Goal: Task Accomplishment & Management: Use online tool/utility

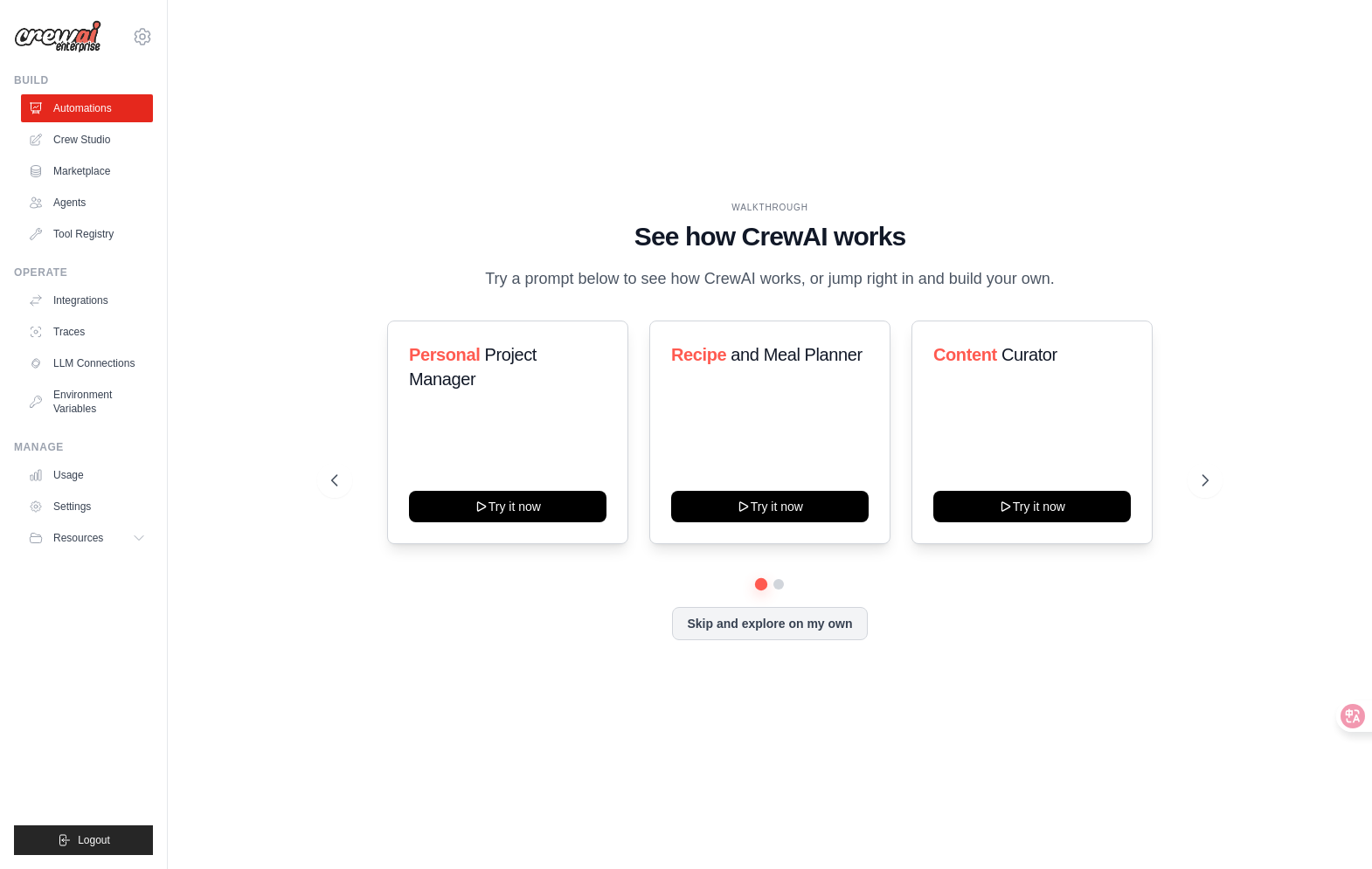
click at [282, 416] on div "WALKTHROUGH See how CrewAI works Try a prompt below to see how CrewAI works, or…" at bounding box center [769, 434] width 1148 height 834
click at [87, 144] on link "Crew Studio" at bounding box center [88, 139] width 132 height 28
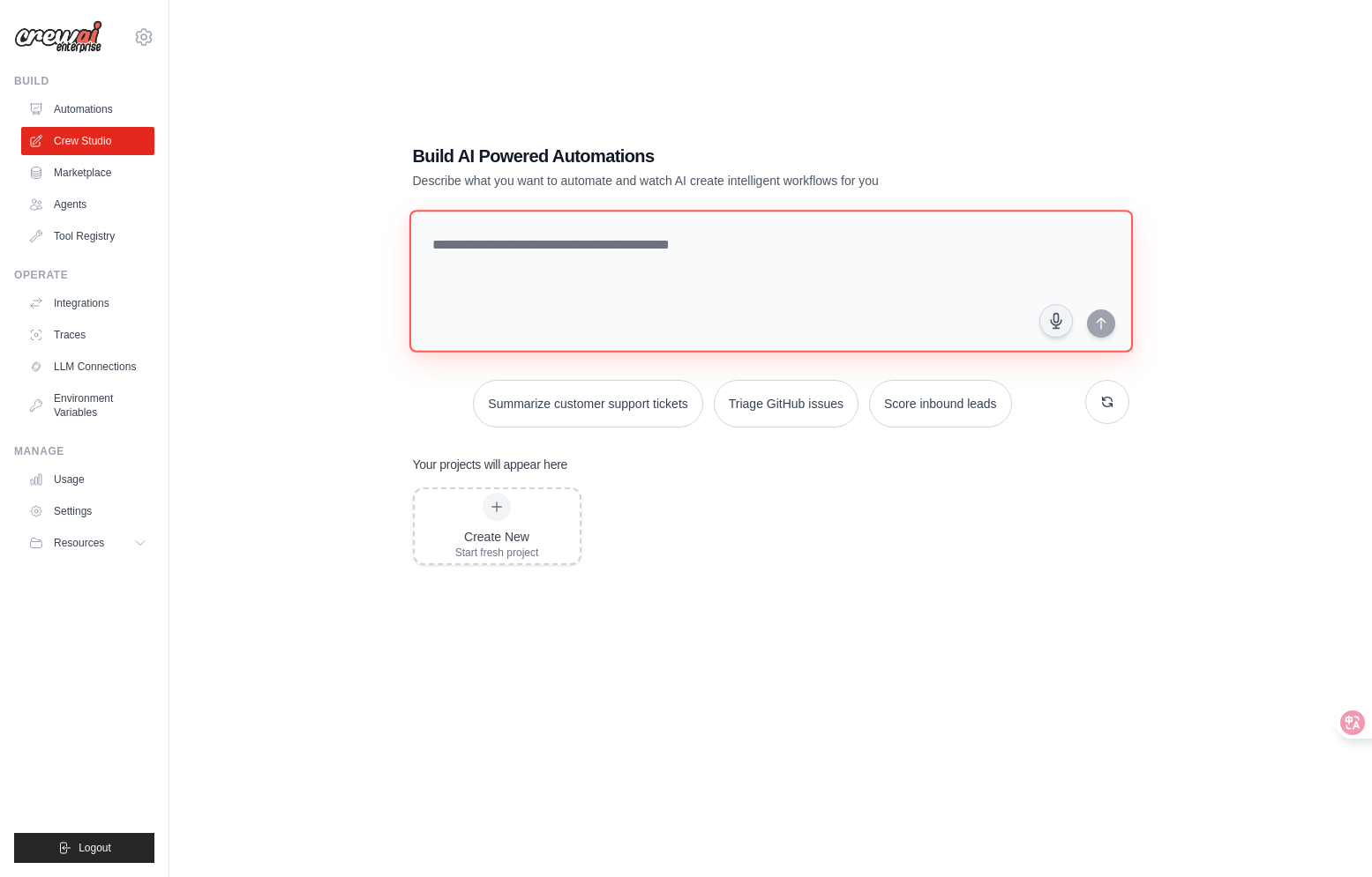
click at [584, 260] on textarea at bounding box center [769, 282] width 723 height 143
paste textarea "**********"
type textarea "**********"
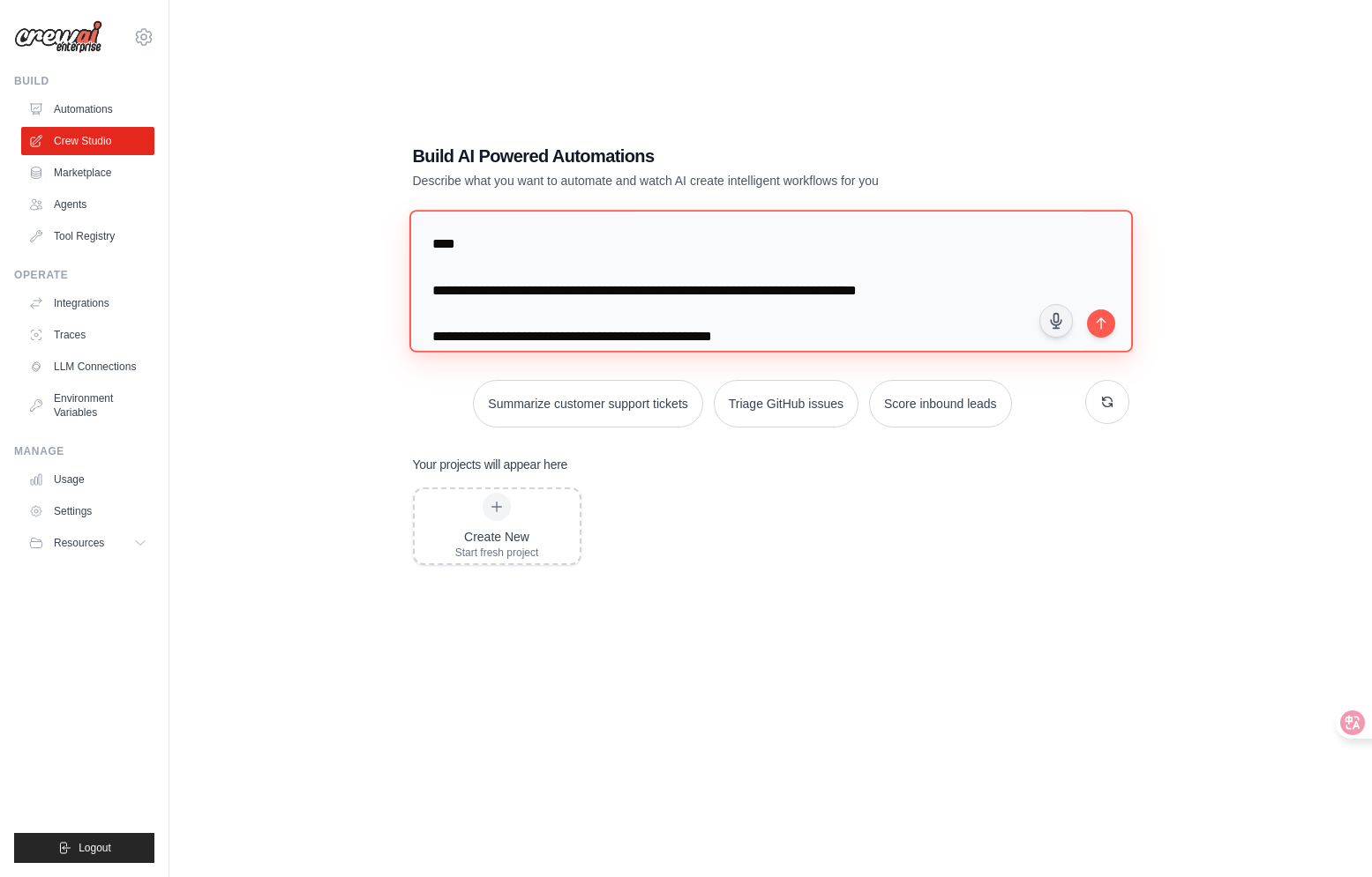
scroll to position [546, 0]
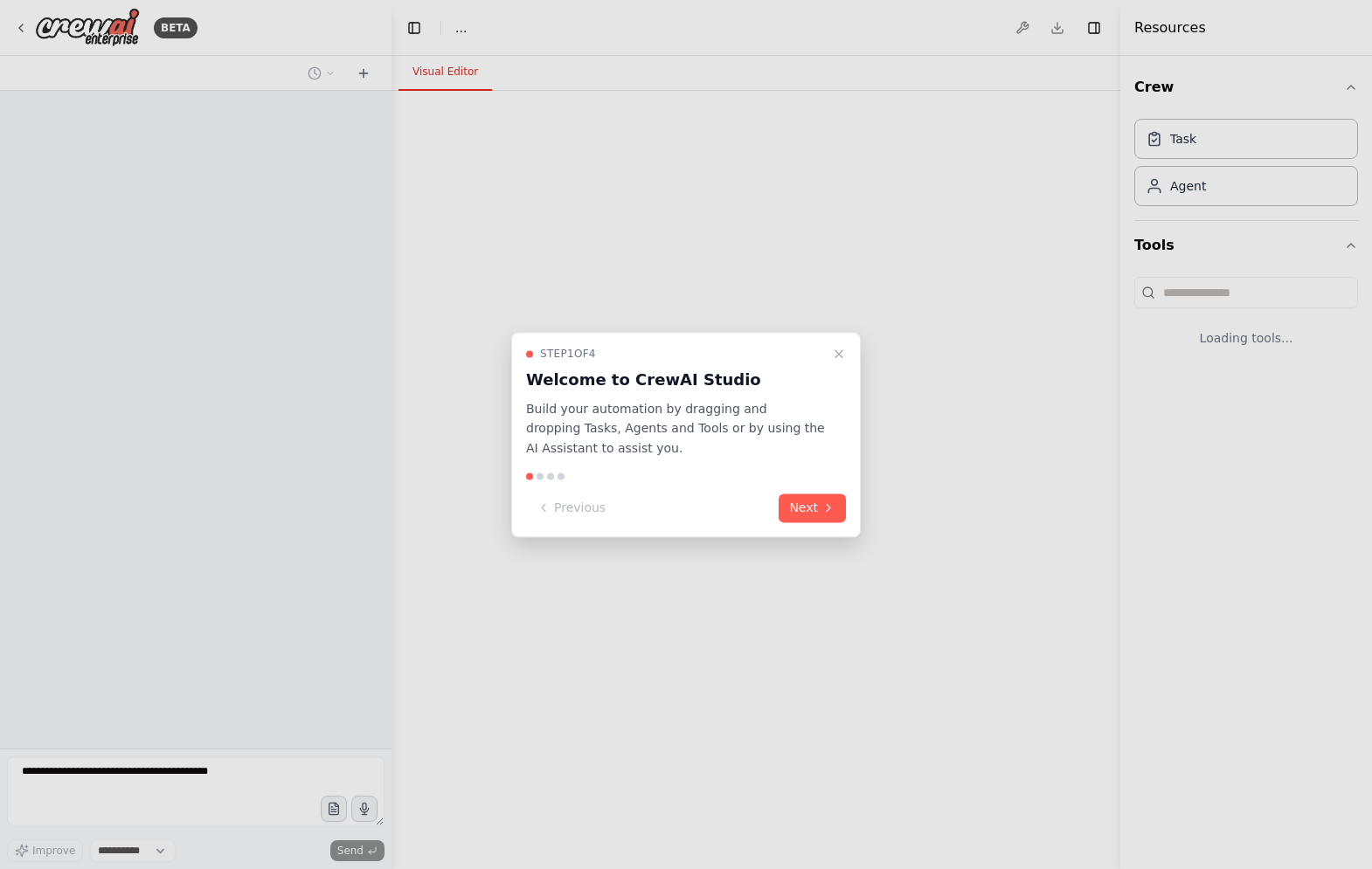
select select "****"
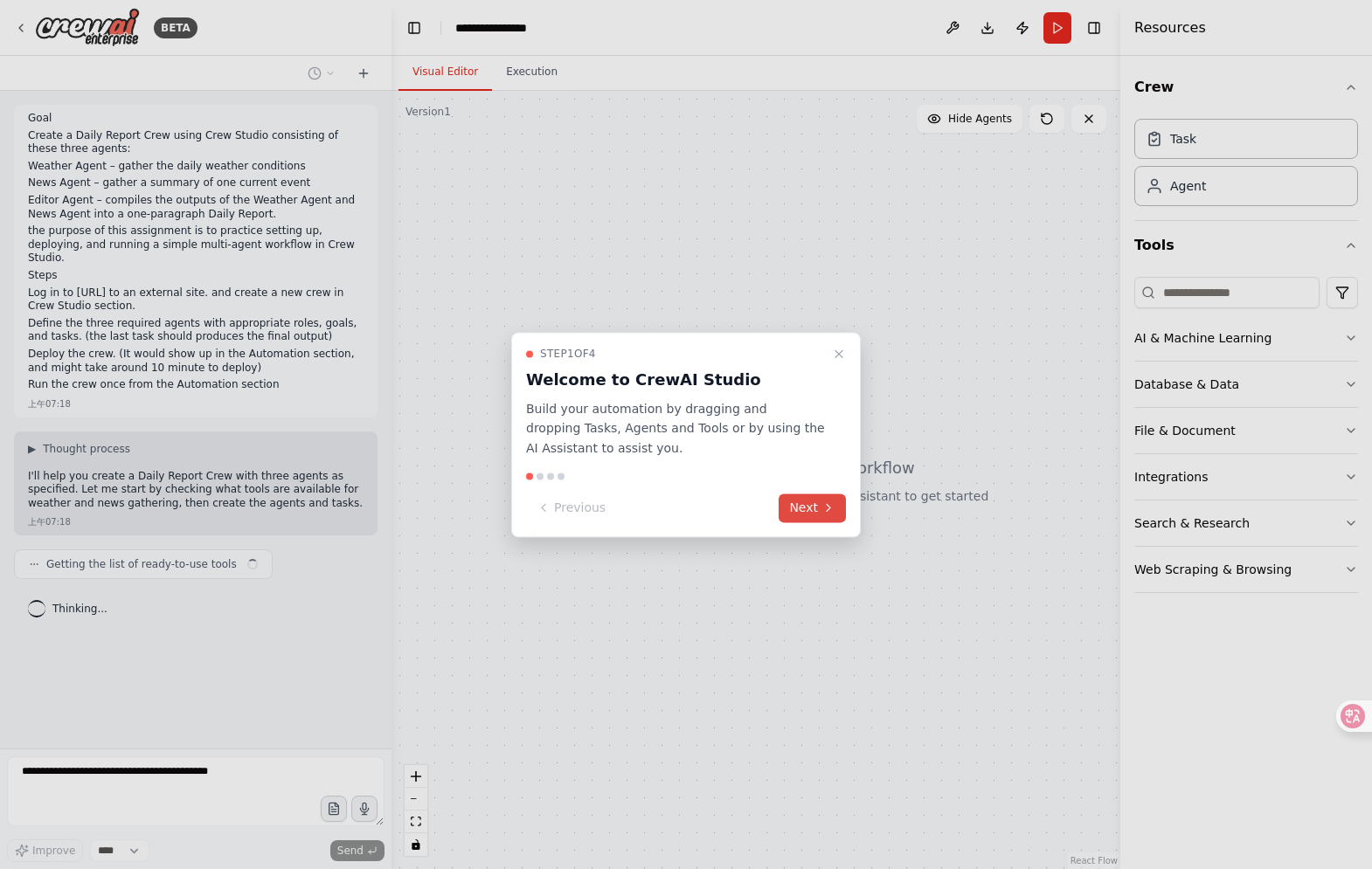
click at [801, 502] on button "Next" at bounding box center [812, 508] width 67 height 29
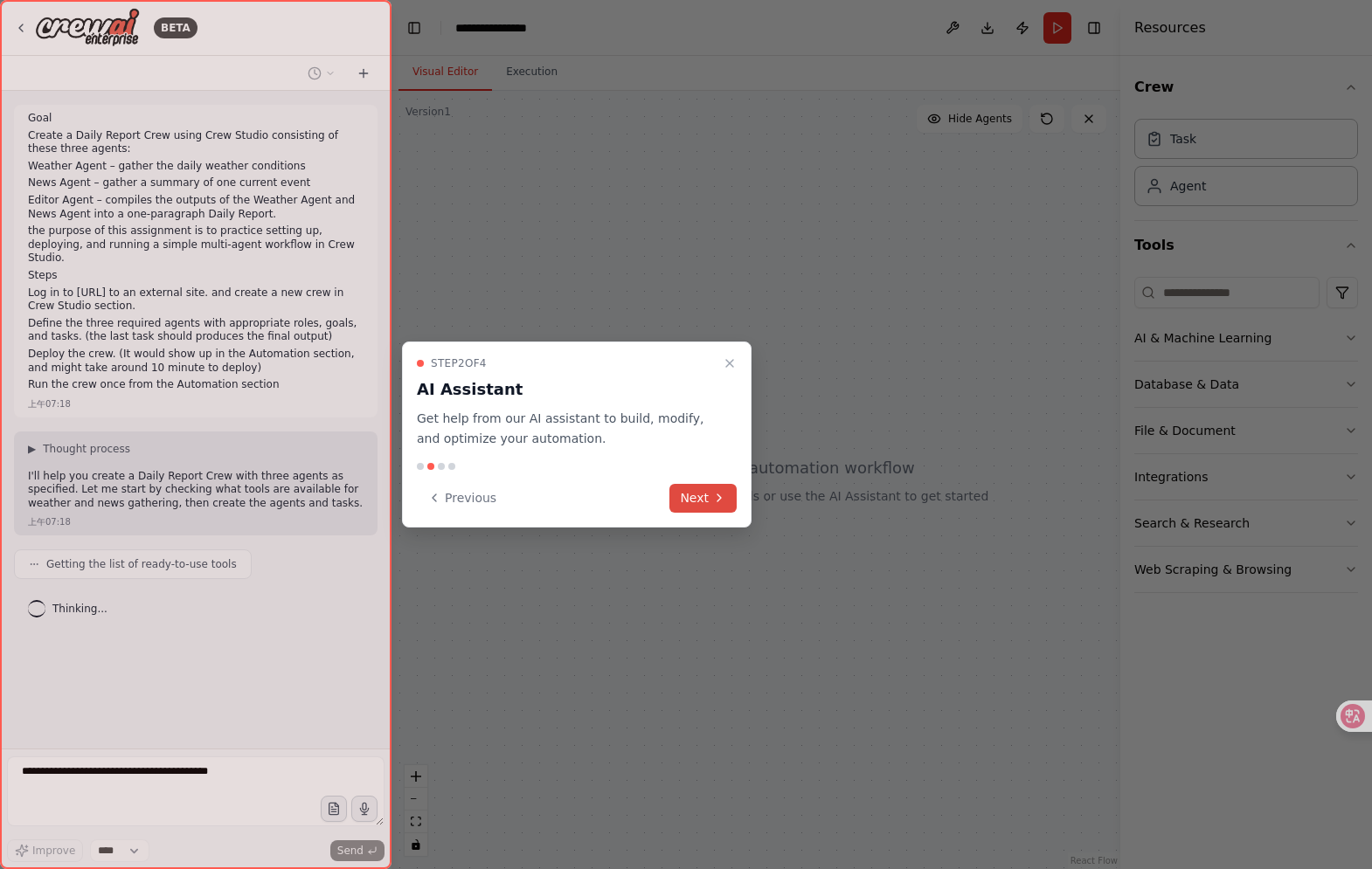
click at [698, 493] on button "Next" at bounding box center [703, 499] width 67 height 29
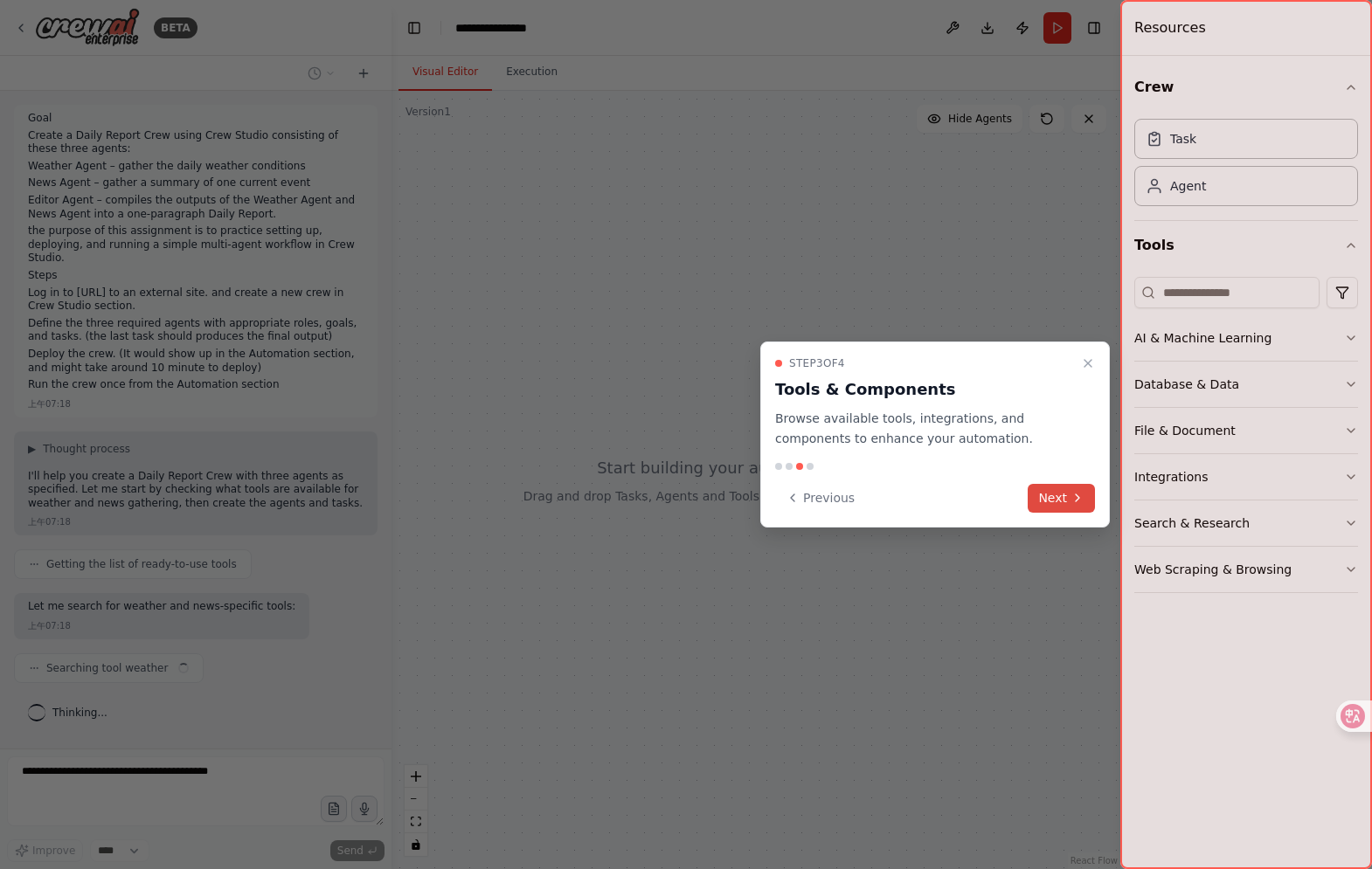
click at [1053, 492] on button "Next" at bounding box center [1061, 499] width 67 height 29
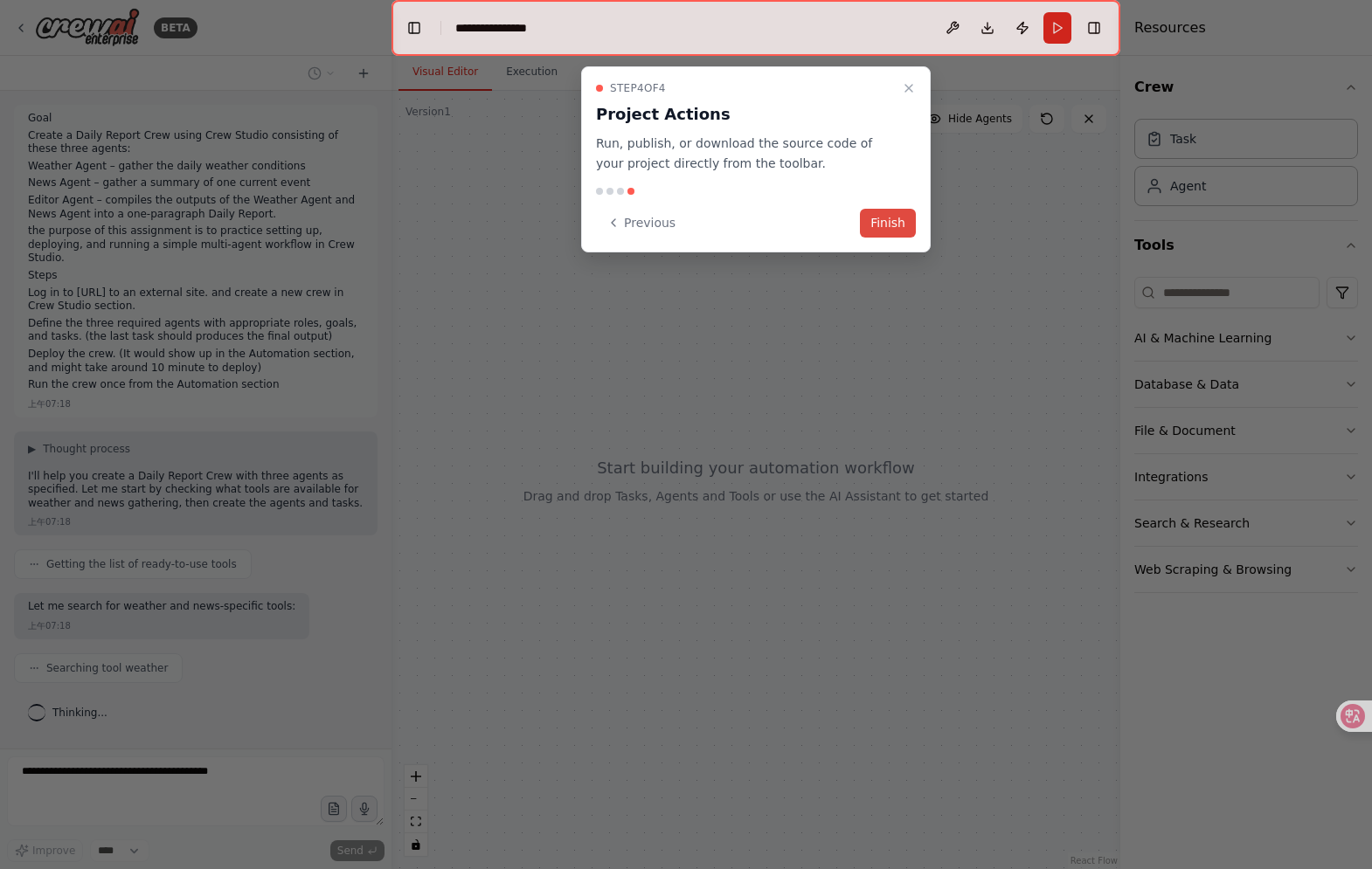
click at [890, 215] on button "Finish" at bounding box center [889, 224] width 56 height 29
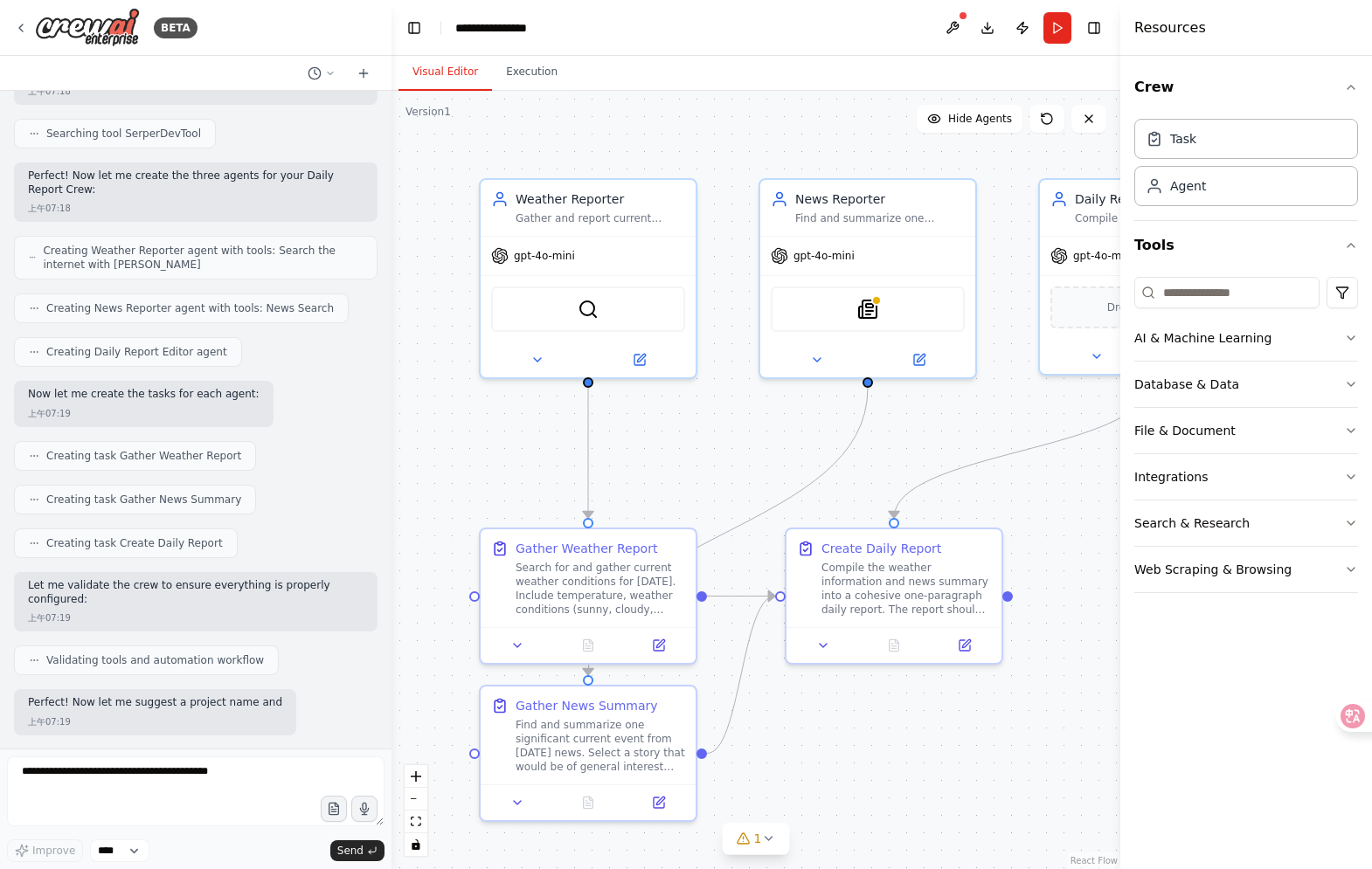
scroll to position [798, 0]
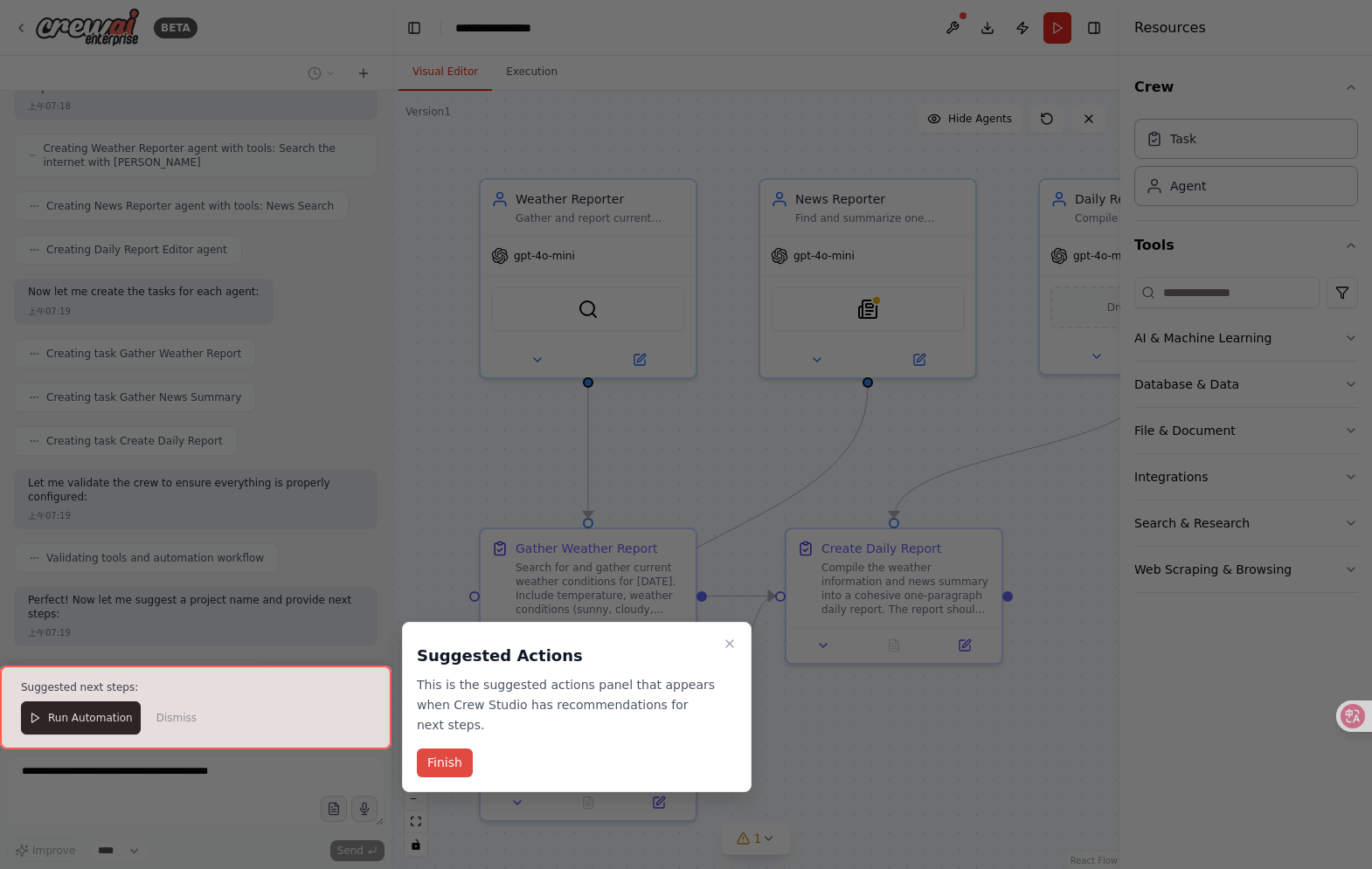
click at [454, 760] on button "Finish" at bounding box center [445, 763] width 56 height 29
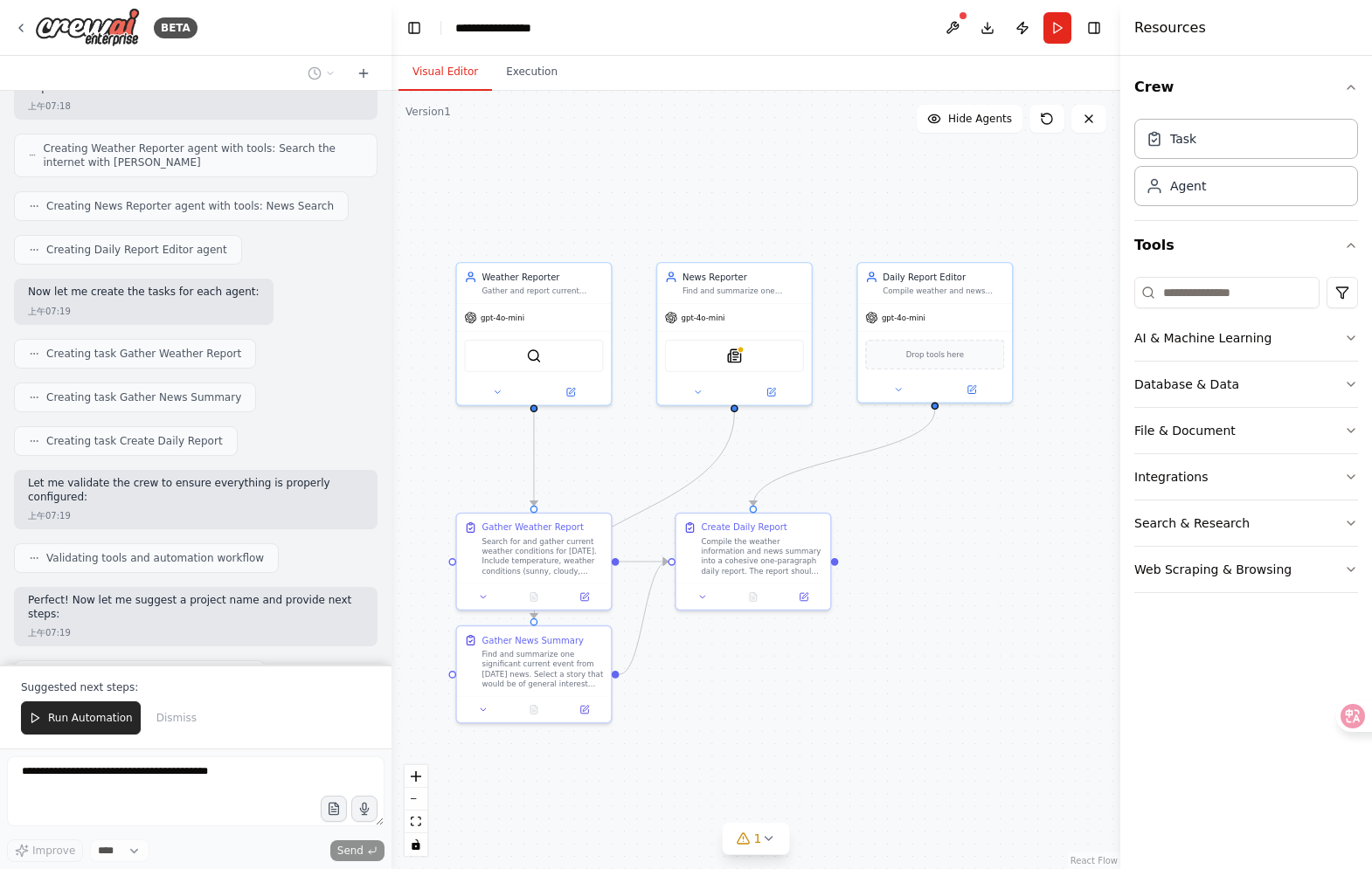
drag, startPoint x: 705, startPoint y: 475, endPoint x: 619, endPoint y: 471, distance: 86.1
click at [619, 471] on div ".deletable-edge-delete-btn { width: 20px; height: 20px; border: 0px solid #ffff…" at bounding box center [756, 479] width 729 height 779
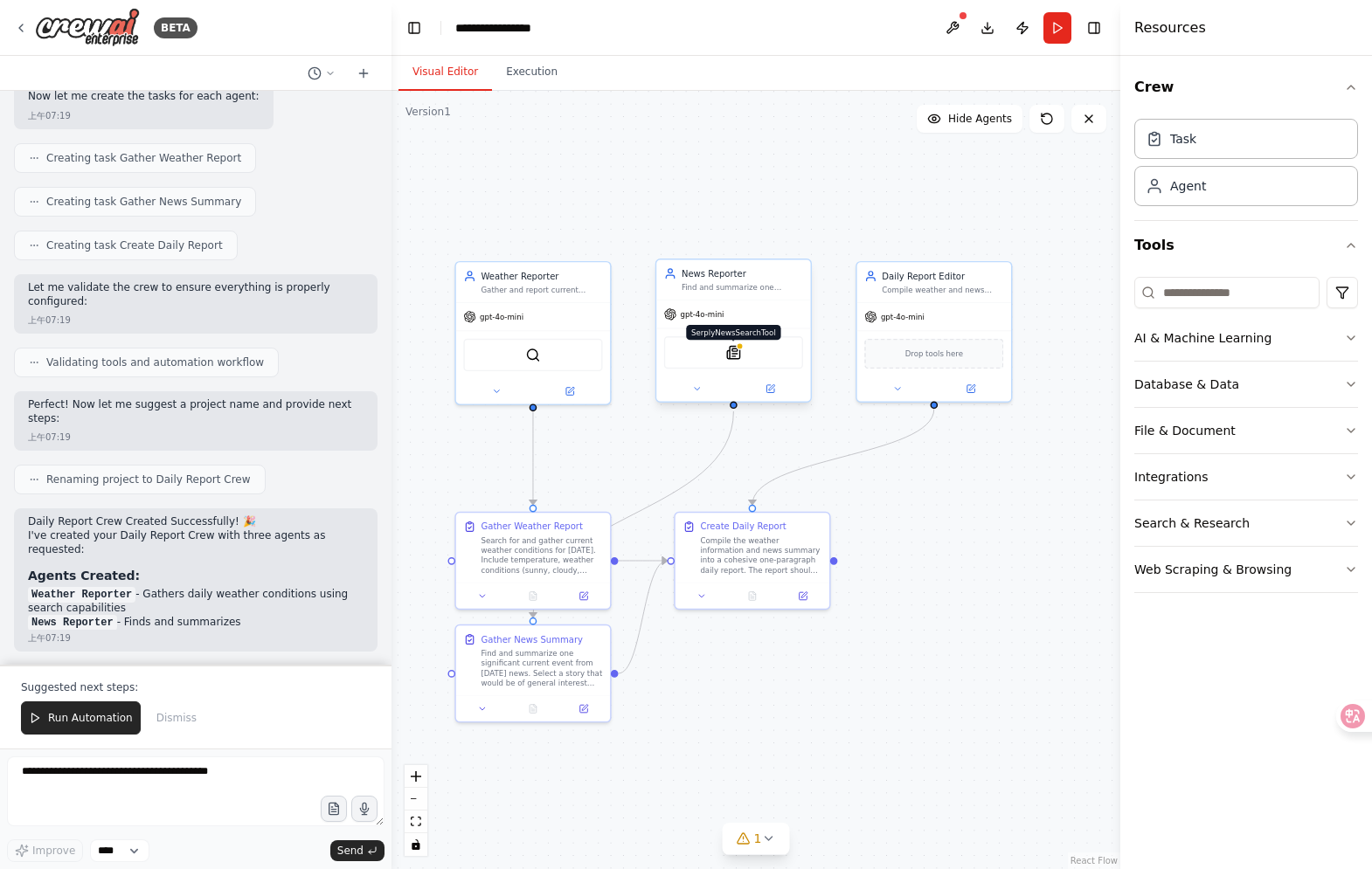
click at [728, 356] on img at bounding box center [733, 352] width 15 height 15
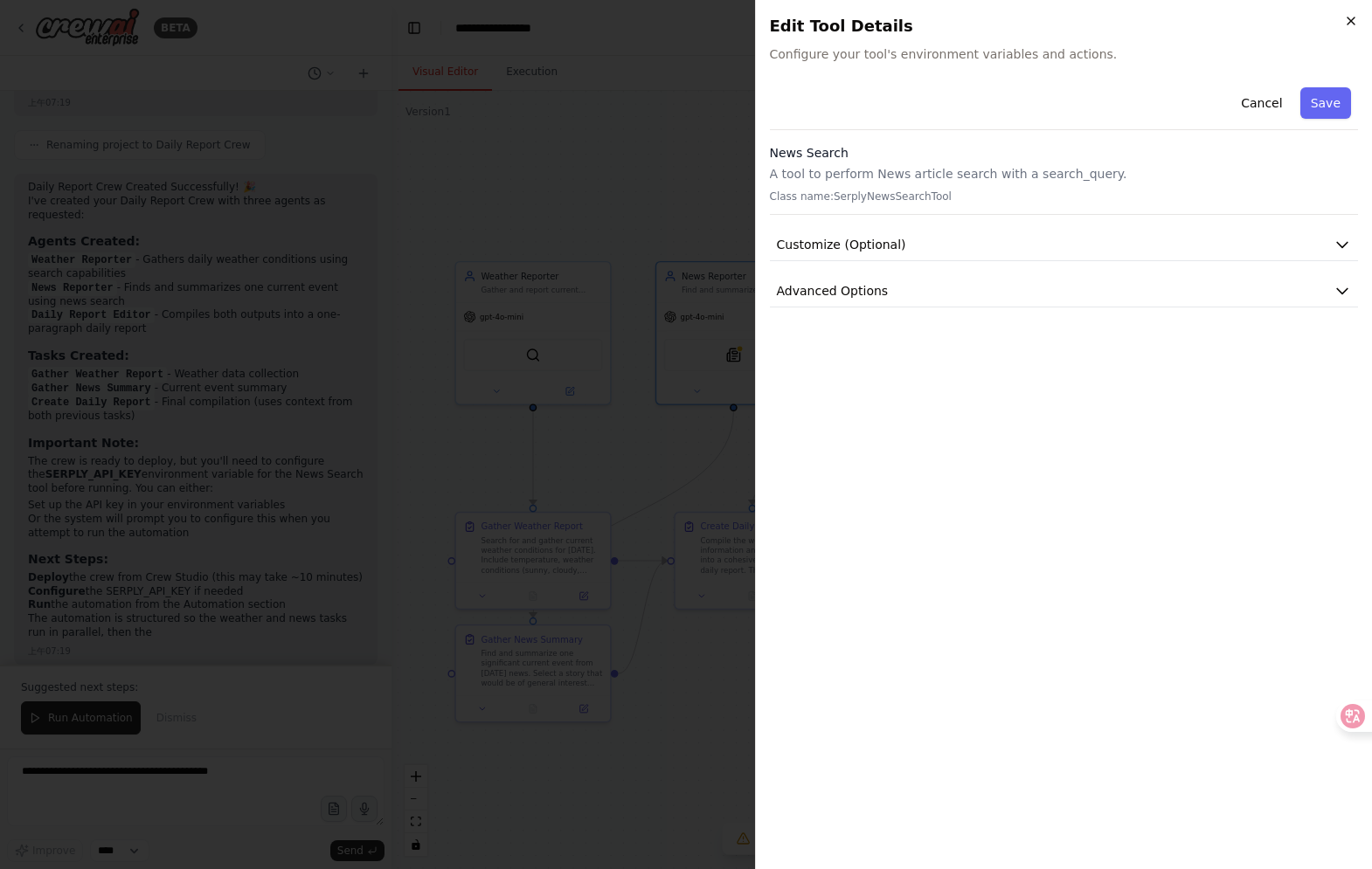
click at [1355, 21] on icon "button" at bounding box center [1352, 20] width 14 height 14
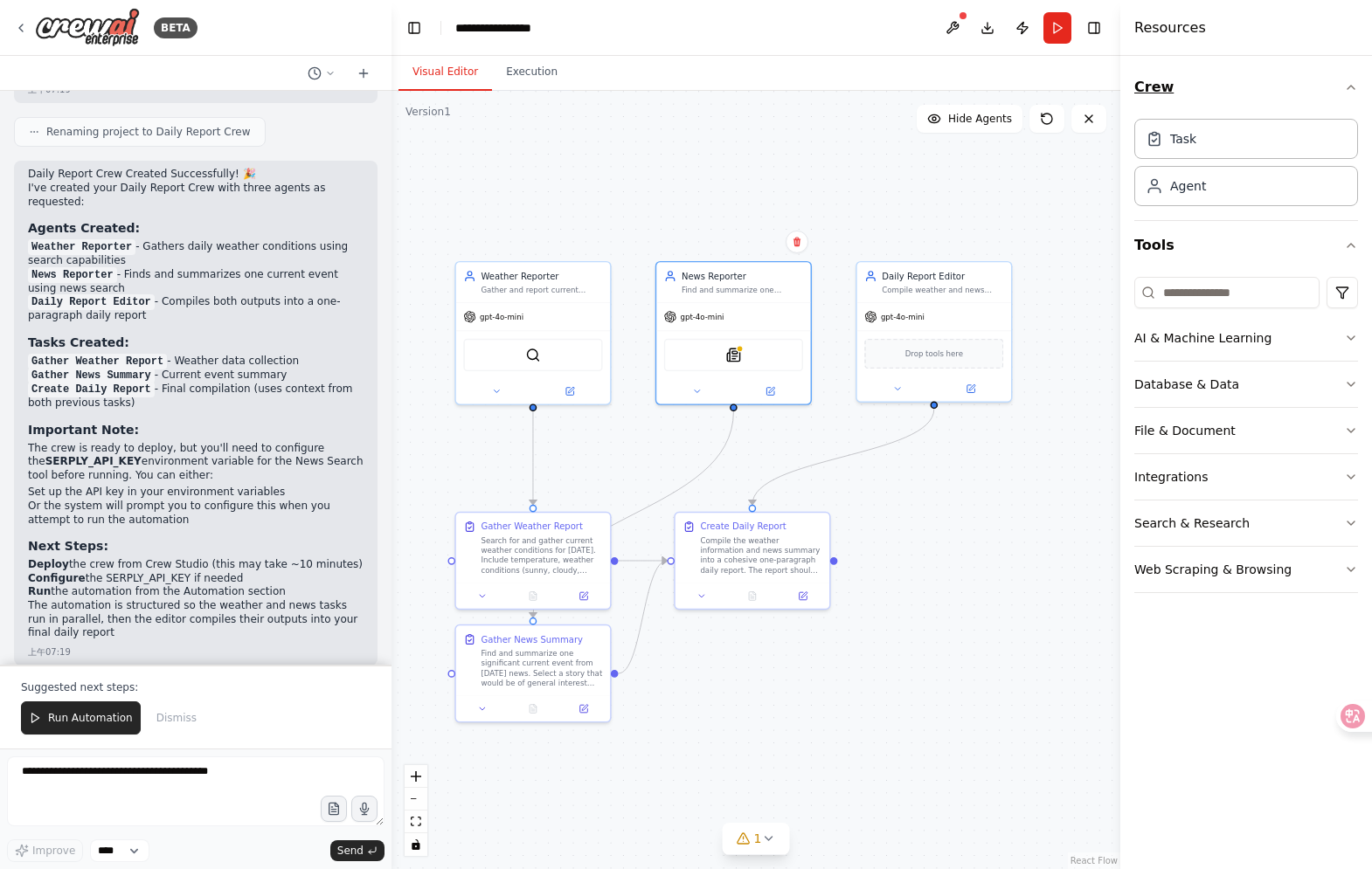
scroll to position [1355, 0]
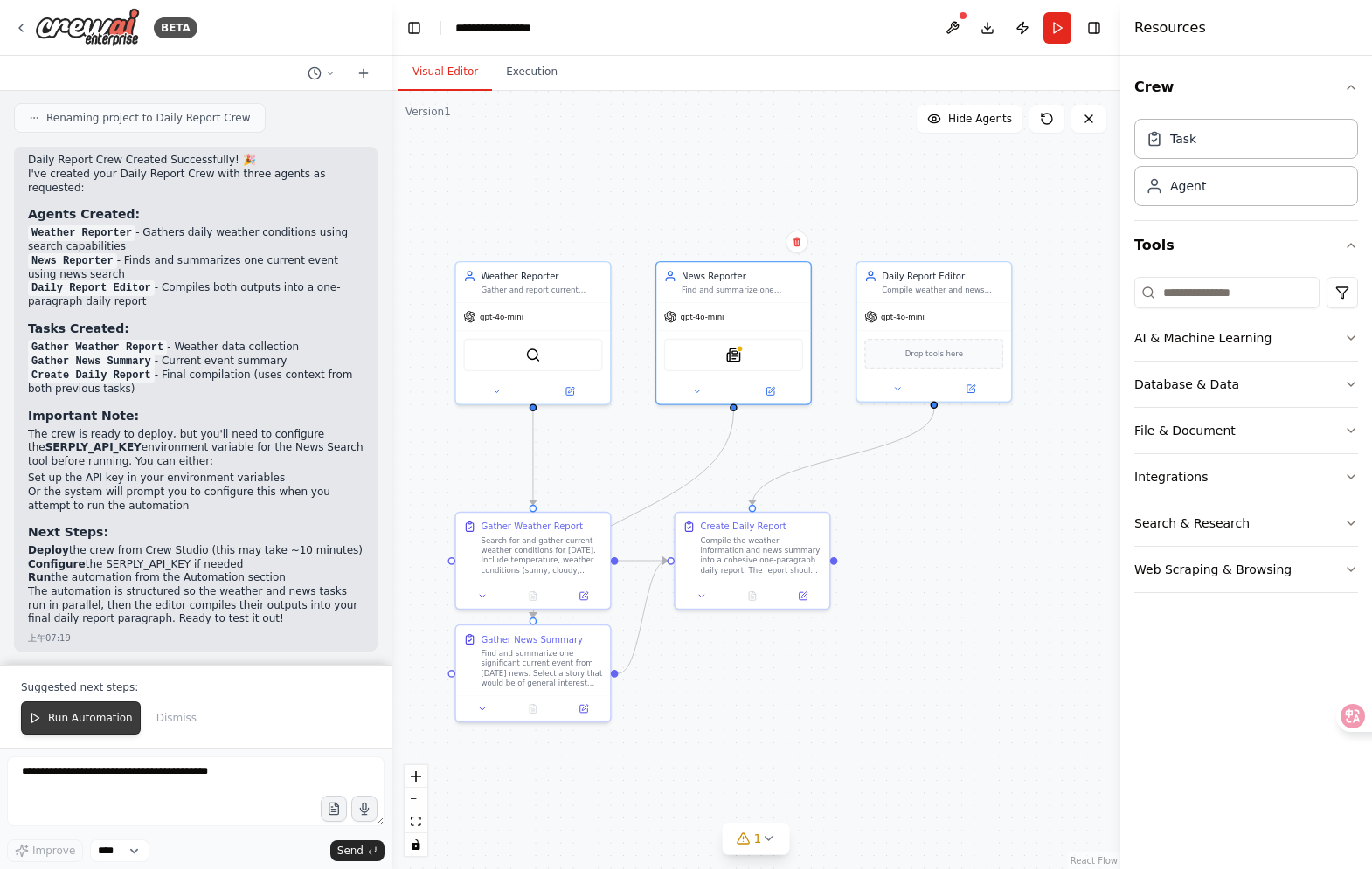
click at [104, 718] on span "Run Automation" at bounding box center [89, 718] width 85 height 14
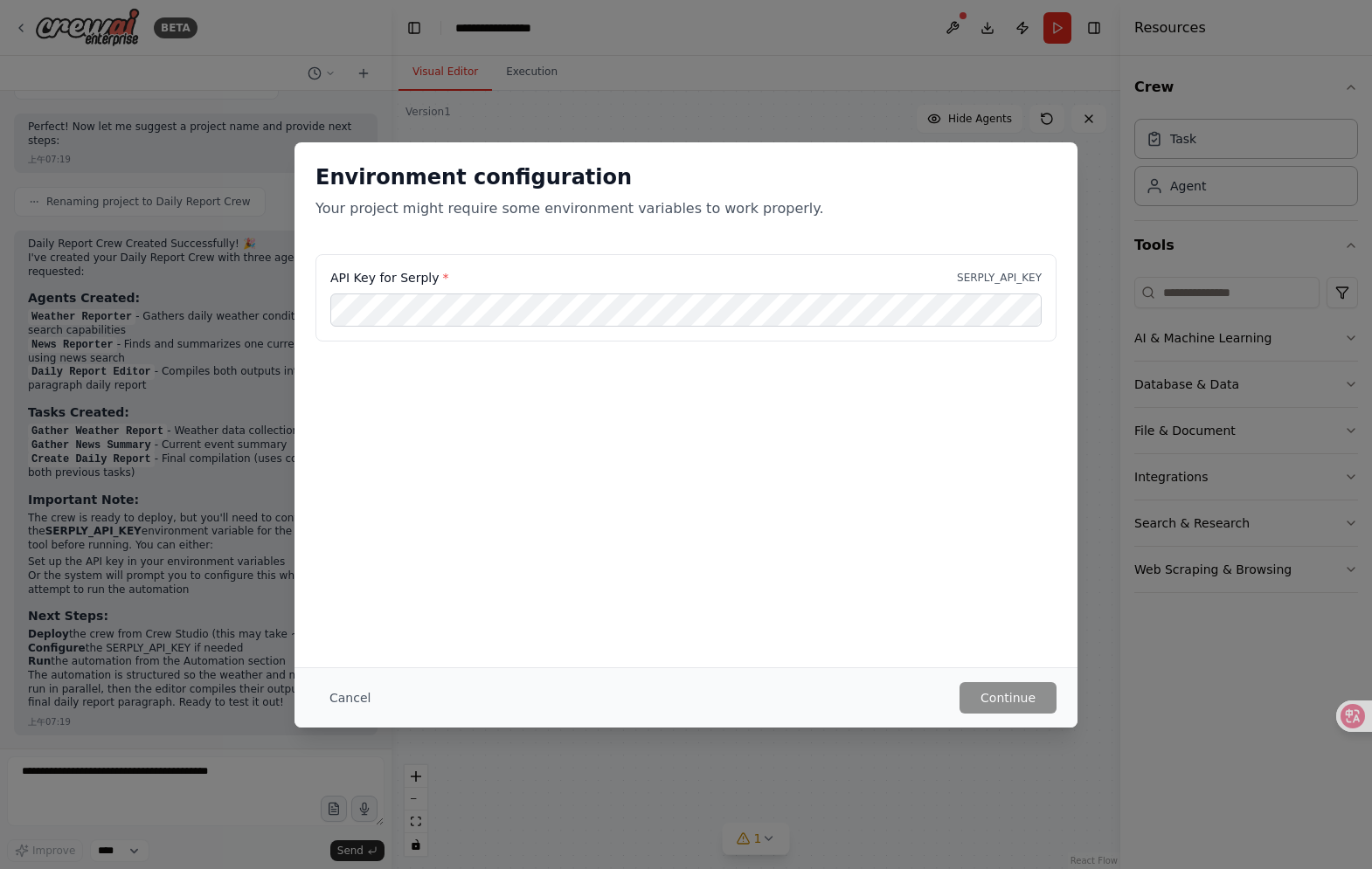
click at [423, 281] on label "API Key for Serply *" at bounding box center [389, 278] width 118 height 17
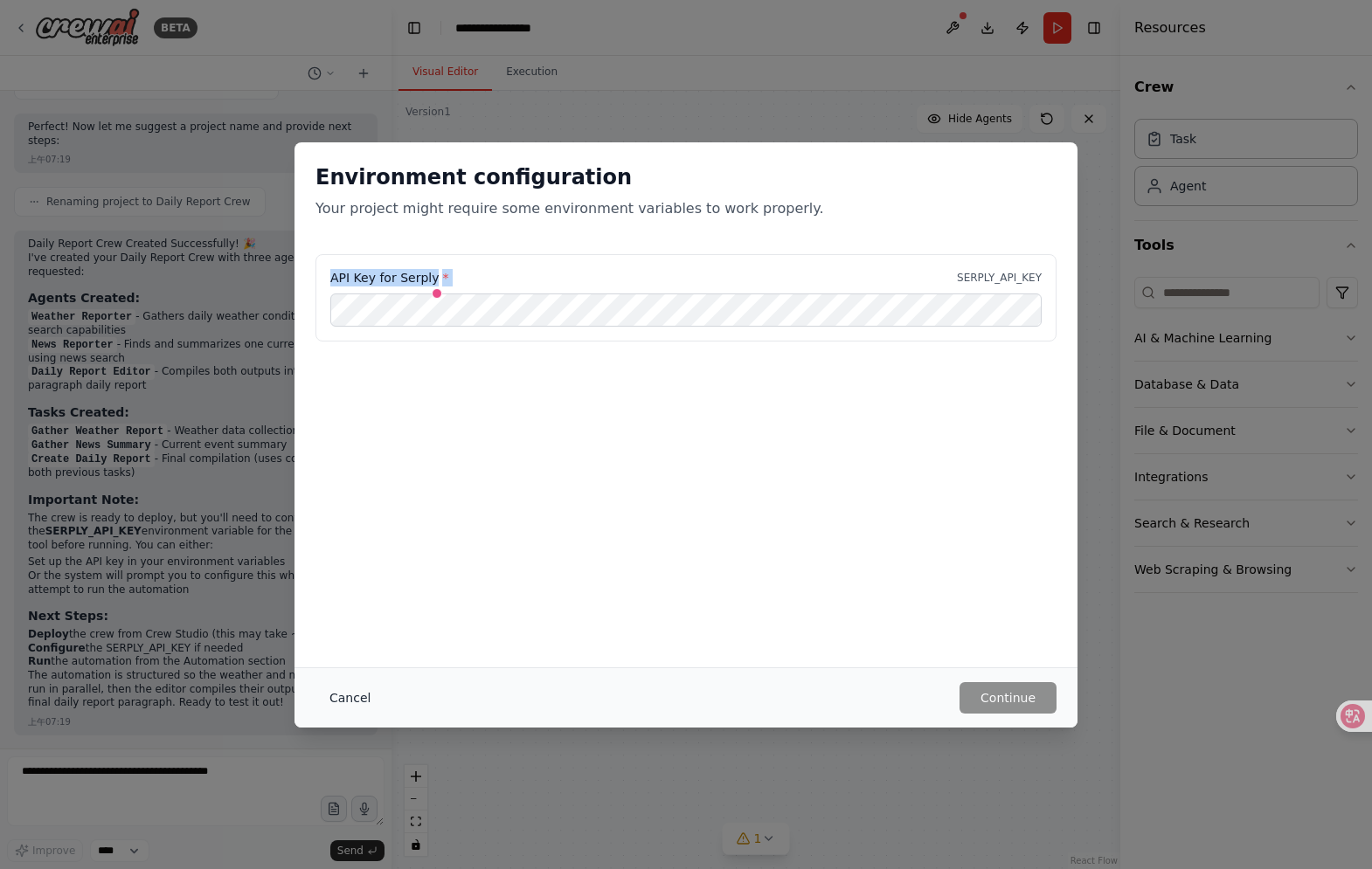
click at [321, 694] on button "Cancel" at bounding box center [350, 698] width 69 height 31
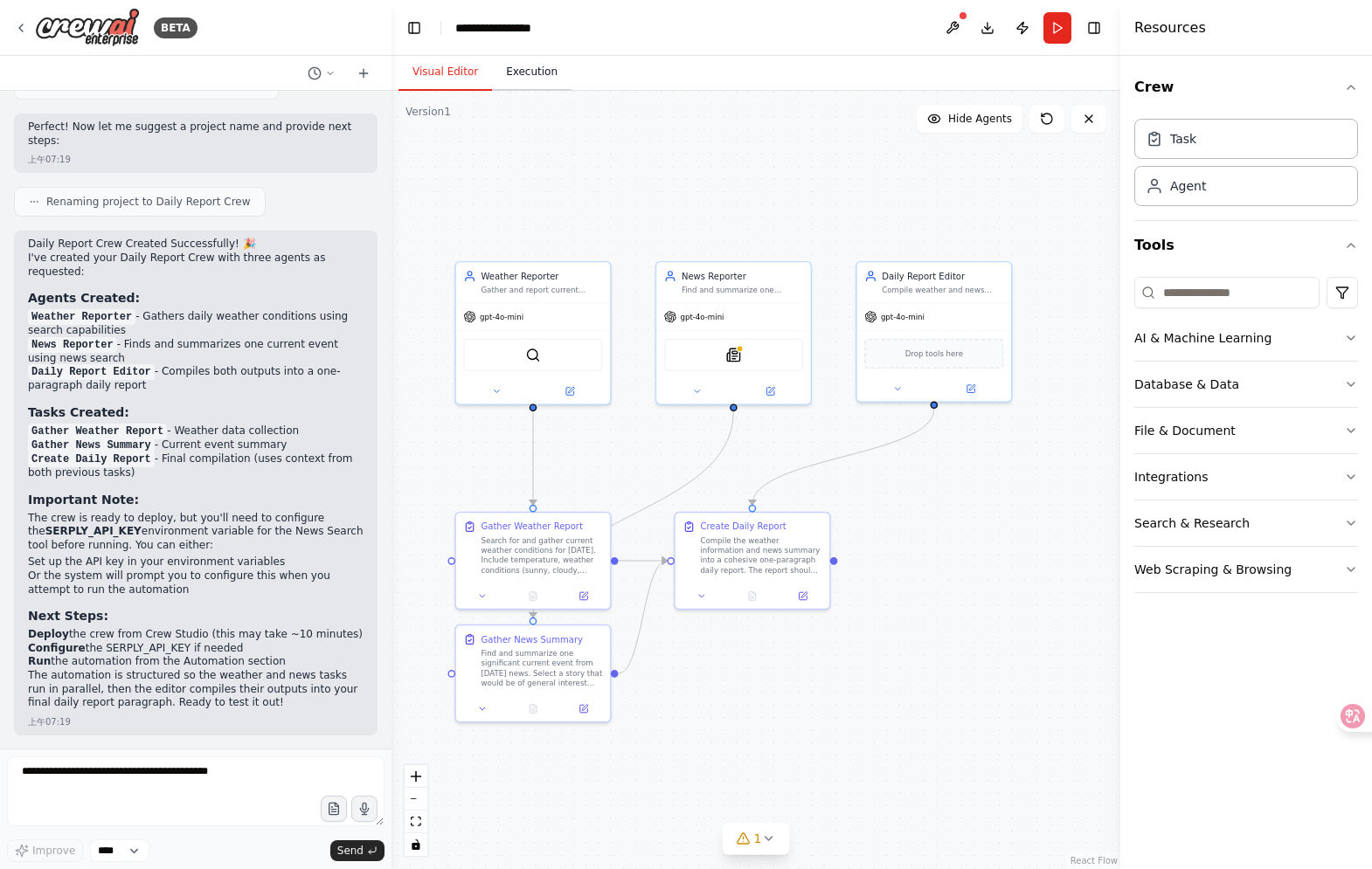
click at [520, 79] on button "Execution" at bounding box center [532, 73] width 80 height 37
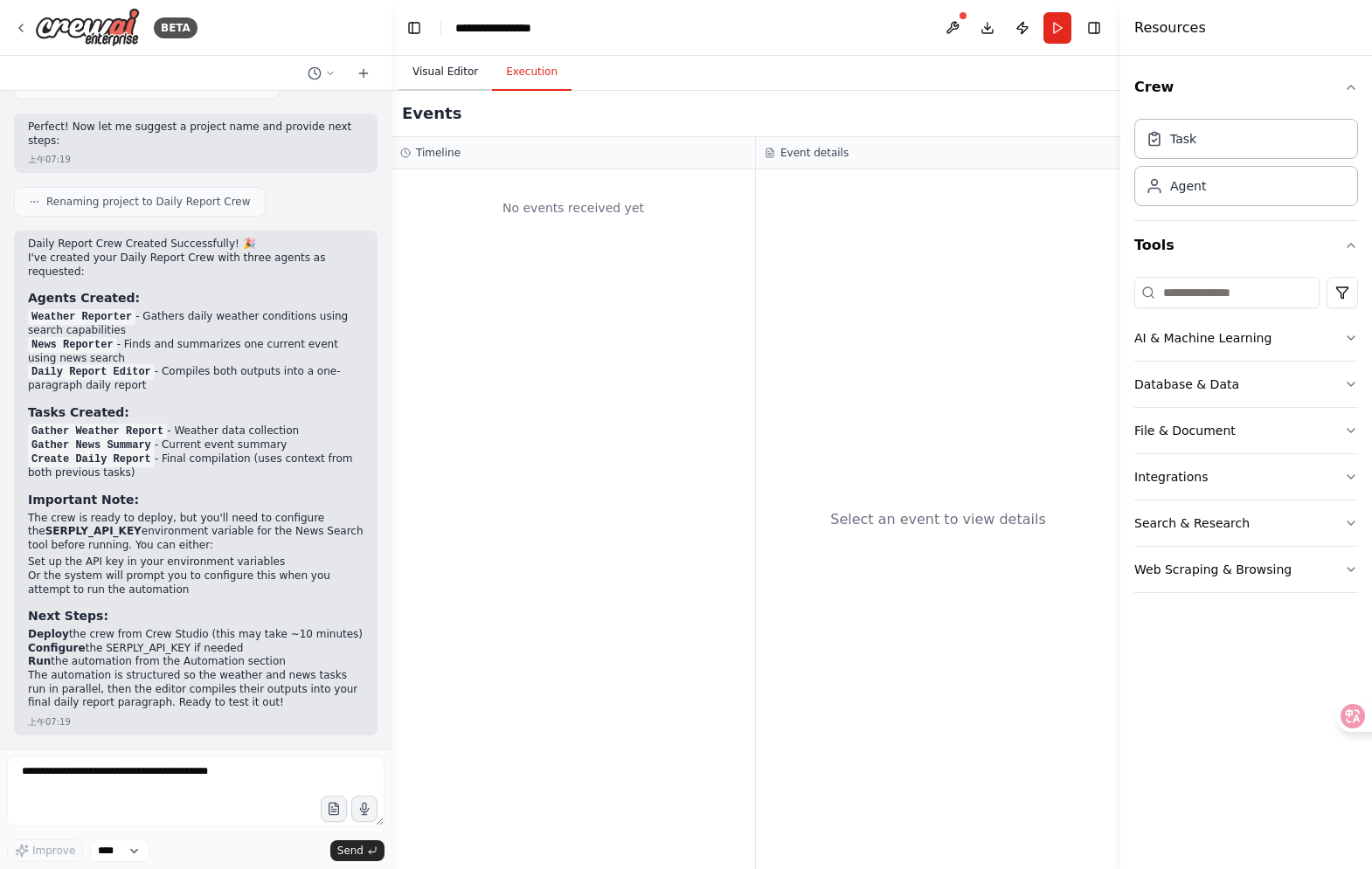
click at [472, 79] on button "Visual Editor" at bounding box center [445, 73] width 93 height 37
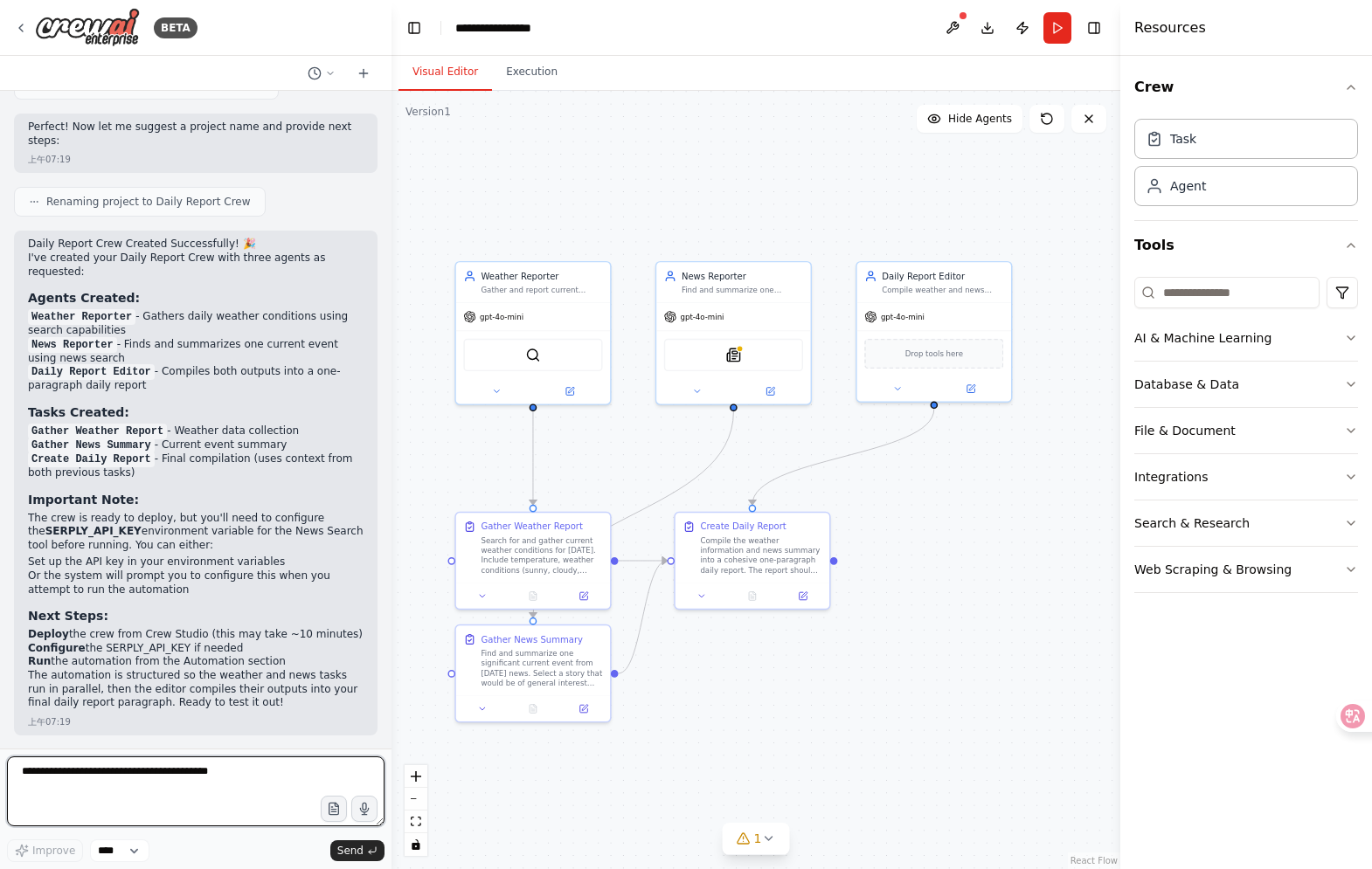
click at [200, 770] on textarea at bounding box center [195, 791] width 377 height 70
click at [218, 779] on textarea at bounding box center [195, 791] width 377 height 70
click at [334, 807] on icon "button" at bounding box center [333, 809] width 15 height 15
click at [138, 780] on textarea at bounding box center [195, 791] width 377 height 70
paste textarea "**********"
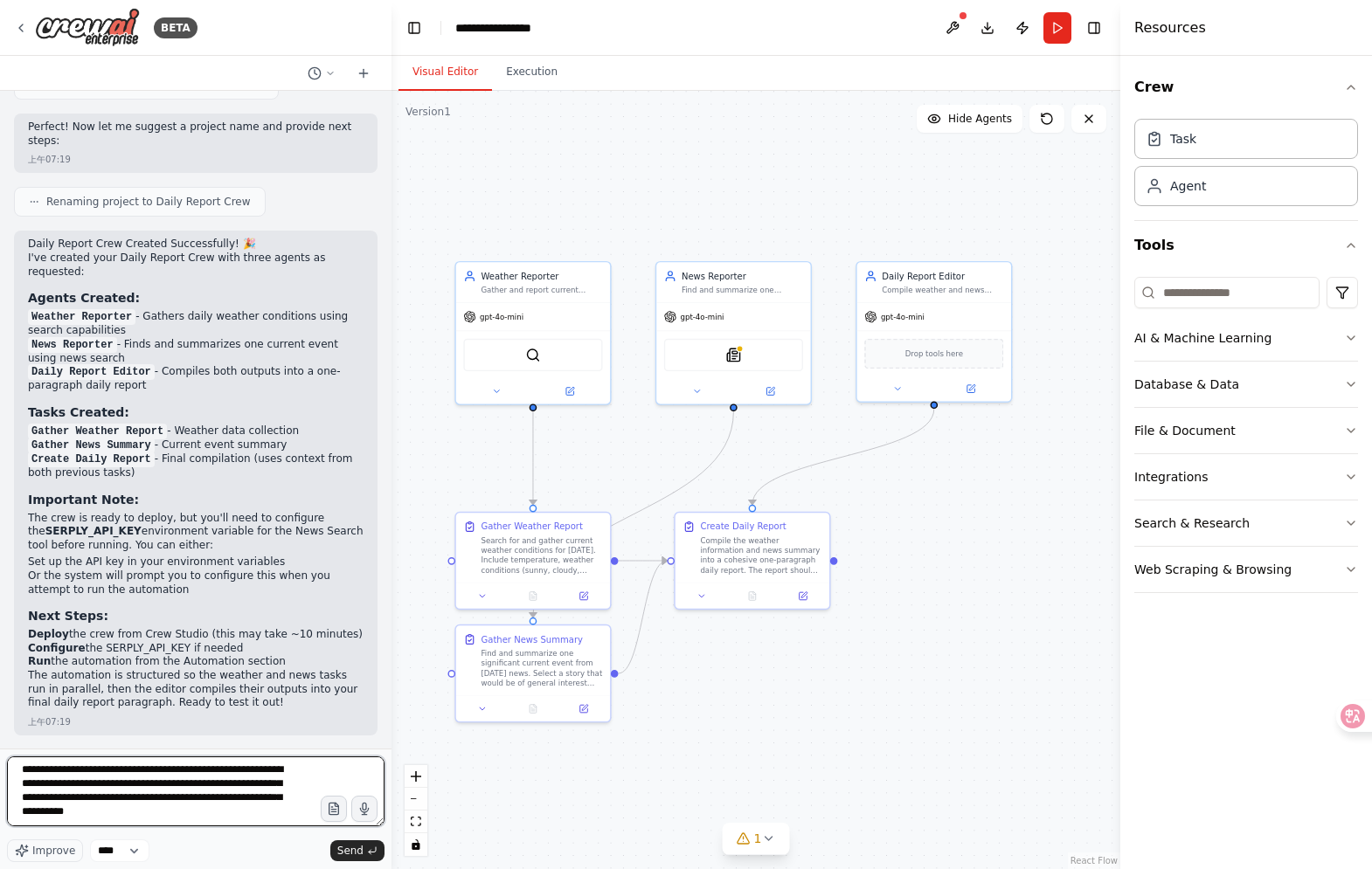
scroll to position [1762, 0]
drag, startPoint x: 42, startPoint y: 787, endPoint x: 91, endPoint y: 886, distance: 110.5
click at [91, 869] on html "BETA Goal Create a Daily Report Crew using Crew Studio consisting of these thre…" at bounding box center [686, 434] width 1372 height 869
type textarea "**********"
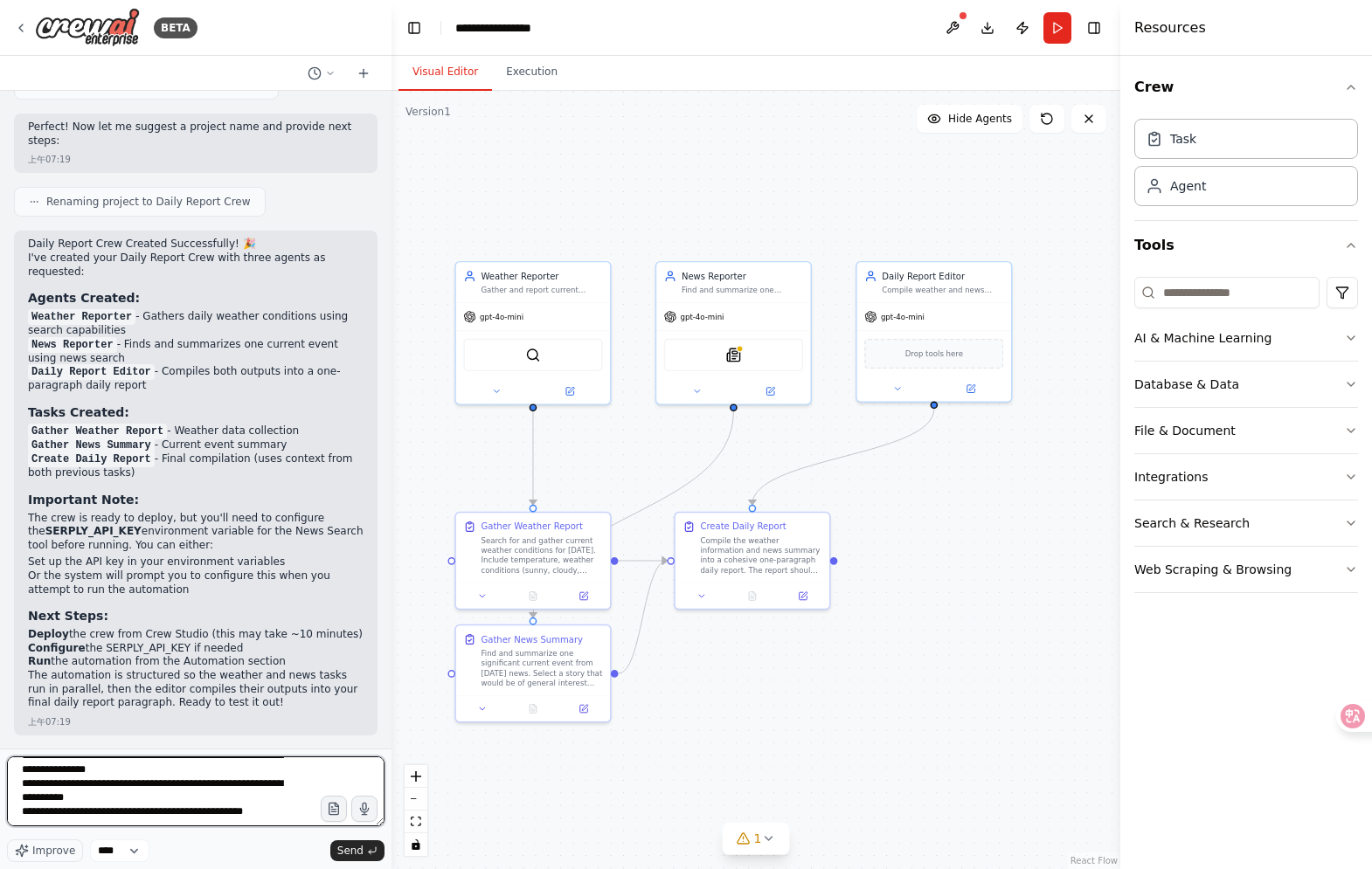
click at [209, 811] on textarea at bounding box center [195, 791] width 377 height 70
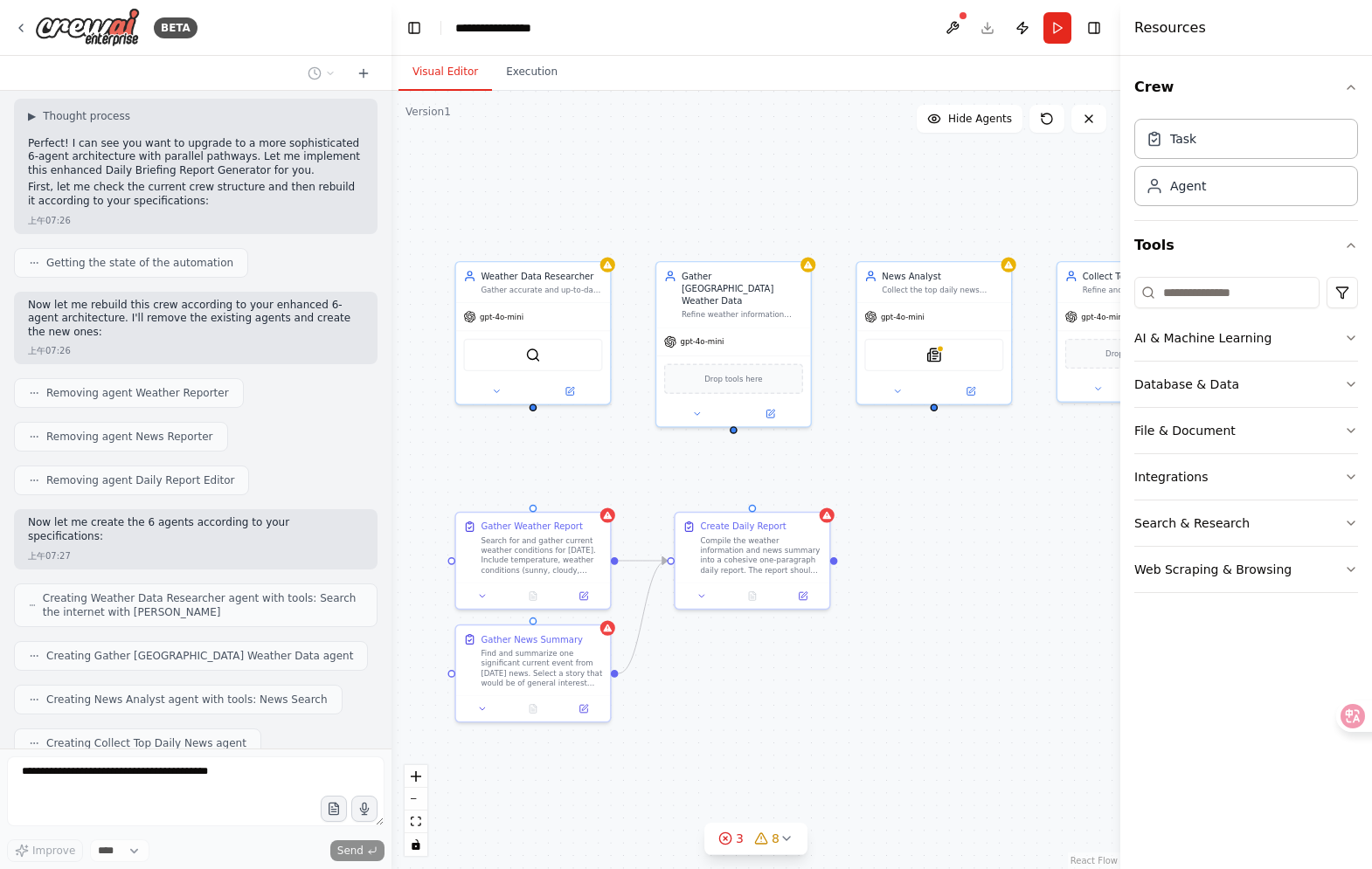
scroll to position [3221, 0]
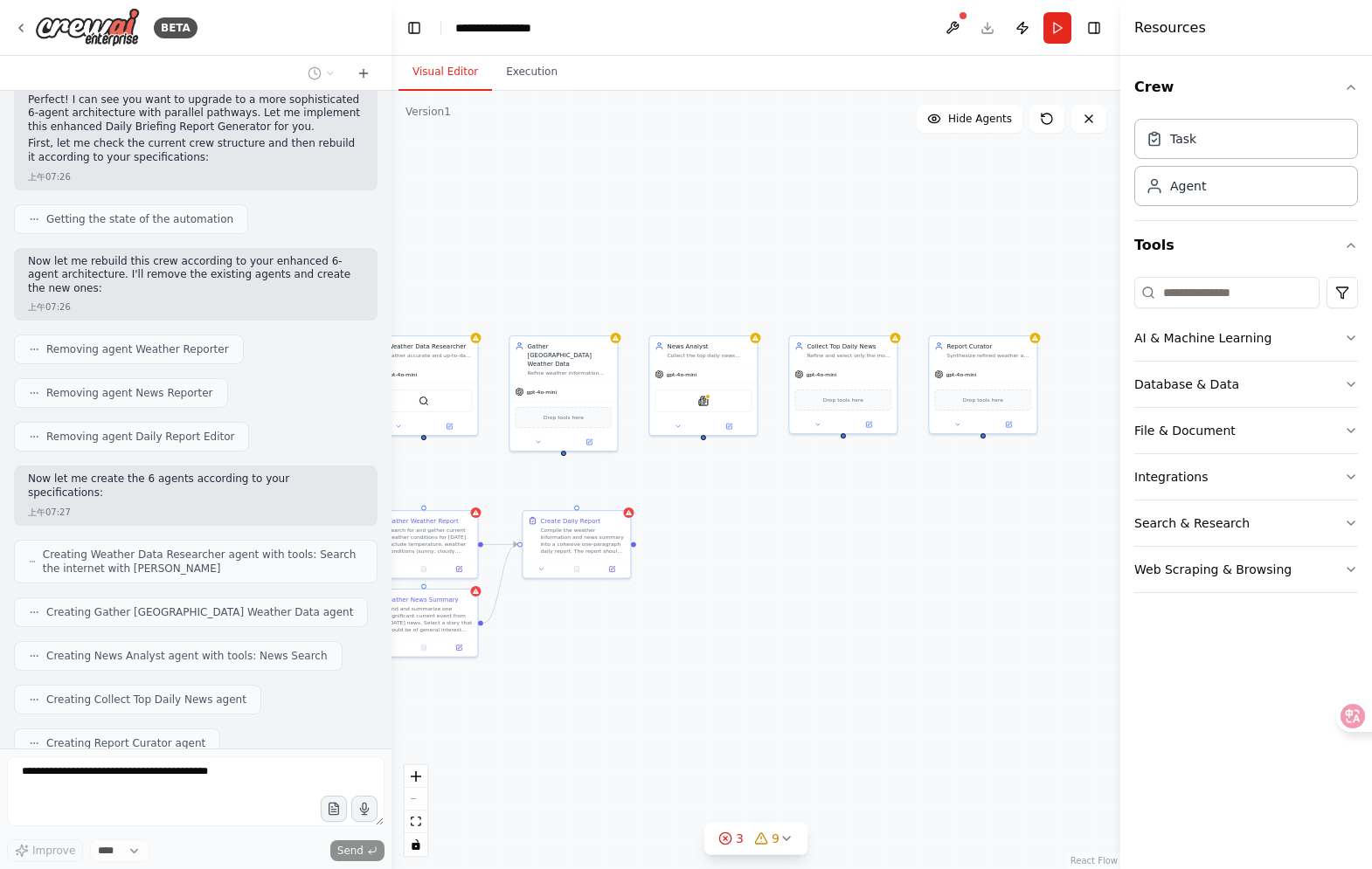
drag, startPoint x: 962, startPoint y: 595, endPoint x: 748, endPoint y: 574, distance: 215.0
click at [748, 574] on div ".deletable-edge-delete-btn { width: 20px; height: 20px; border: 0px solid #ffff…" at bounding box center [756, 479] width 729 height 779
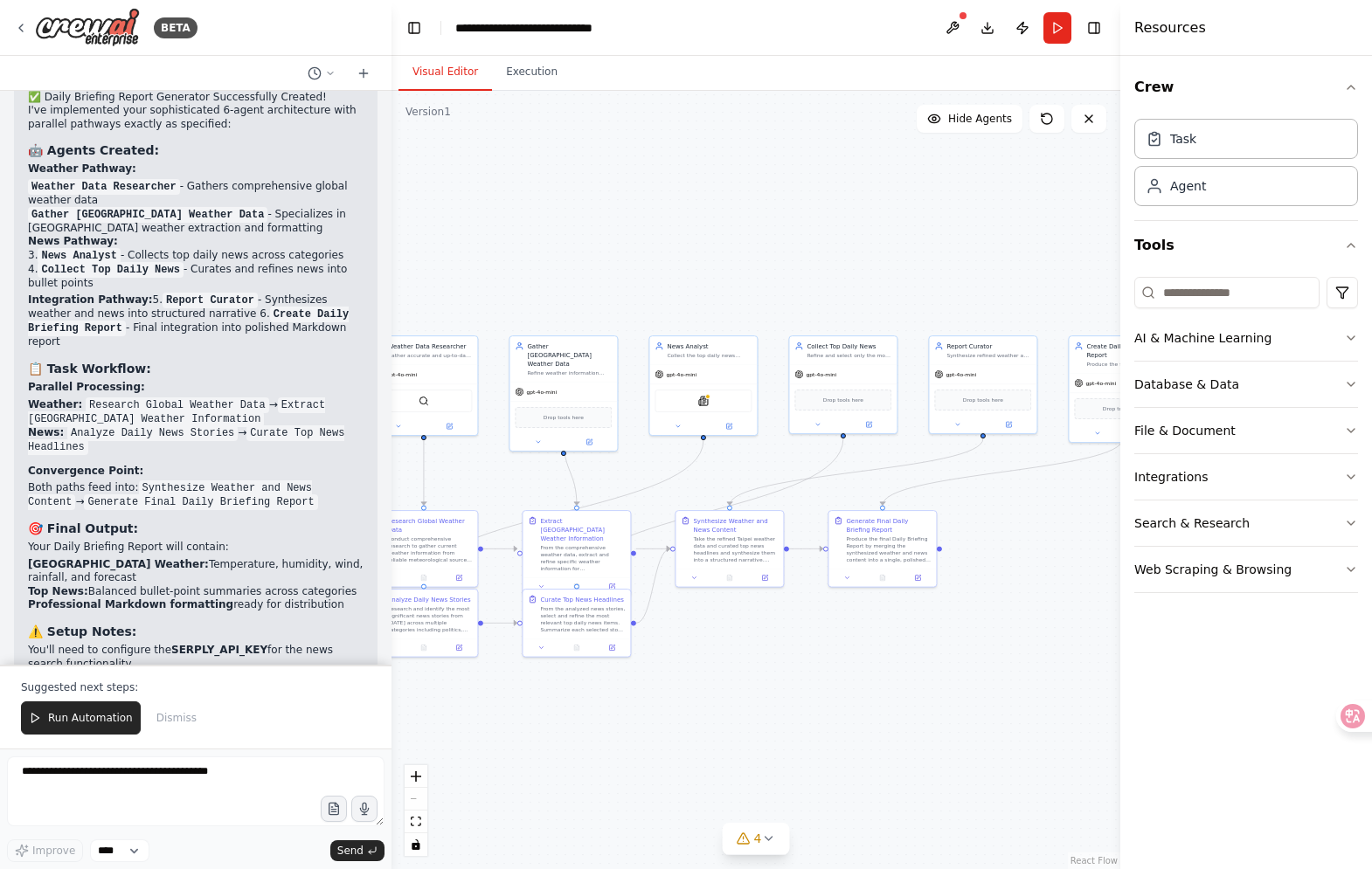
scroll to position [4713, 0]
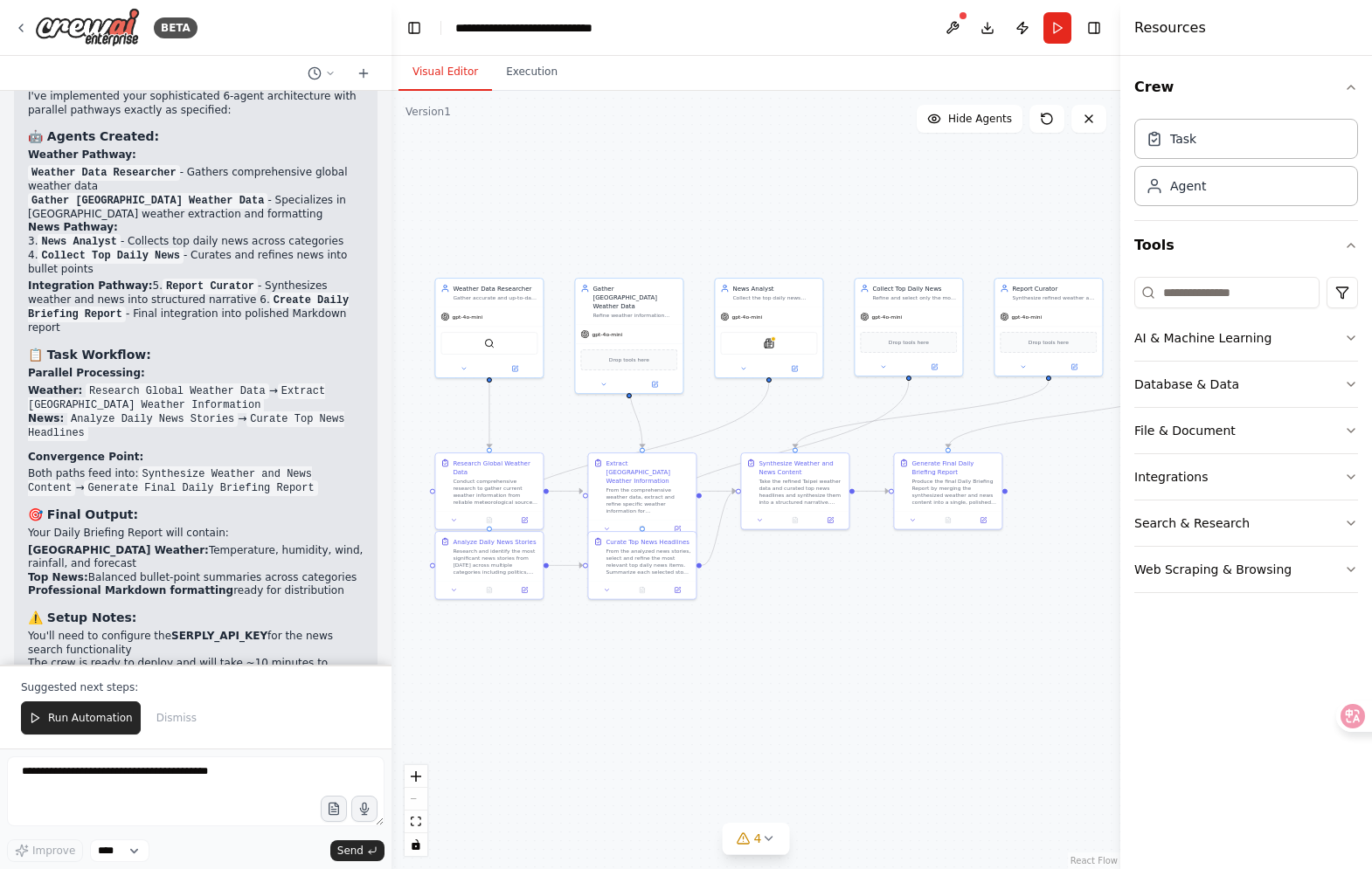
drag, startPoint x: 743, startPoint y: 288, endPoint x: 808, endPoint y: 229, distance: 87.8
click at [808, 229] on div ".deletable-edge-delete-btn { width: 20px; height: 20px; border: 0px solid #ffff…" at bounding box center [756, 479] width 729 height 779
click at [19, 28] on icon at bounding box center [21, 27] width 4 height 7
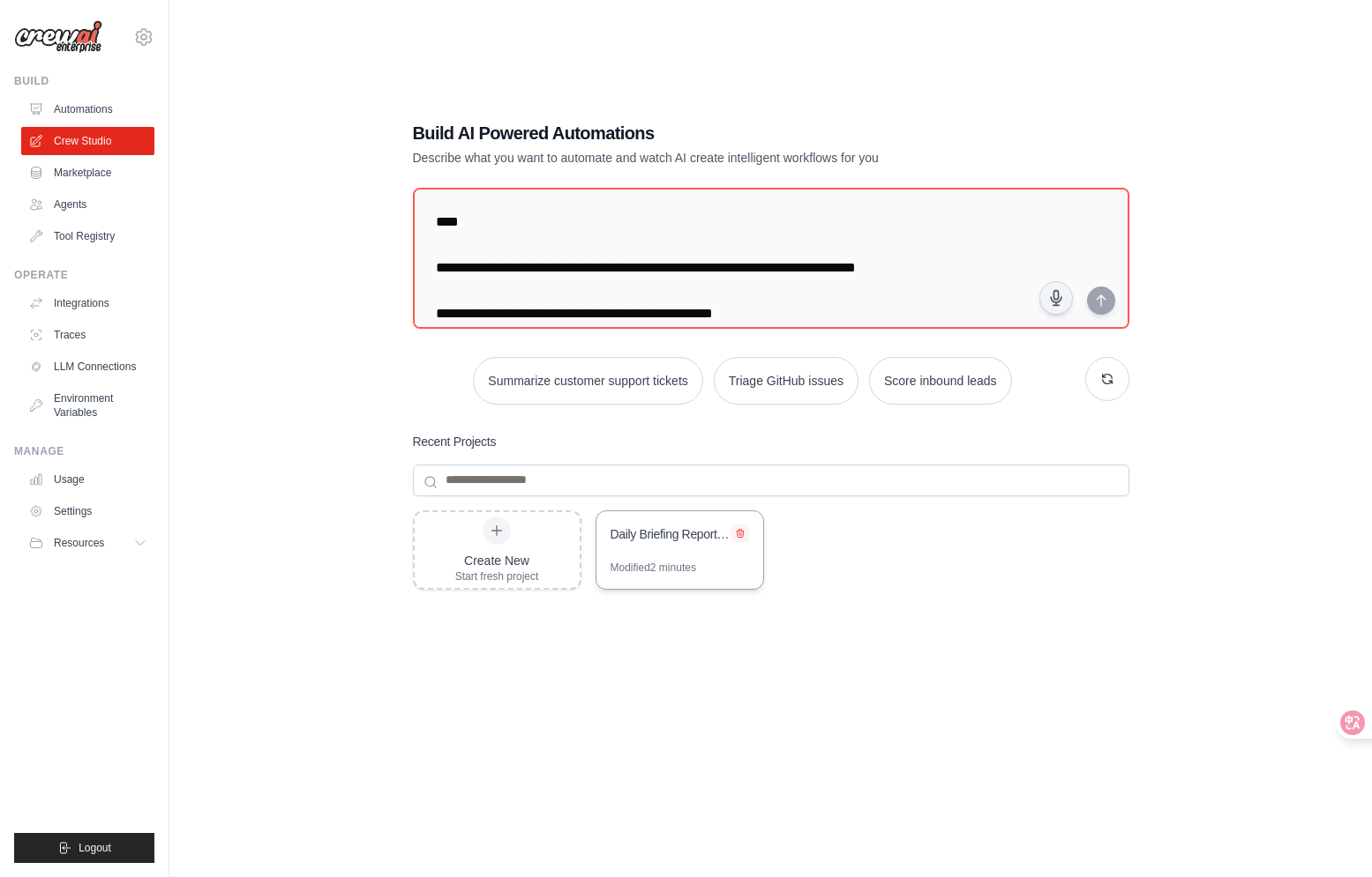
click at [739, 534] on icon at bounding box center [740, 533] width 11 height 11
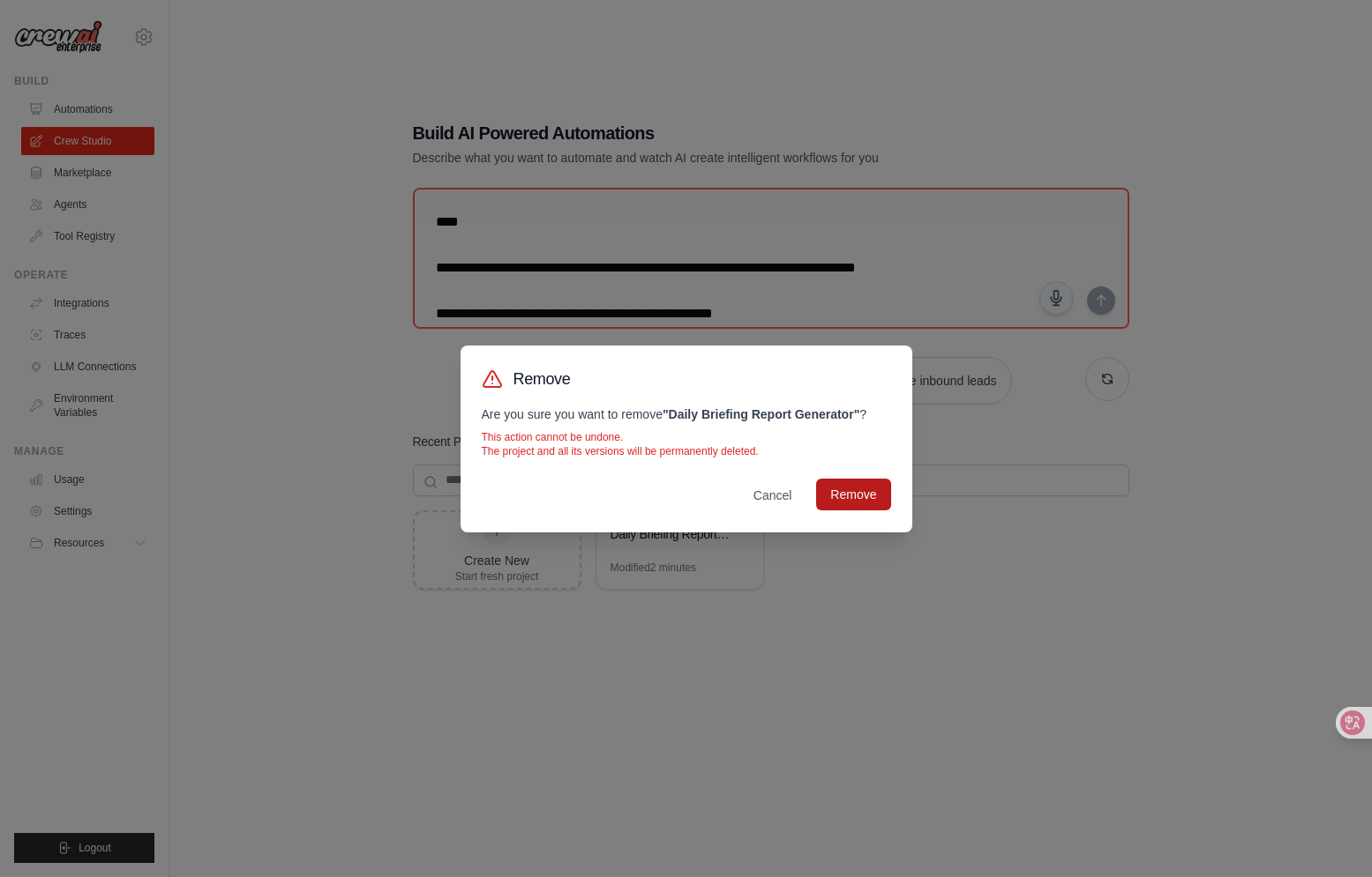
click at [860, 498] on button "Remove" at bounding box center [853, 494] width 75 height 31
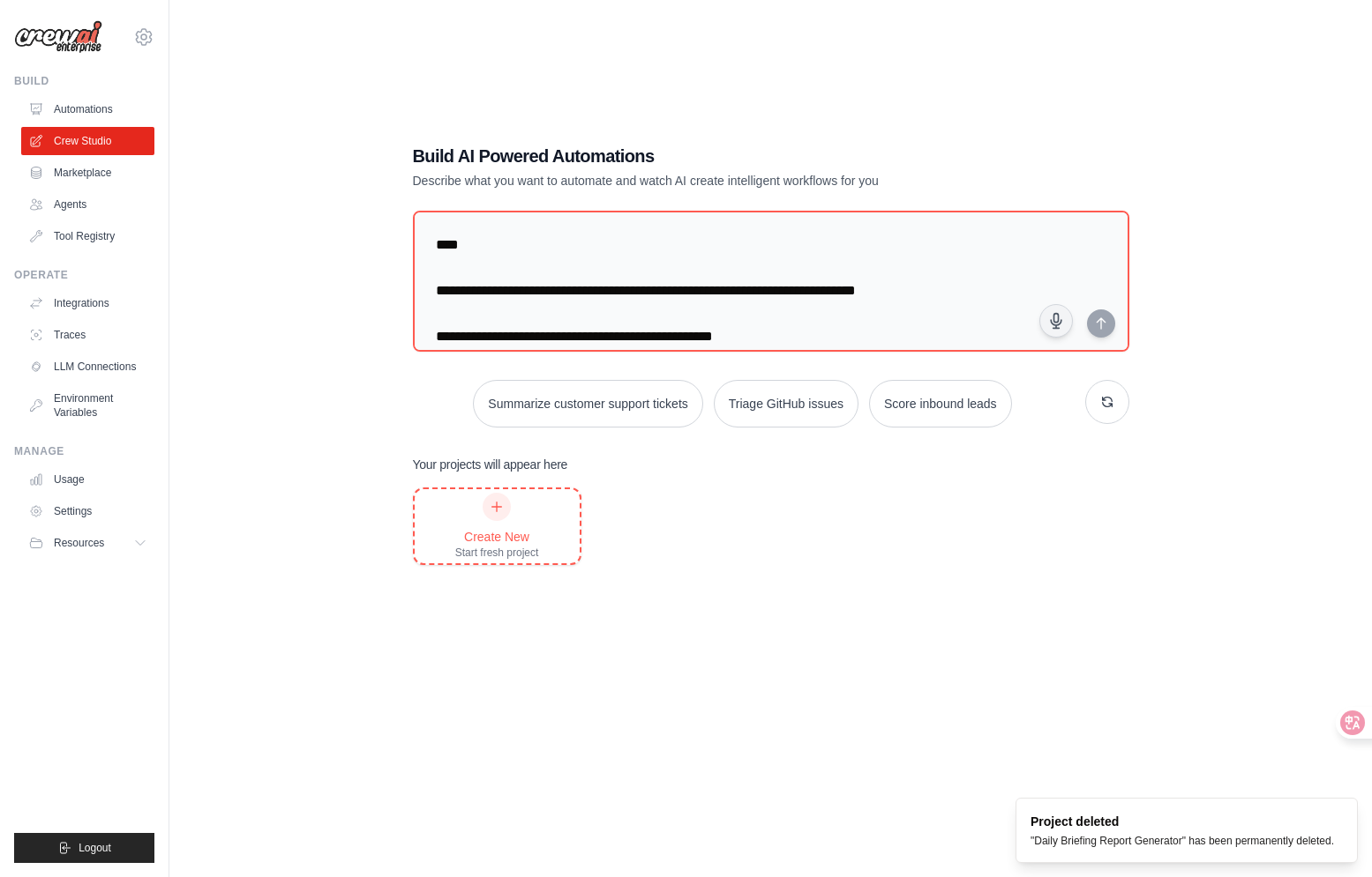
click at [513, 528] on div "Create New" at bounding box center [497, 537] width 83 height 18
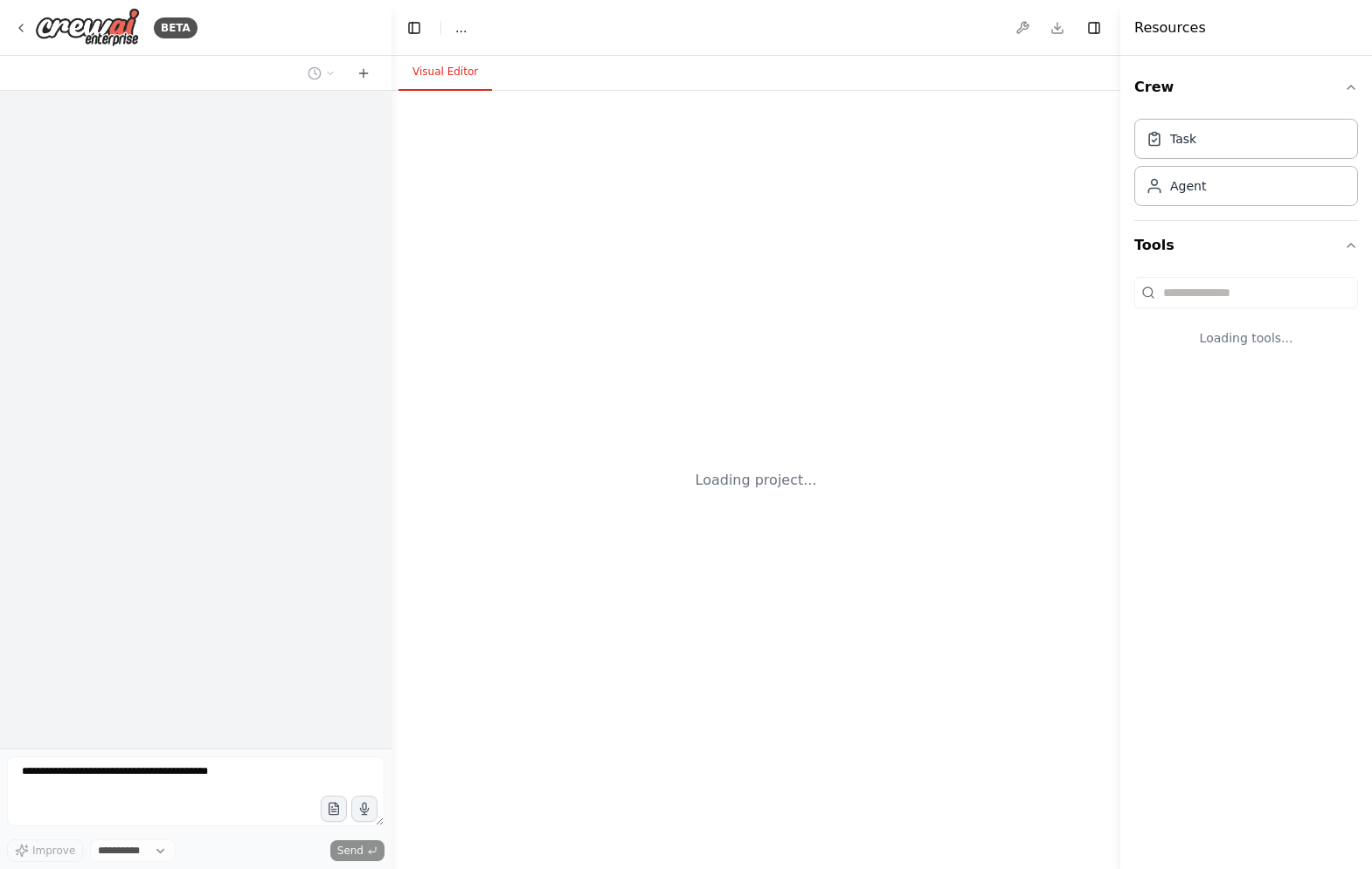
select select "****"
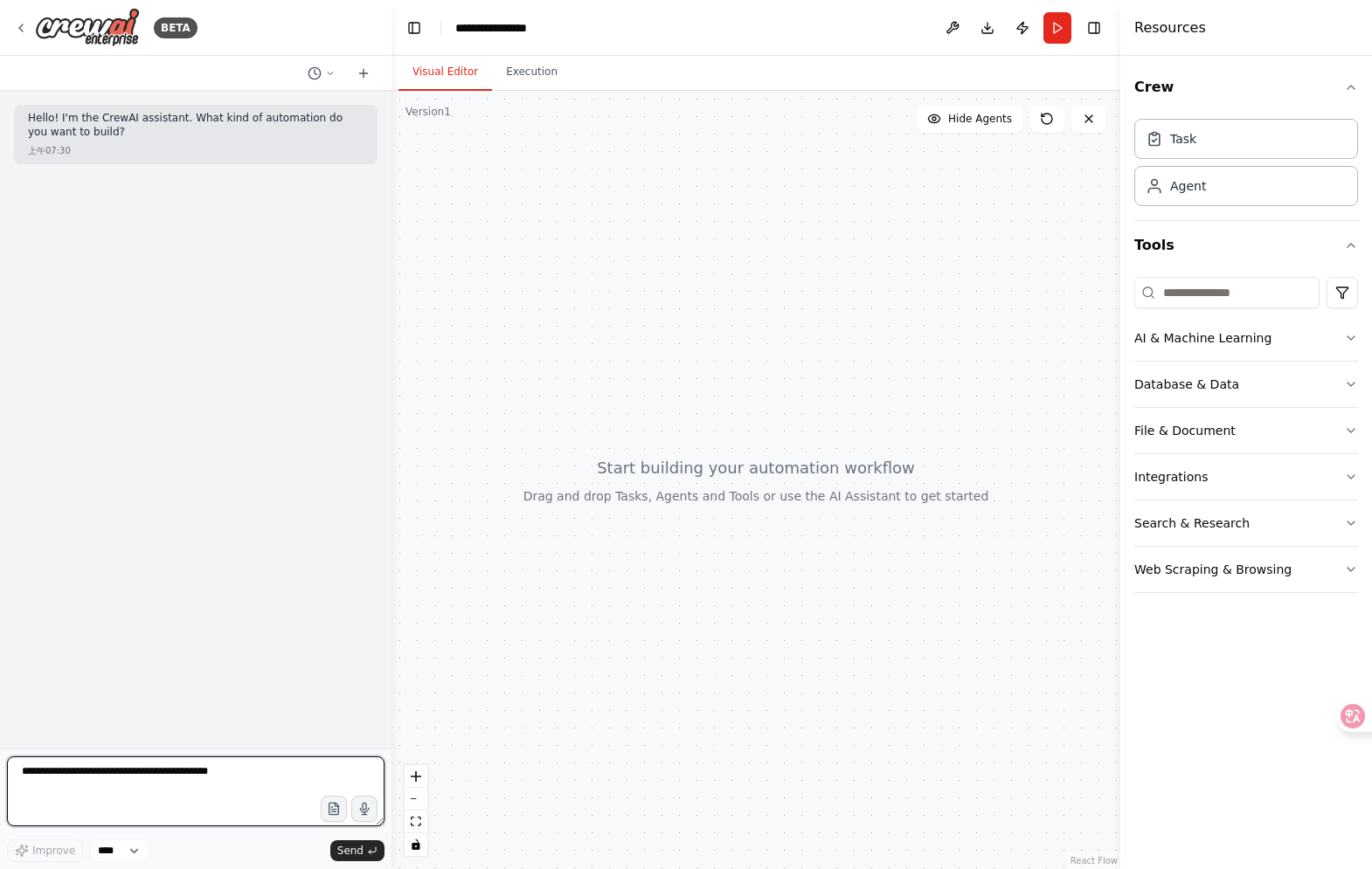
click at [192, 774] on textarea at bounding box center [195, 791] width 377 height 70
paste textarea "**********"
type textarea "**********"
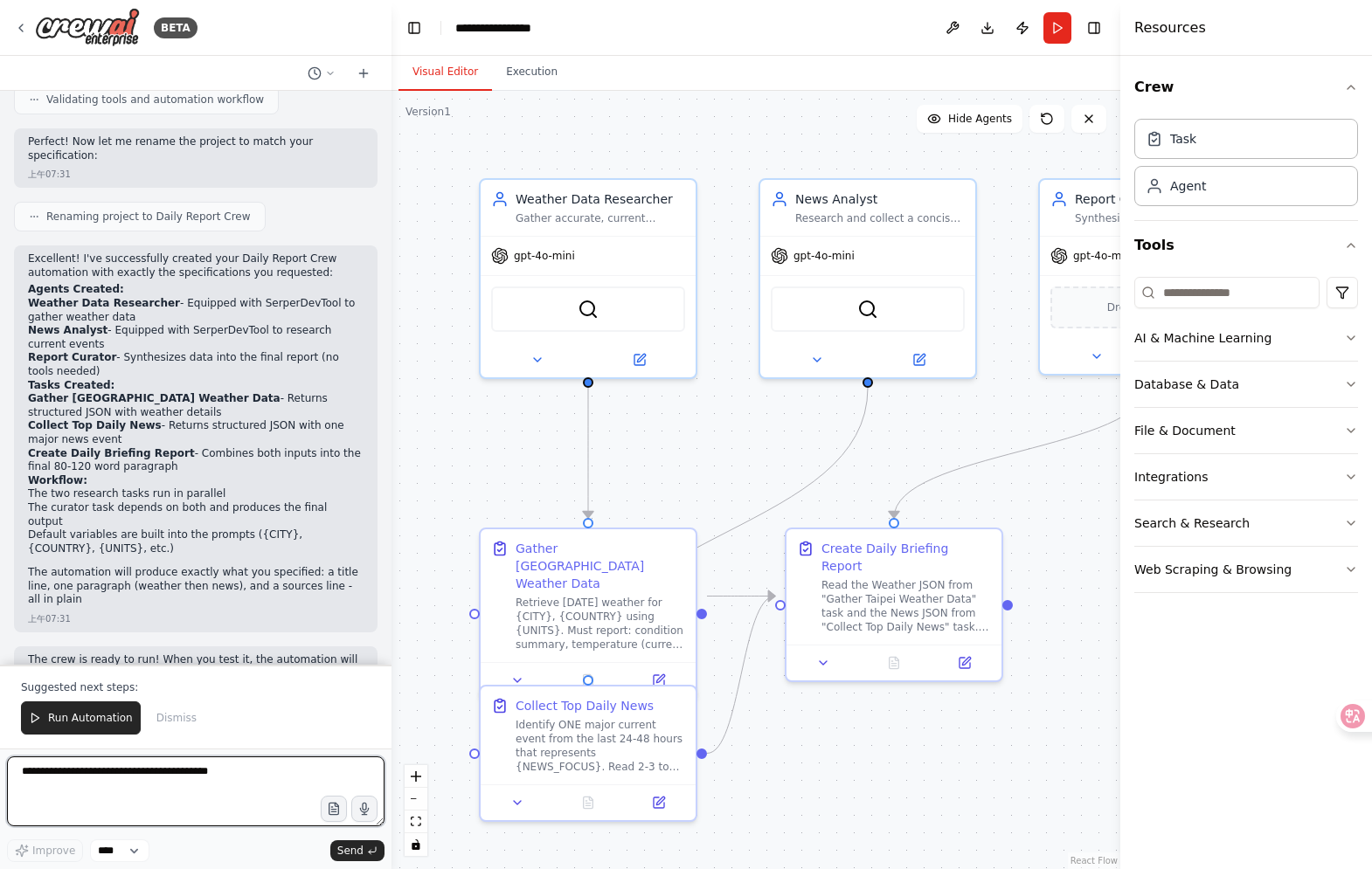
scroll to position [2862, 0]
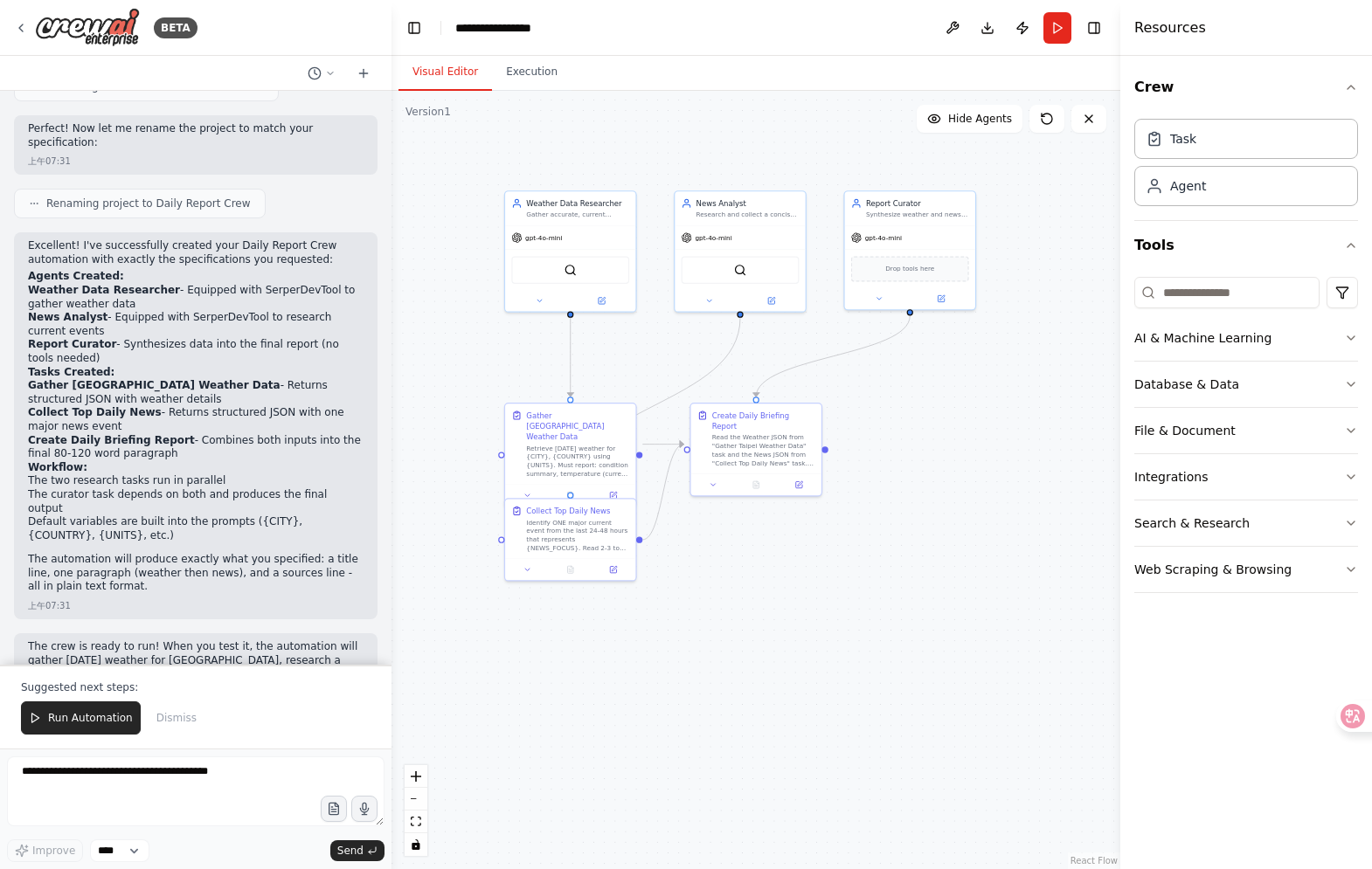
drag, startPoint x: 754, startPoint y: 345, endPoint x: 645, endPoint y: 365, distance: 110.8
click at [645, 365] on div ".deletable-edge-delete-btn { width: 20px; height: 20px; border: 0px solid #ffff…" at bounding box center [756, 479] width 729 height 779
drag, startPoint x: 592, startPoint y: 441, endPoint x: 597, endPoint y: 420, distance: 21.6
click at [597, 421] on div "Retrieve [DATE] weather for {CITY}, {COUNTRY} using {UNITS}. Must report: condi…" at bounding box center [578, 437] width 103 height 34
drag, startPoint x: 590, startPoint y: 398, endPoint x: 591, endPoint y: 376, distance: 22.0
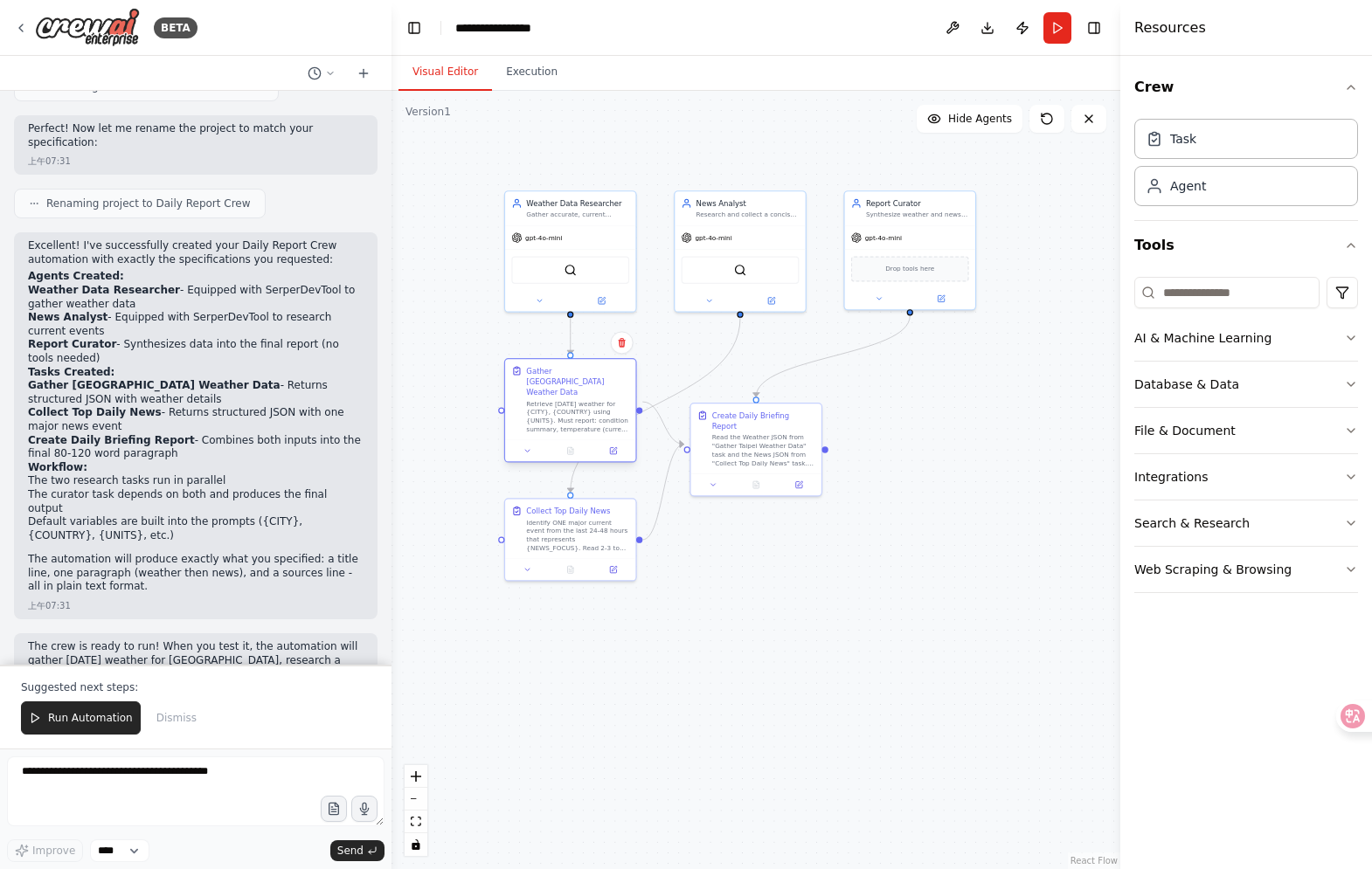
click at [591, 376] on div "Gather Taipei Weather Data Retrieve today's weather for {CITY}, {COUNTRY} using…" at bounding box center [578, 400] width 103 height 68
drag, startPoint x: 567, startPoint y: 539, endPoint x: 571, endPoint y: 665, distance: 126.1
click at [570, 666] on div "Identify ONE major current event from the last 24-48 hours that represents {NEW…" at bounding box center [578, 661] width 103 height 34
drag, startPoint x: 735, startPoint y: 225, endPoint x: 566, endPoint y: 515, distance: 335.7
click at [566, 515] on div "gpt-4o-mini" at bounding box center [571, 522] width 130 height 23
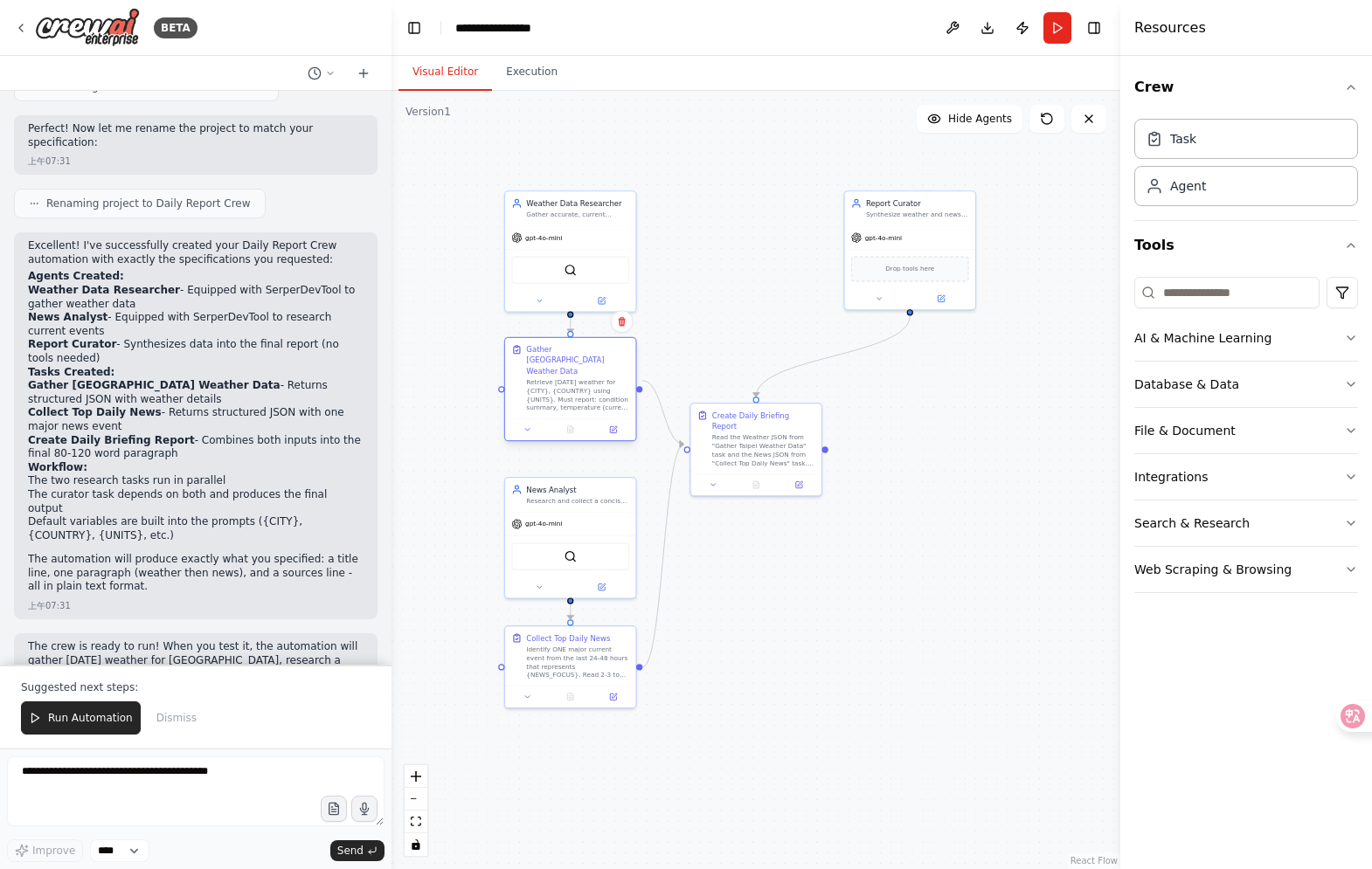
drag, startPoint x: 531, startPoint y: 418, endPoint x: 531, endPoint y: 396, distance: 22.0
click at [531, 396] on div "Gather Taipei Weather Data Retrieve today's weather for {CITY}, {COUNTRY} using…" at bounding box center [571, 390] width 133 height 105
click at [790, 539] on div ".deletable-edge-delete-btn { width: 20px; height: 20px; border: 0px solid #ffff…" at bounding box center [756, 479] width 729 height 779
drag, startPoint x: 745, startPoint y: 440, endPoint x: 774, endPoint y: 510, distance: 75.8
click at [774, 510] on div "Read the Weather JSON from "Gather Taipei Weather Data" task and the News JSON …" at bounding box center [791, 522] width 103 height 34
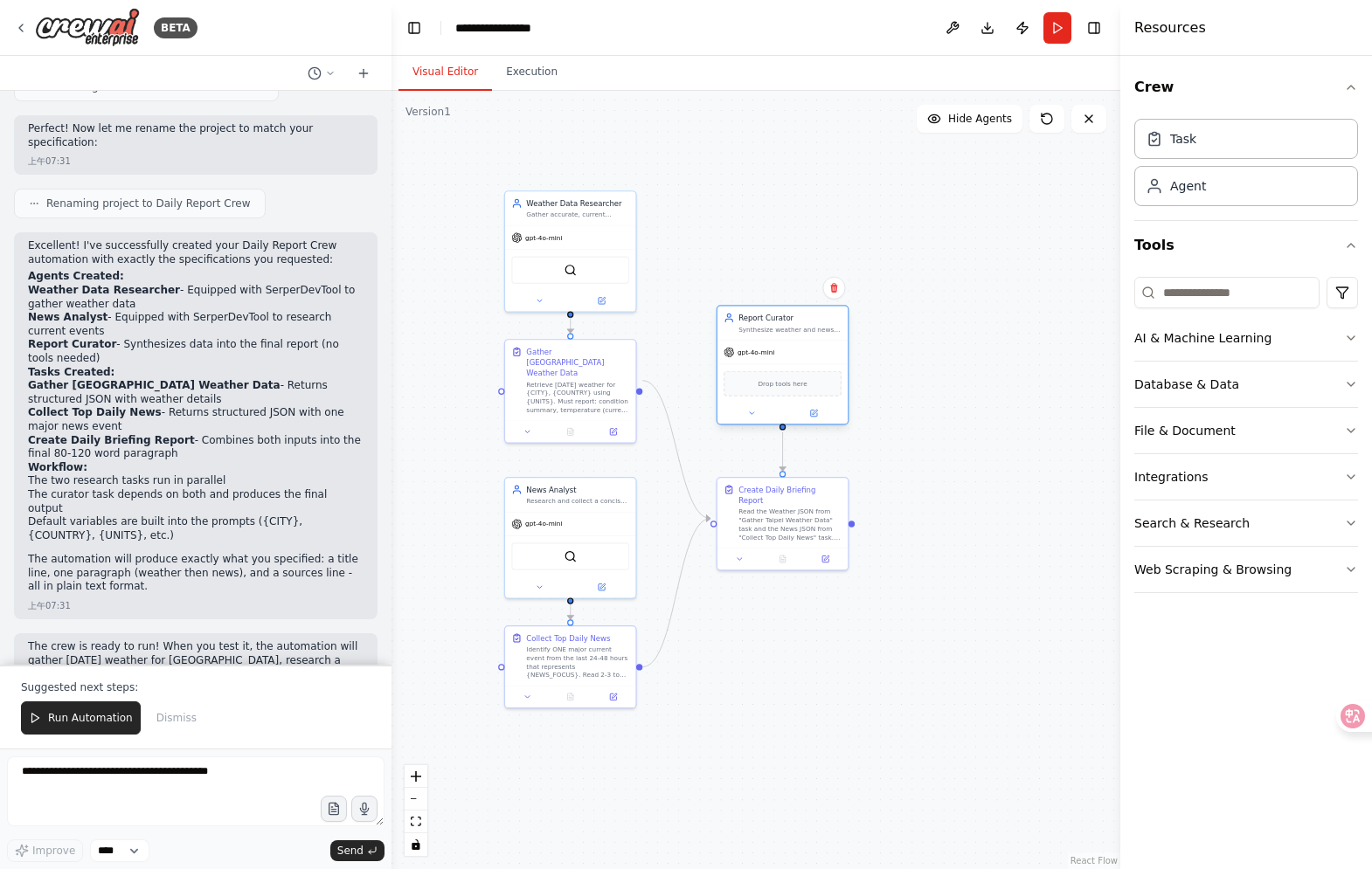
drag, startPoint x: 890, startPoint y: 263, endPoint x: 762, endPoint y: 384, distance: 176.1
click at [762, 384] on span "Drop tools here" at bounding box center [782, 383] width 49 height 11
drag, startPoint x: 792, startPoint y: 151, endPoint x: 771, endPoint y: 161, distance: 23.3
click at [793, 152] on div ".deletable-edge-delete-btn { width: 20px; height: 20px; border: 0px solid #ffff…" at bounding box center [756, 479] width 729 height 779
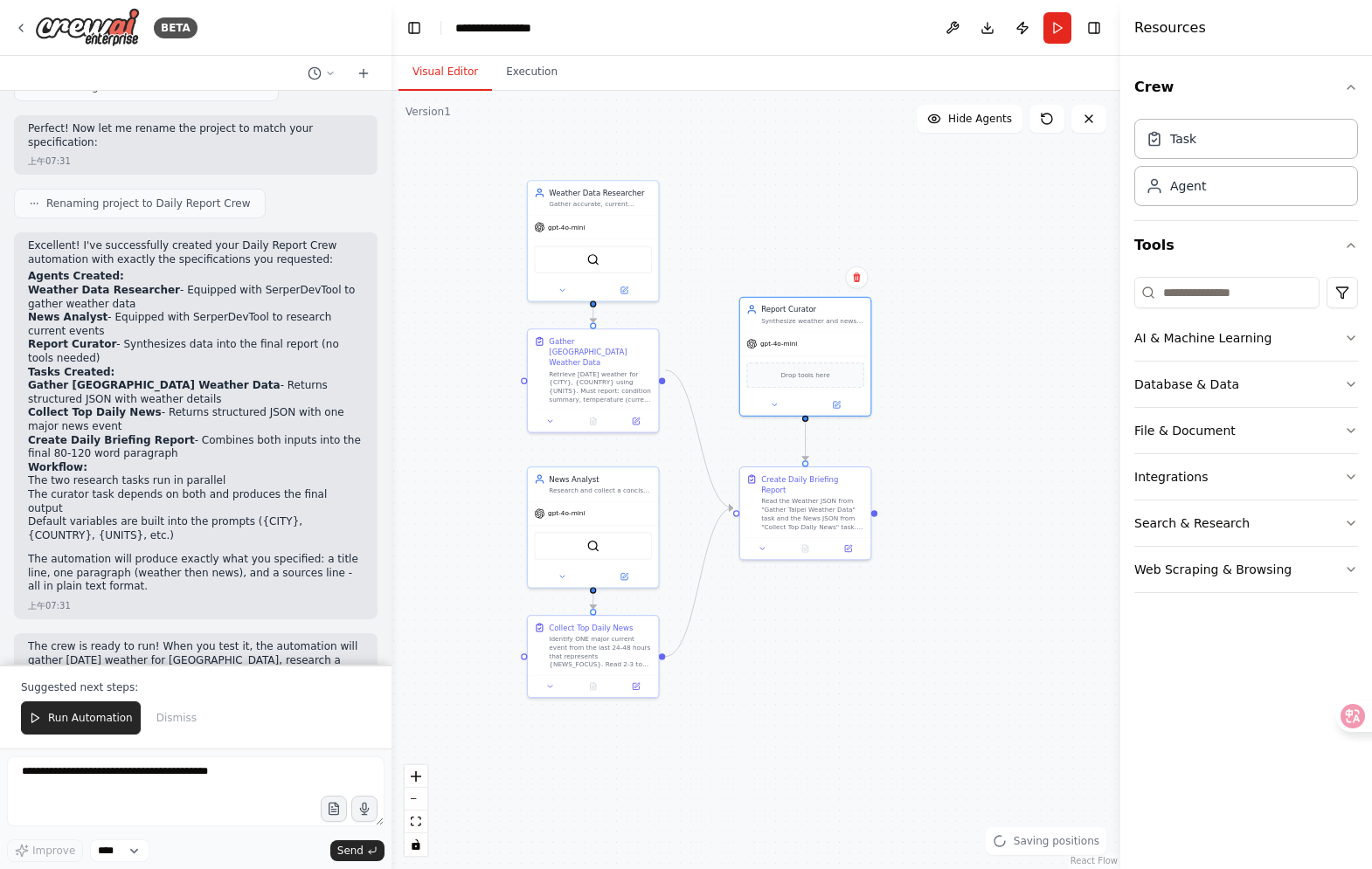
drag, startPoint x: 760, startPoint y: 202, endPoint x: 787, endPoint y: 180, distance: 34.8
click at [786, 181] on div ".deletable-edge-delete-btn { width: 20px; height: 20px; border: 0px solid #ffff…" at bounding box center [756, 479] width 729 height 779
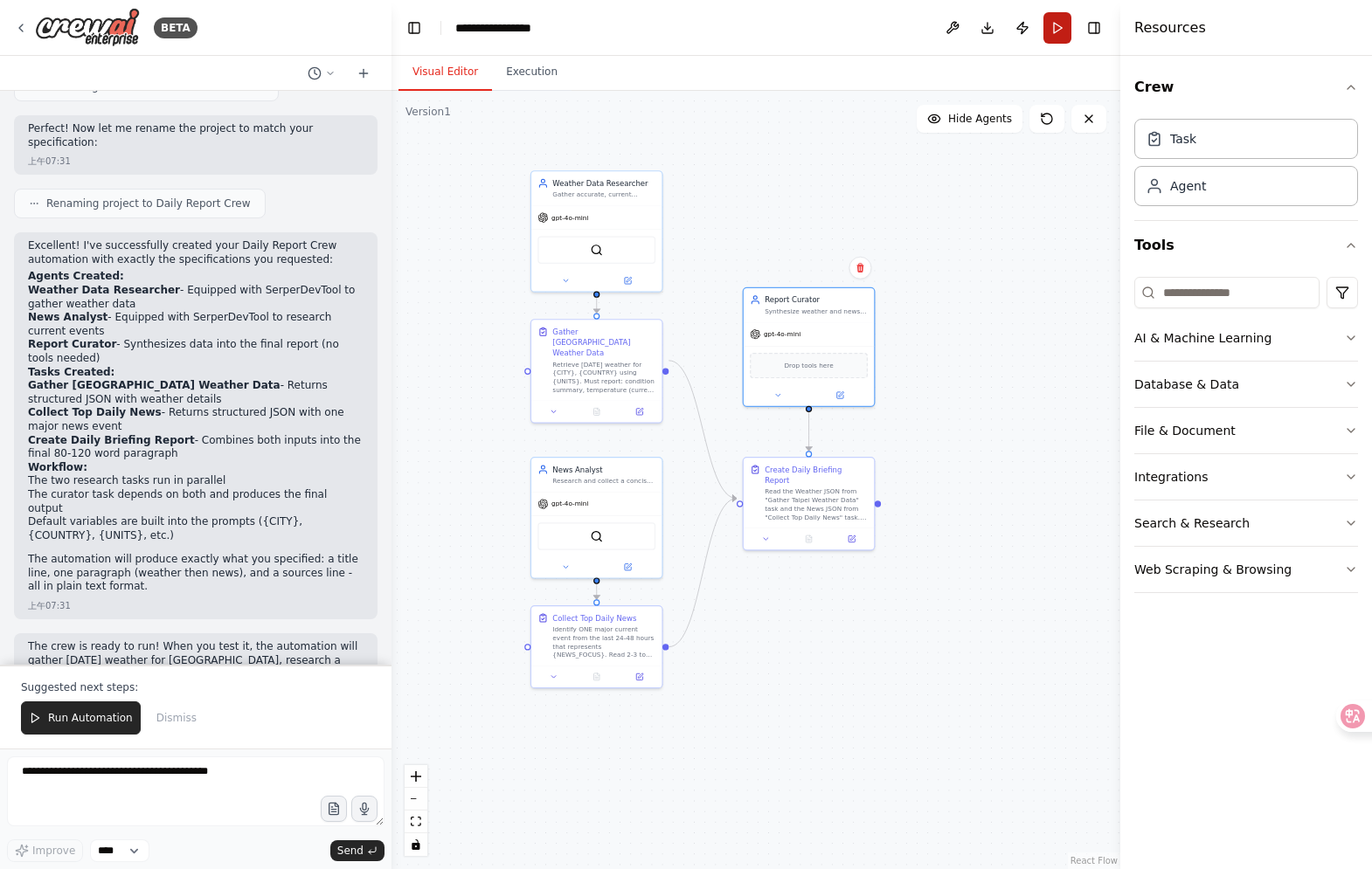
click at [1058, 30] on button "Run" at bounding box center [1057, 28] width 28 height 31
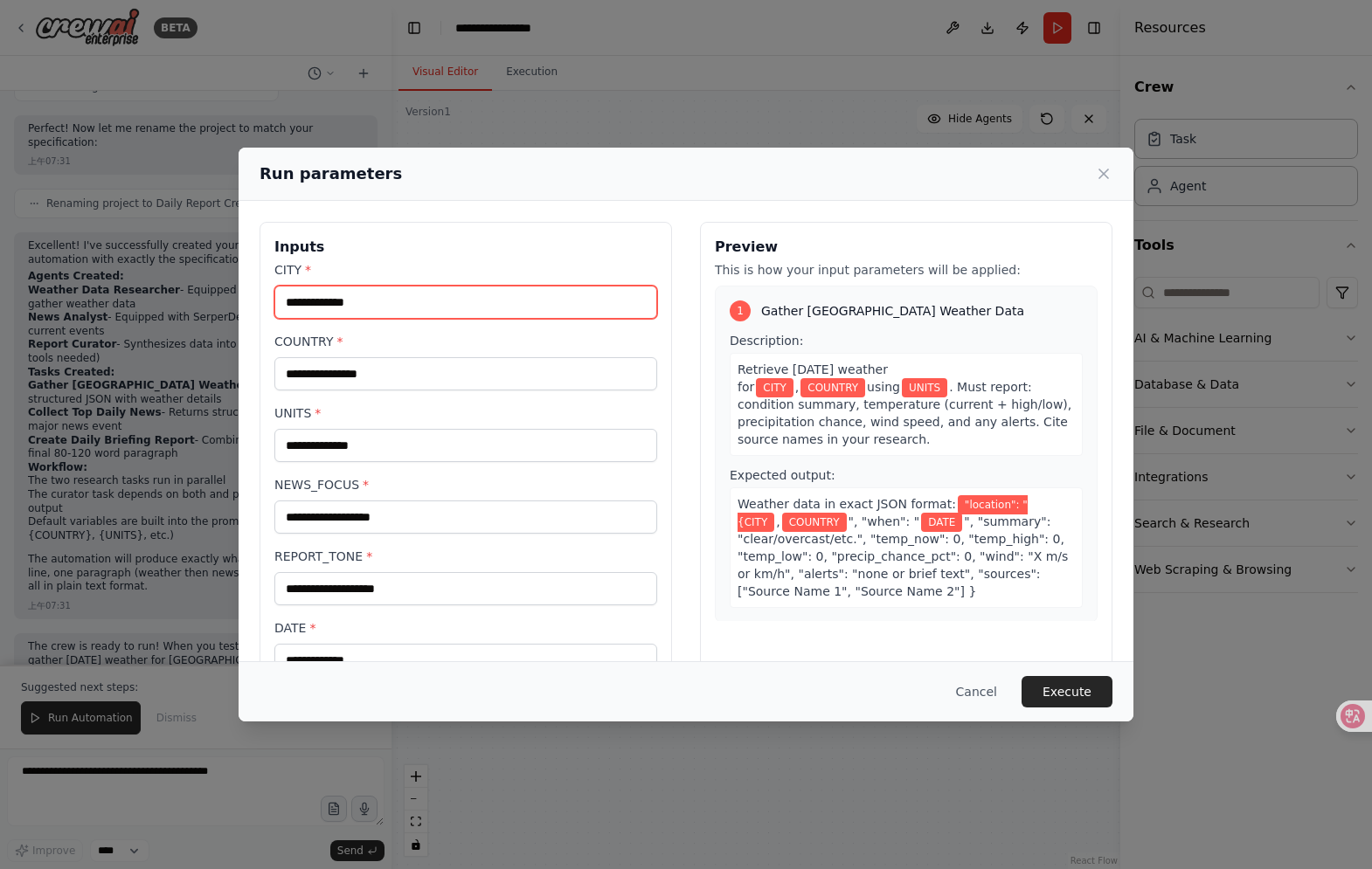
click at [393, 292] on input "CITY *" at bounding box center [466, 302] width 383 height 33
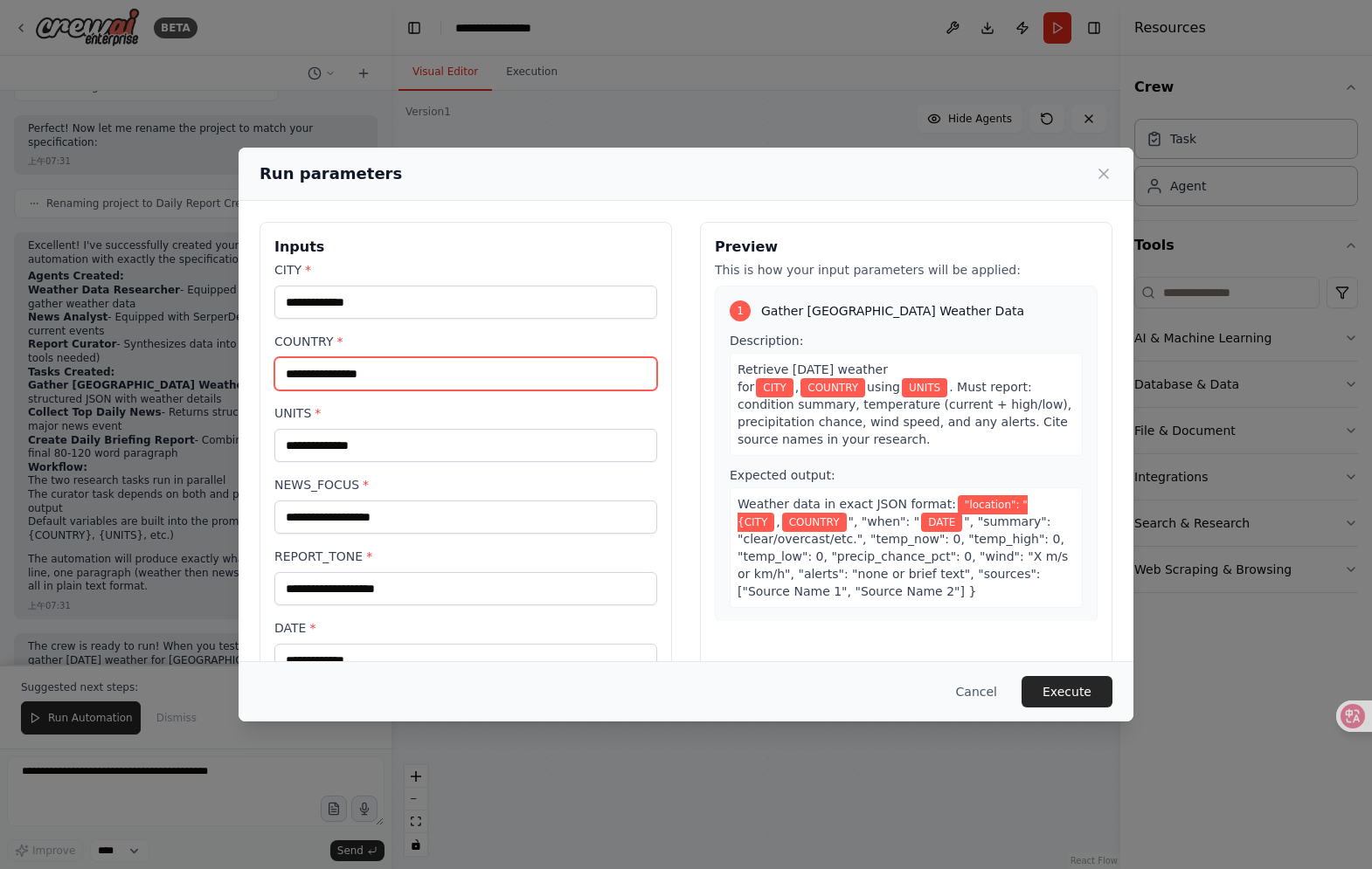
click at [408, 362] on input "COUNTRY *" at bounding box center [466, 374] width 383 height 33
click at [169, 246] on div "Run parameters Inputs CITY * COUNTRY * UNITS * NEWS_FOCUS * REPORT_TONE * DATE …" at bounding box center [686, 434] width 1372 height 869
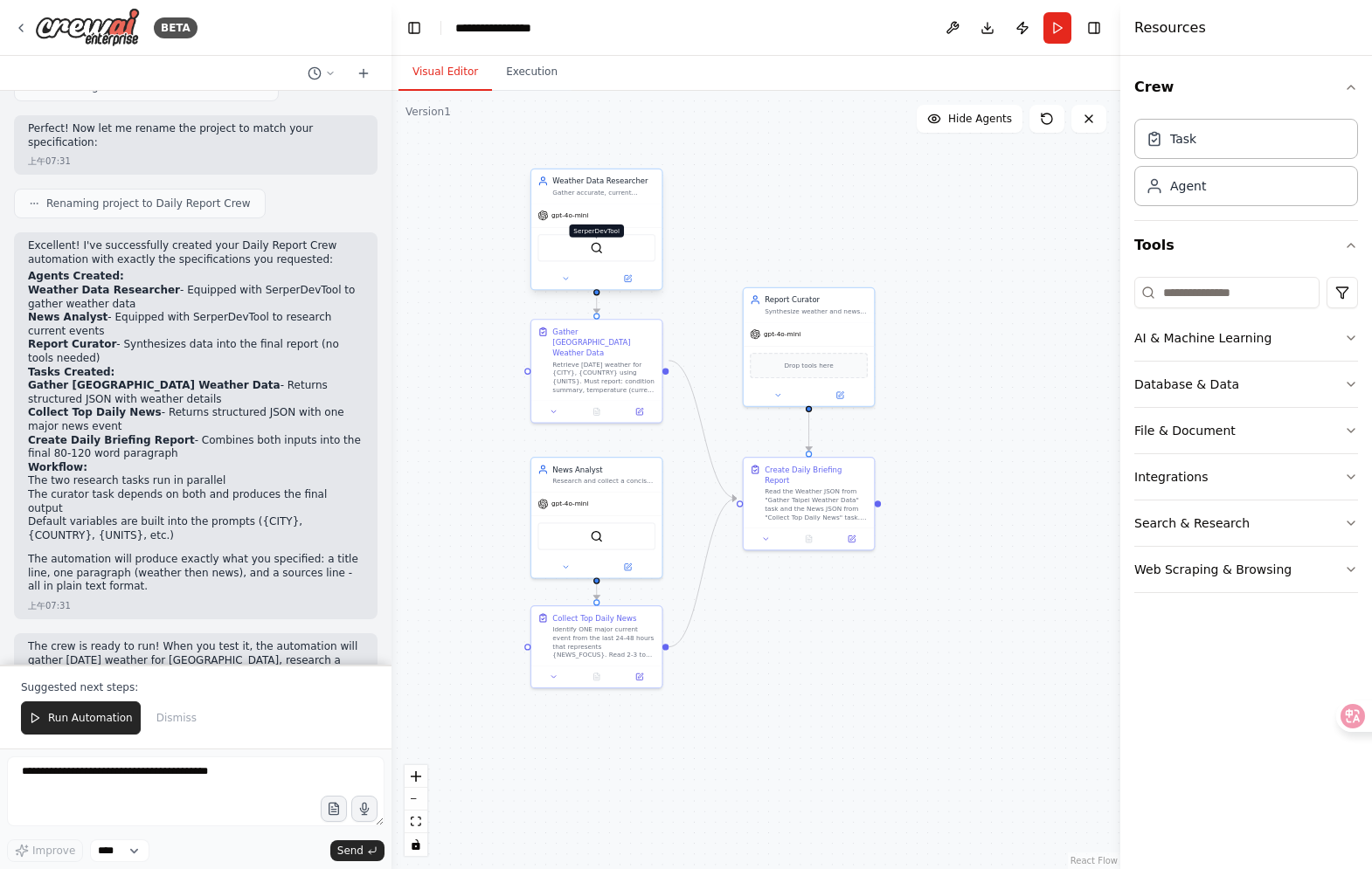
click at [601, 246] on img at bounding box center [596, 247] width 13 height 13
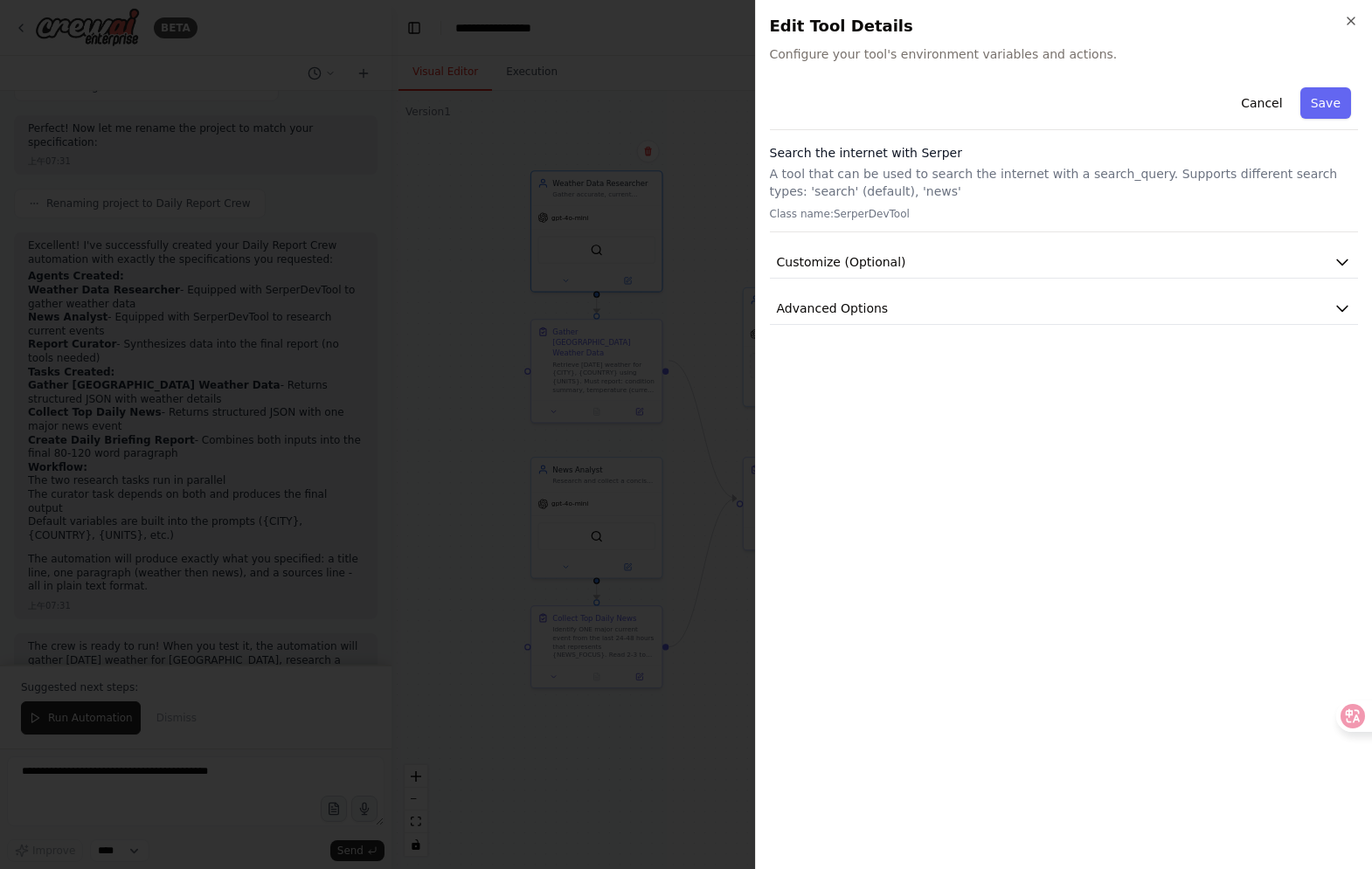
click at [735, 231] on div at bounding box center [686, 434] width 1372 height 869
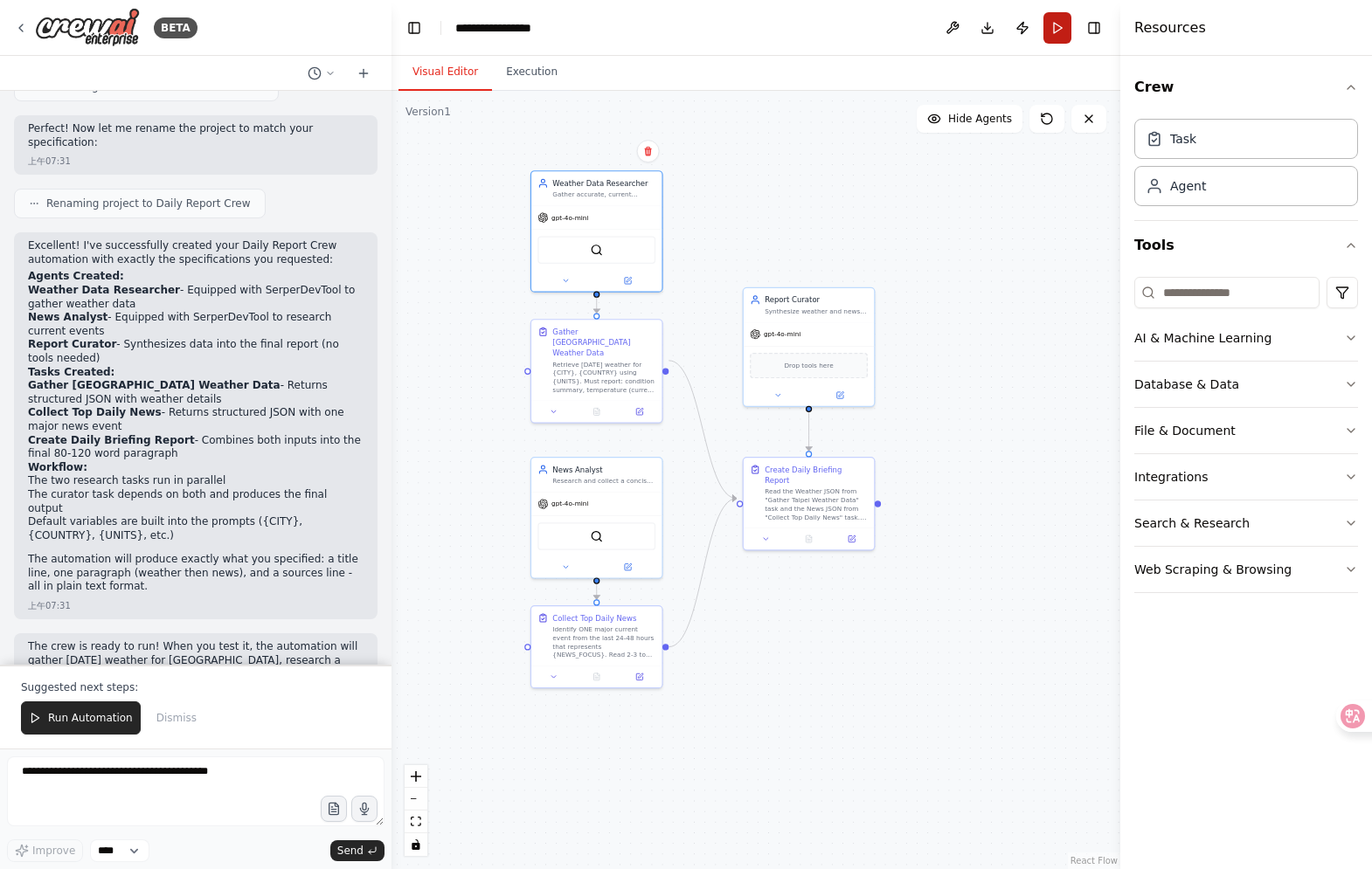
click at [1056, 38] on button "Run" at bounding box center [1057, 28] width 28 height 31
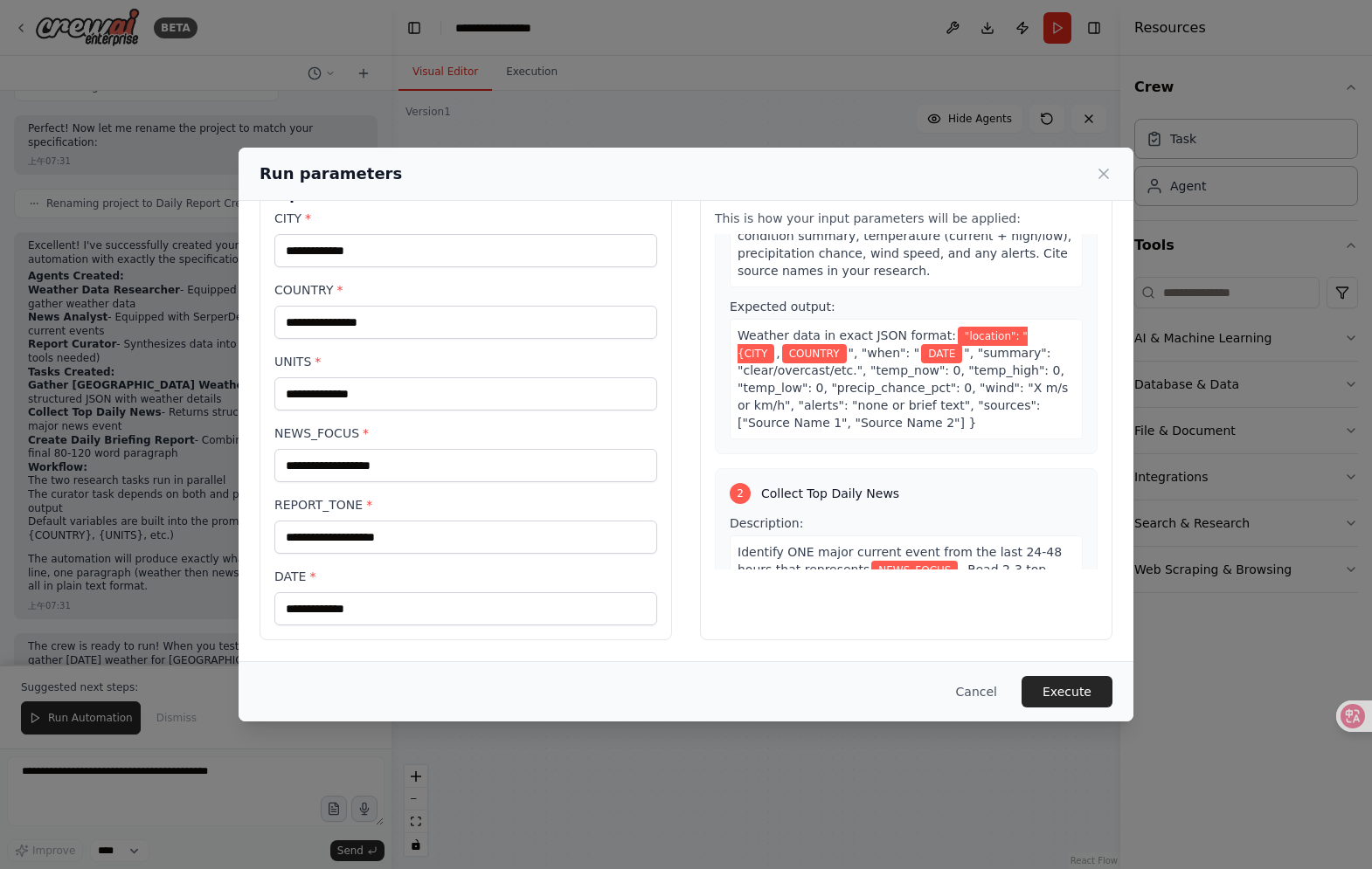
scroll to position [105, 0]
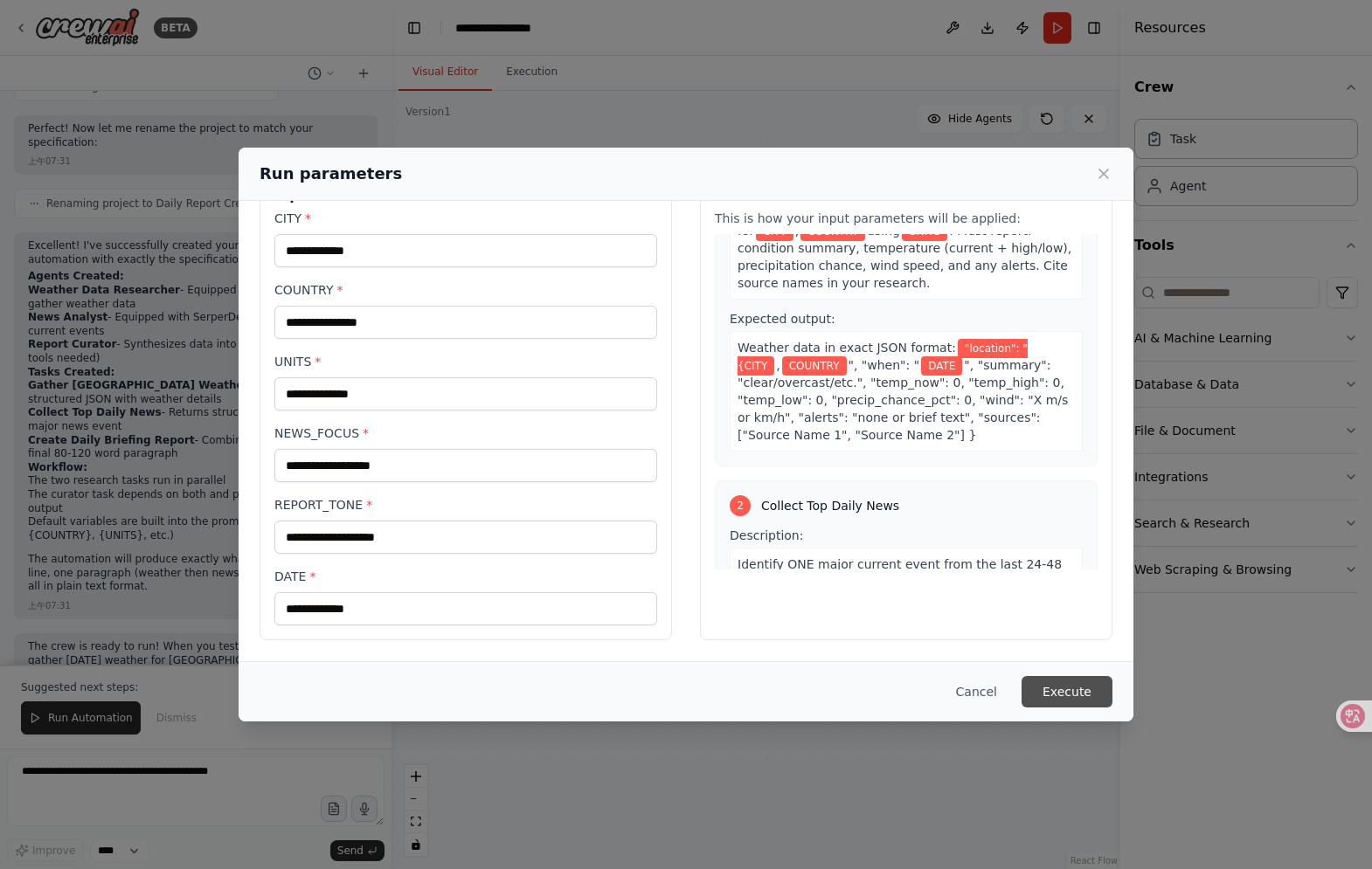
click at [1108, 687] on button "Execute" at bounding box center [1067, 692] width 90 height 31
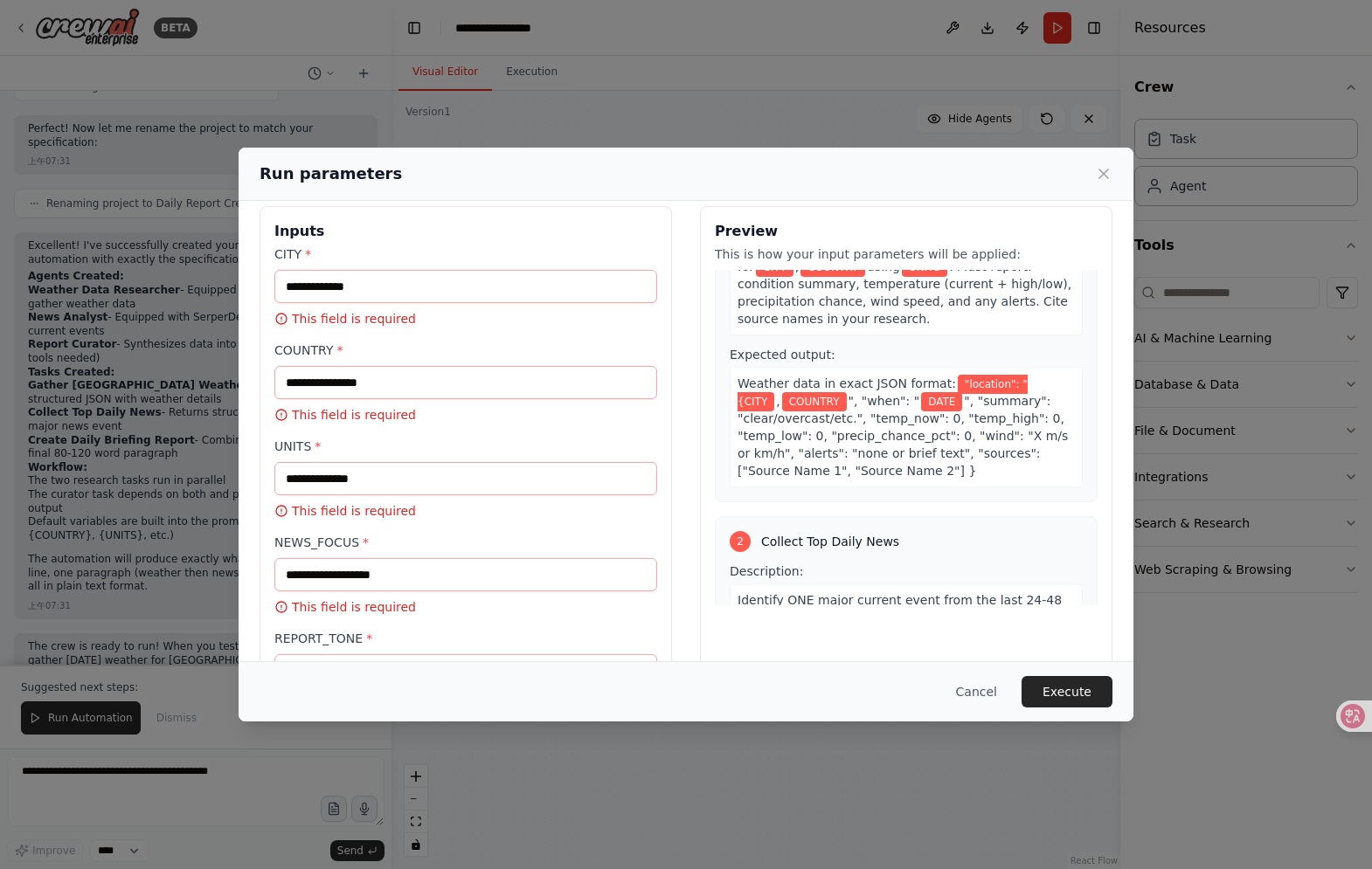
scroll to position [0, 0]
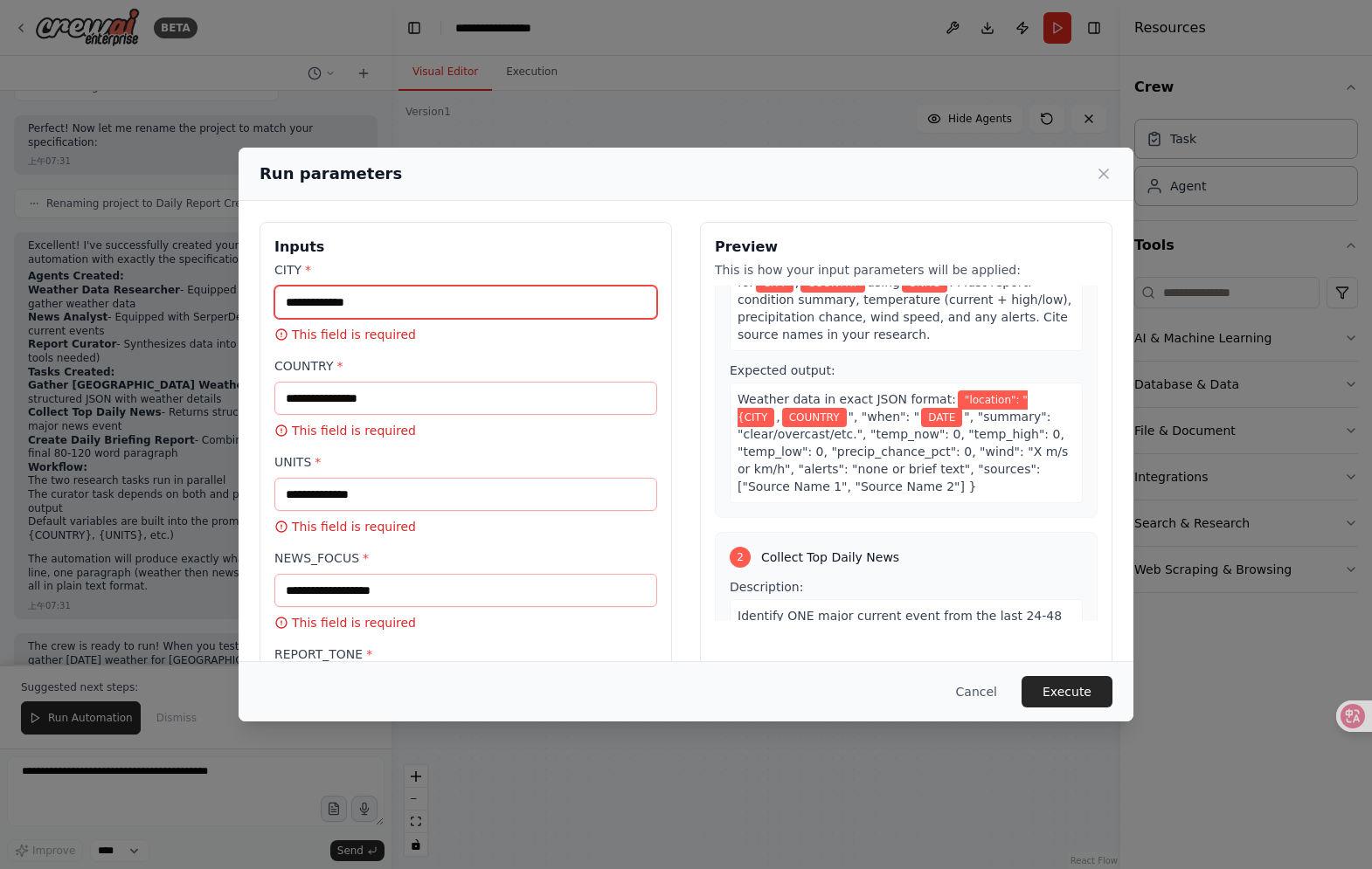
click at [427, 298] on input "CITY *" at bounding box center [466, 302] width 383 height 33
paste input "******"
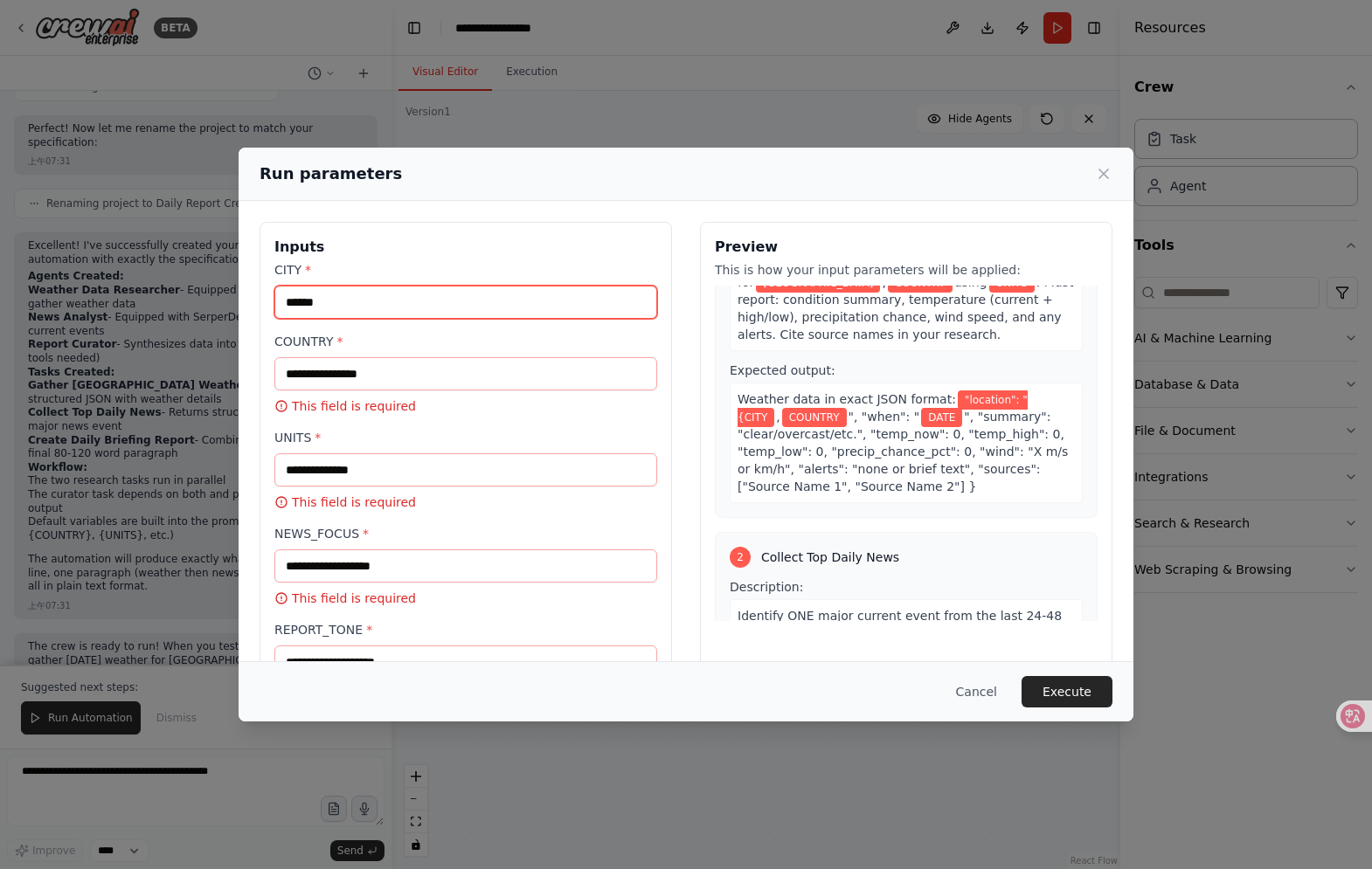
type input "******"
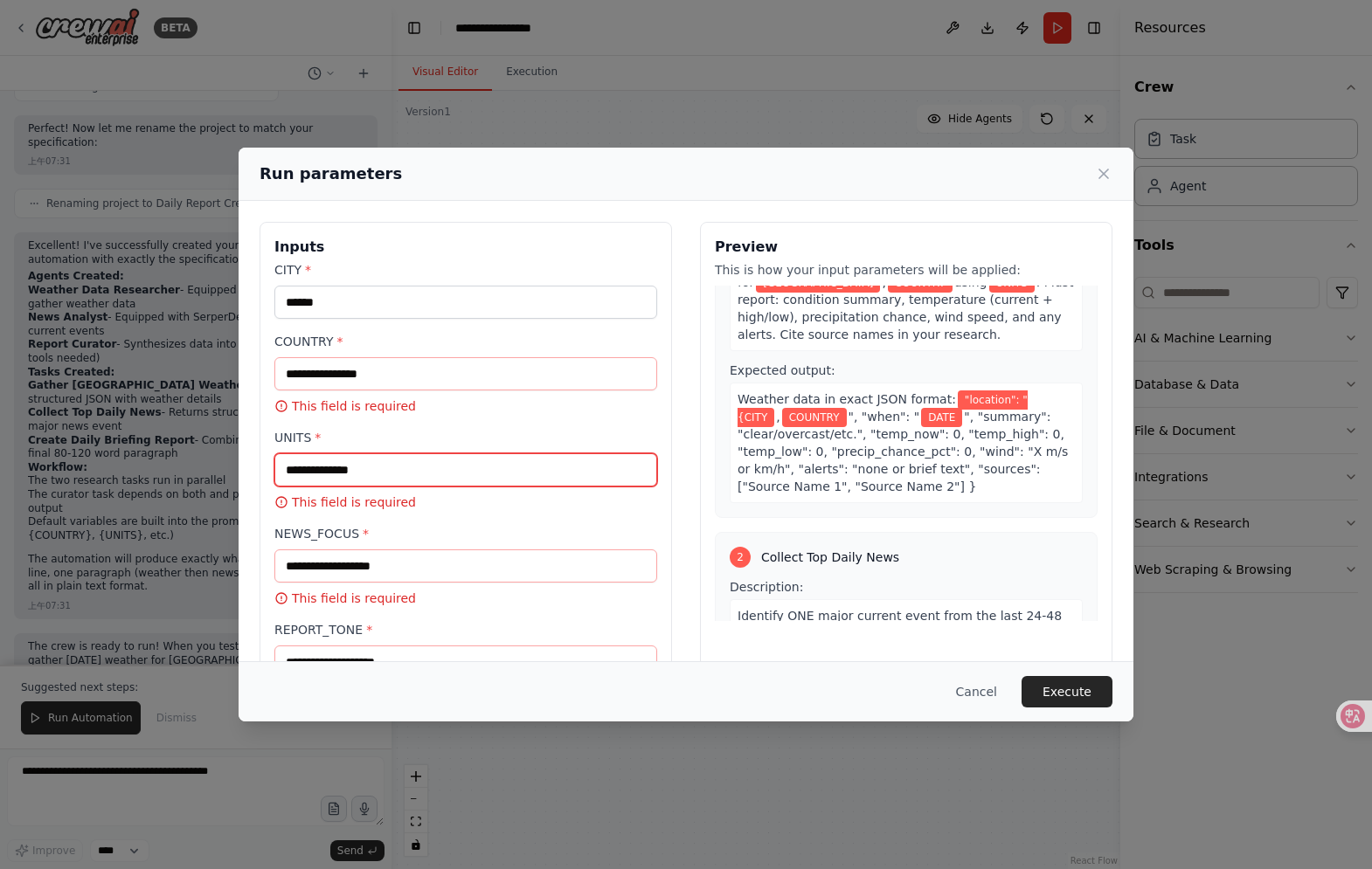
click at [418, 465] on input "UNITS *" at bounding box center [466, 470] width 383 height 33
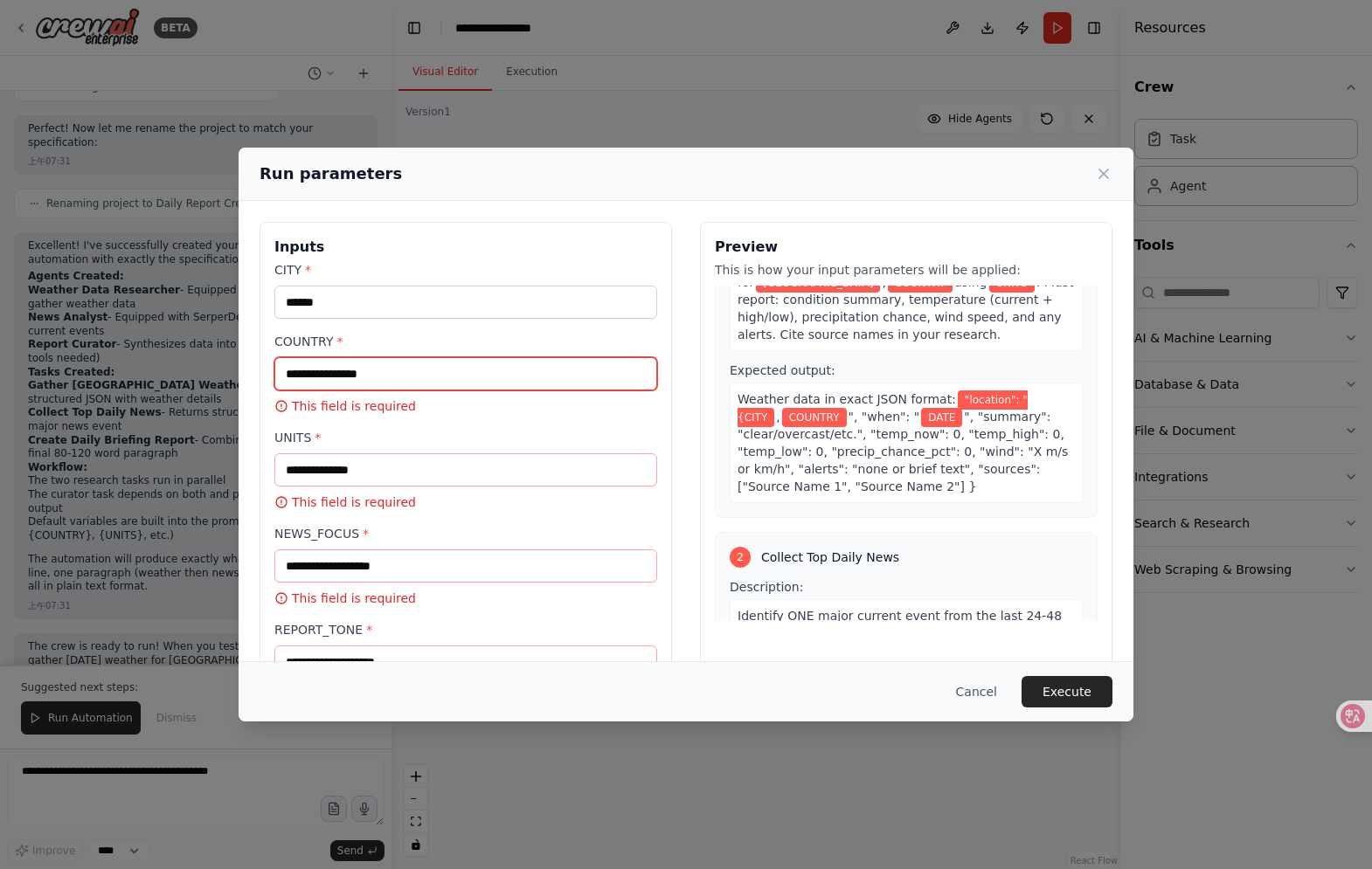
click at [399, 362] on input "COUNTRY *" at bounding box center [466, 374] width 383 height 33
paste input "******"
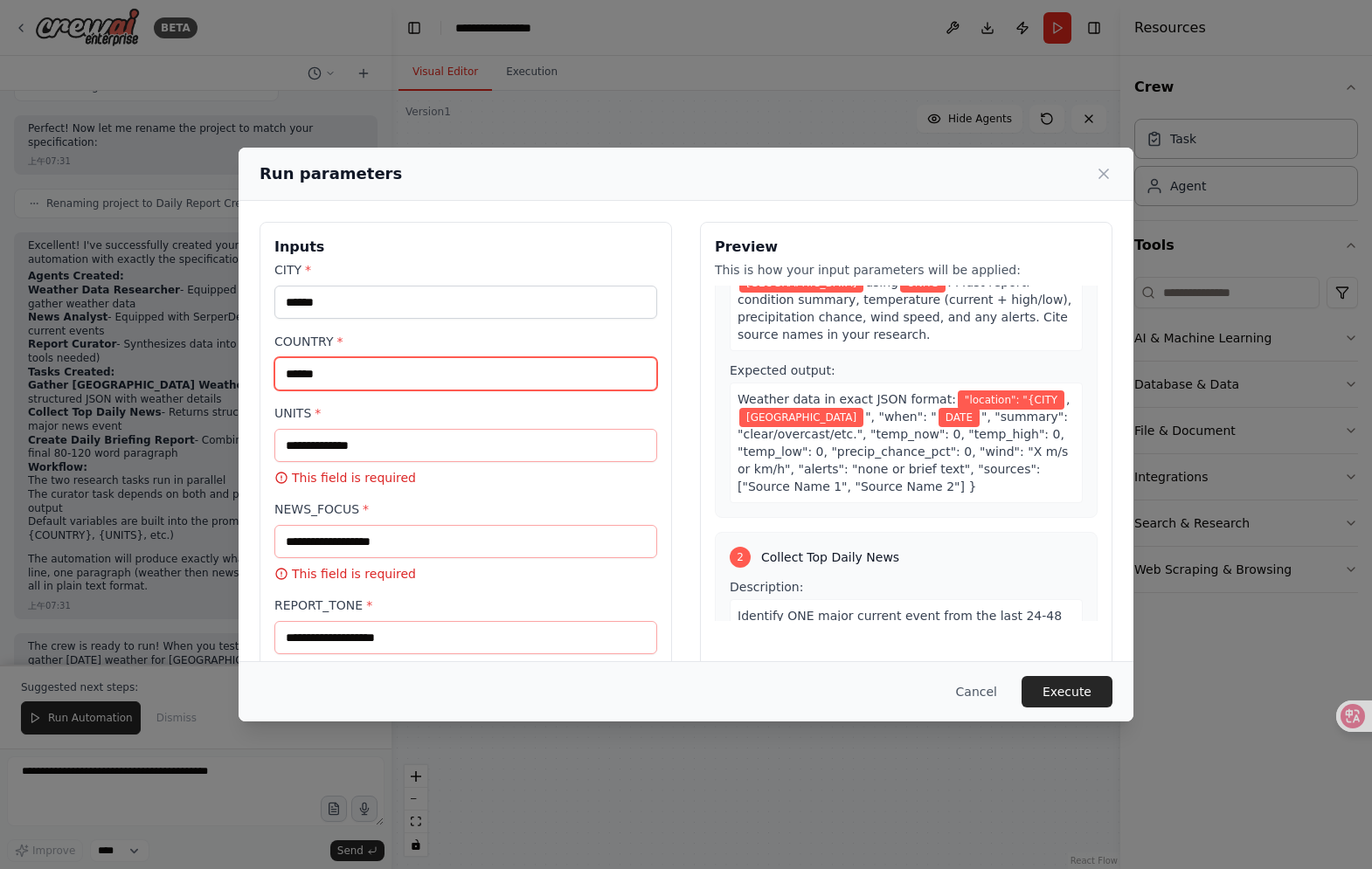
type input "******"
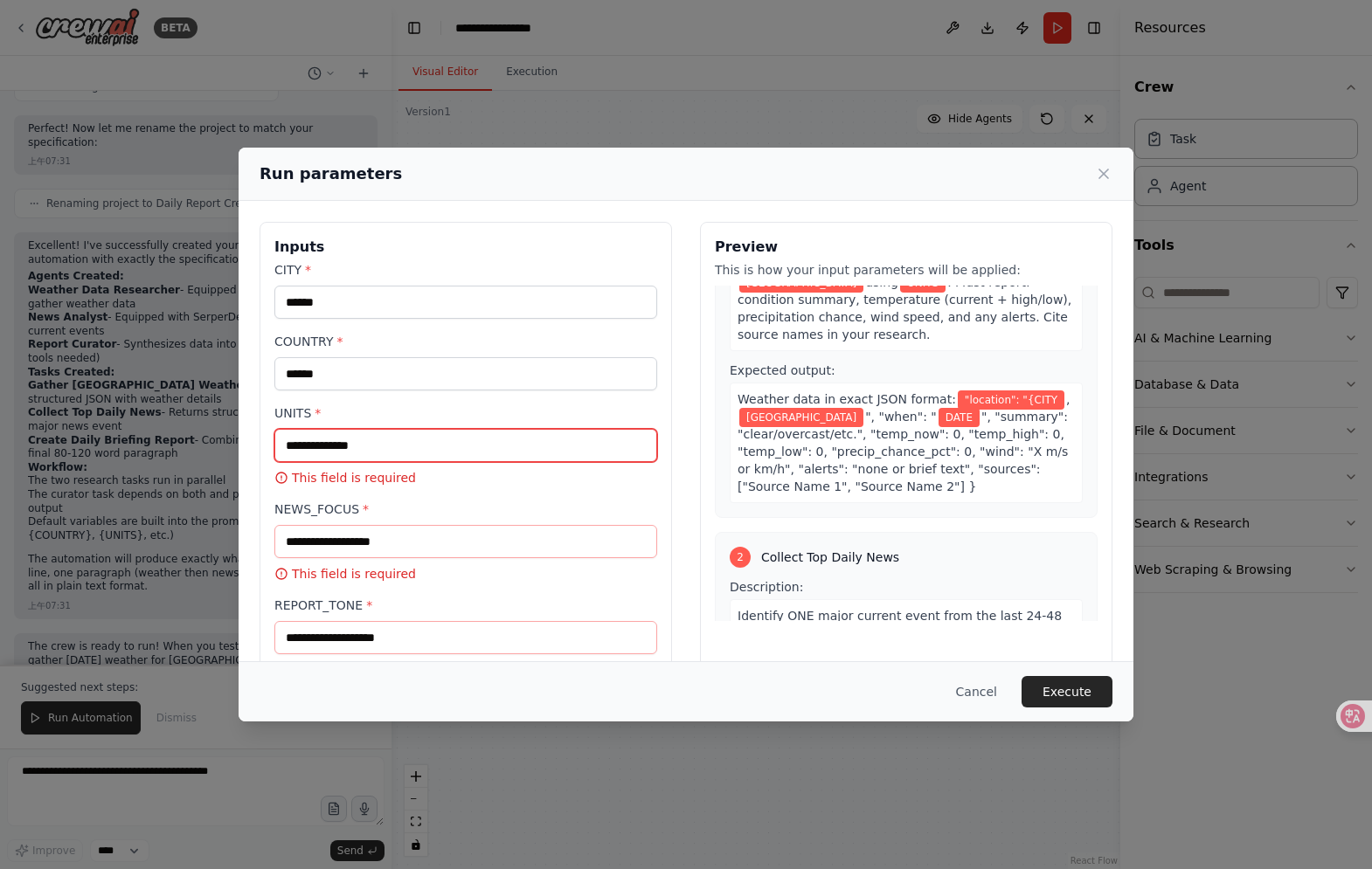
click at [369, 453] on input "UNITS *" at bounding box center [466, 445] width 383 height 33
paste input "******"
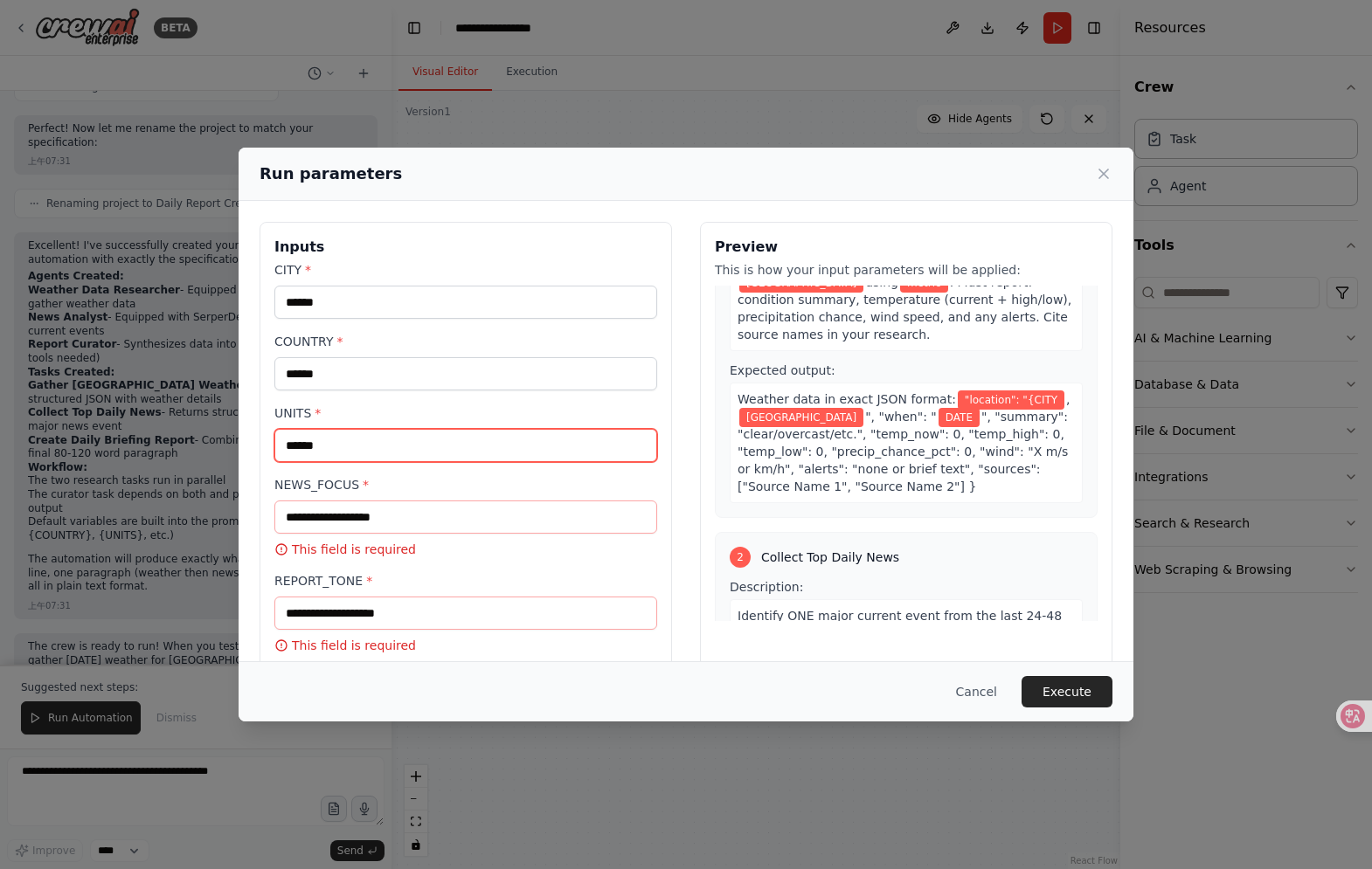
type input "******"
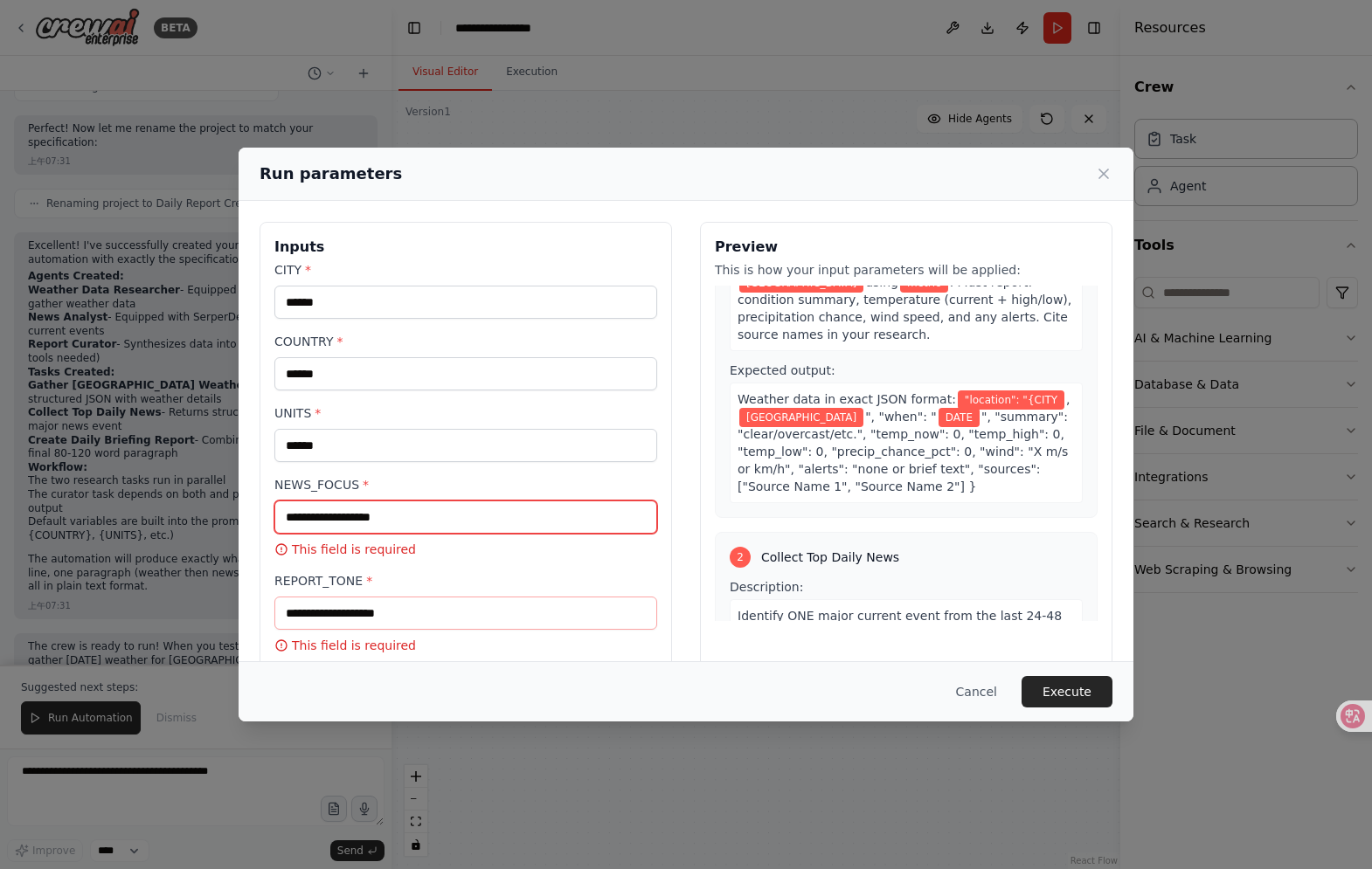
click at [395, 517] on input "NEWS_FOCUS *" at bounding box center [466, 517] width 383 height 33
click at [344, 527] on input "NEWS_FOCUS *" at bounding box center [466, 517] width 383 height 33
paste input "**********"
type input "**********"
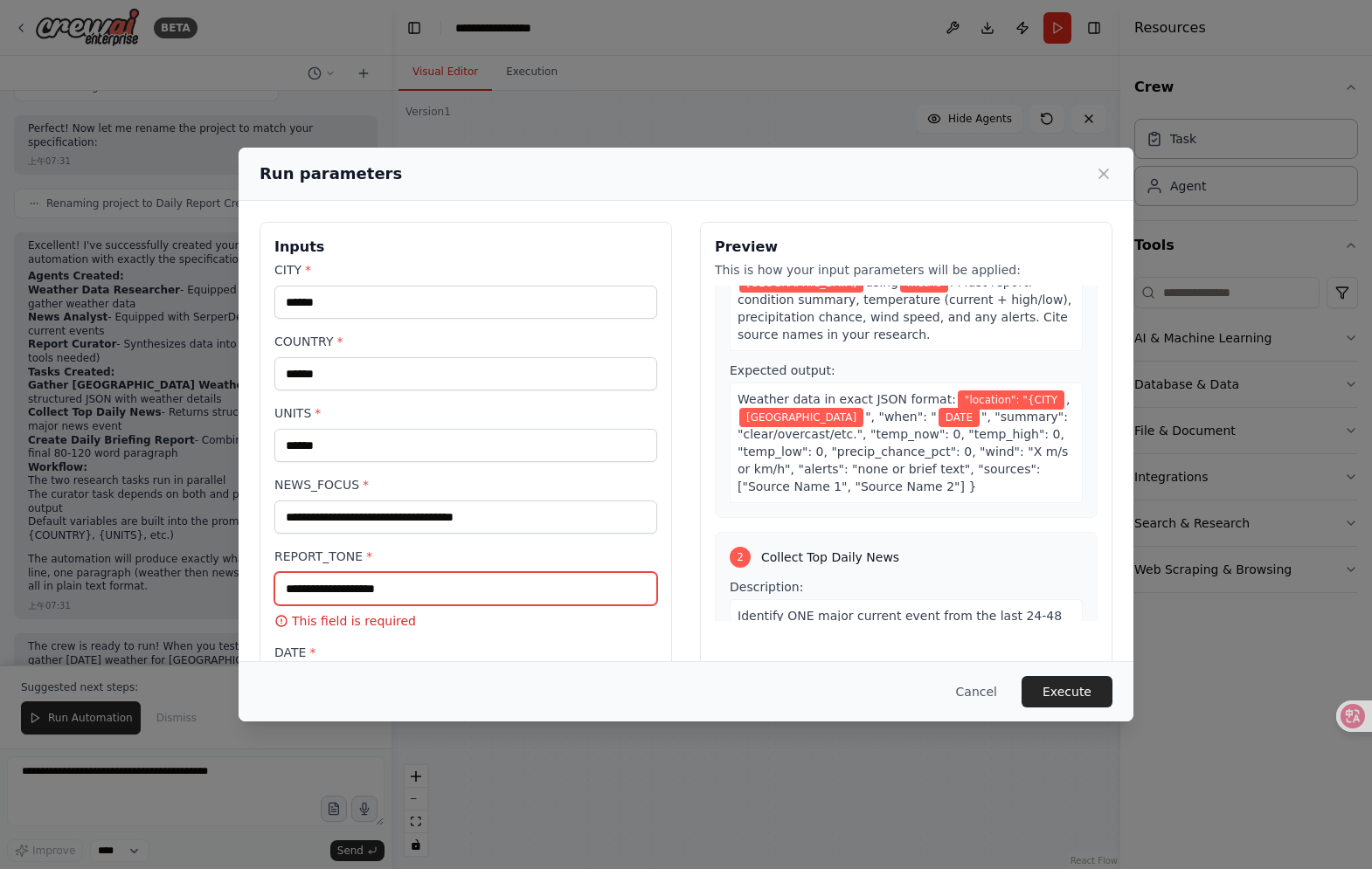
click at [345, 585] on input "REPORT_TONE *" at bounding box center [466, 589] width 383 height 33
paste input "**********"
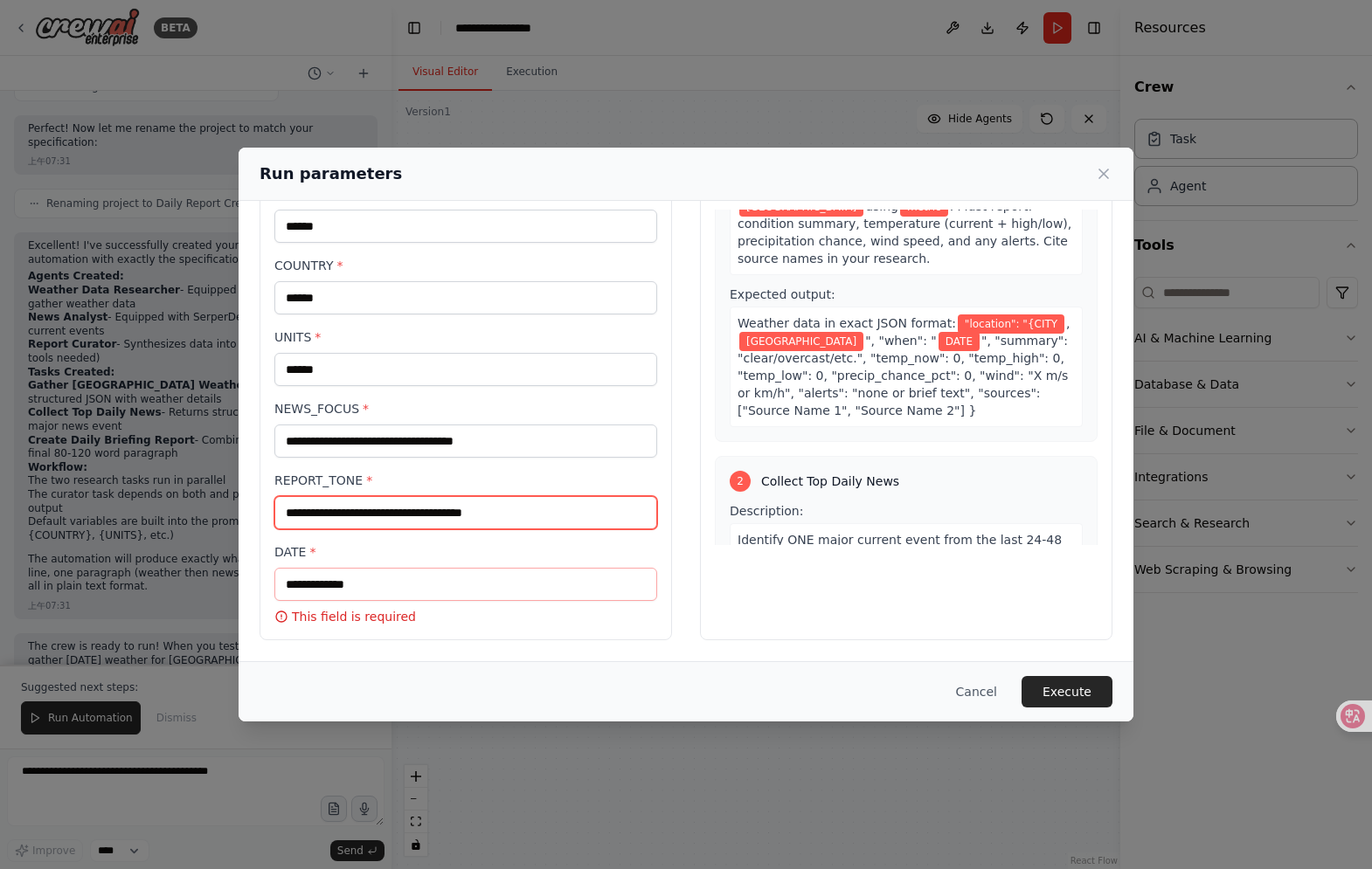
type input "**********"
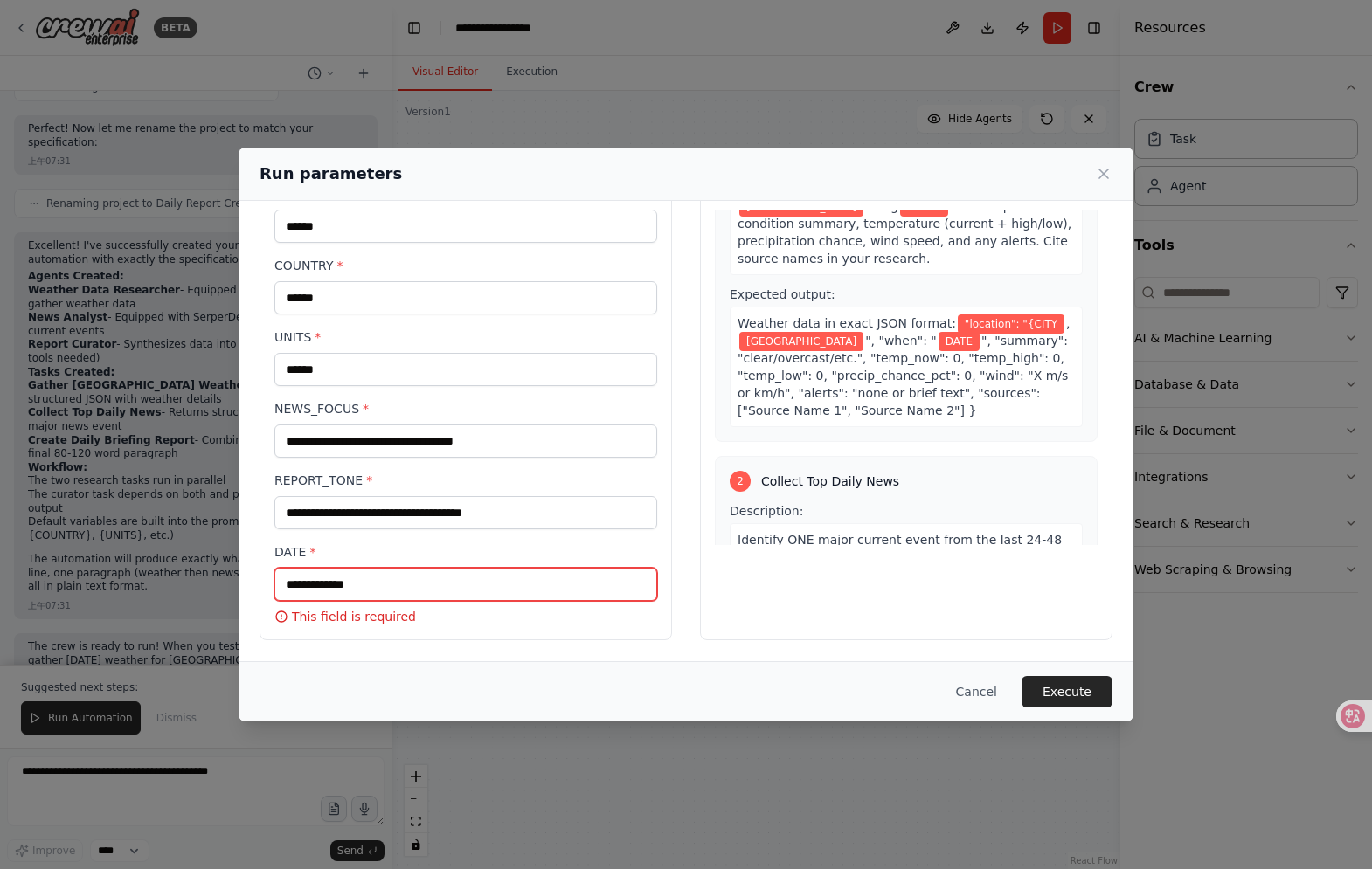
click at [347, 576] on input "DATE *" at bounding box center [466, 584] width 383 height 33
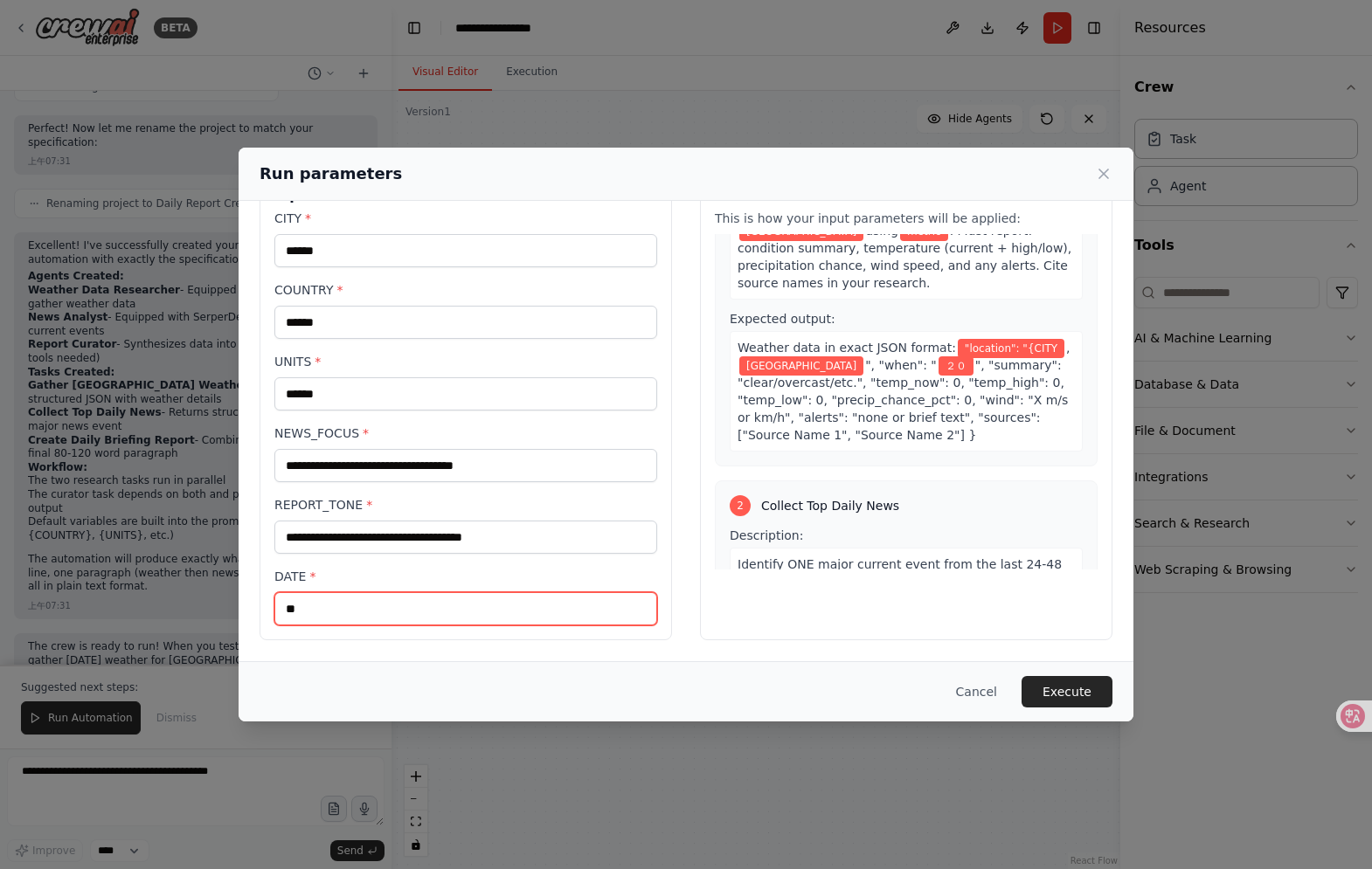
type input "*"
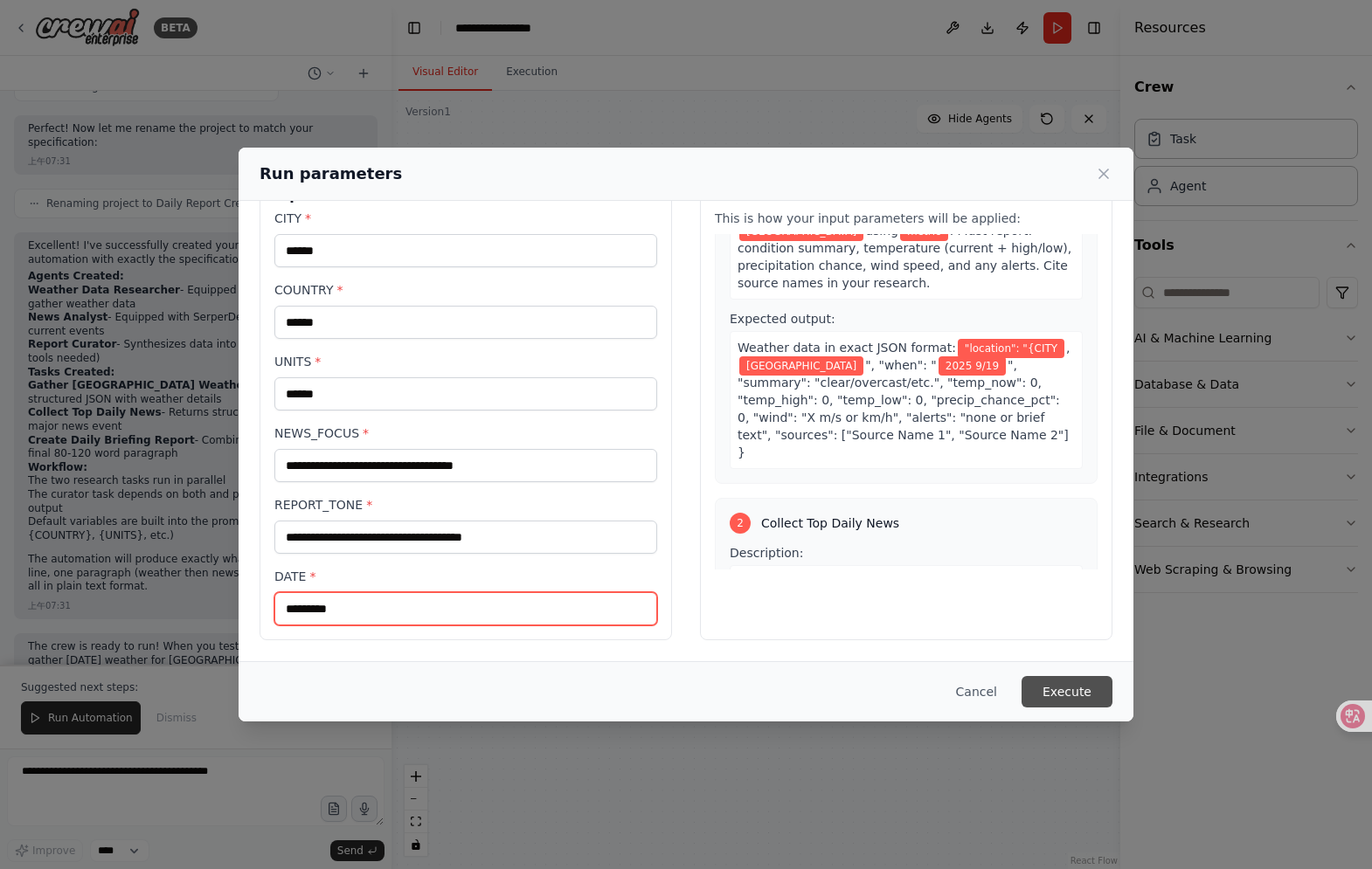
type input "*********"
click at [1094, 694] on button "Execute" at bounding box center [1067, 692] width 90 height 31
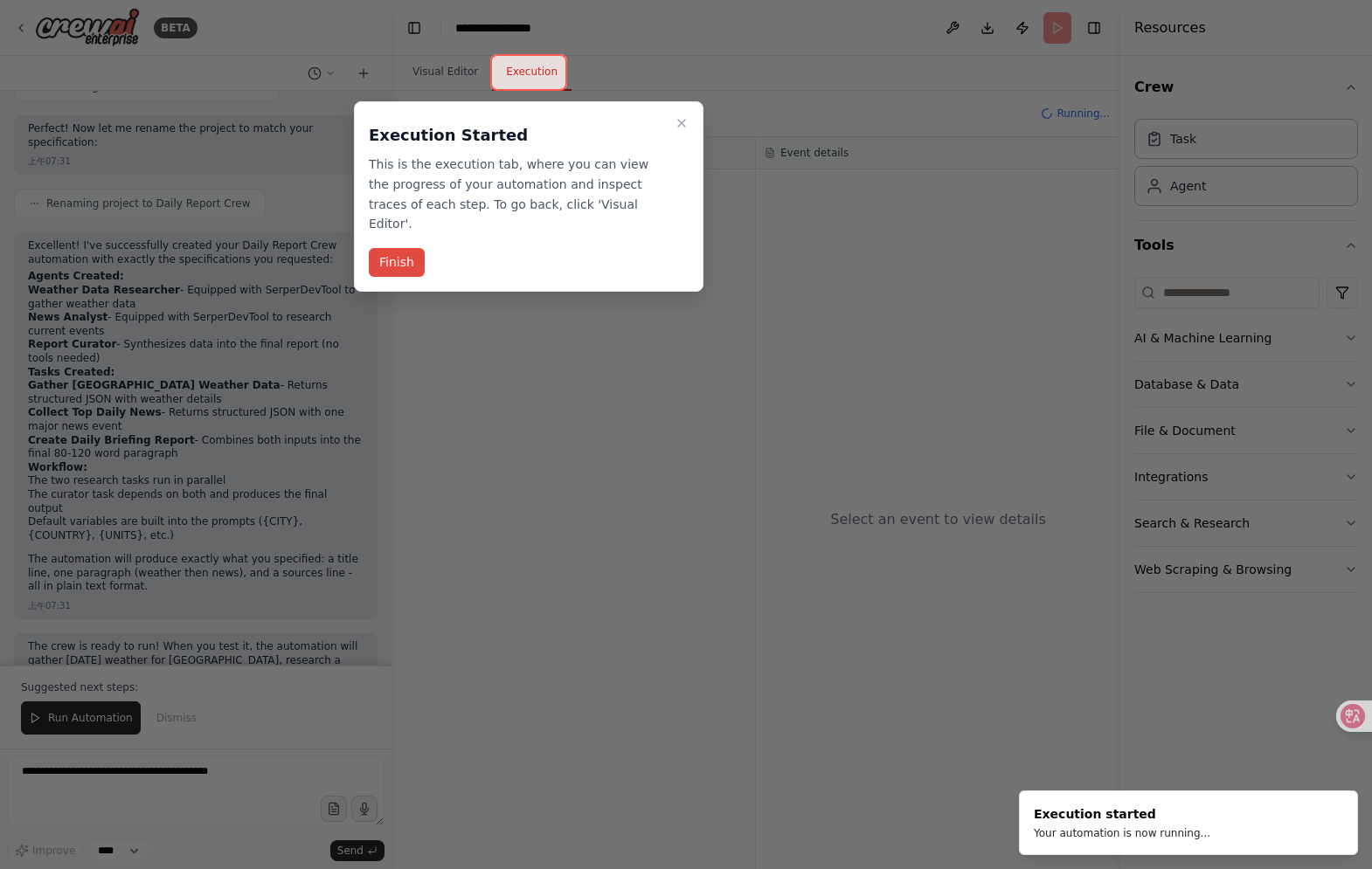
click at [411, 248] on button "Finish" at bounding box center [397, 262] width 56 height 29
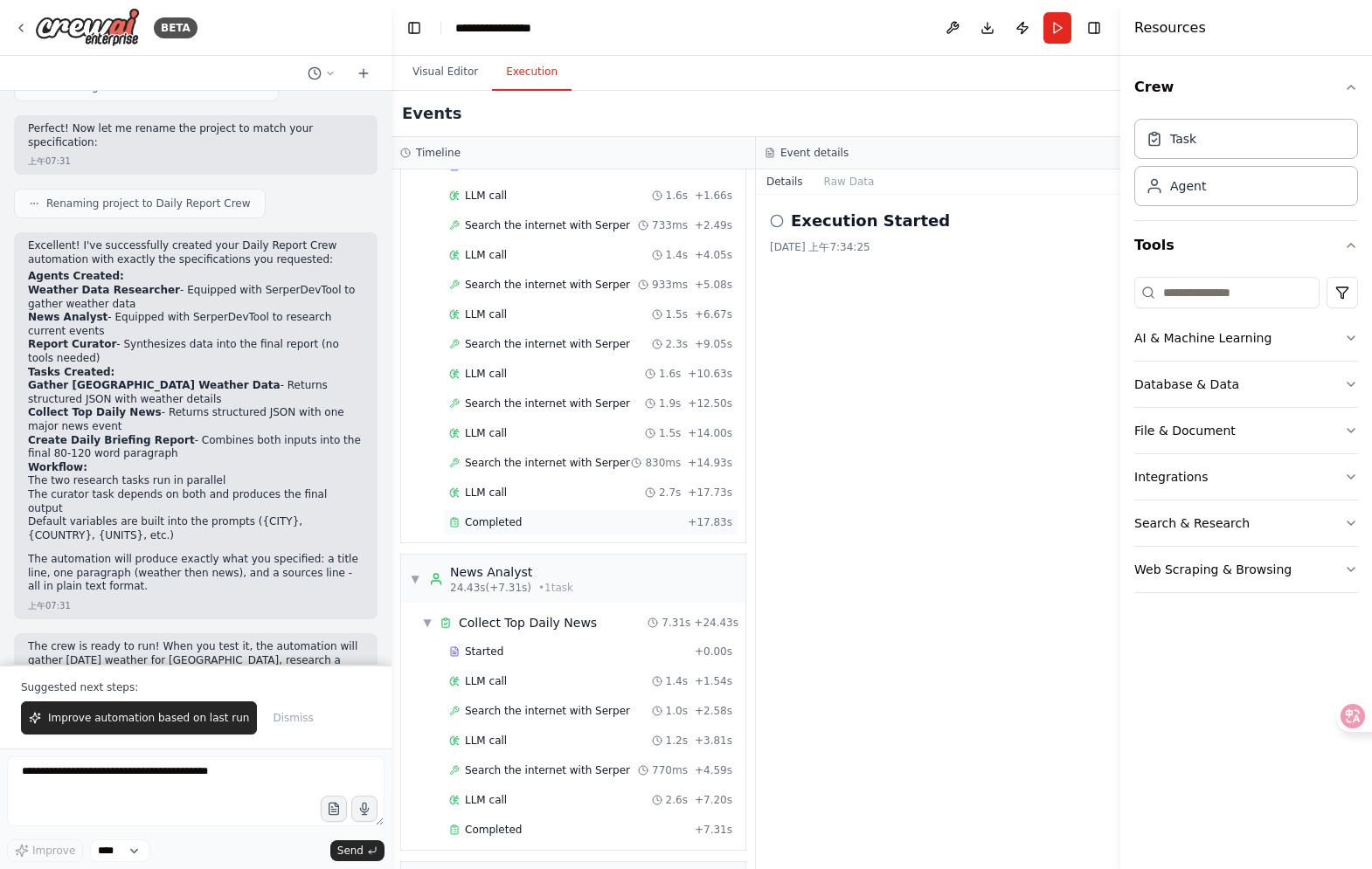
scroll to position [0, 0]
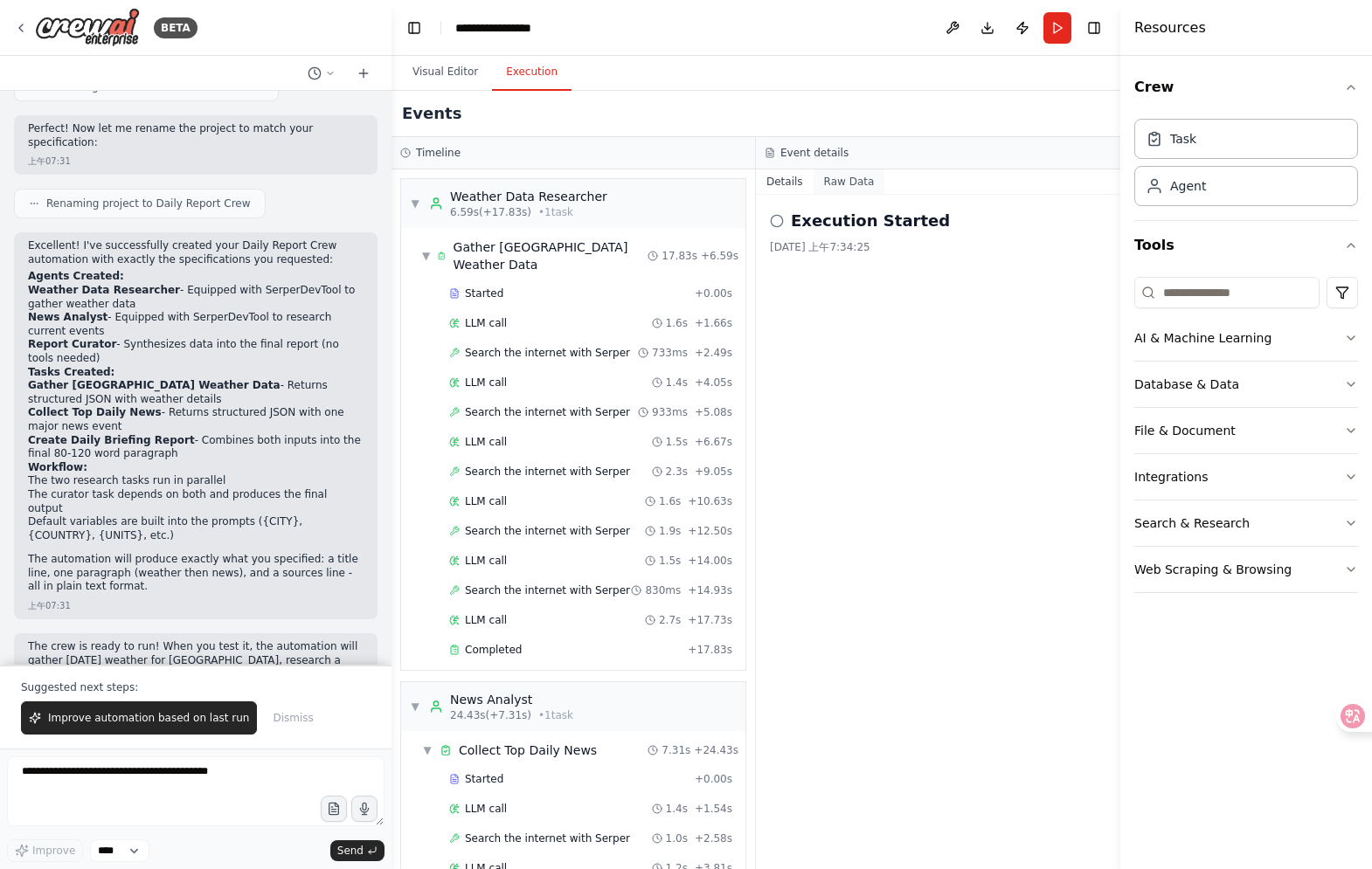
click at [857, 179] on button "Raw Data" at bounding box center [850, 181] width 72 height 24
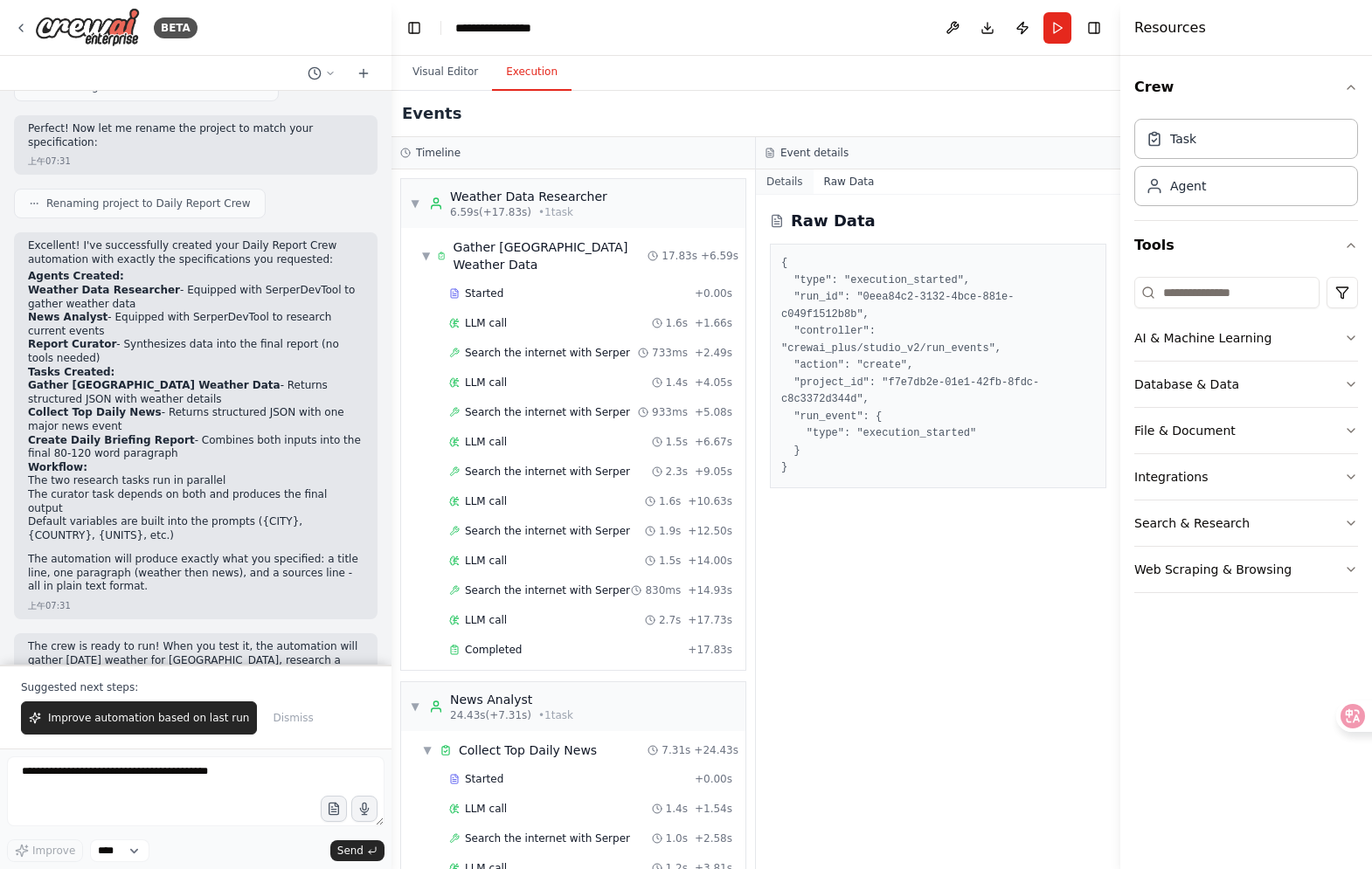
click at [799, 181] on button "Details" at bounding box center [785, 181] width 57 height 24
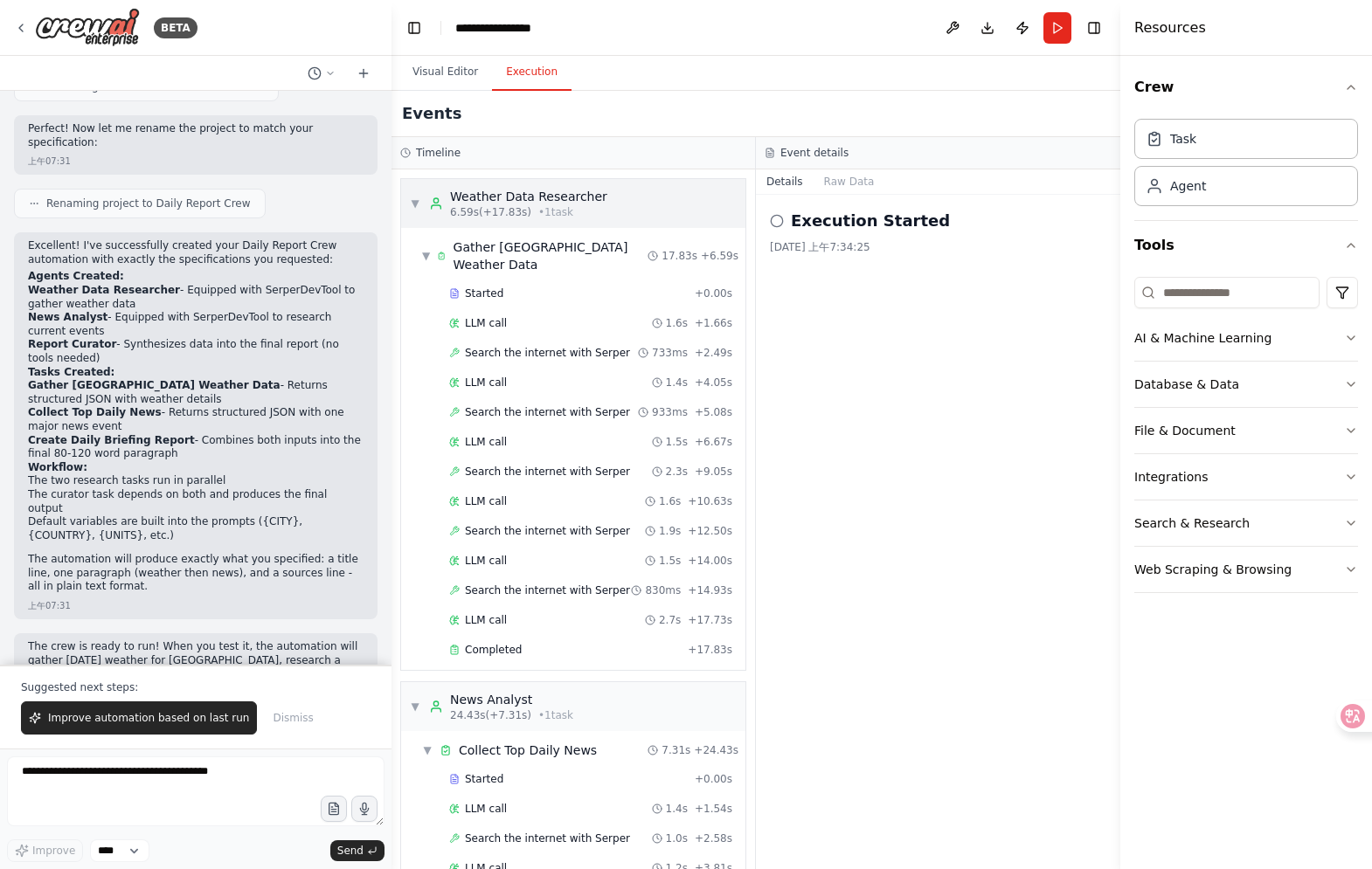
click at [419, 207] on span "▼" at bounding box center [415, 203] width 11 height 14
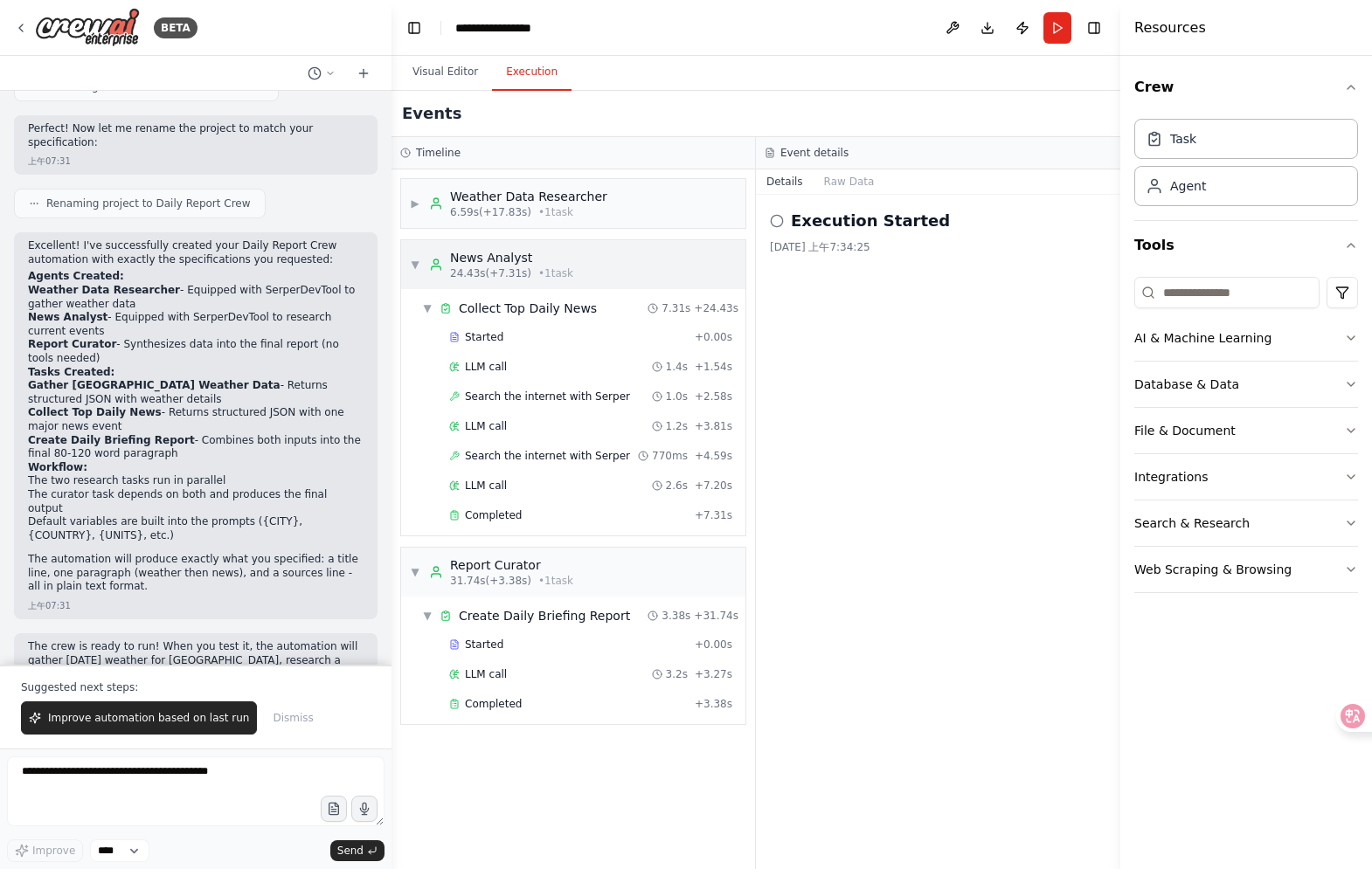
click at [411, 255] on div "▼ News Analyst 24.43s (+7.31s) • 1 task" at bounding box center [492, 264] width 163 height 31
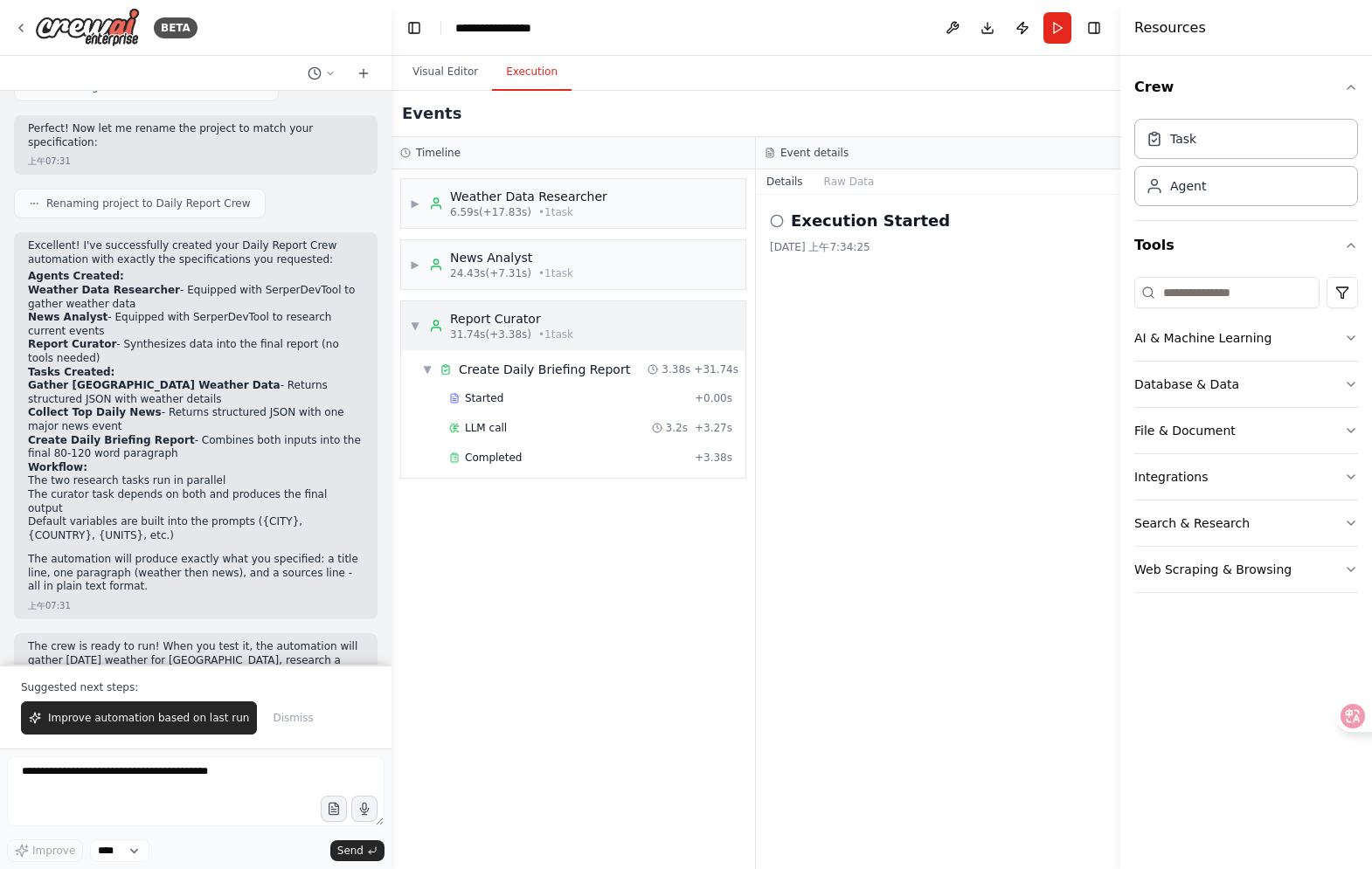
click at [430, 325] on icon at bounding box center [436, 326] width 14 height 14
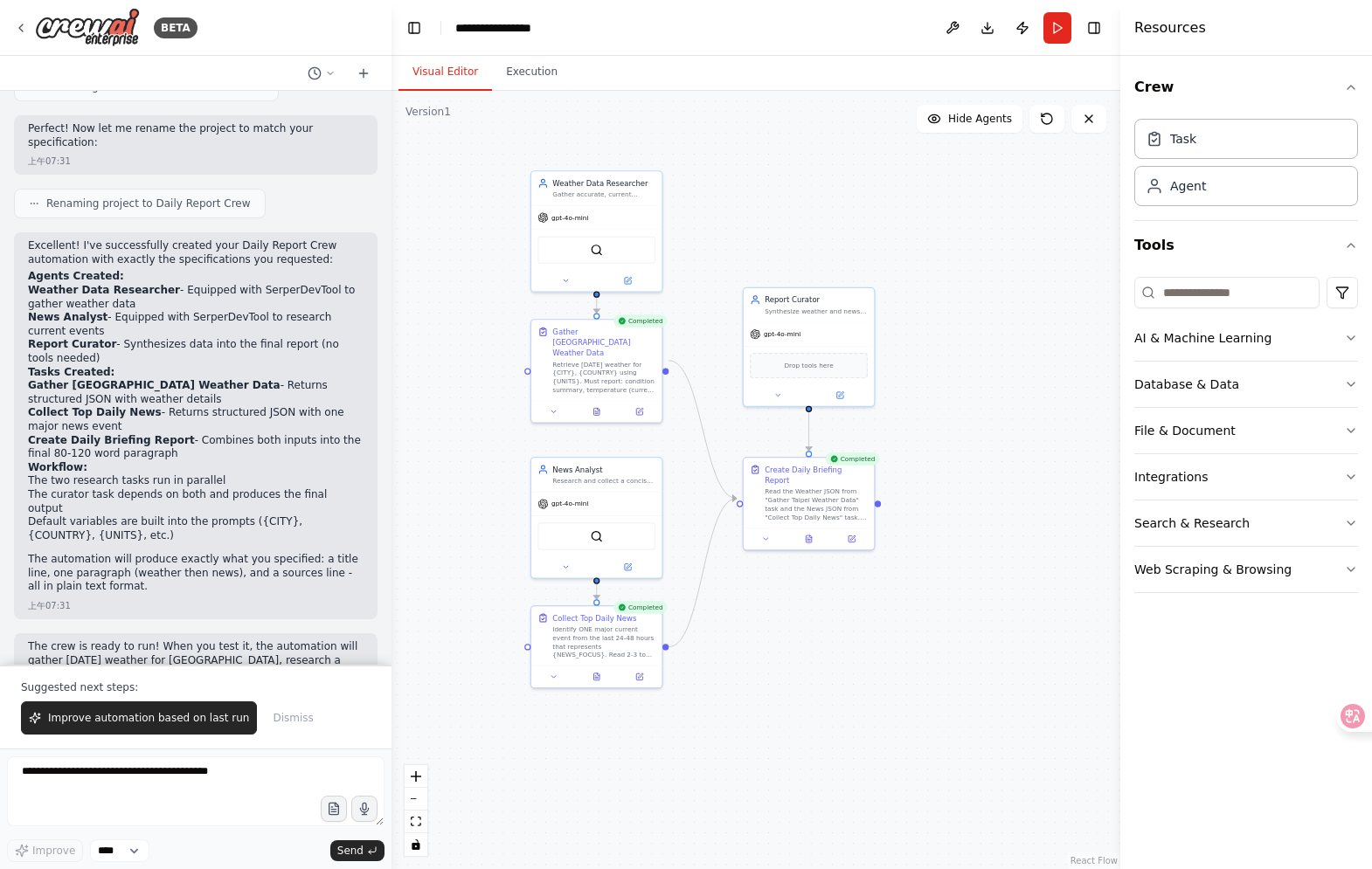
click at [445, 86] on button "Visual Editor" at bounding box center [445, 73] width 93 height 37
click at [498, 80] on button "Execution" at bounding box center [532, 73] width 80 height 37
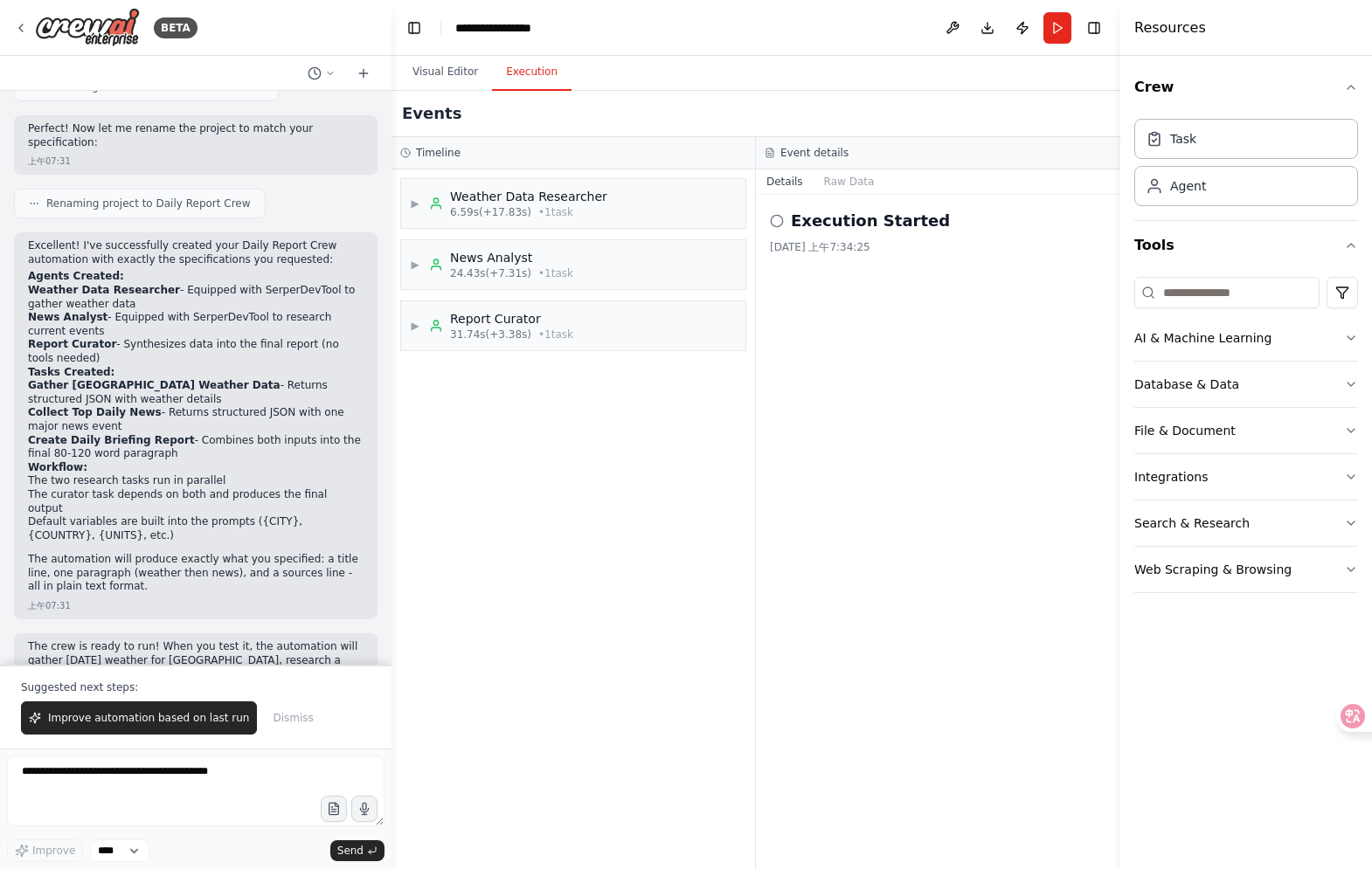
click at [884, 182] on div "Details Raw Data" at bounding box center [938, 182] width 365 height 25
click at [878, 178] on button "Raw Data" at bounding box center [850, 181] width 72 height 24
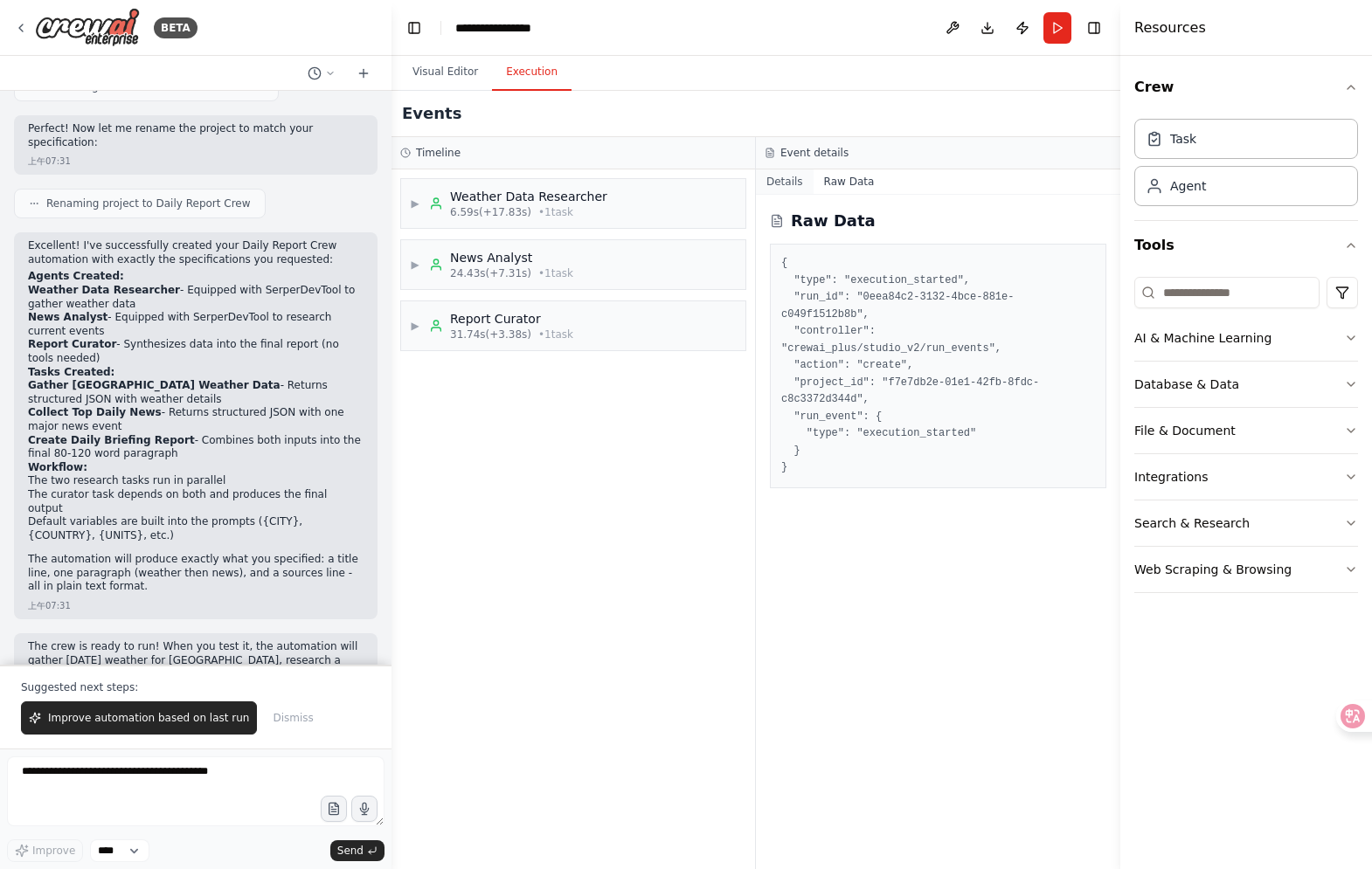
click at [797, 180] on button "Details" at bounding box center [785, 181] width 57 height 24
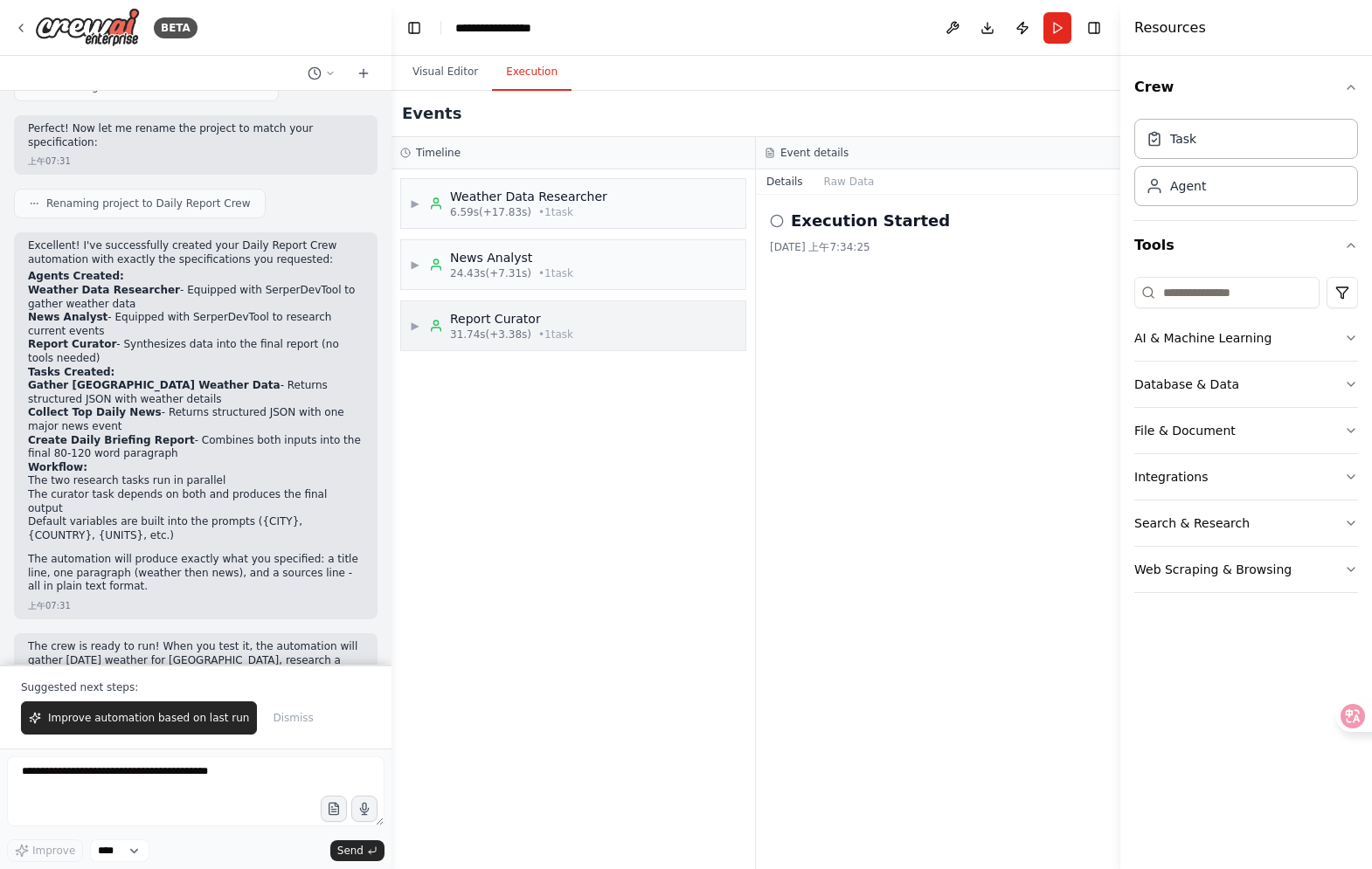
click at [514, 317] on div "Report Curator" at bounding box center [511, 319] width 123 height 17
click at [497, 400] on span "Started" at bounding box center [484, 399] width 39 height 14
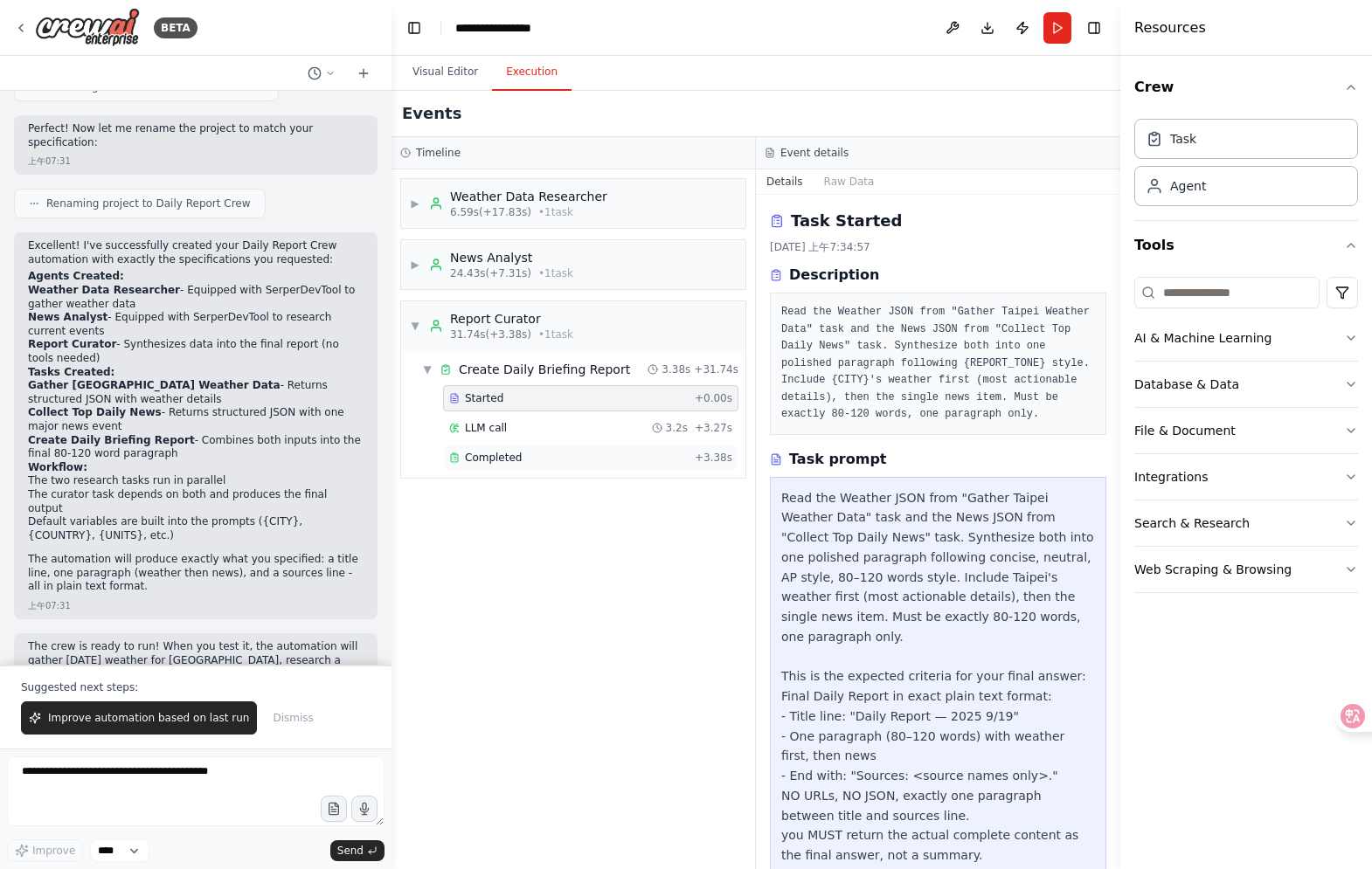
click at [497, 468] on div "Completed + 3.38s" at bounding box center [591, 458] width 296 height 26
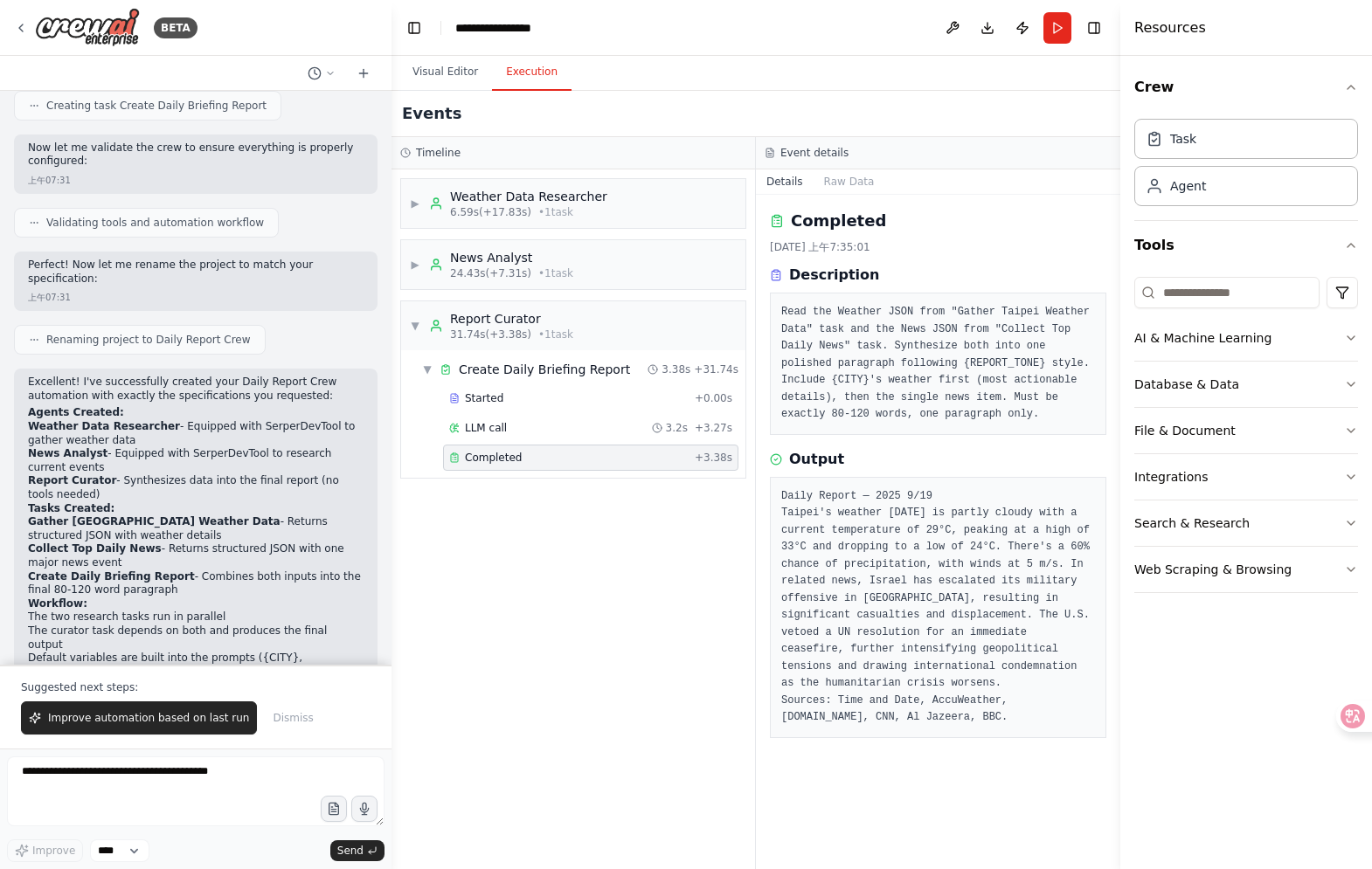
scroll to position [2862, 0]
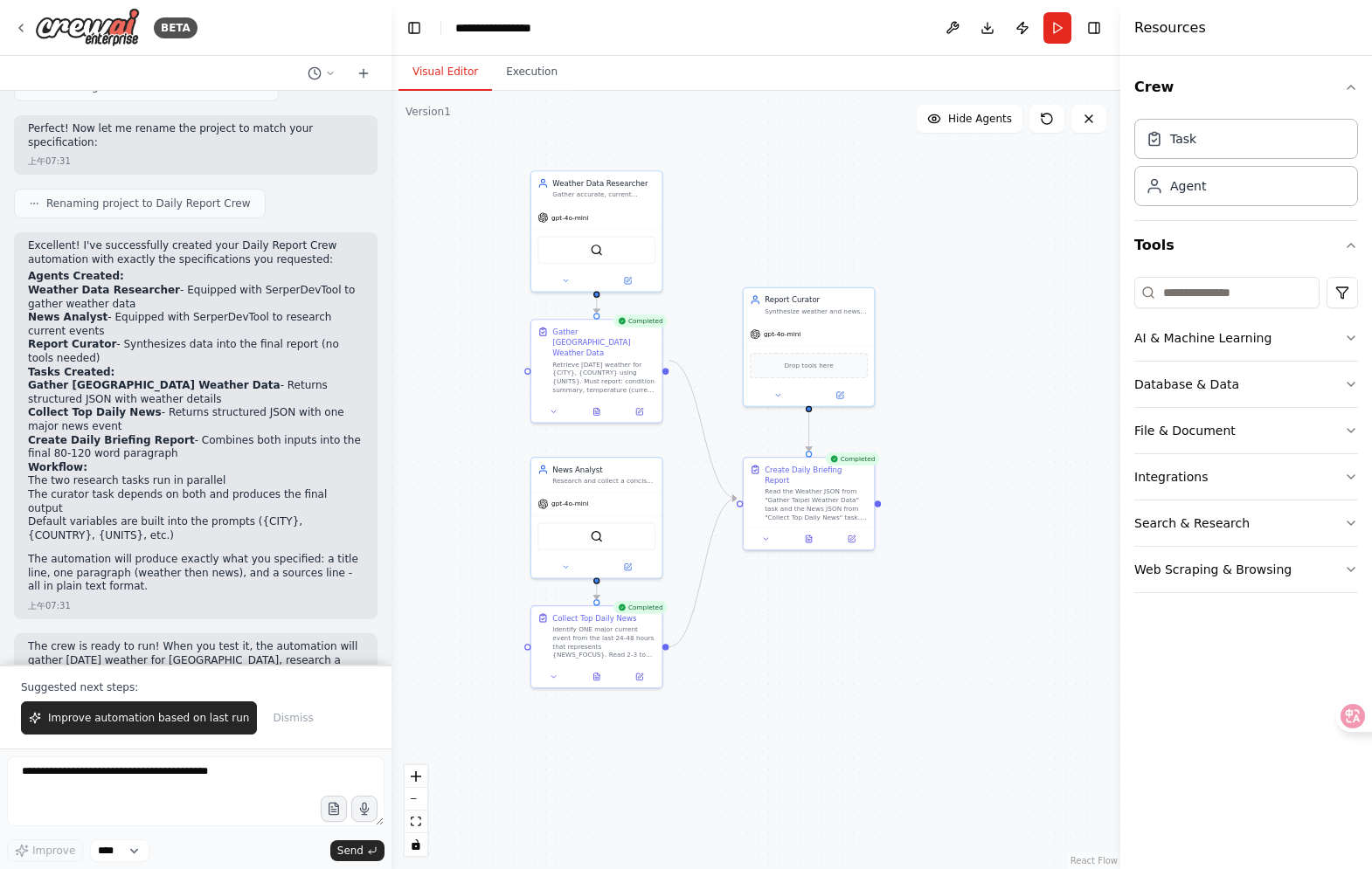
click at [448, 59] on button "Visual Editor" at bounding box center [445, 73] width 93 height 37
click at [611, 261] on div "SerperDevTool" at bounding box center [596, 248] width 118 height 28
click at [602, 250] on img at bounding box center [596, 247] width 13 height 13
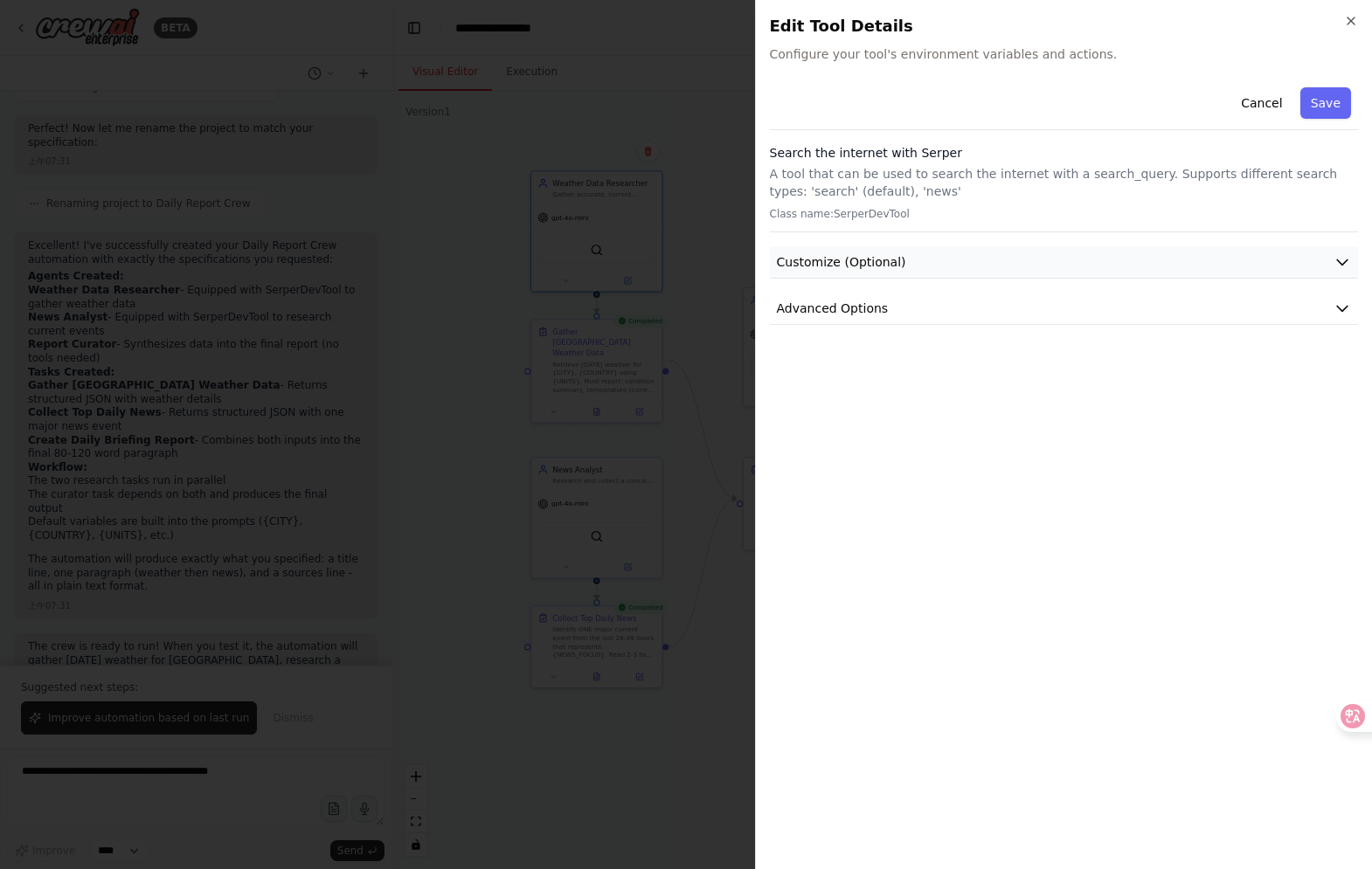
click at [829, 257] on span "Customize (Optional)" at bounding box center [841, 262] width 129 height 17
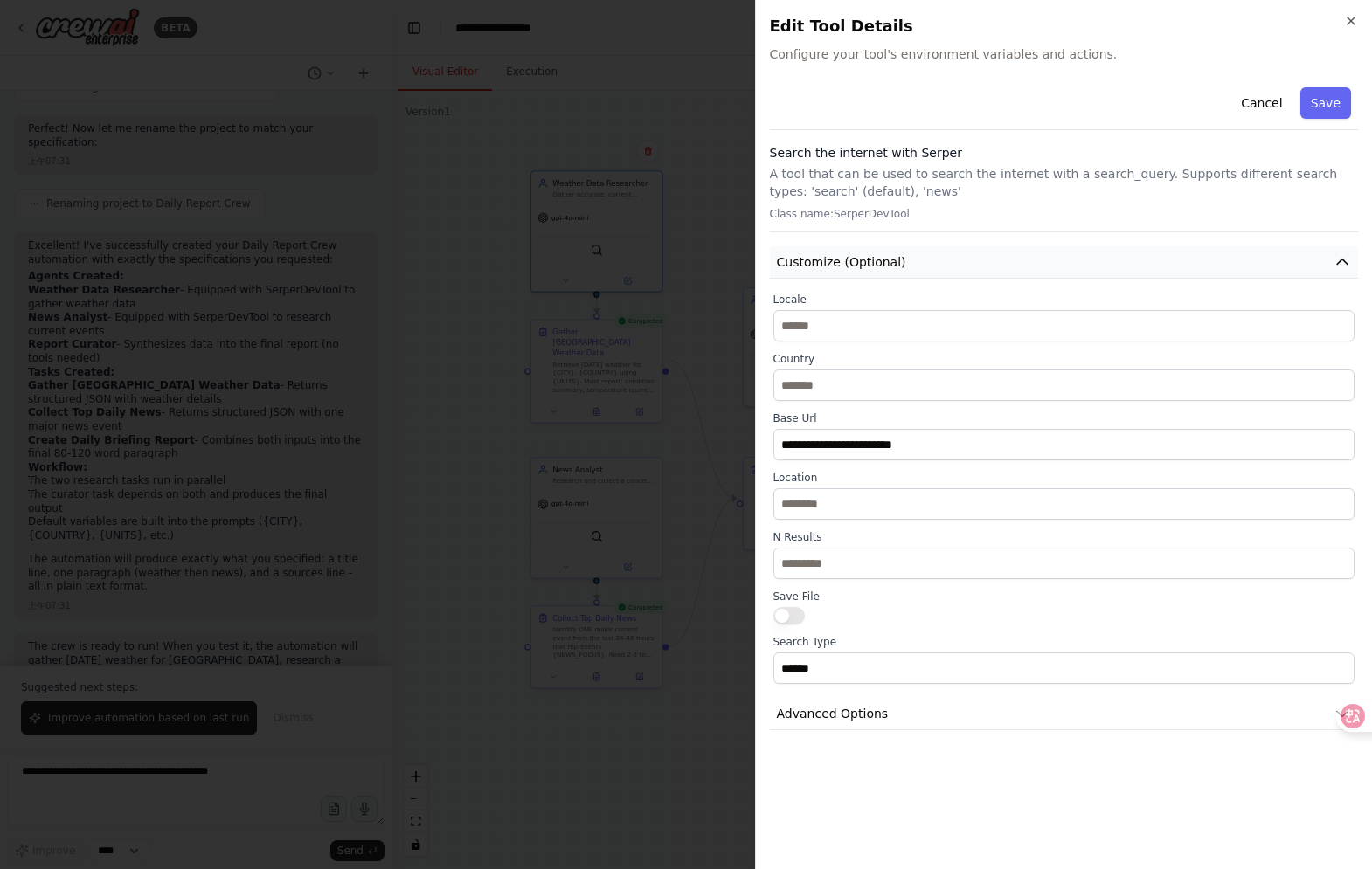
click at [829, 257] on span "Customize (Optional)" at bounding box center [841, 262] width 129 height 17
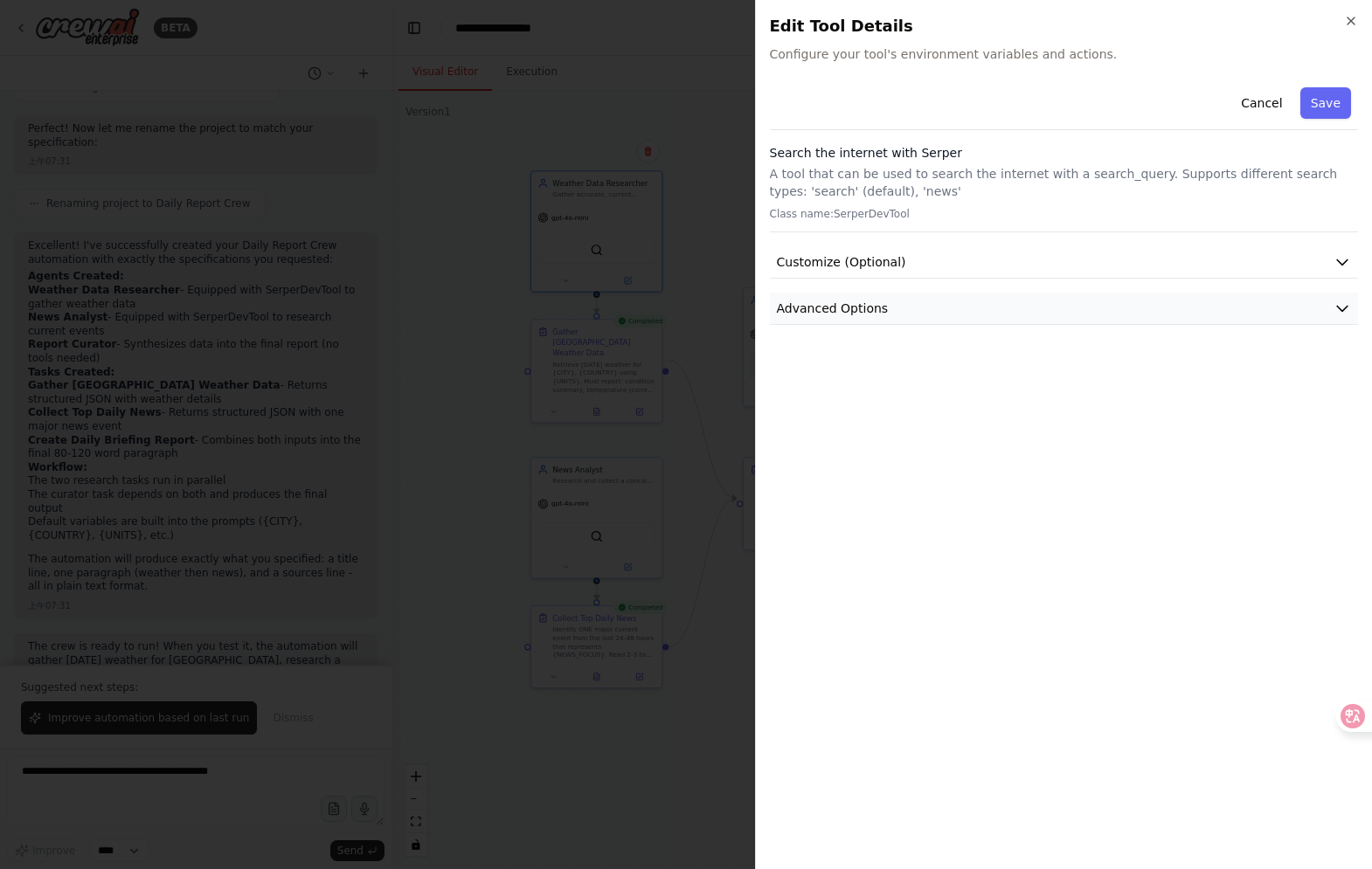
click at [831, 303] on span "Advanced Options" at bounding box center [832, 308] width 112 height 17
click at [831, 301] on span "Advanced Options" at bounding box center [832, 308] width 112 height 17
click at [724, 231] on div at bounding box center [686, 434] width 1372 height 869
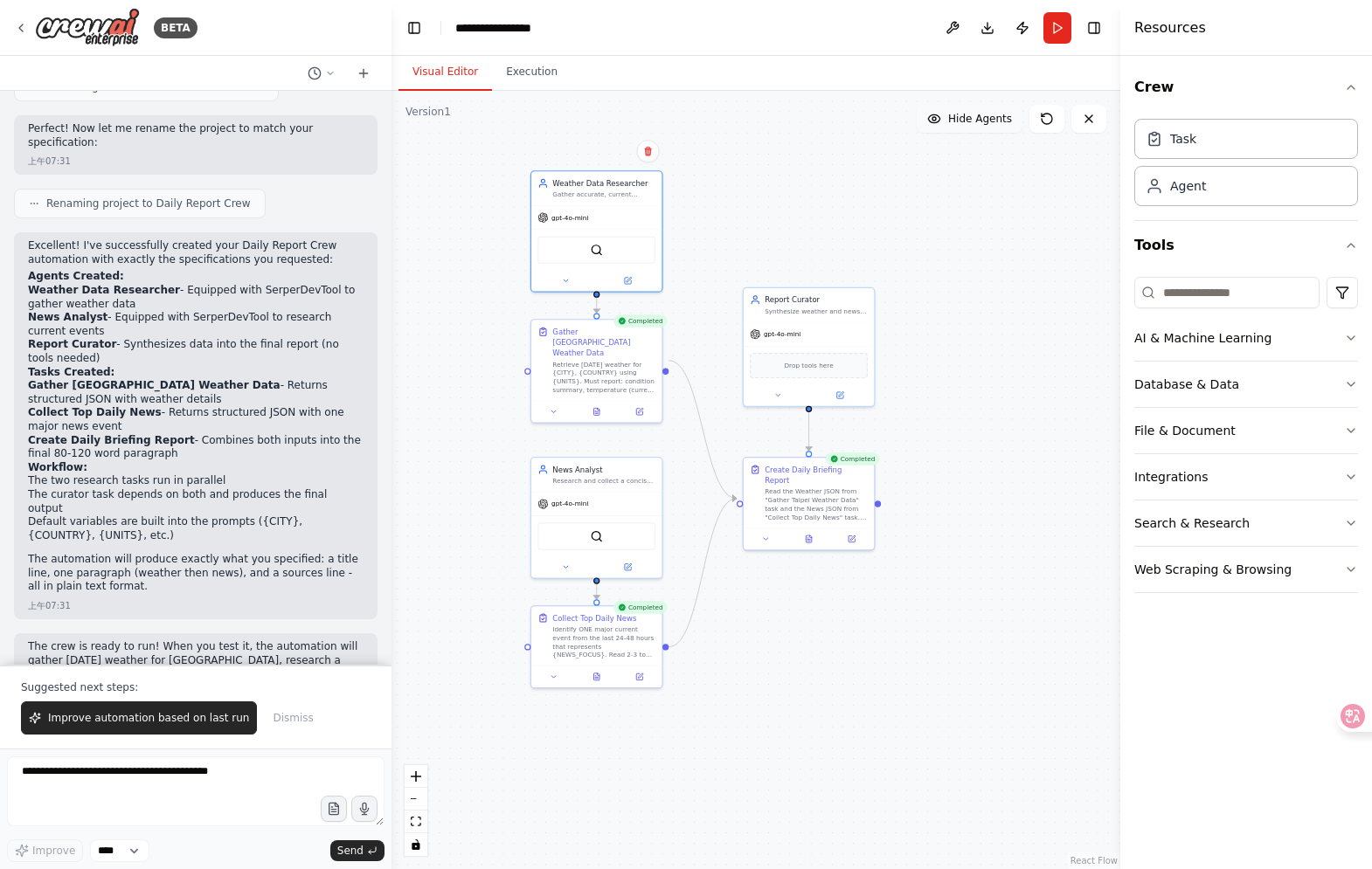
click at [995, 126] on button "Hide Agents" at bounding box center [969, 119] width 106 height 28
click at [995, 126] on button "Show Agents" at bounding box center [967, 119] width 110 height 28
click at [1241, 343] on div "AI & Machine Learning" at bounding box center [1203, 338] width 137 height 17
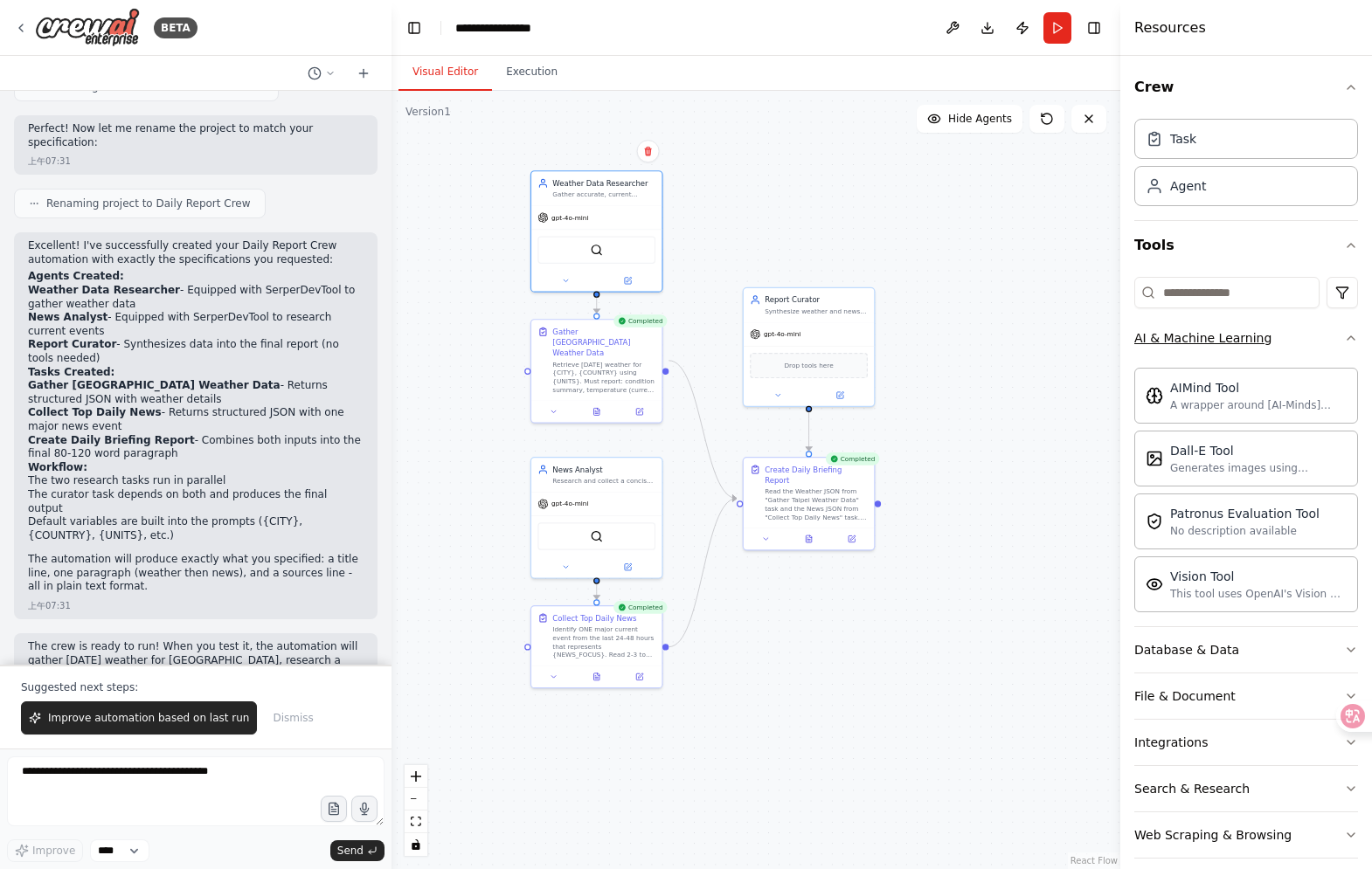
click at [1241, 343] on div "AI & Machine Learning" at bounding box center [1203, 338] width 137 height 17
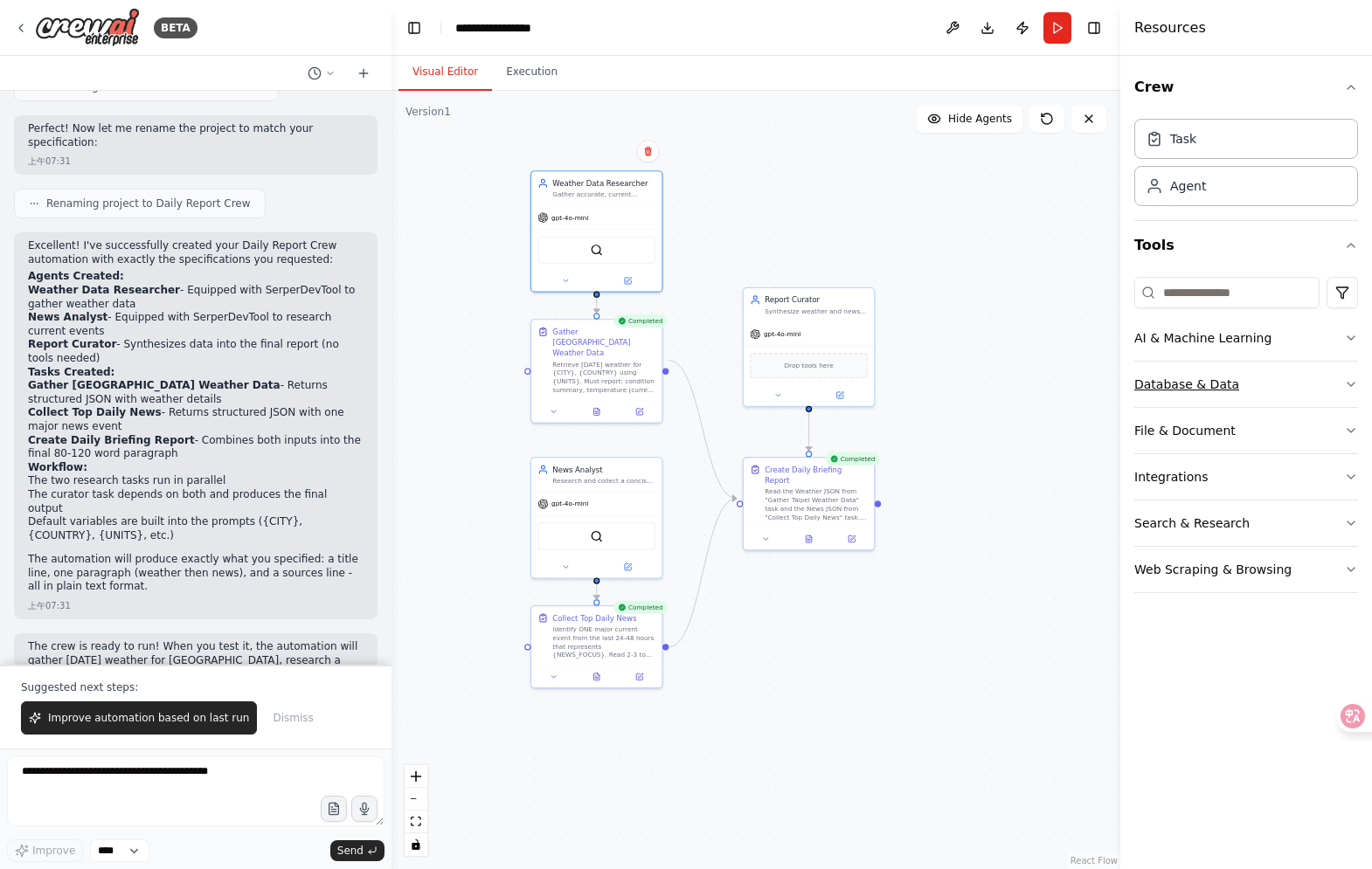
click at [1232, 369] on button "Database & Data" at bounding box center [1247, 384] width 224 height 46
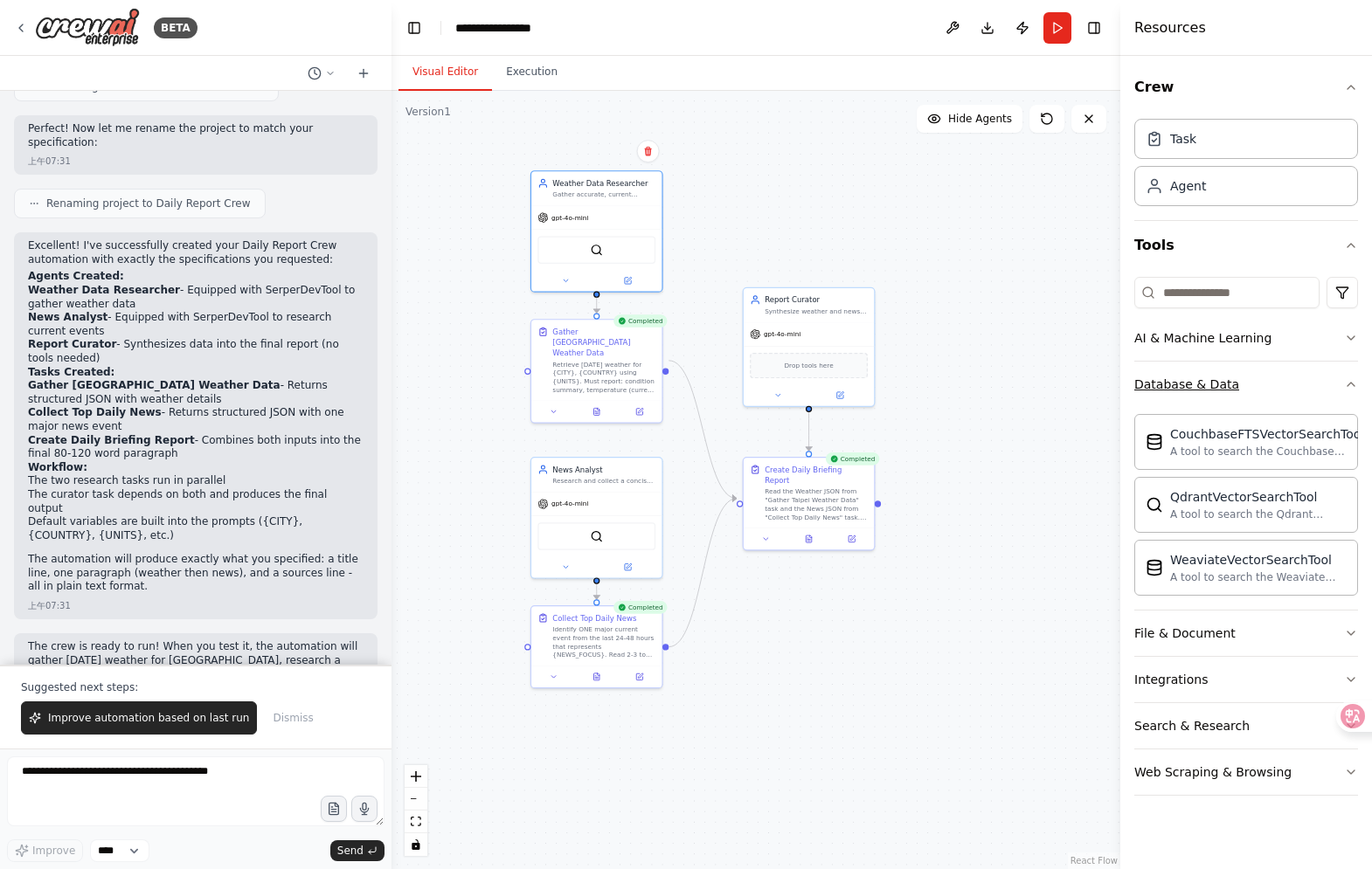
click at [1231, 369] on button "Database & Data" at bounding box center [1247, 384] width 224 height 46
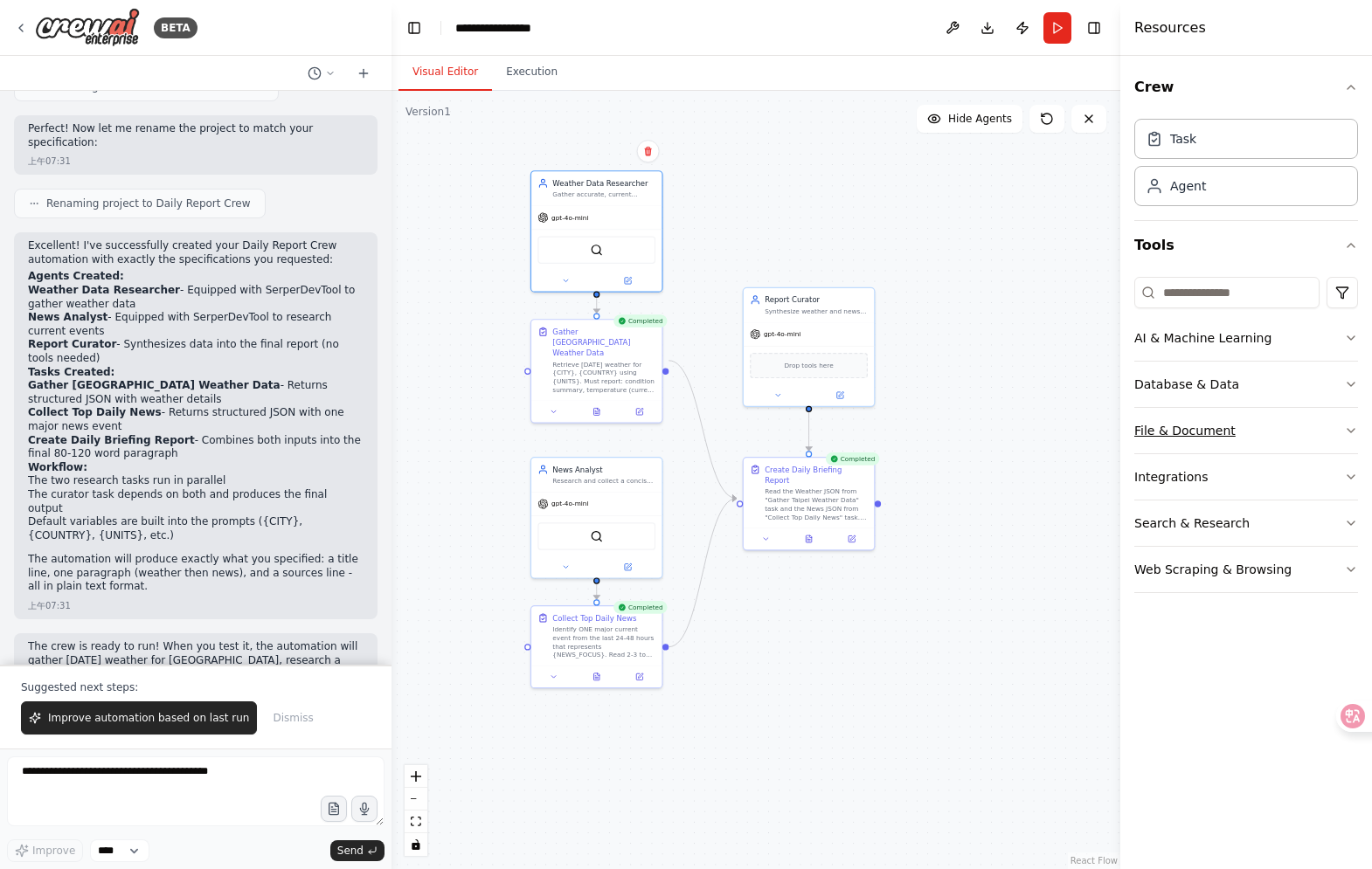
click at [1221, 444] on button "File & Document" at bounding box center [1247, 431] width 224 height 46
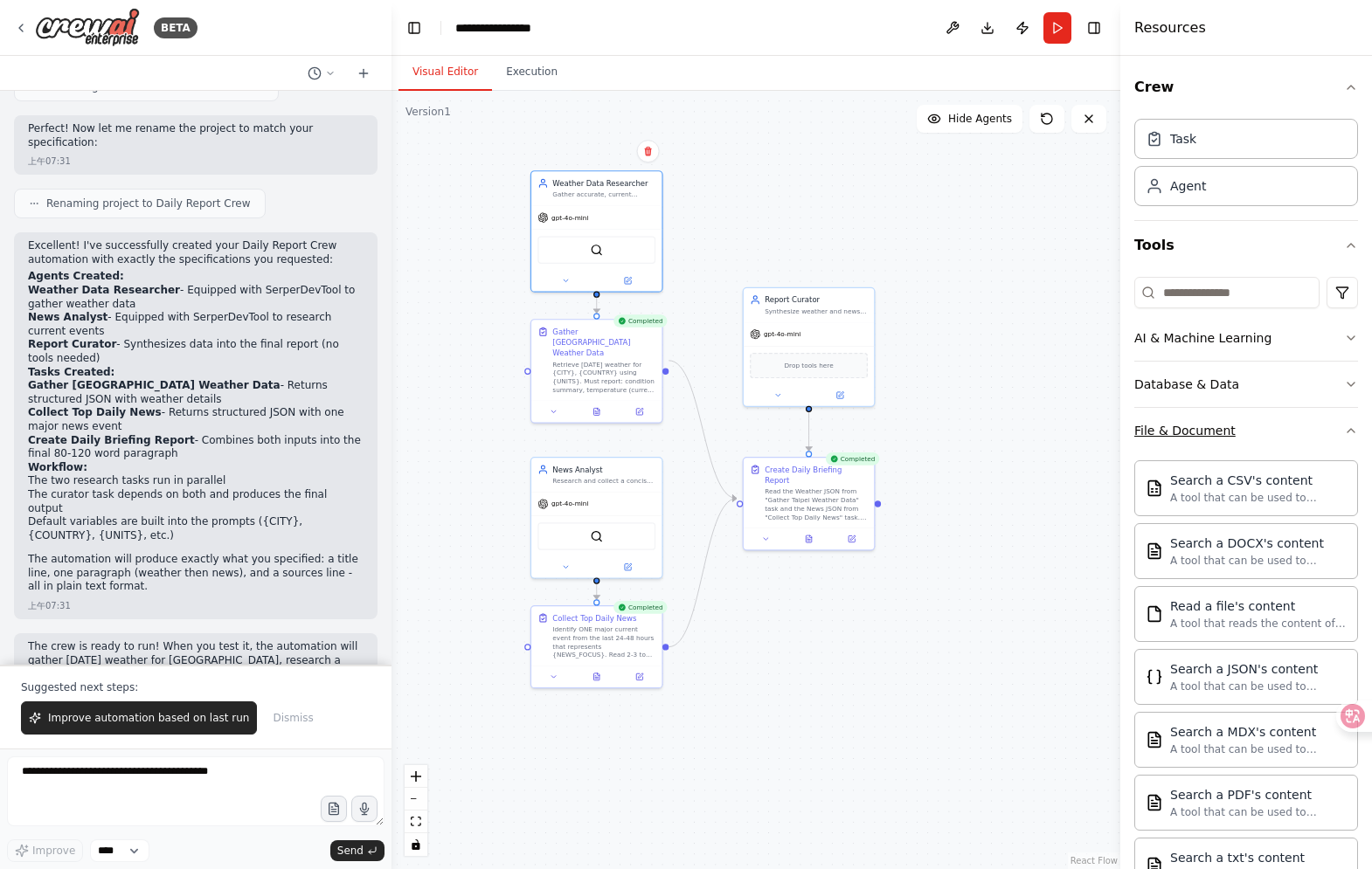
click at [1219, 436] on div "File & Document" at bounding box center [1185, 431] width 101 height 17
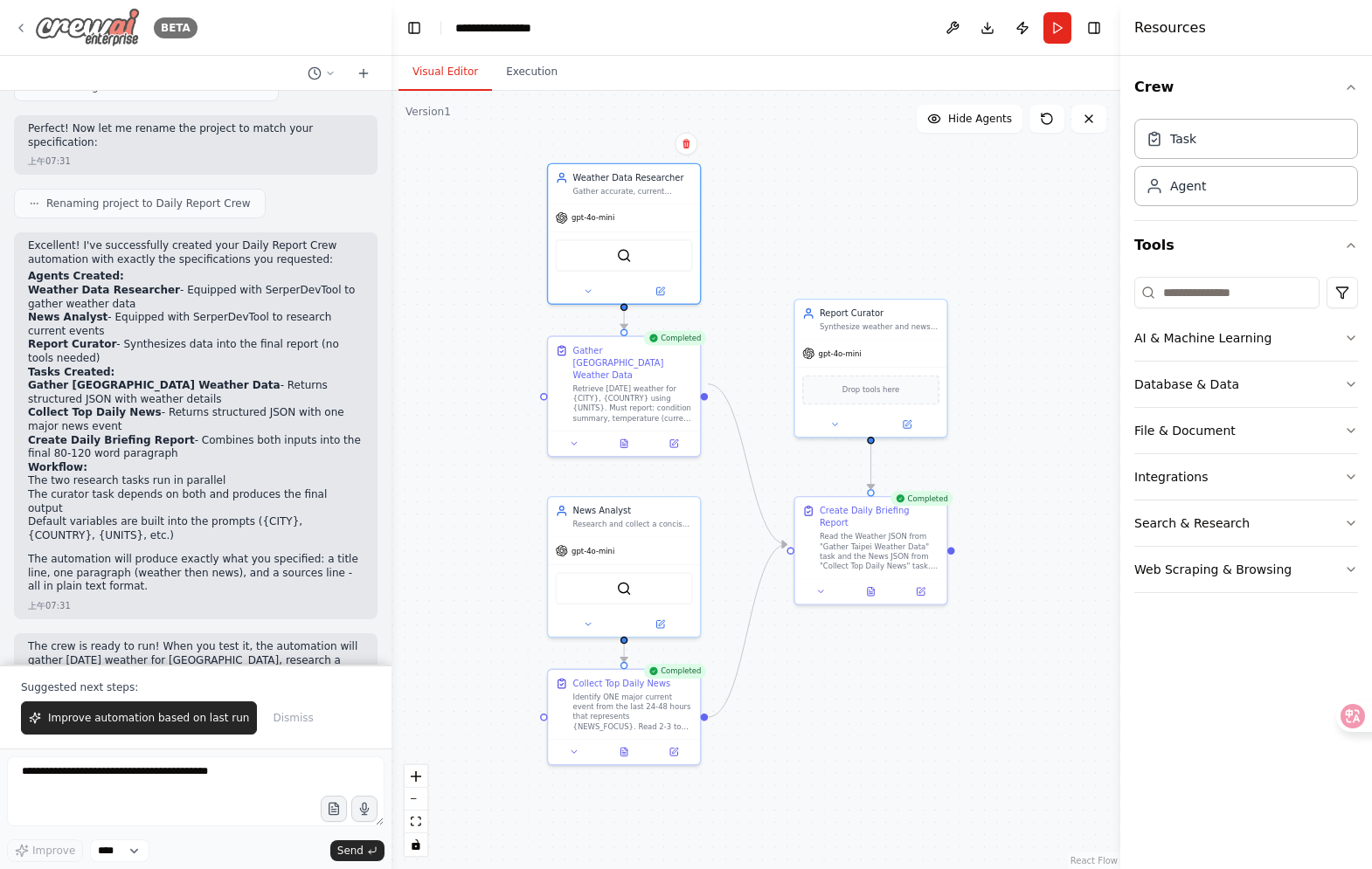
click at [101, 37] on img at bounding box center [88, 27] width 105 height 39
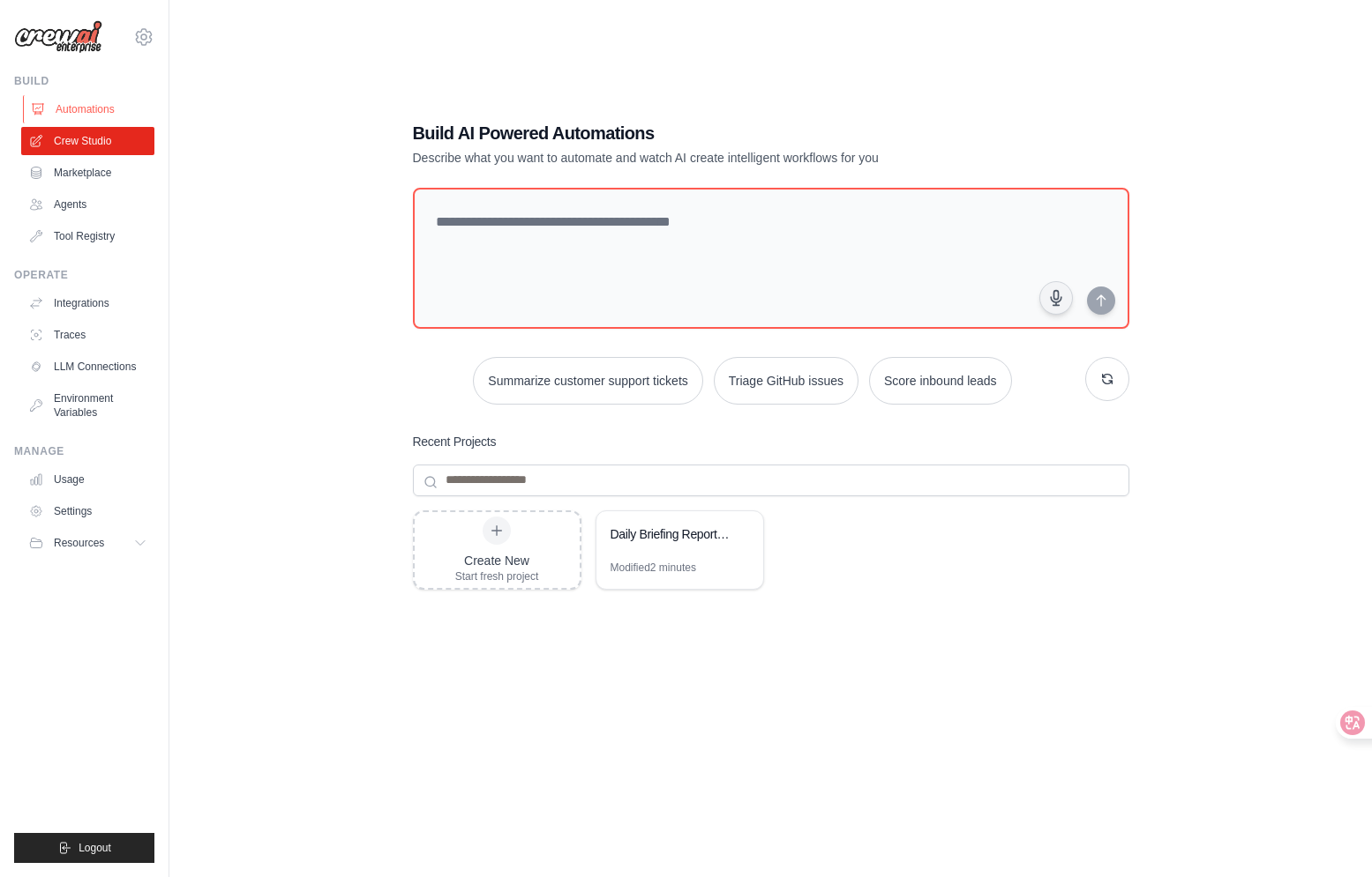
click at [82, 106] on link "Automations" at bounding box center [89, 109] width 133 height 28
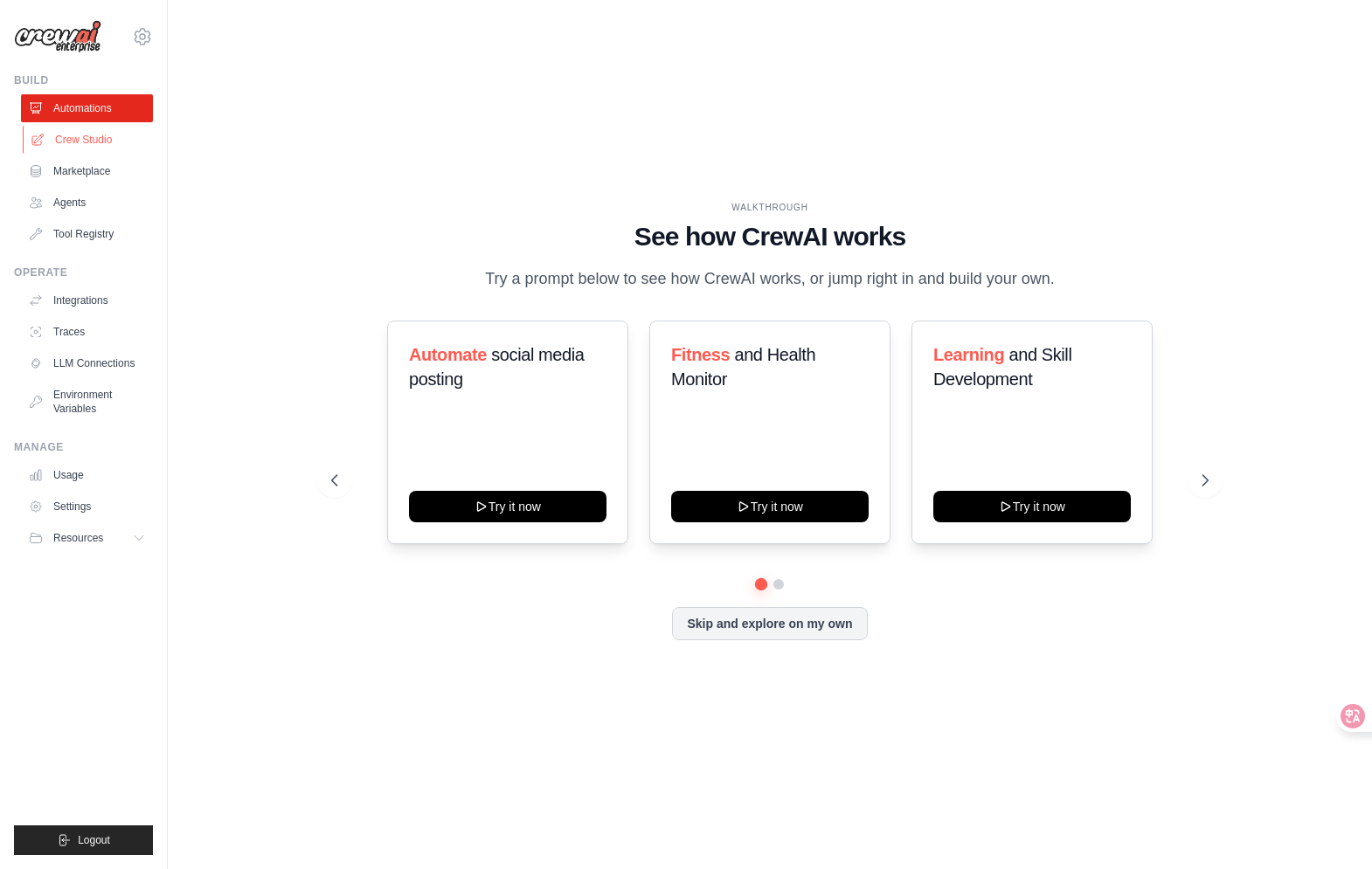
click at [102, 141] on link "Crew Studio" at bounding box center [88, 139] width 132 height 28
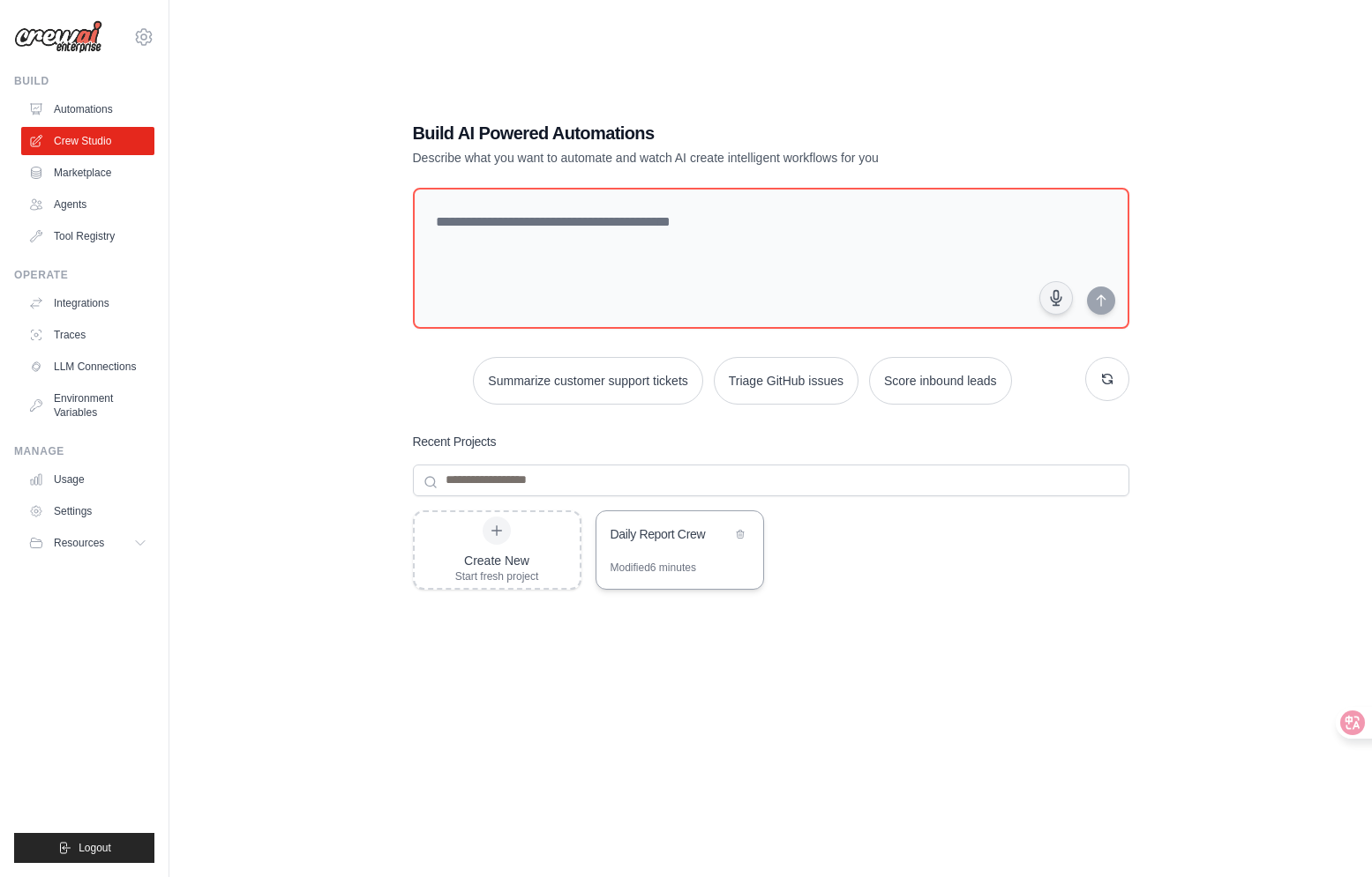
click at [687, 544] on div "Daily Report Crew" at bounding box center [670, 537] width 121 height 22
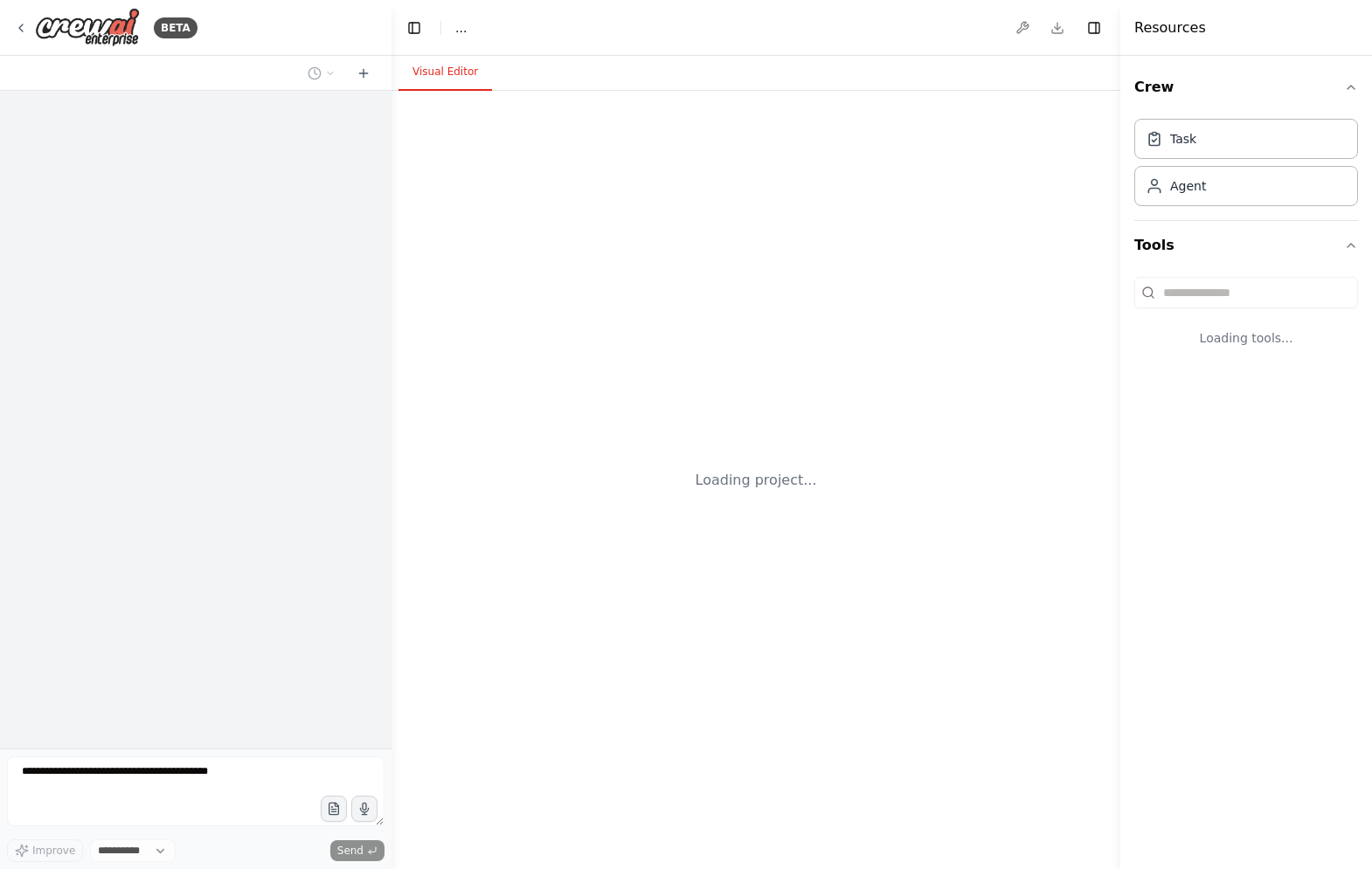
select select "****"
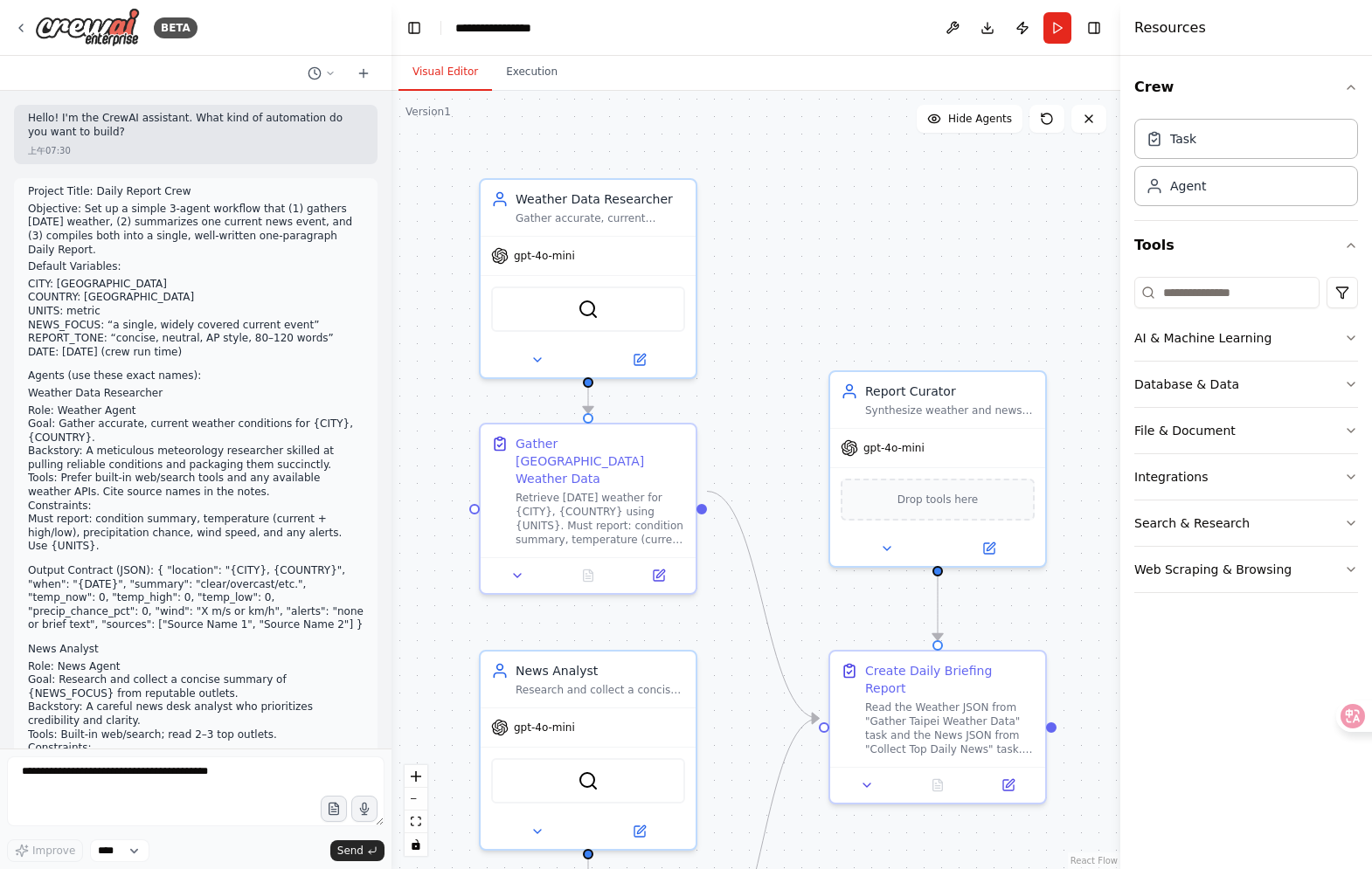
scroll to position [2267, 0]
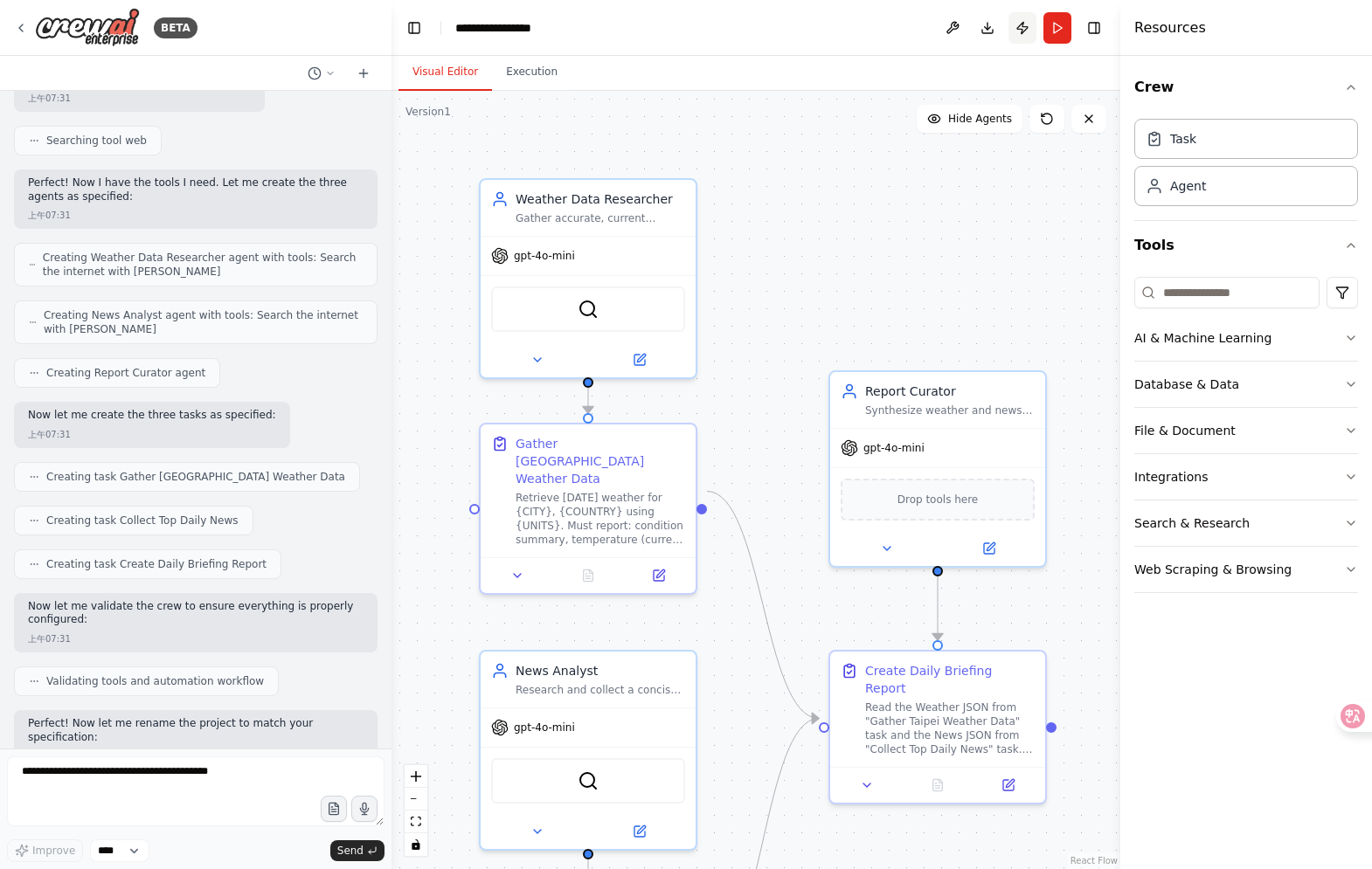
click at [1032, 30] on button "Publish" at bounding box center [1022, 28] width 28 height 31
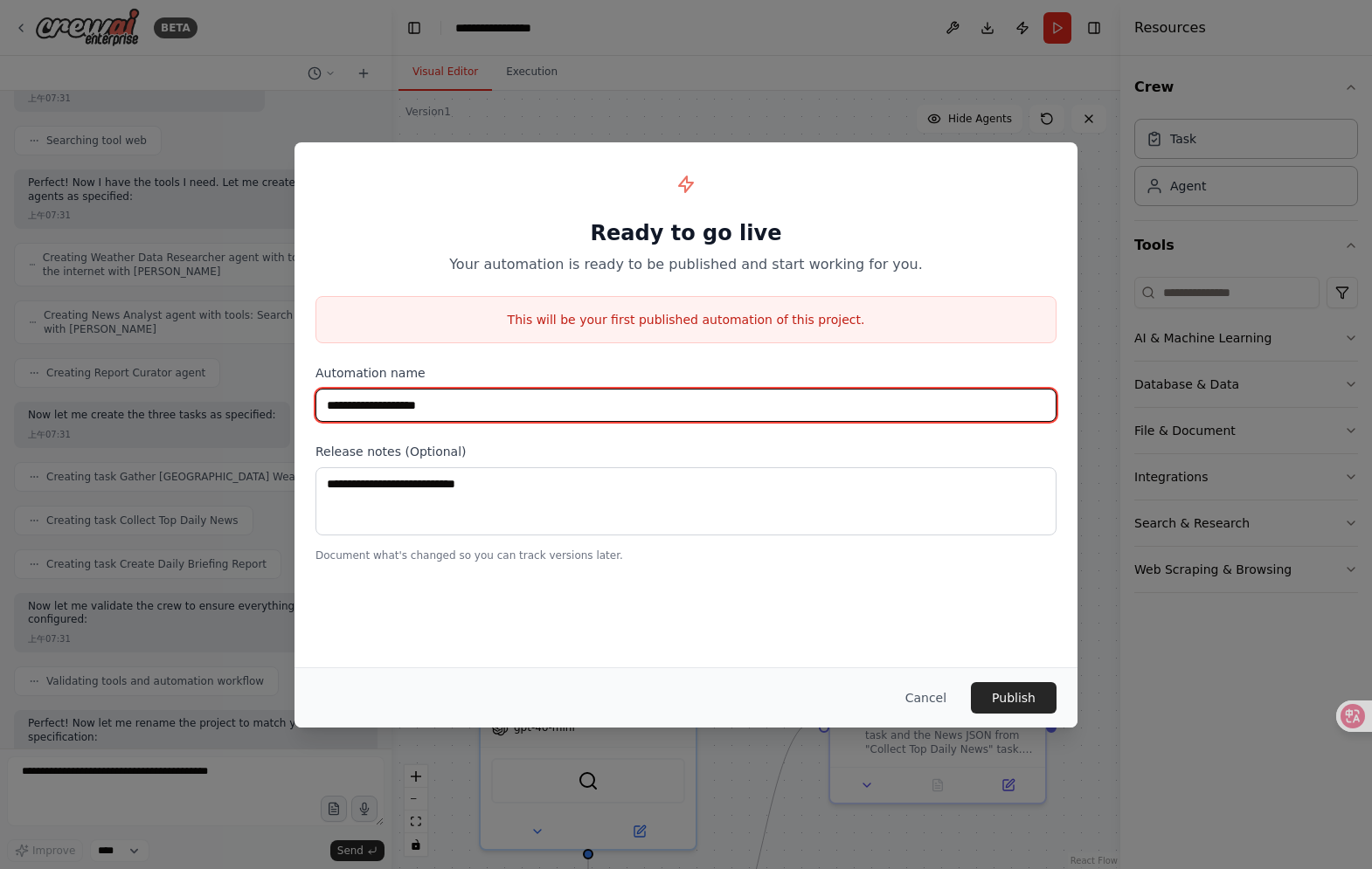
click at [502, 399] on input "**********" at bounding box center [686, 405] width 741 height 33
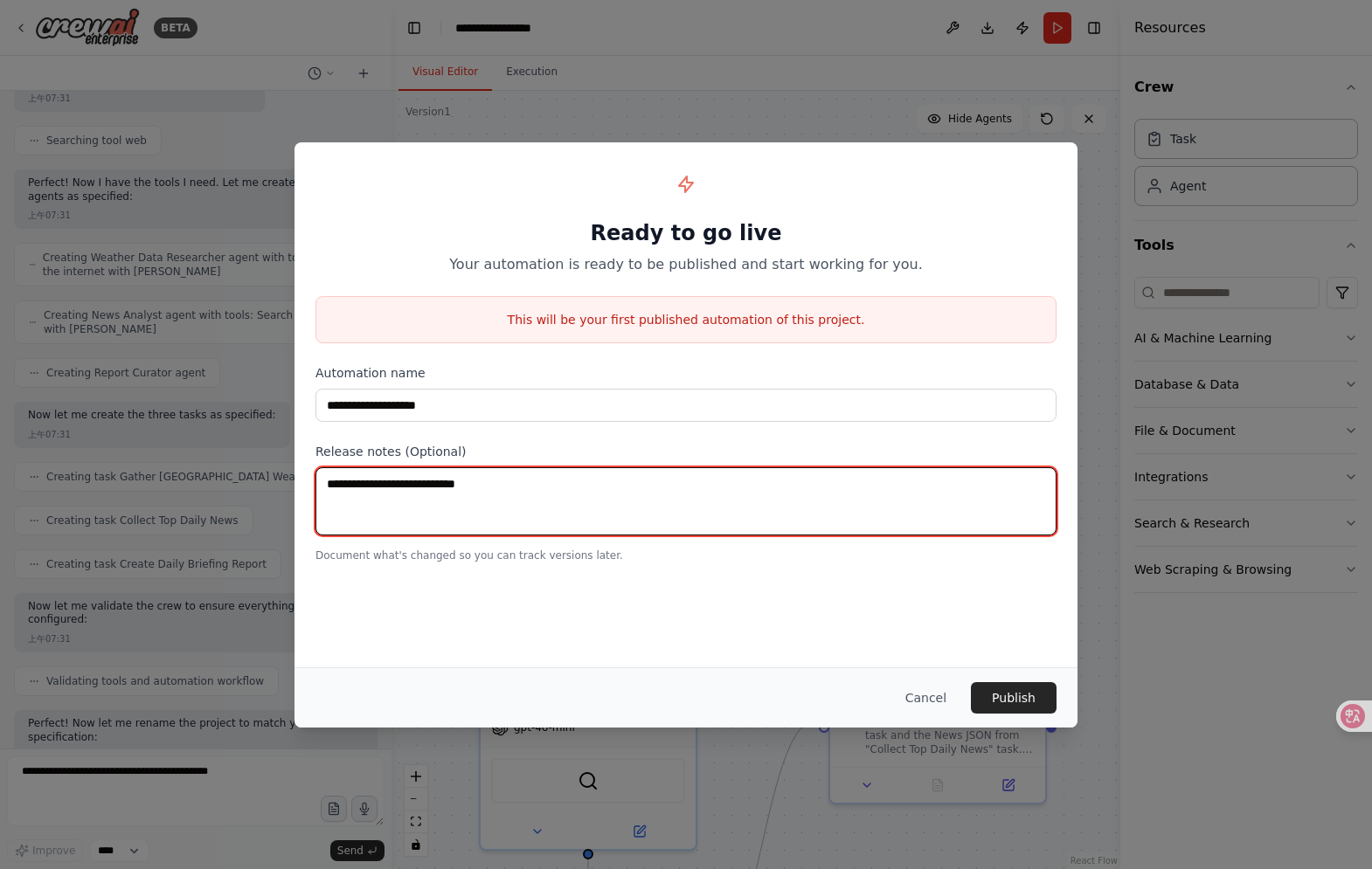
click at [488, 482] on textarea at bounding box center [686, 502] width 741 height 68
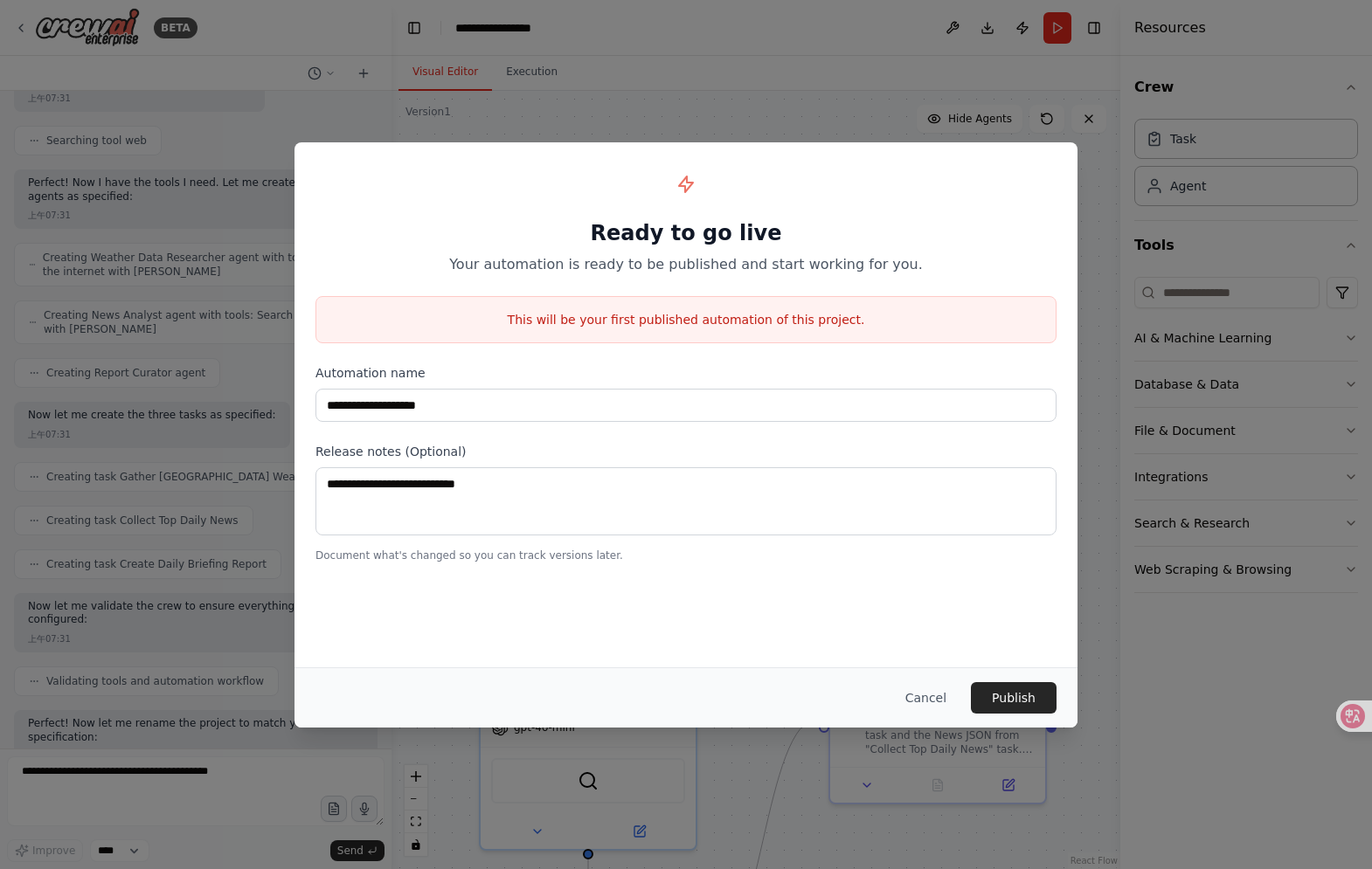
click at [533, 424] on div "**********" at bounding box center [686, 364] width 783 height 441
click at [999, 695] on button "Publish" at bounding box center [1014, 698] width 86 height 31
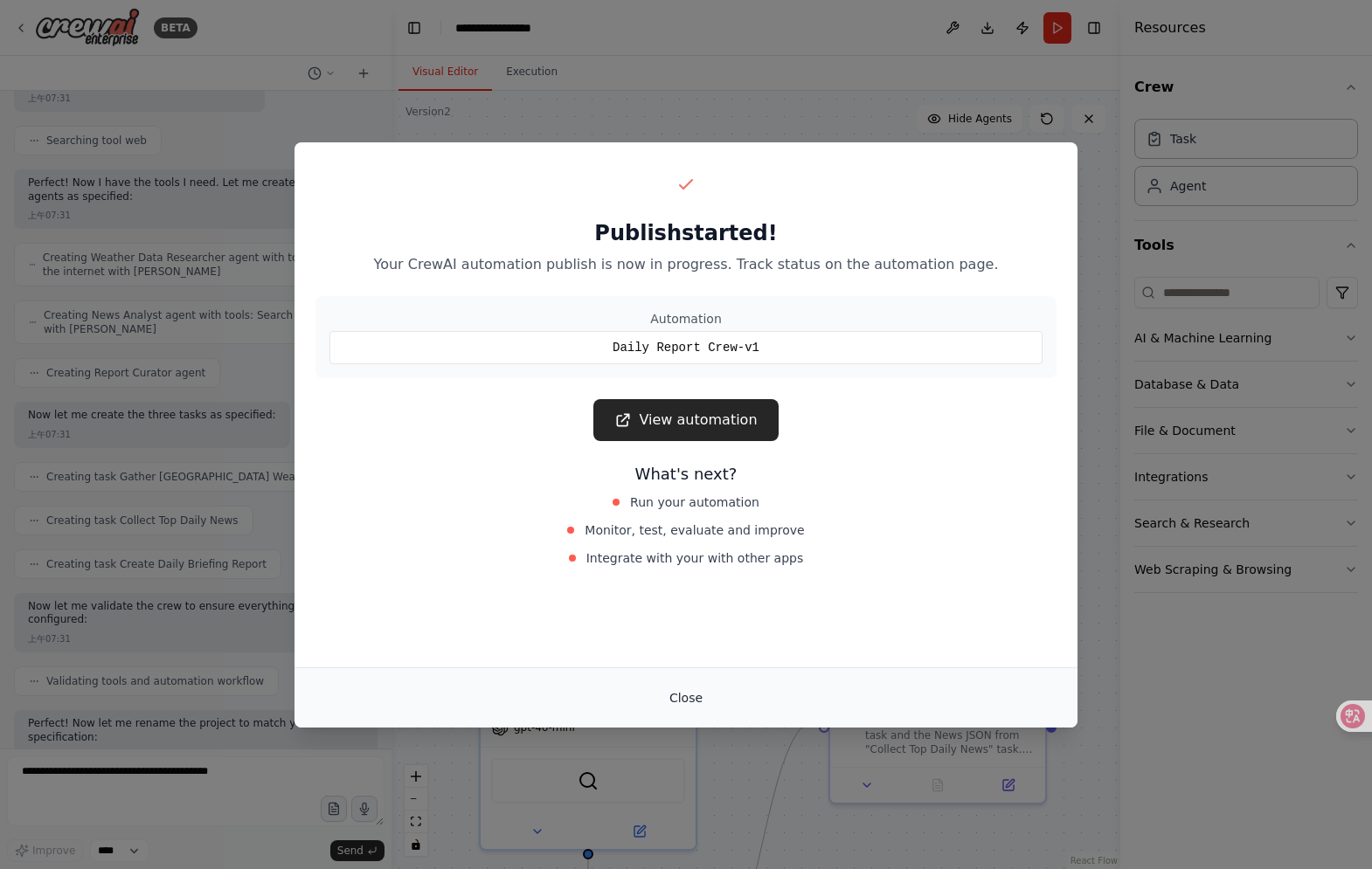
click at [708, 697] on button "Close" at bounding box center [686, 698] width 61 height 31
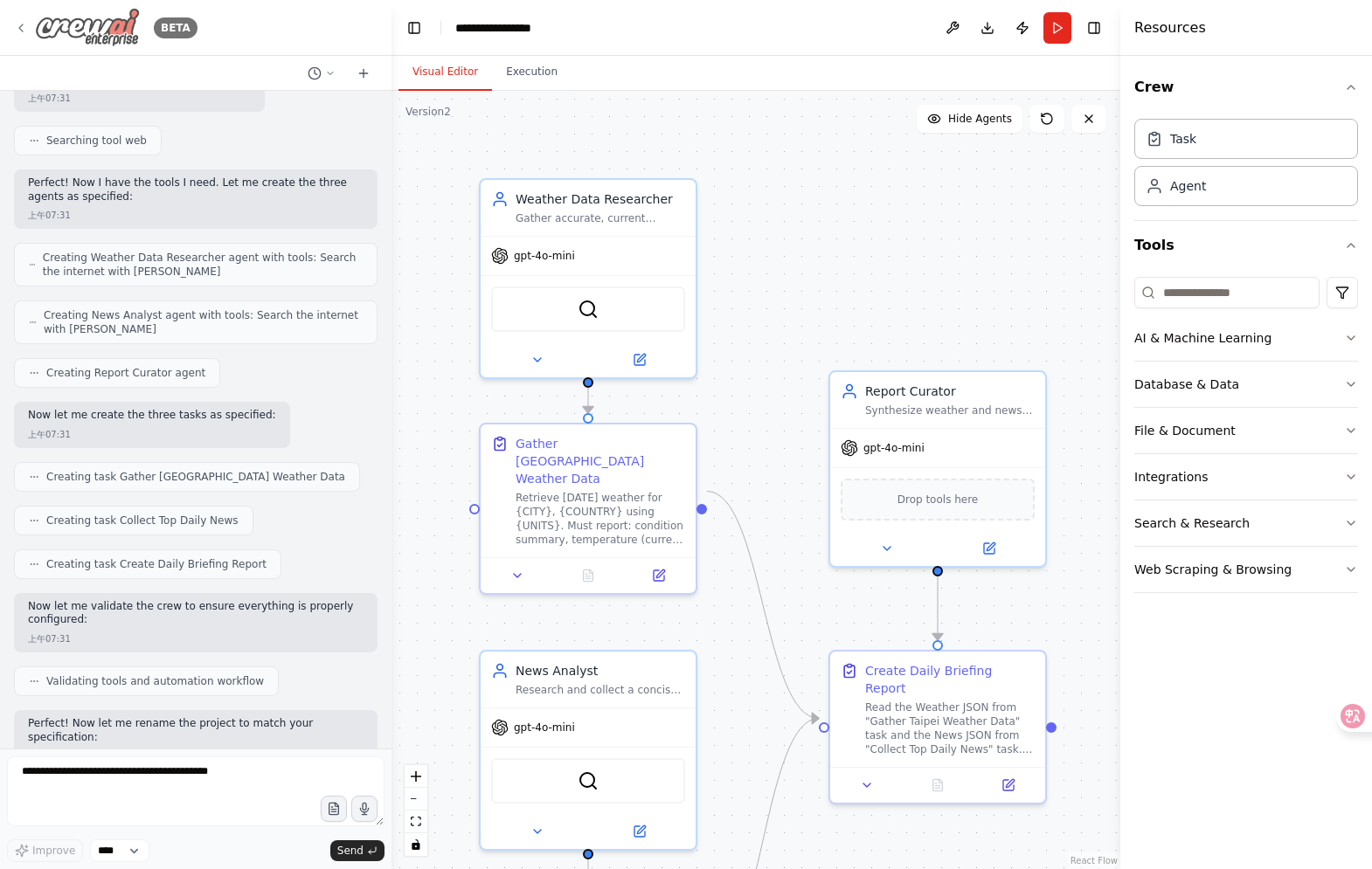
click at [112, 41] on img at bounding box center [88, 27] width 105 height 39
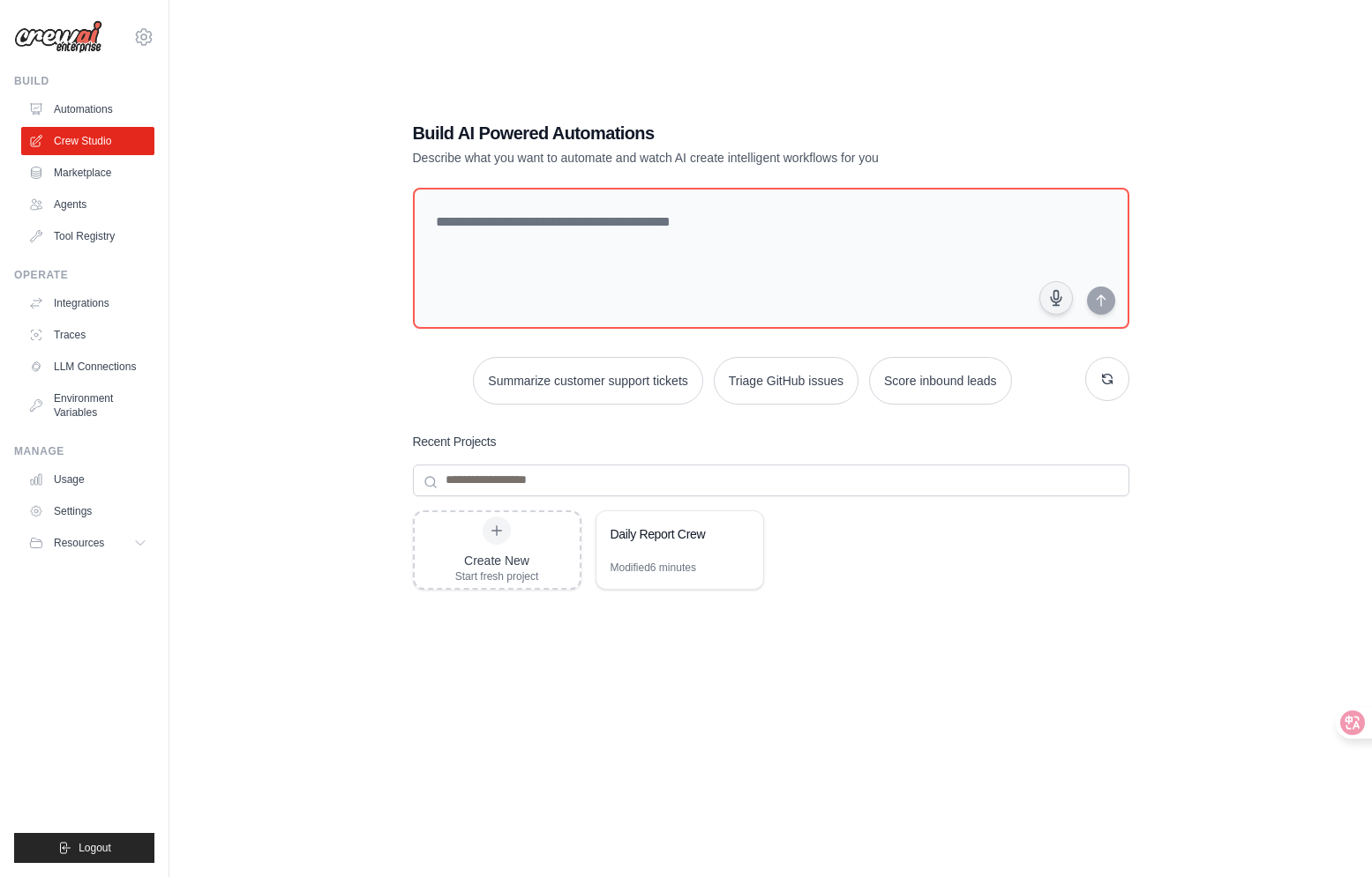
click at [118, 88] on div "Build Automations Crew Studio Marketplace Agents" at bounding box center [83, 163] width 140 height 177
click at [119, 93] on div "Build Automations Crew Studio Marketplace Agents" at bounding box center [83, 163] width 140 height 177
click at [121, 100] on link "Automations" at bounding box center [89, 109] width 133 height 28
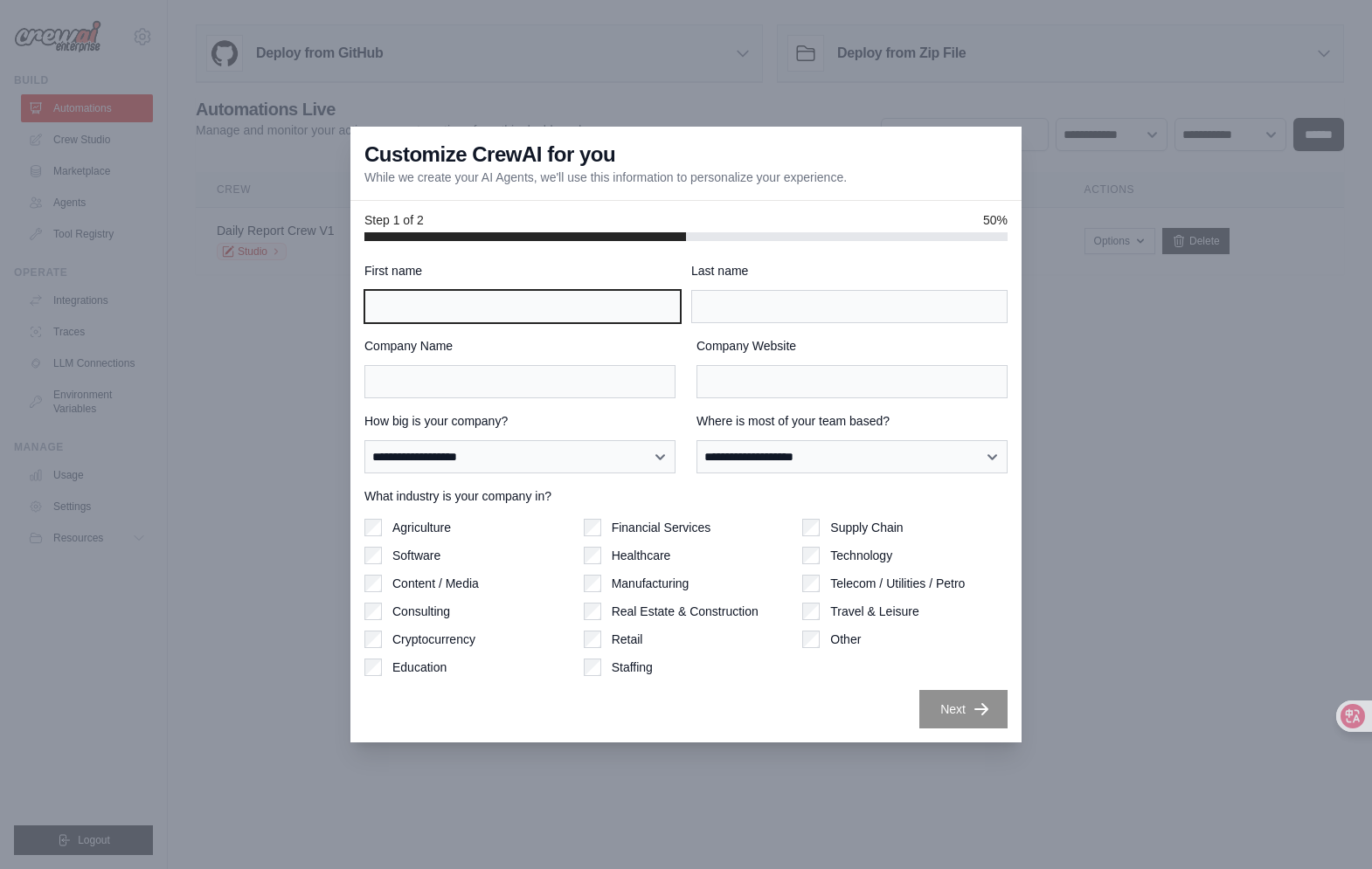
click at [584, 309] on input "First name" at bounding box center [522, 306] width 316 height 33
click at [1062, 289] on div at bounding box center [686, 434] width 1372 height 869
click at [296, 264] on div at bounding box center [686, 434] width 1372 height 869
click at [409, 274] on label "First name" at bounding box center [522, 271] width 316 height 17
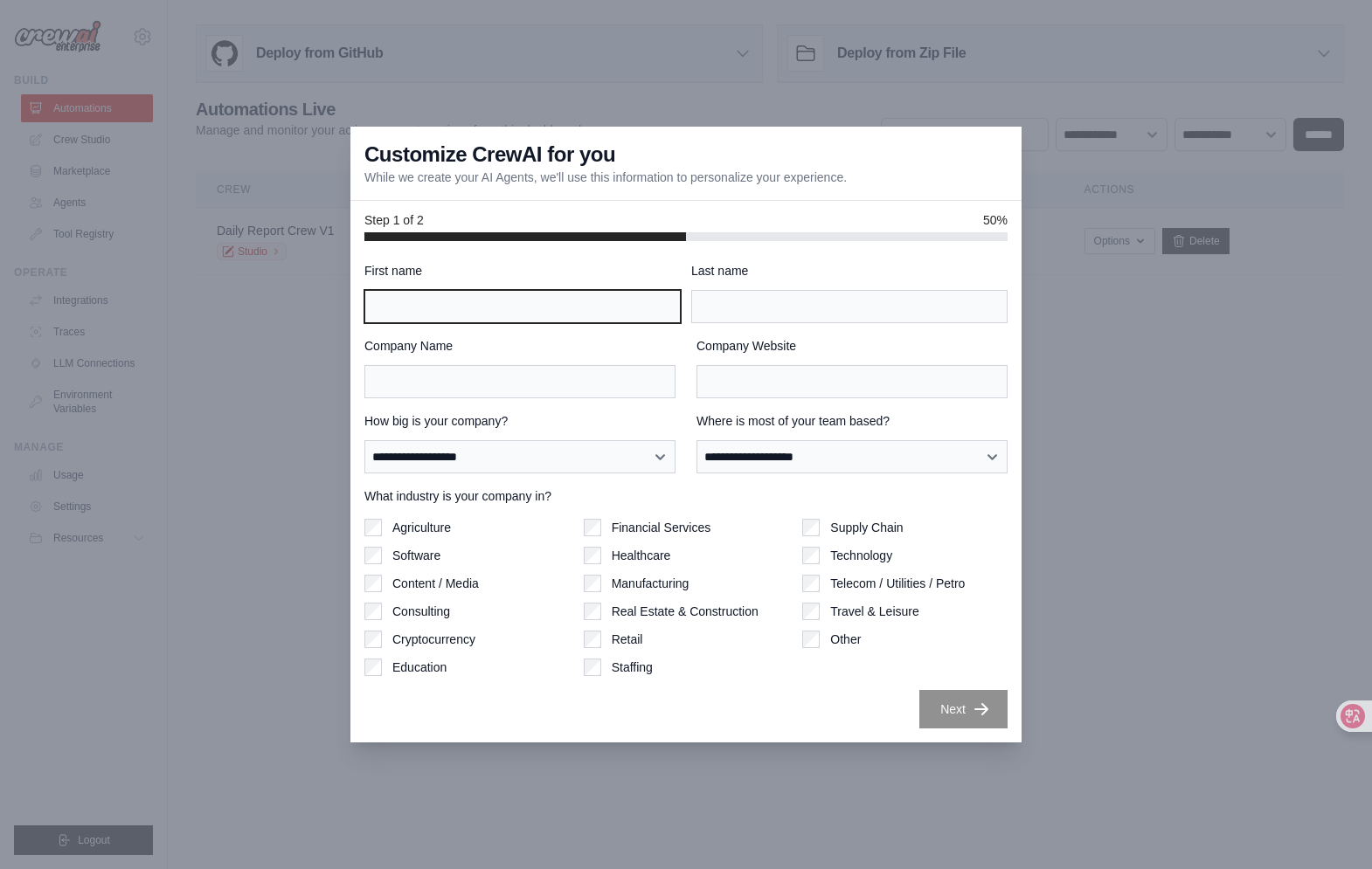
click at [409, 290] on input "First name" at bounding box center [522, 306] width 316 height 33
type input "****"
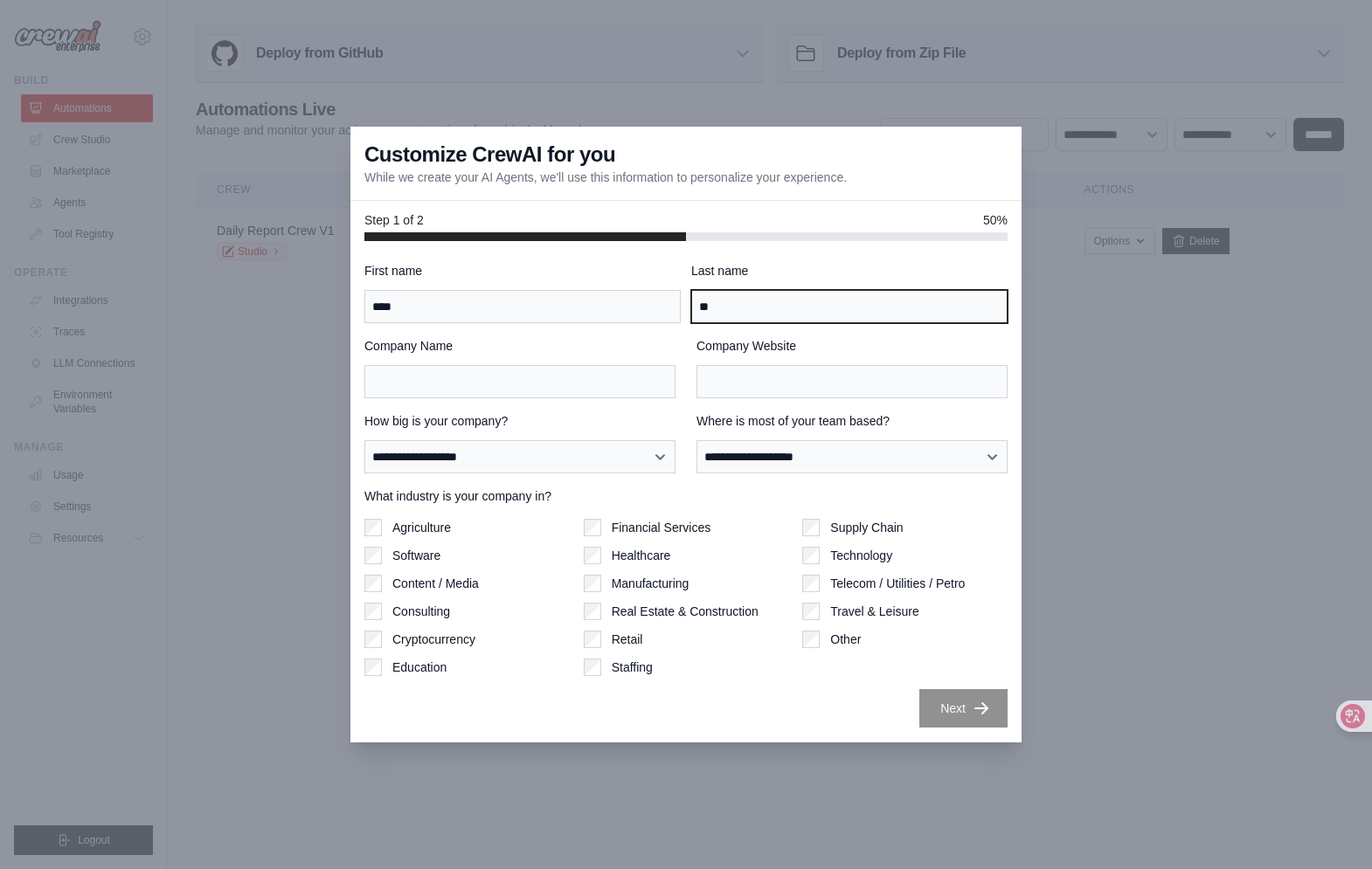
type input "**"
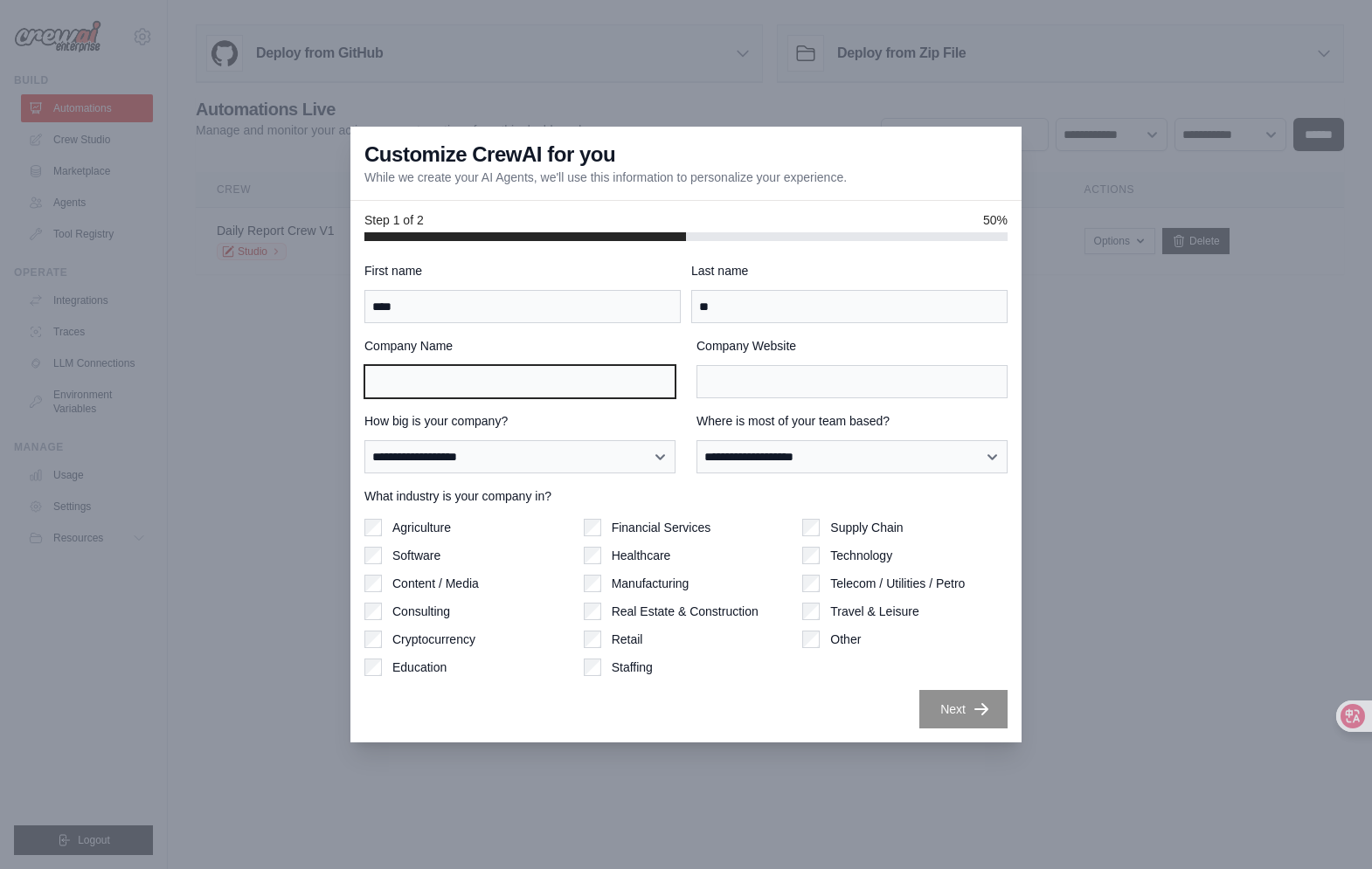
click at [579, 389] on input "Company Name" at bounding box center [520, 382] width 311 height 33
click at [584, 370] on input "****" at bounding box center [520, 382] width 311 height 33
type input "****"
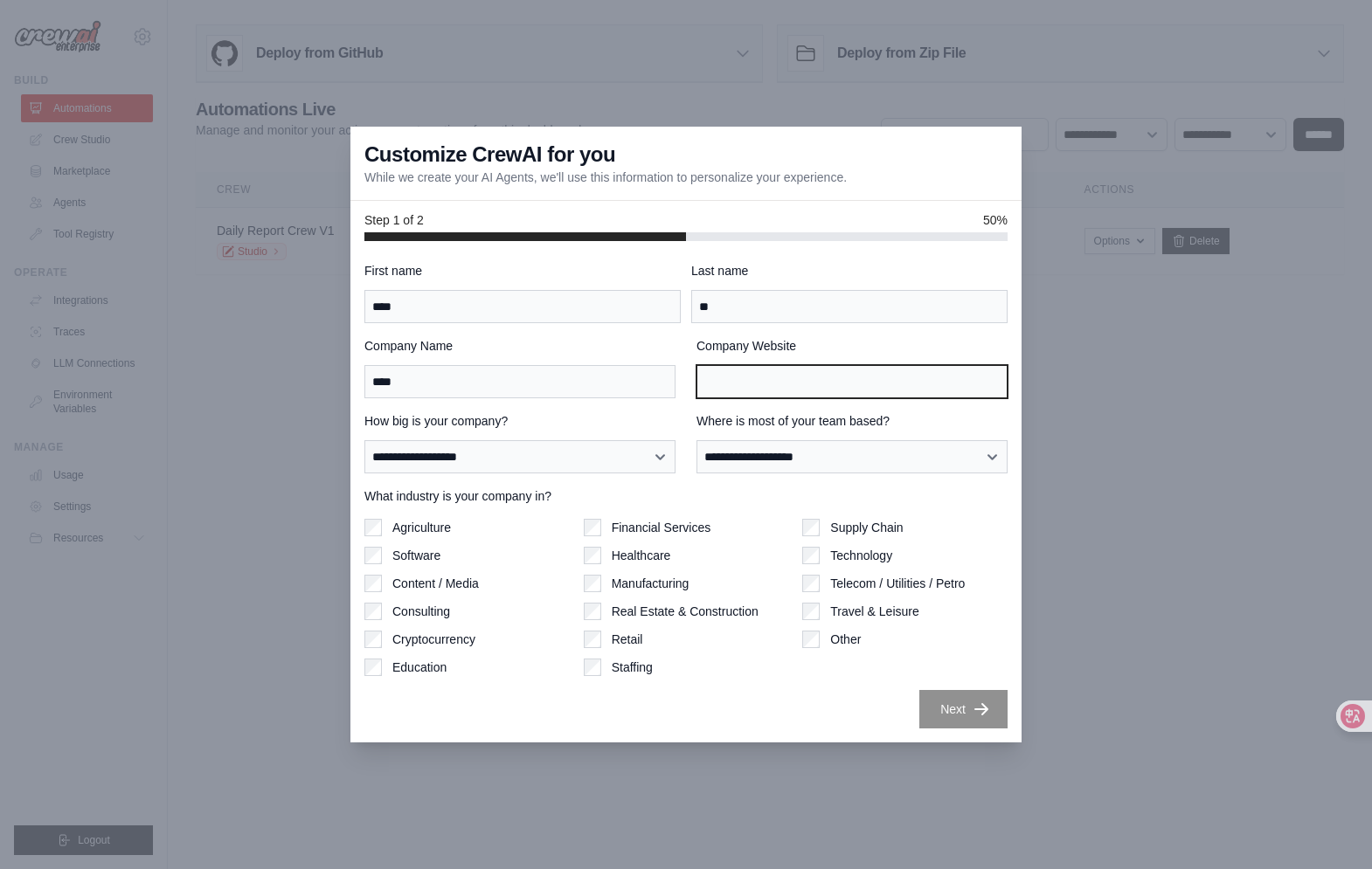
click at [783, 369] on input "Company Website" at bounding box center [852, 382] width 311 height 33
paste input "****"
type input "****"
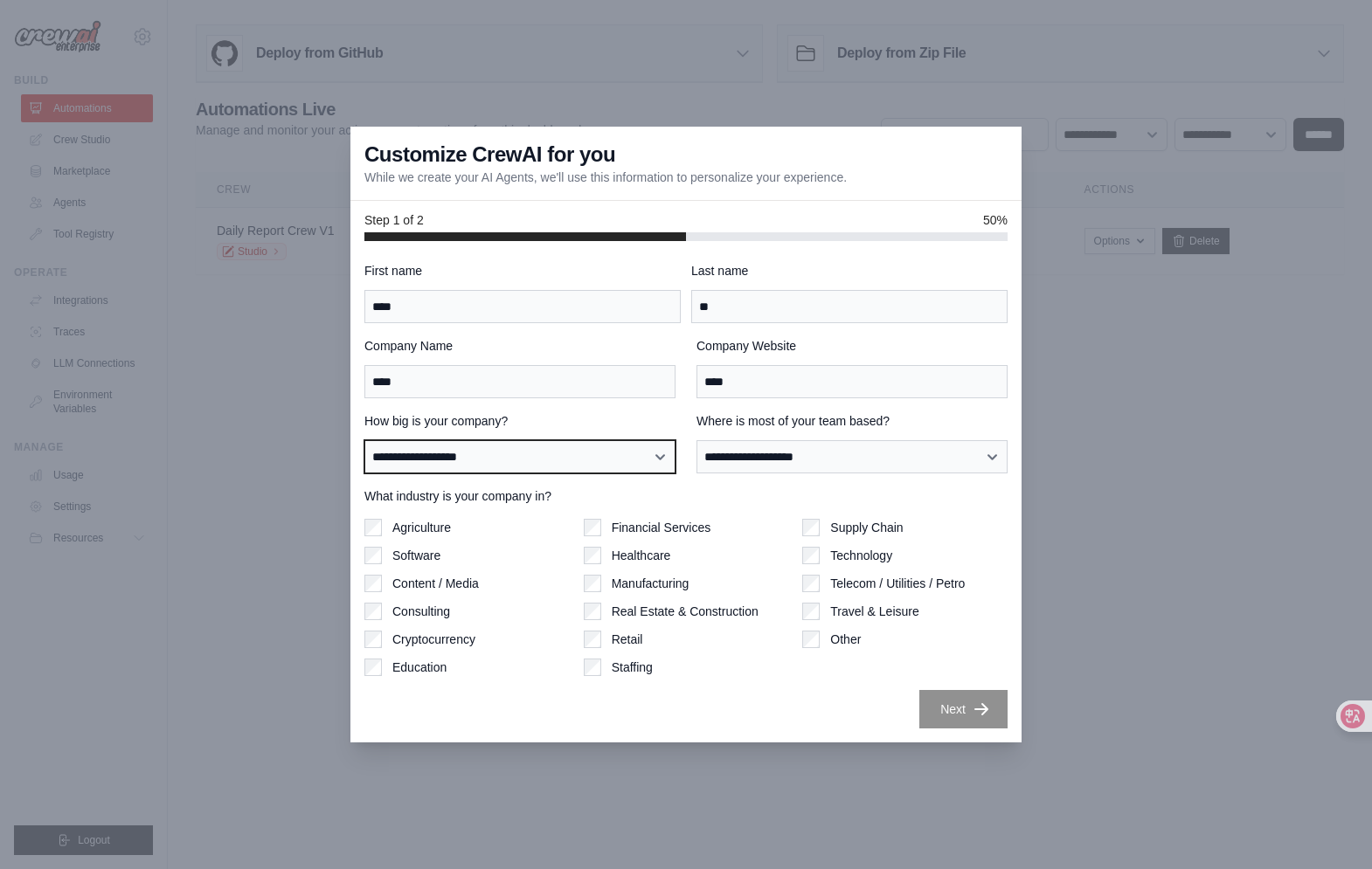
click at [572, 464] on select "**********" at bounding box center [520, 457] width 311 height 33
select select "**********"
click at [365, 440] on select "**********" at bounding box center [520, 457] width 311 height 33
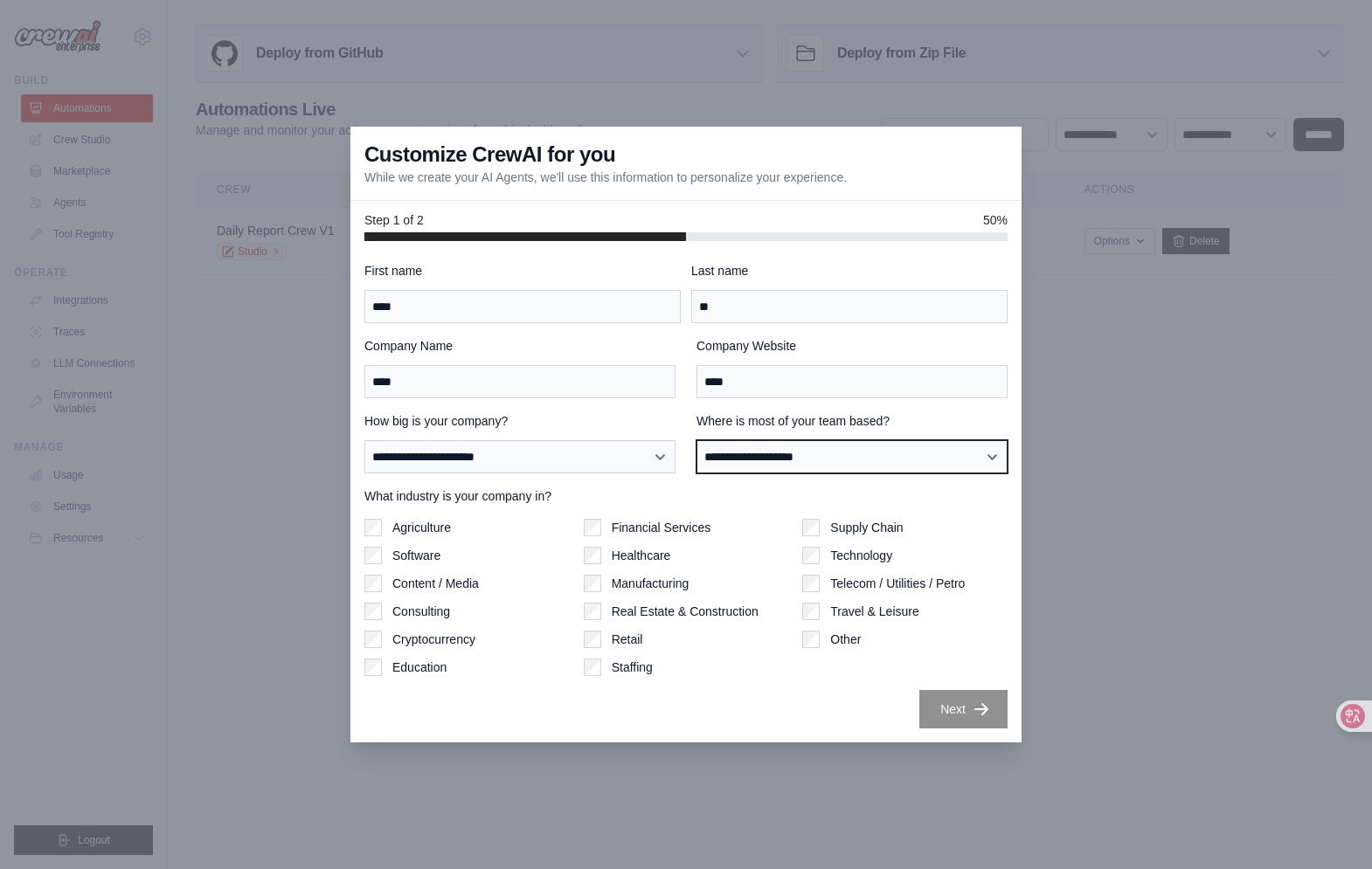
click at [766, 457] on select "**********" at bounding box center [852, 457] width 311 height 33
select select "**********"
click at [696, 440] on select "**********" at bounding box center [852, 457] width 311 height 33
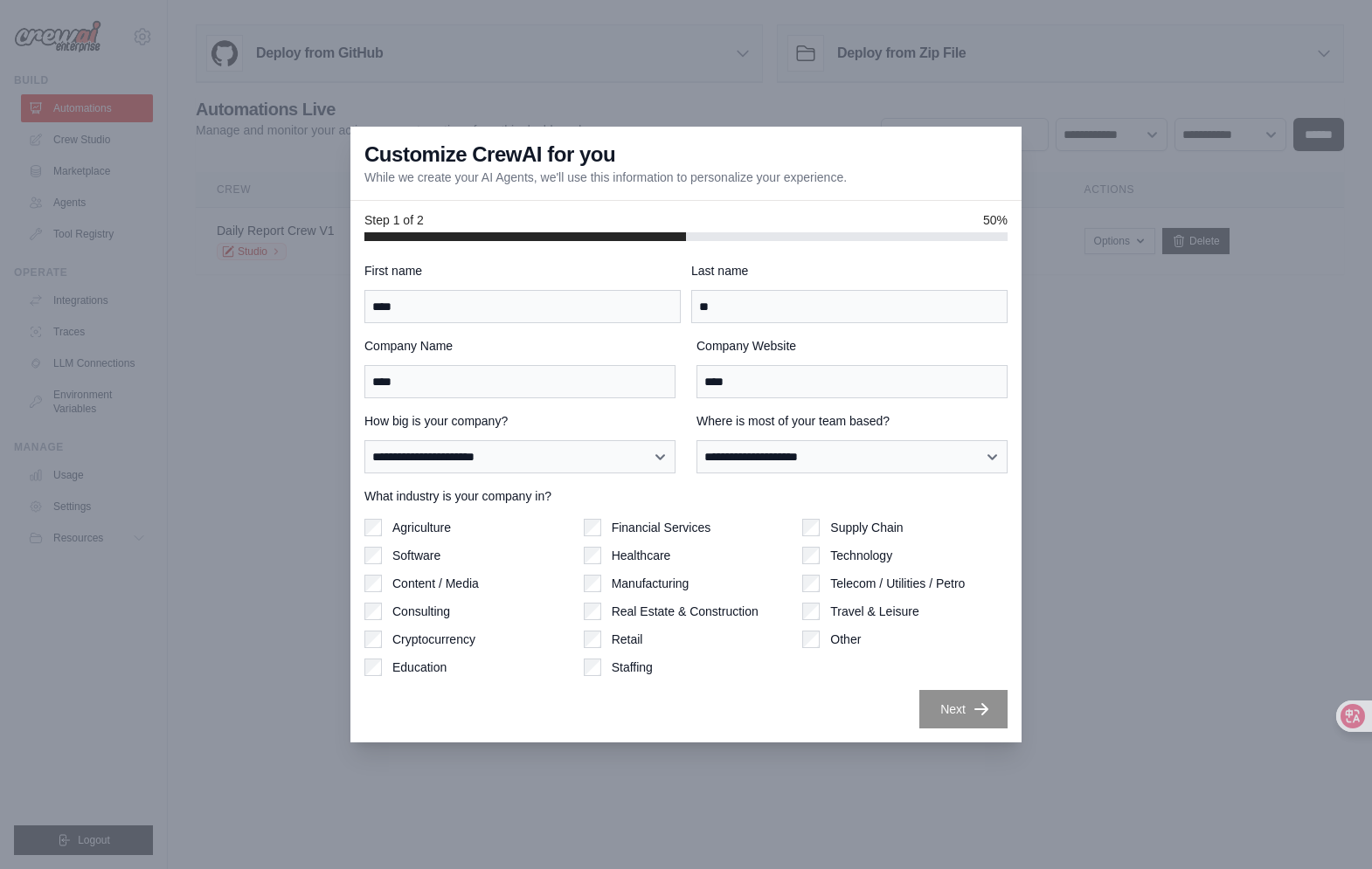
drag, startPoint x: 410, startPoint y: 530, endPoint x: 469, endPoint y: 530, distance: 59.0
click at [410, 530] on label "Agriculture" at bounding box center [422, 528] width 58 height 17
click at [956, 700] on button "Next" at bounding box center [964, 709] width 88 height 39
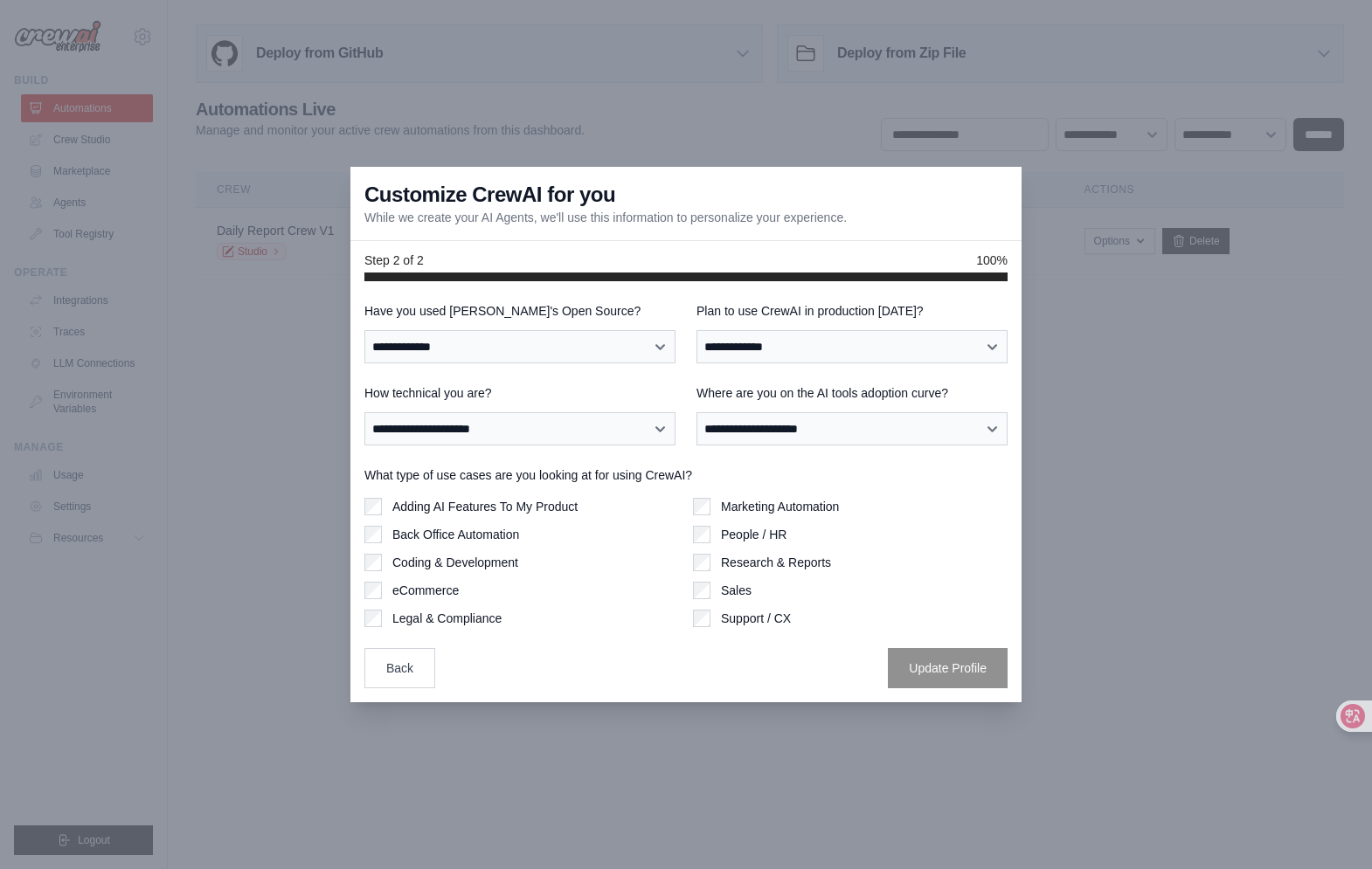
click at [547, 322] on div "**********" at bounding box center [520, 332] width 311 height 61
click at [551, 342] on select "**********" at bounding box center [520, 347] width 311 height 33
select select "**"
click at [365, 330] on select "**********" at bounding box center [520, 347] width 311 height 33
click at [792, 352] on select "**********" at bounding box center [852, 347] width 311 height 33
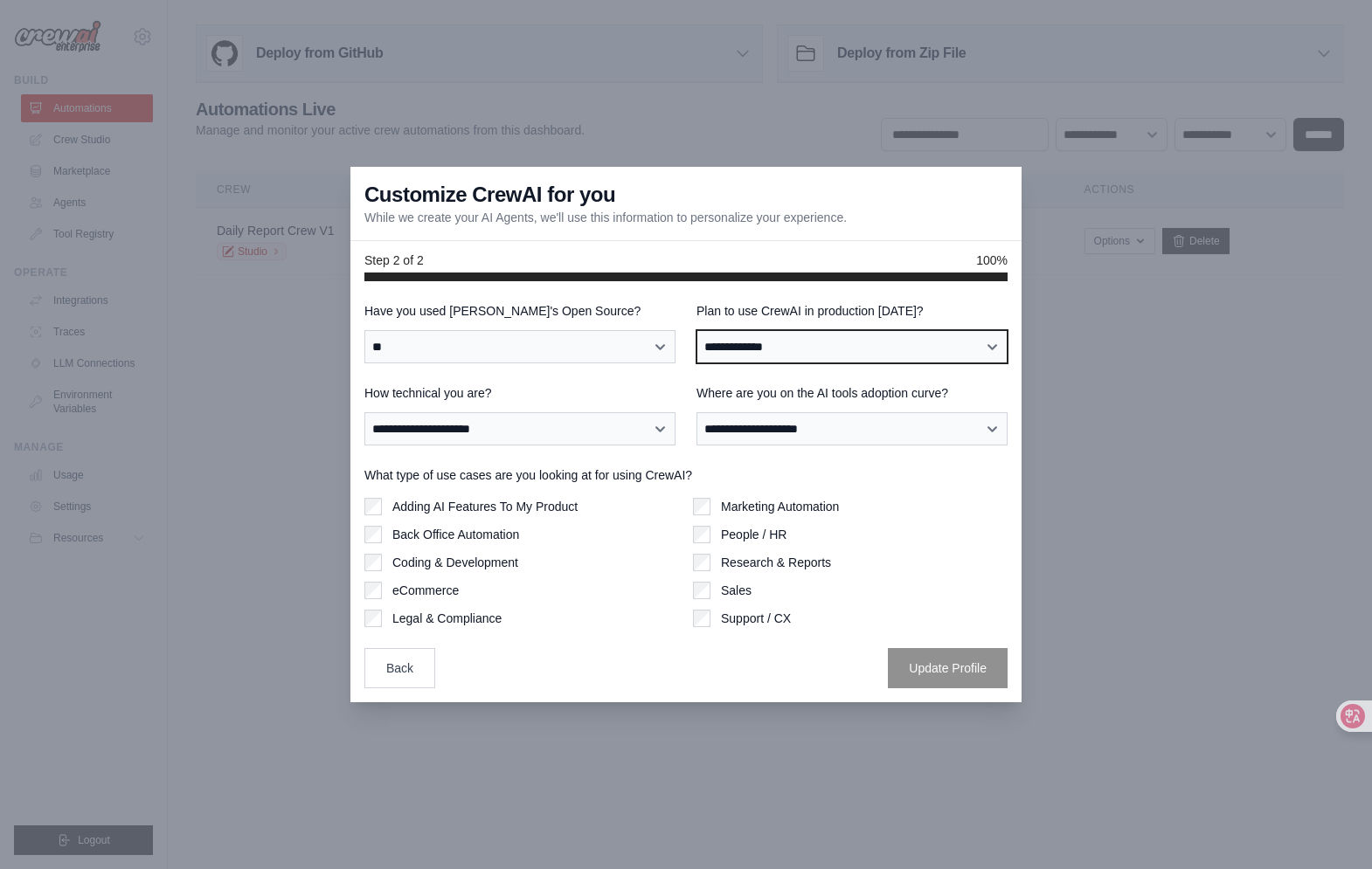
select select "*****"
click at [696, 330] on select "**********" at bounding box center [852, 347] width 311 height 33
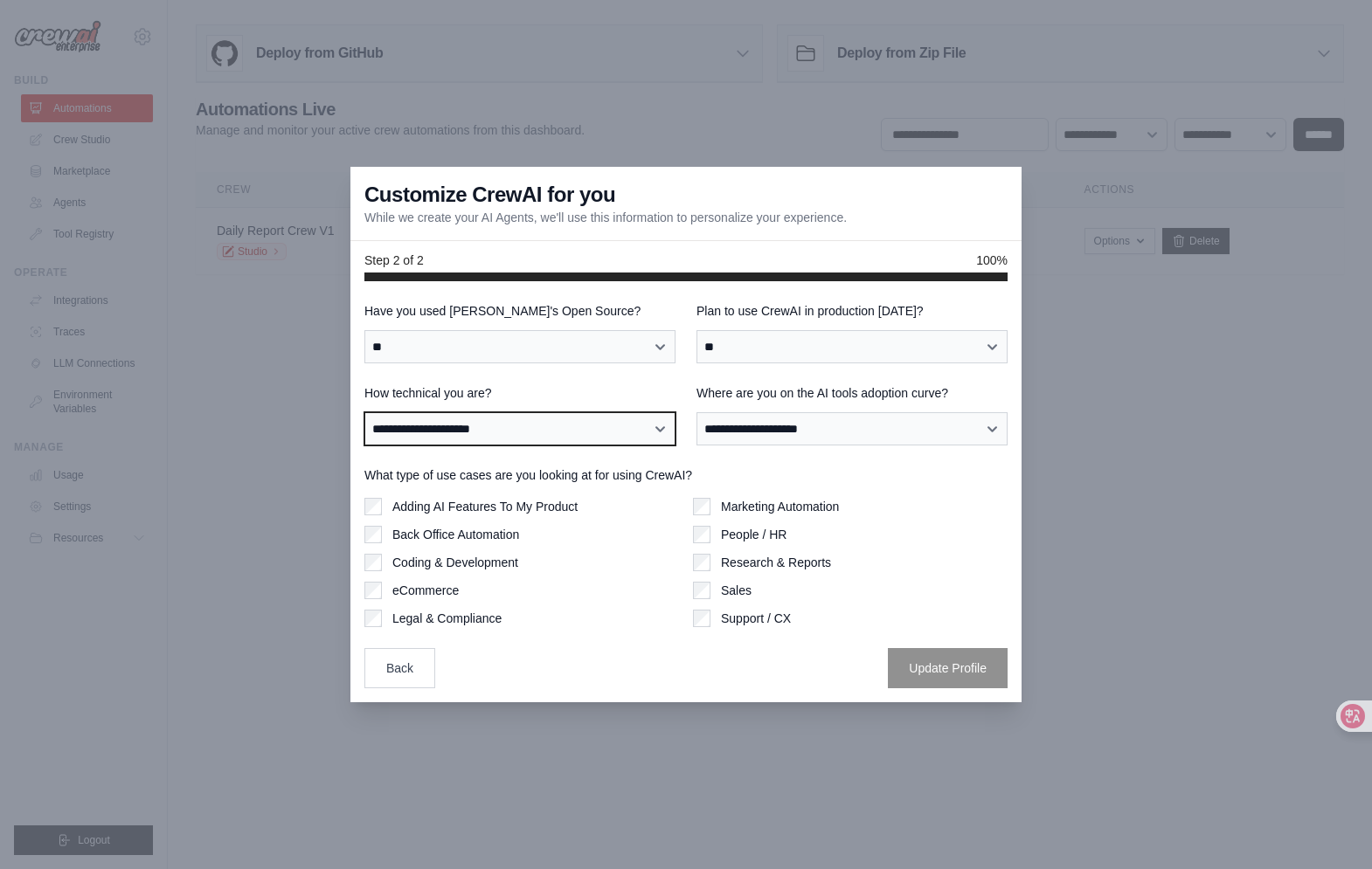
click at [512, 432] on select "**********" at bounding box center [520, 429] width 311 height 33
select select "**********"
click at [365, 412] on select "**********" at bounding box center [520, 429] width 311 height 33
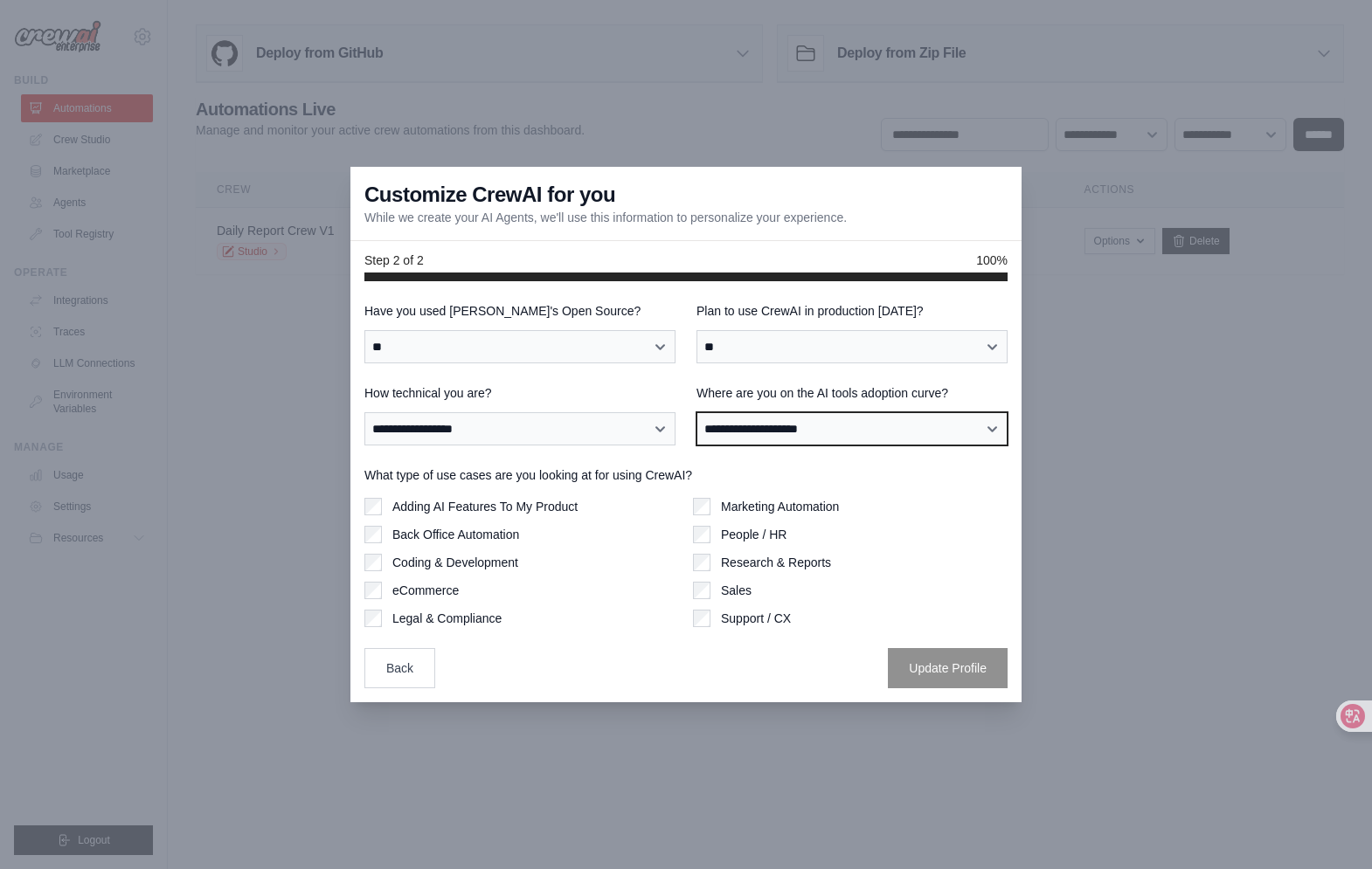
click at [774, 436] on select "**********" at bounding box center [852, 429] width 311 height 33
select select "**********"
click at [696, 412] on select "**********" at bounding box center [852, 429] width 311 height 33
click at [504, 514] on label "Adding AI Features To My Product" at bounding box center [485, 506] width 186 height 17
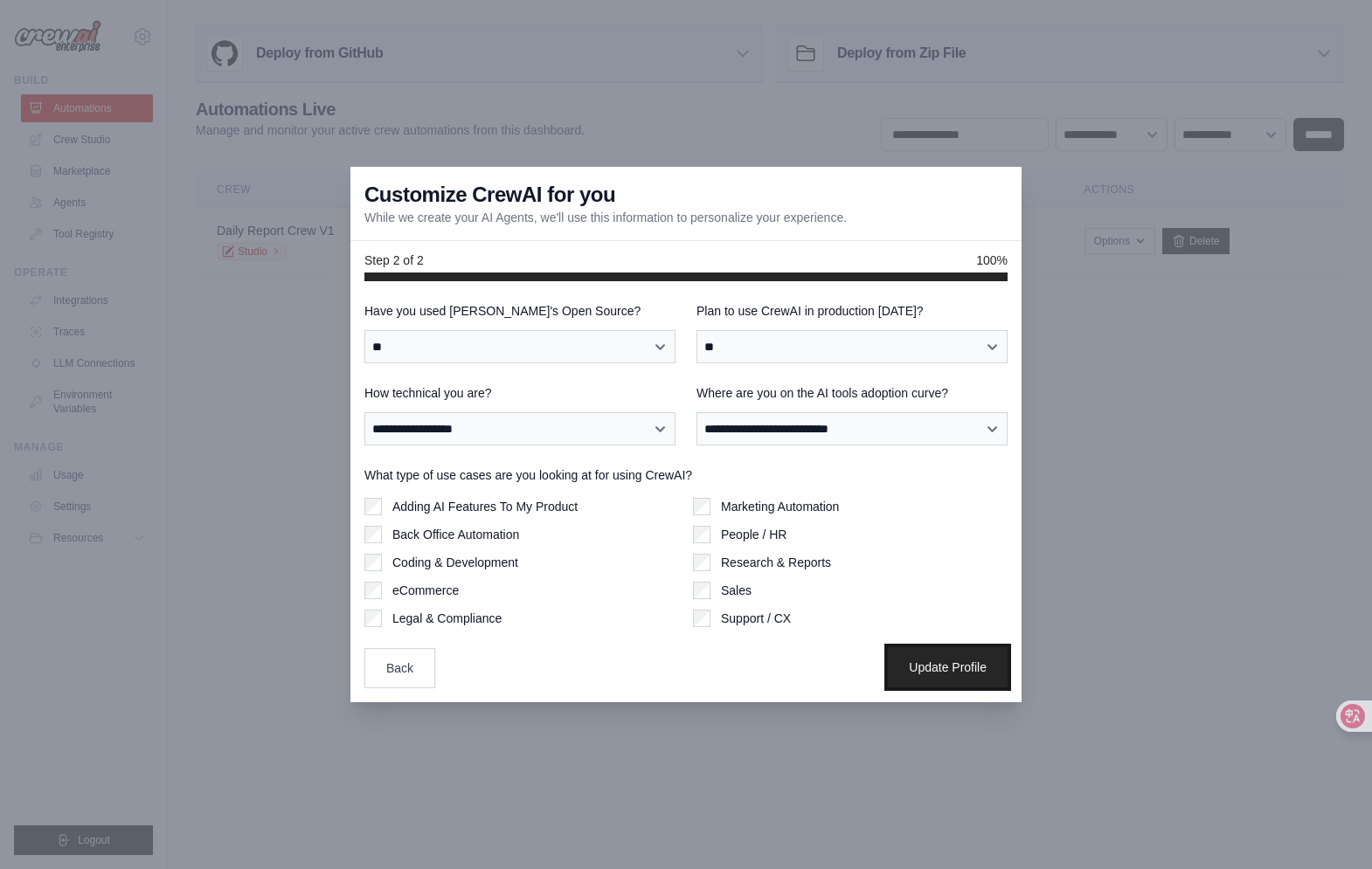
click at [927, 672] on button "Update Profile" at bounding box center [947, 667] width 120 height 40
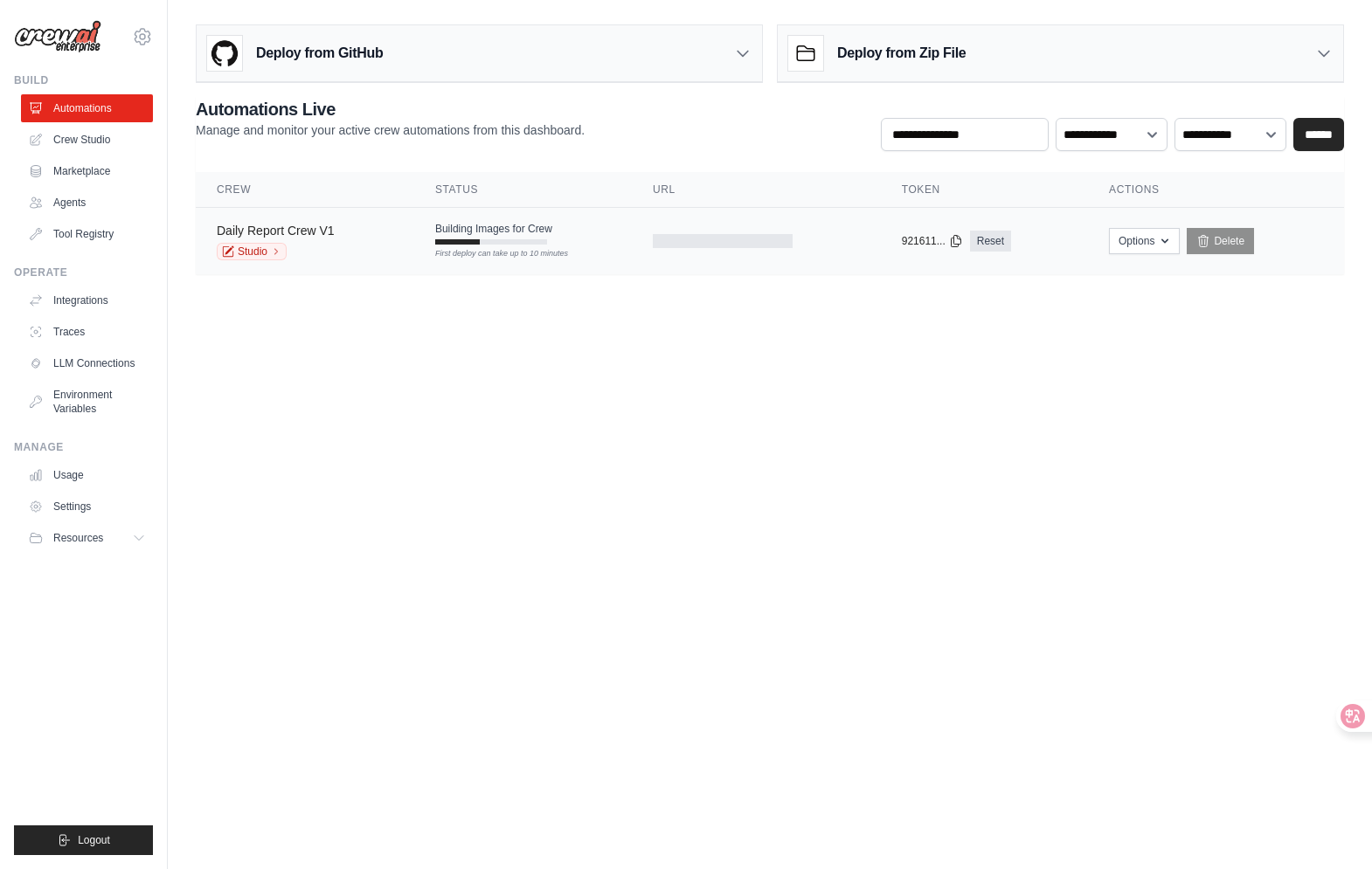
click at [297, 234] on link "Daily Report Crew V1" at bounding box center [275, 230] width 118 height 14
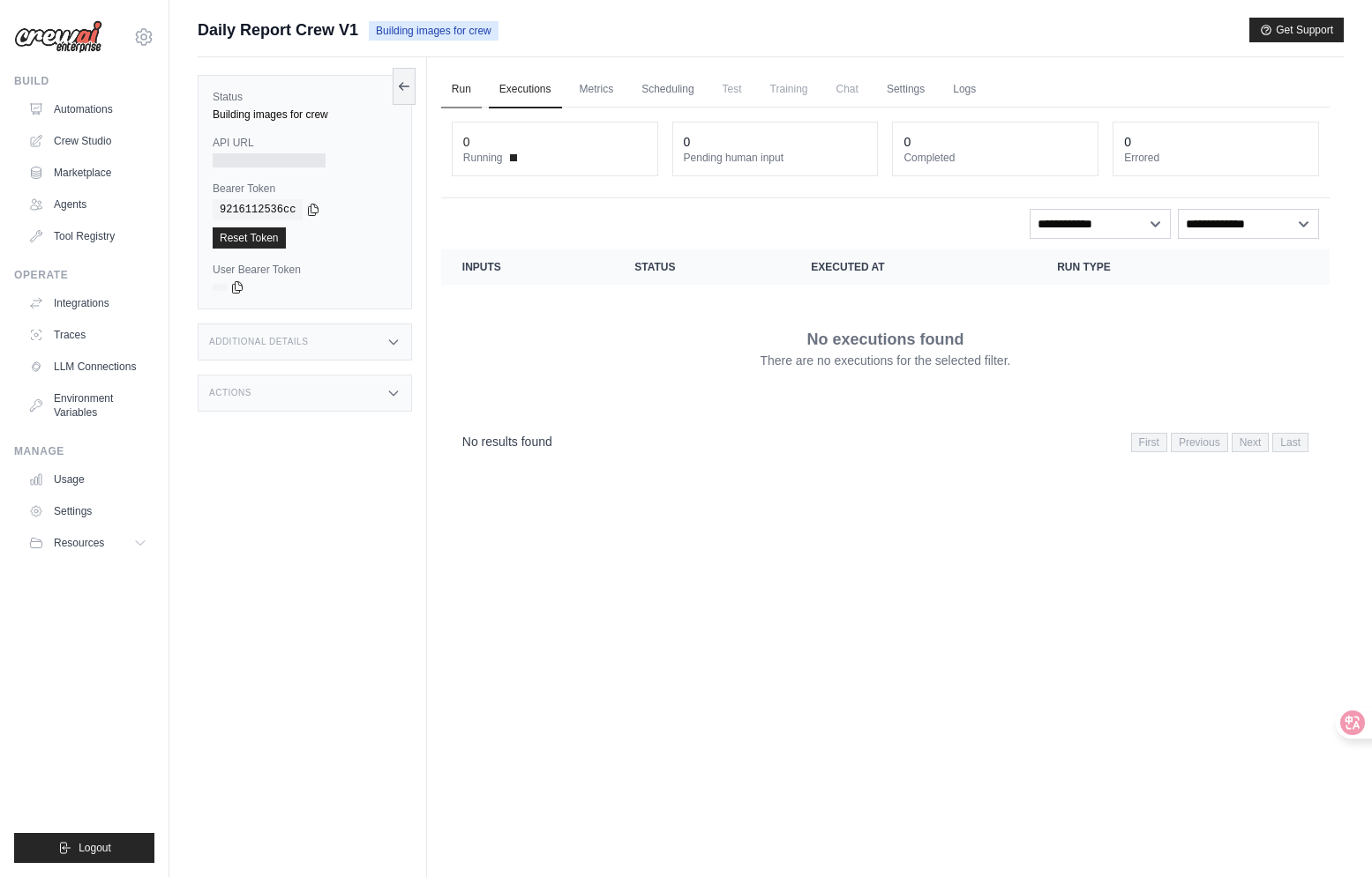
click at [453, 88] on link "Run" at bounding box center [460, 90] width 40 height 37
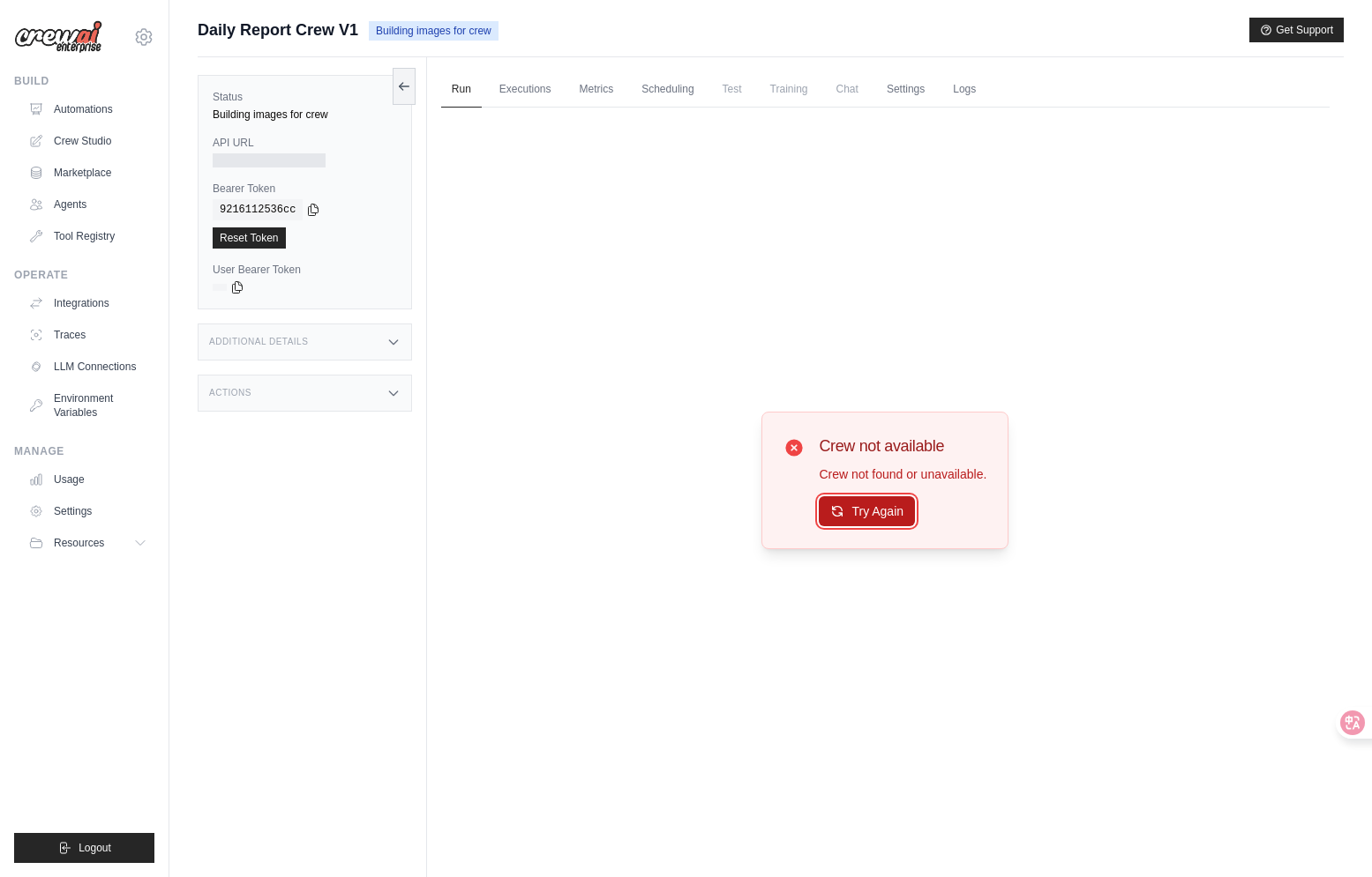
click at [819, 512] on button "Try Again" at bounding box center [867, 511] width 96 height 30
click at [554, 100] on link "Executions" at bounding box center [525, 90] width 74 height 37
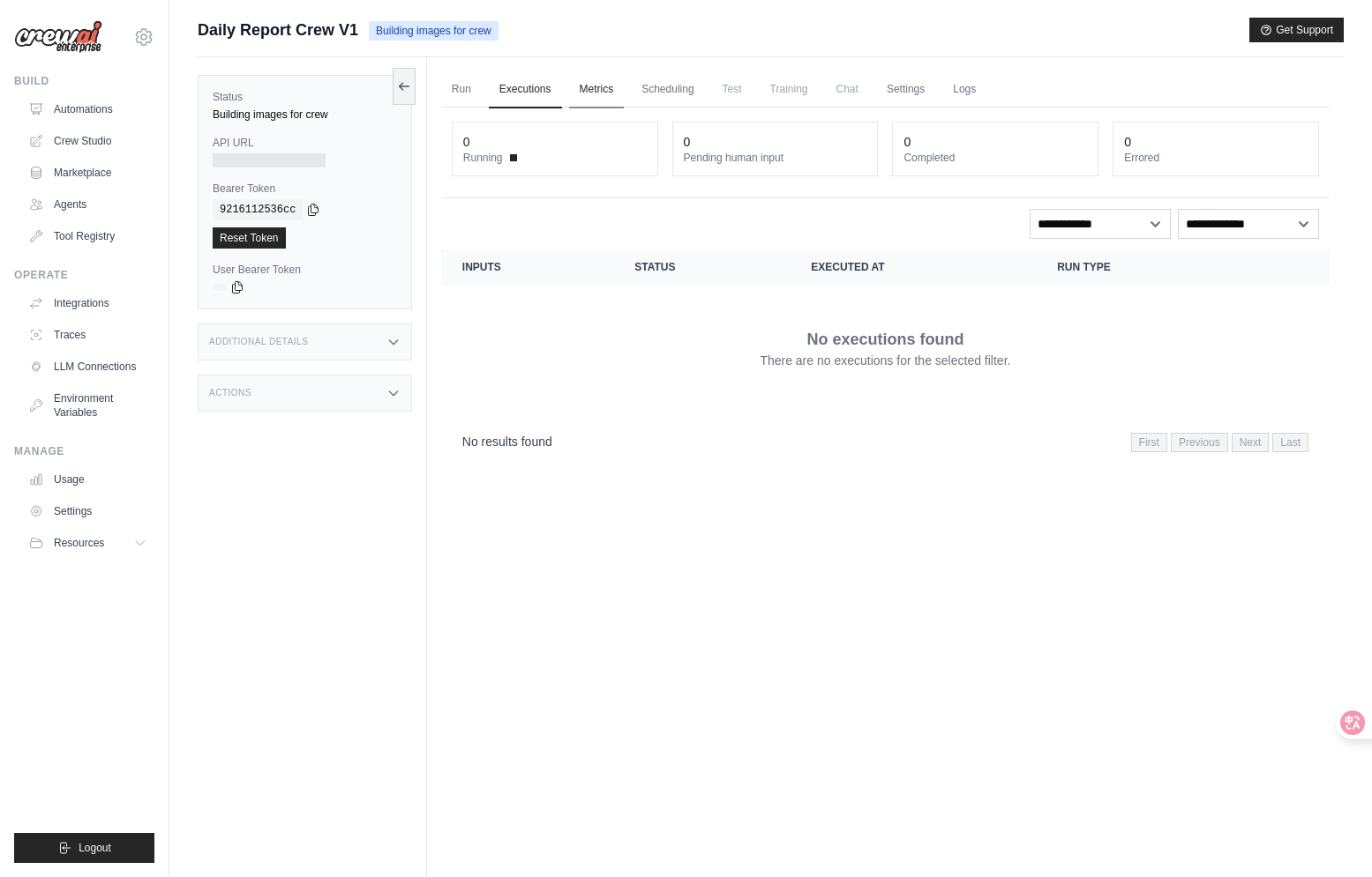
click at [599, 100] on link "Metrics" at bounding box center [597, 90] width 56 height 37
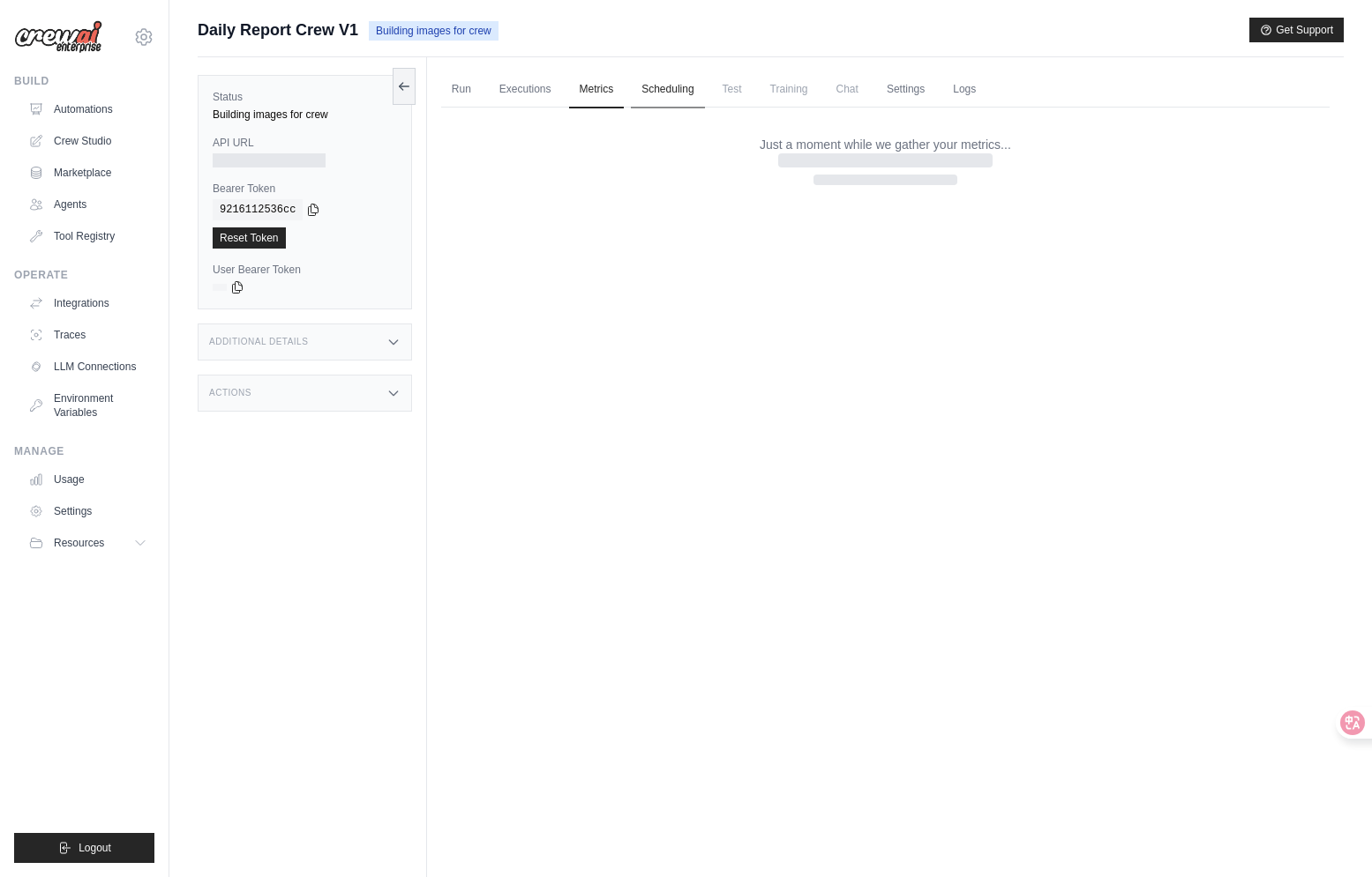
click at [672, 93] on link "Scheduling" at bounding box center [667, 90] width 74 height 37
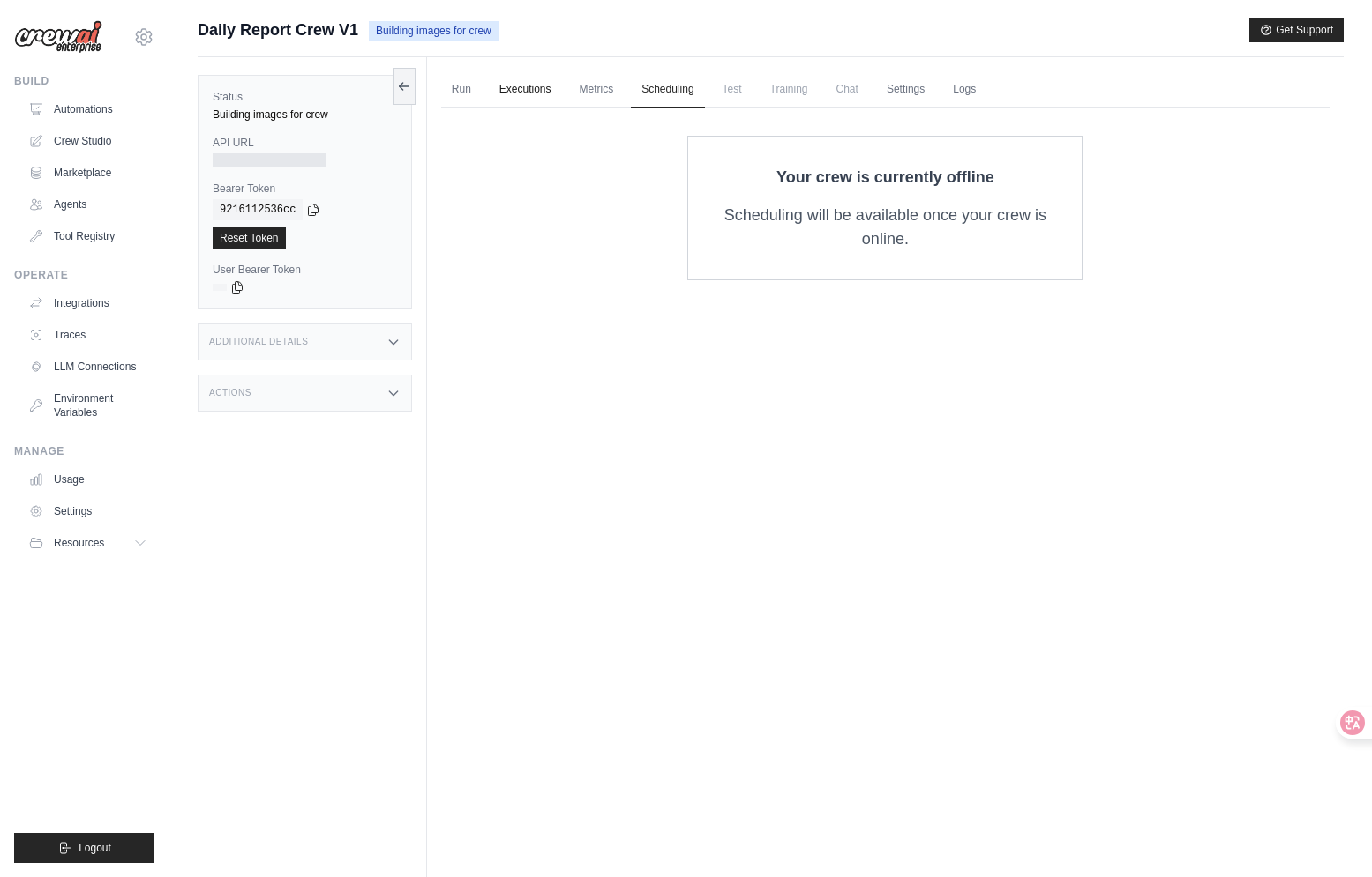
click at [542, 93] on link "Executions" at bounding box center [525, 90] width 74 height 37
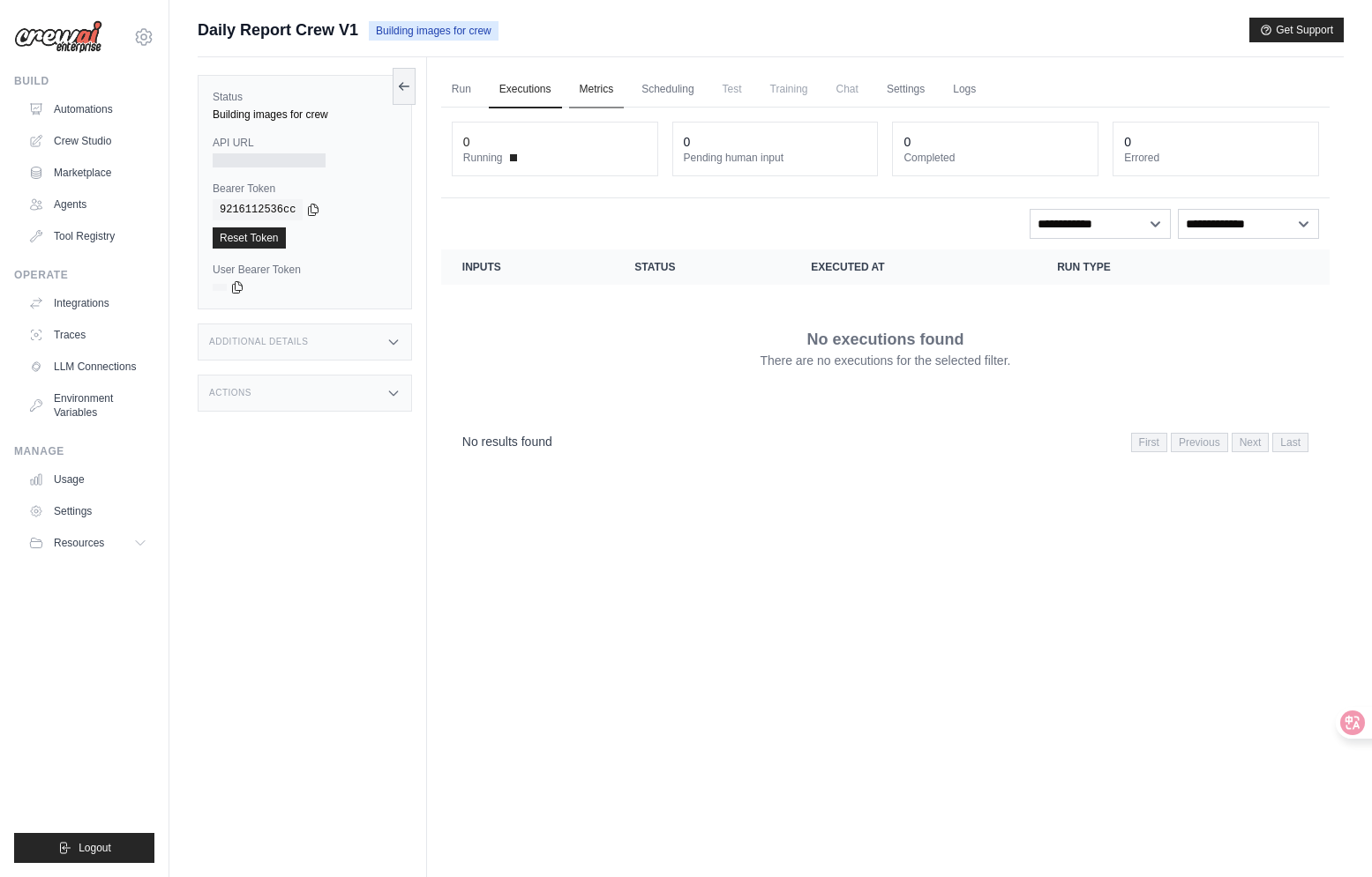
click at [585, 91] on link "Metrics" at bounding box center [597, 90] width 56 height 37
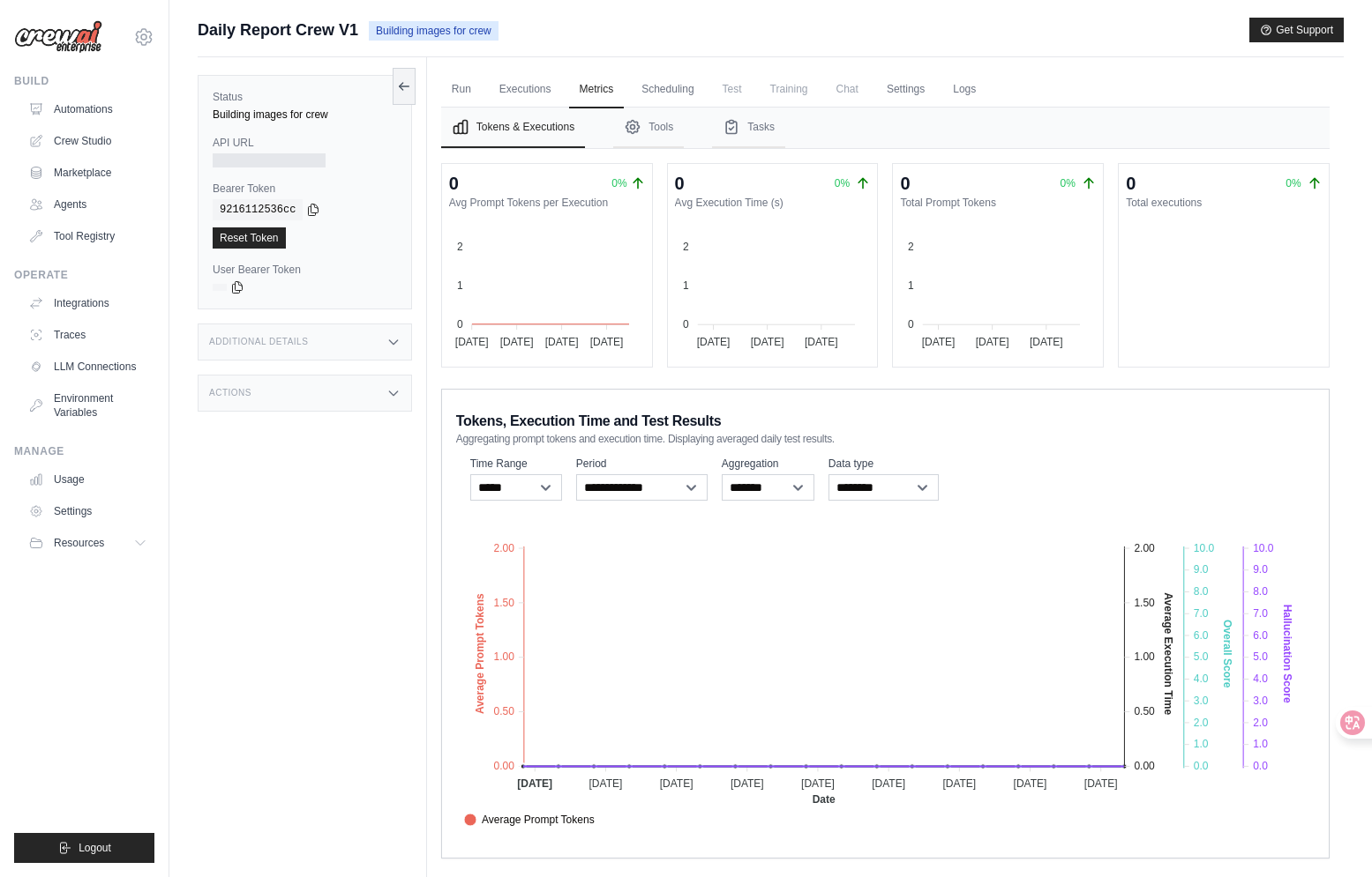
click at [237, 158] on div at bounding box center [269, 160] width 113 height 14
click at [403, 97] on button at bounding box center [403, 85] width 23 height 37
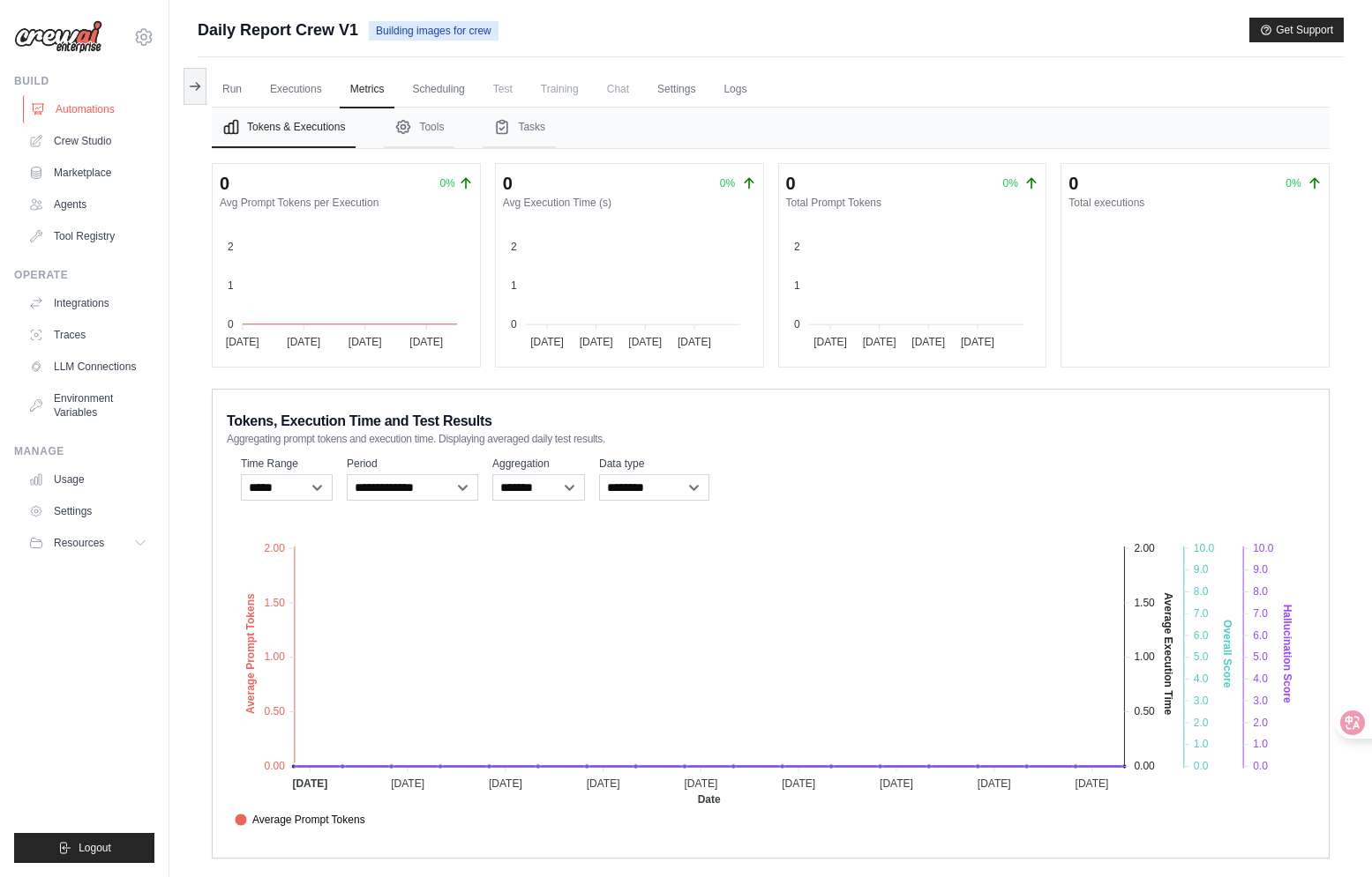
click at [94, 111] on link "Automations" at bounding box center [89, 109] width 133 height 28
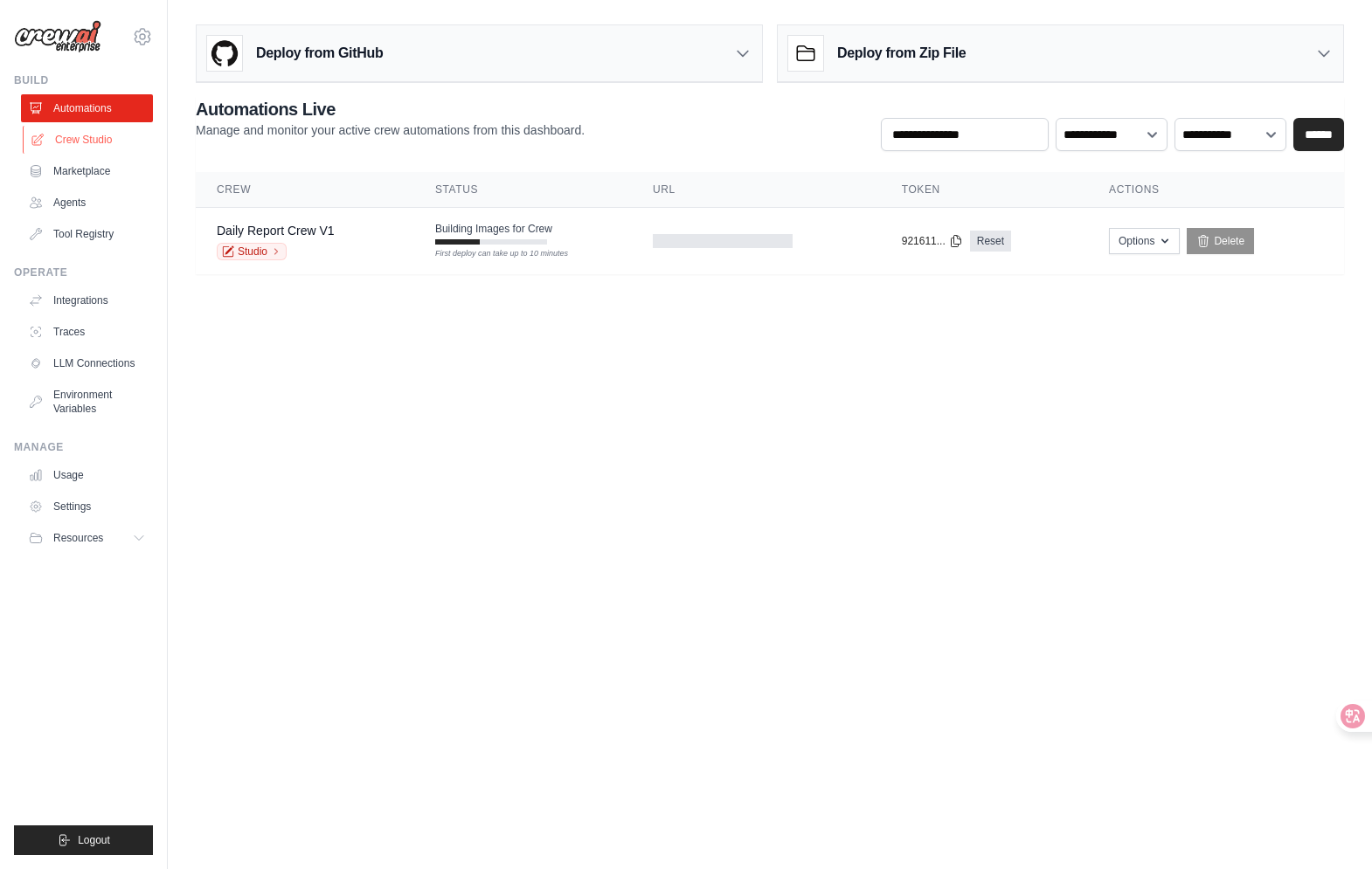
click at [84, 145] on link "Crew Studio" at bounding box center [88, 139] width 132 height 28
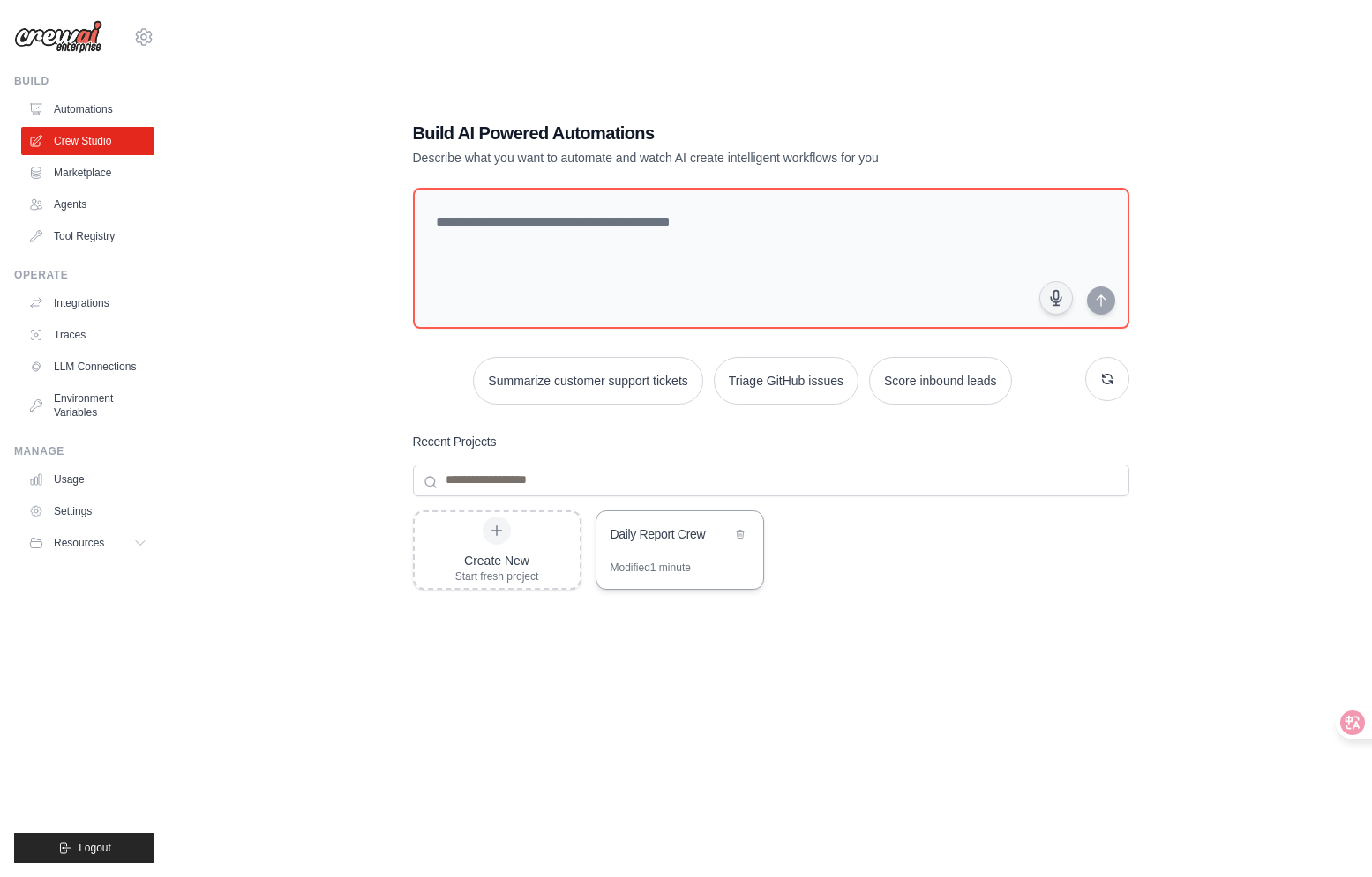
click at [631, 545] on div "Daily Report Crew" at bounding box center [670, 537] width 121 height 22
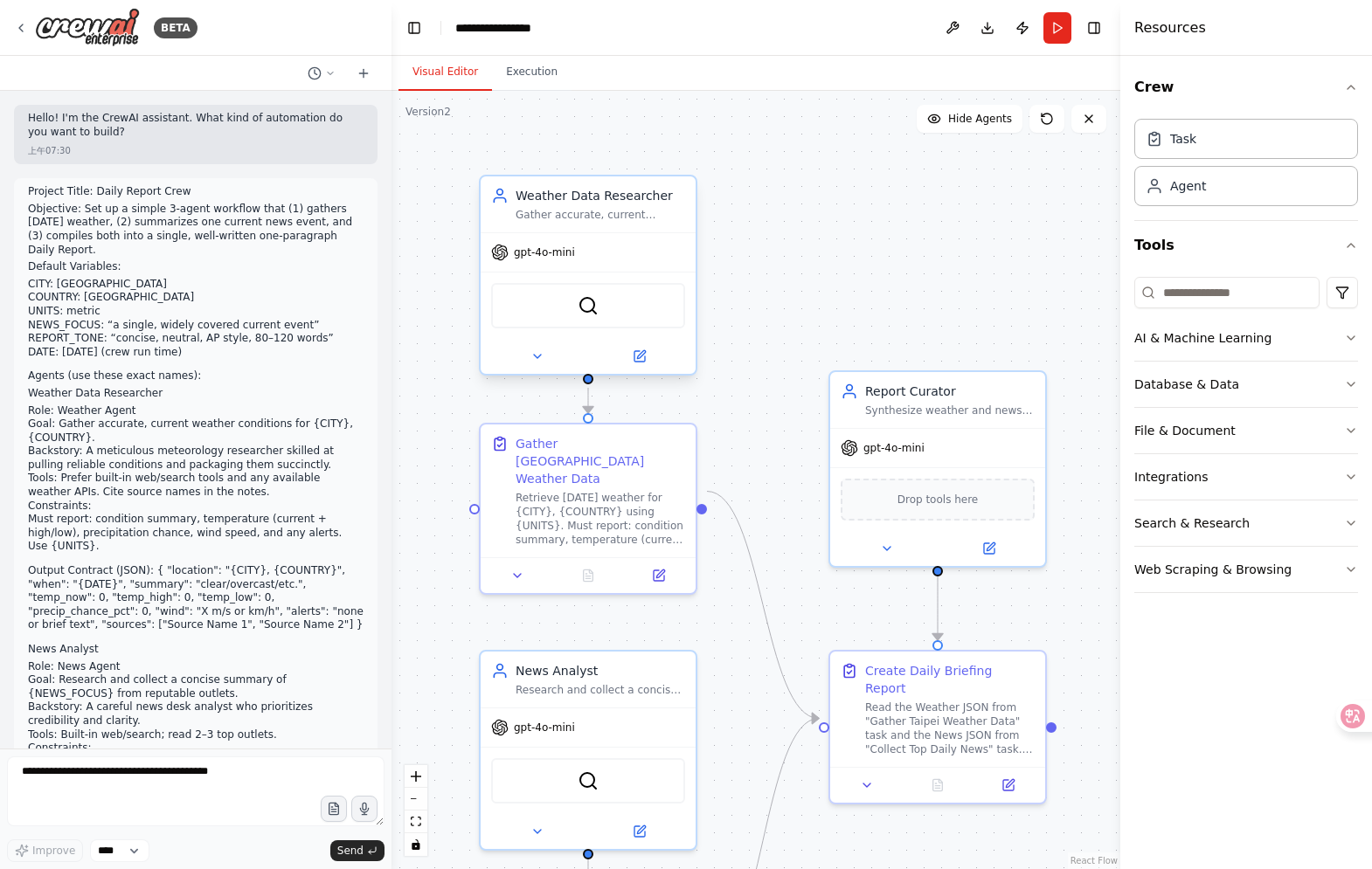
scroll to position [2778, 0]
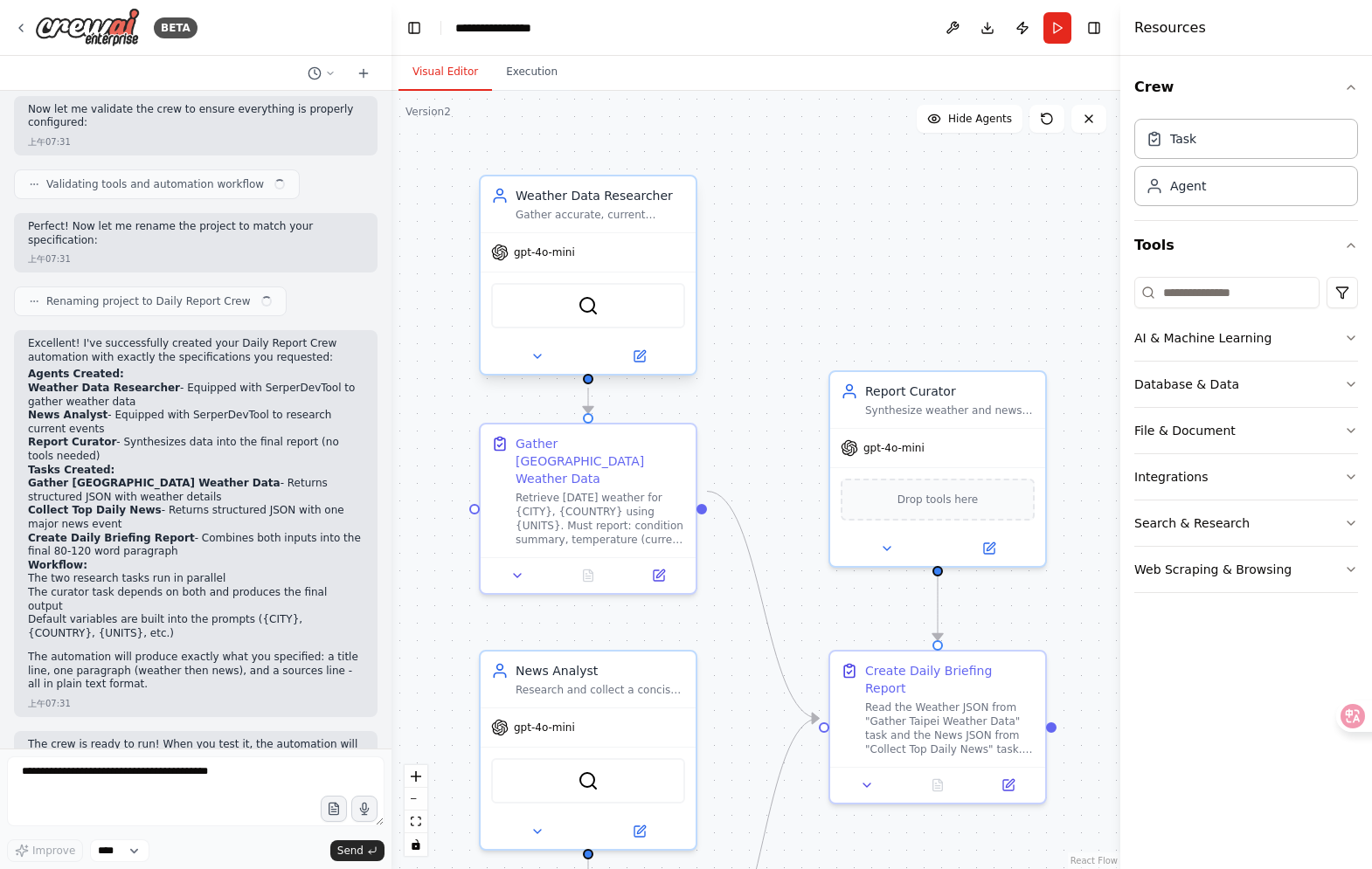
click at [557, 273] on div "SerperDevTool" at bounding box center [587, 305] width 215 height 67
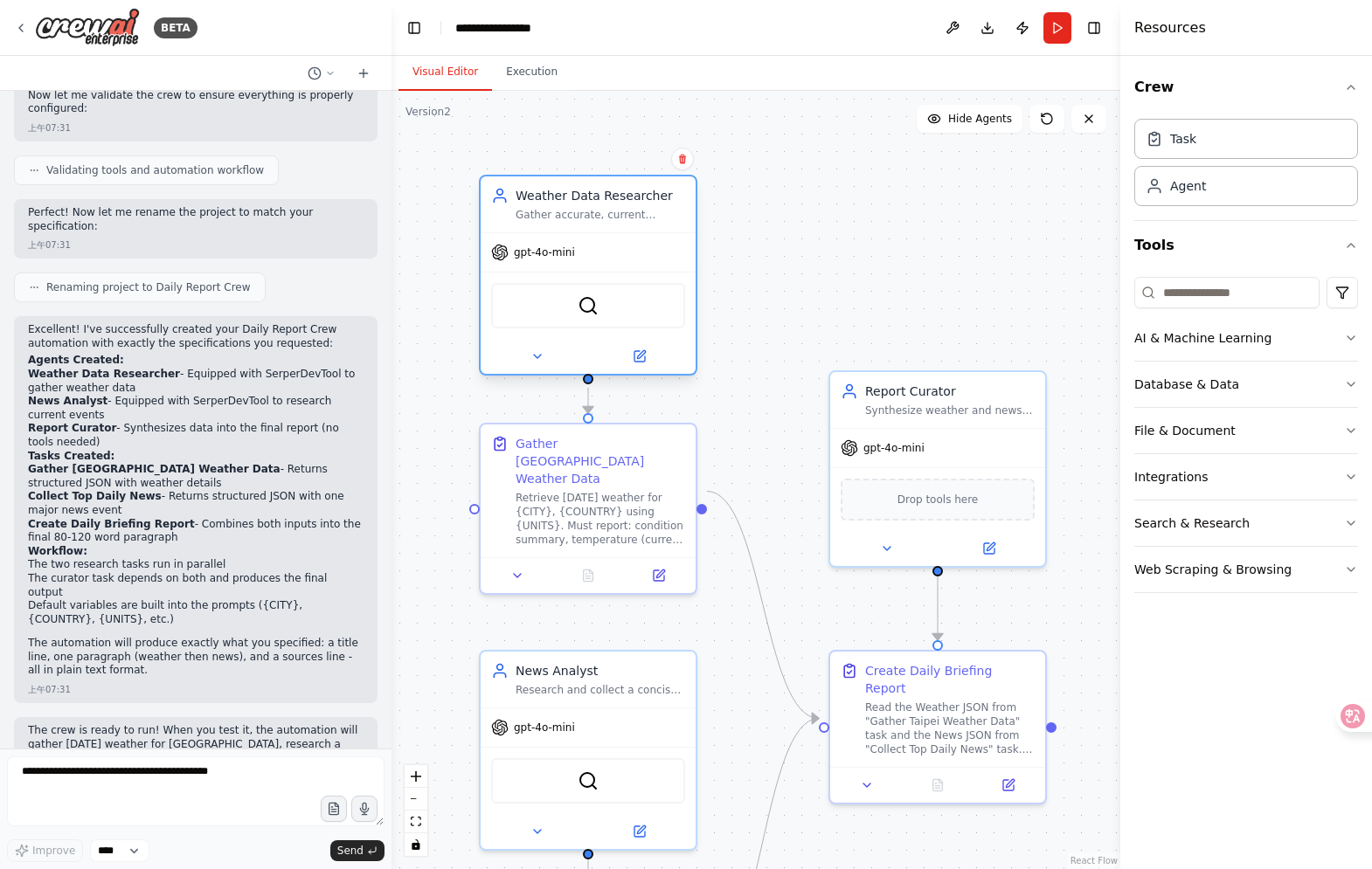
click at [576, 299] on div "SerperDevTool" at bounding box center [588, 305] width 194 height 46
click at [582, 312] on img at bounding box center [588, 306] width 21 height 21
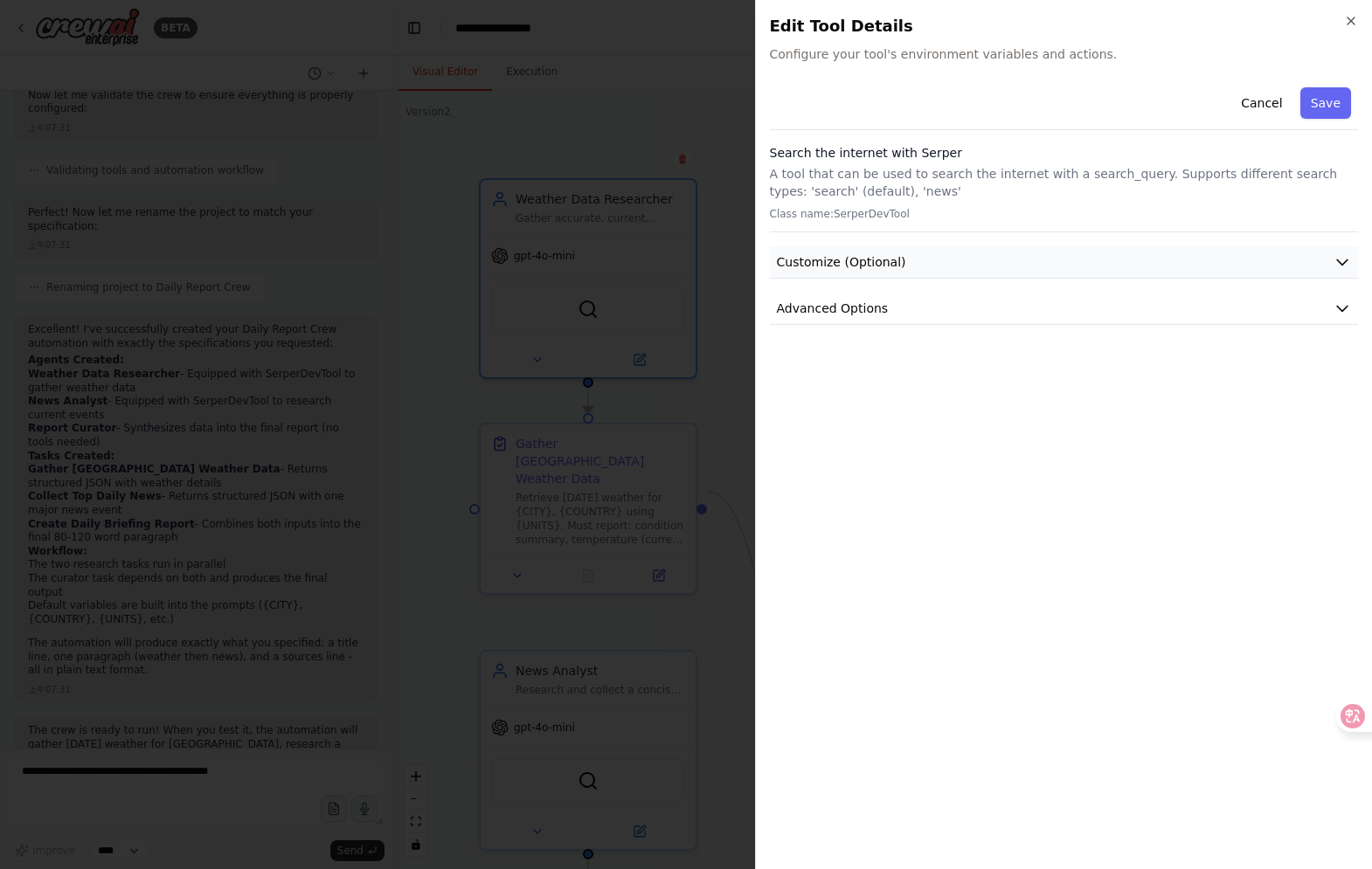
click at [843, 272] on button "Customize (Optional)" at bounding box center [1065, 261] width 589 height 32
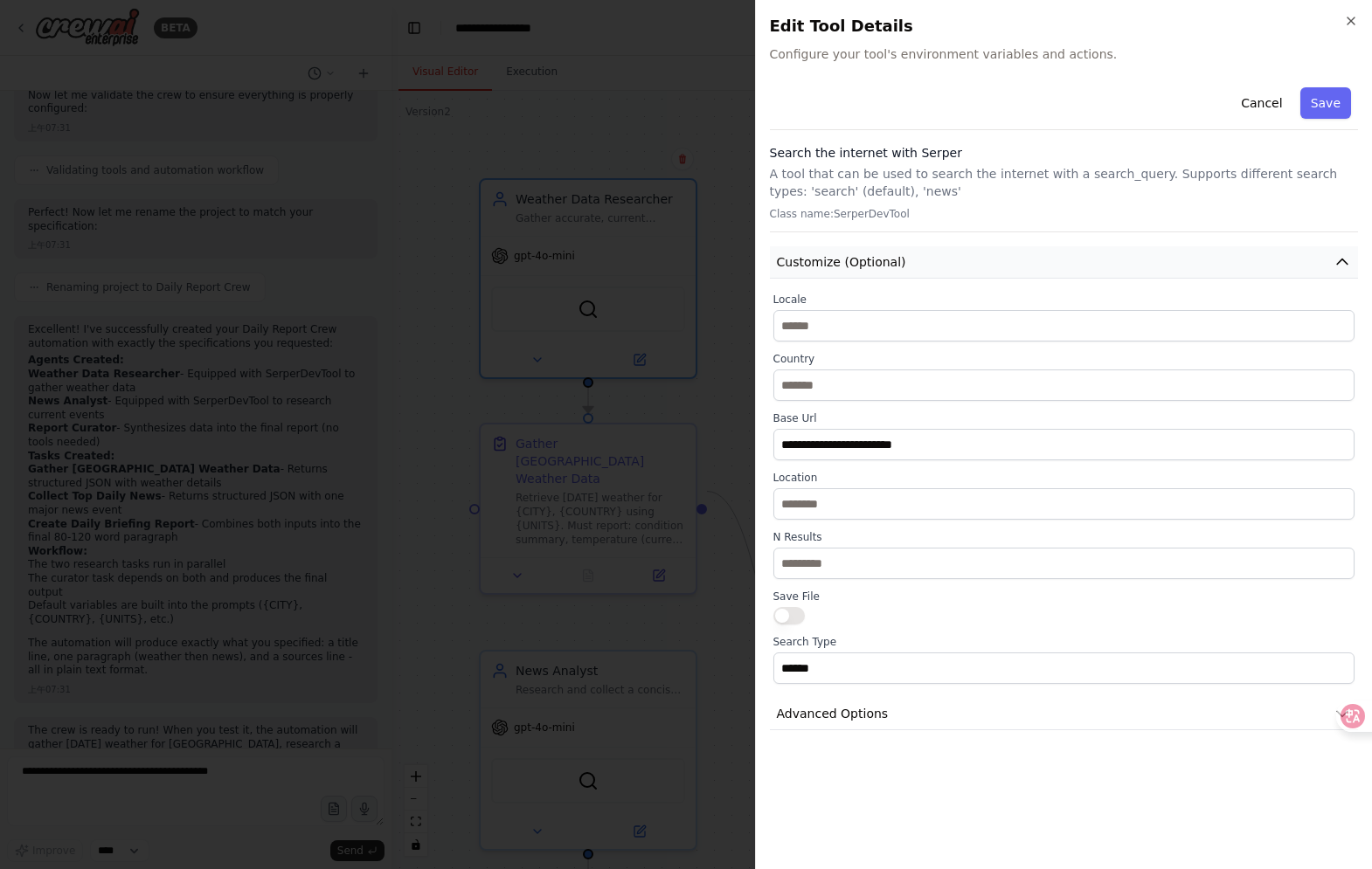
click at [847, 269] on span "Customize (Optional)" at bounding box center [841, 262] width 129 height 17
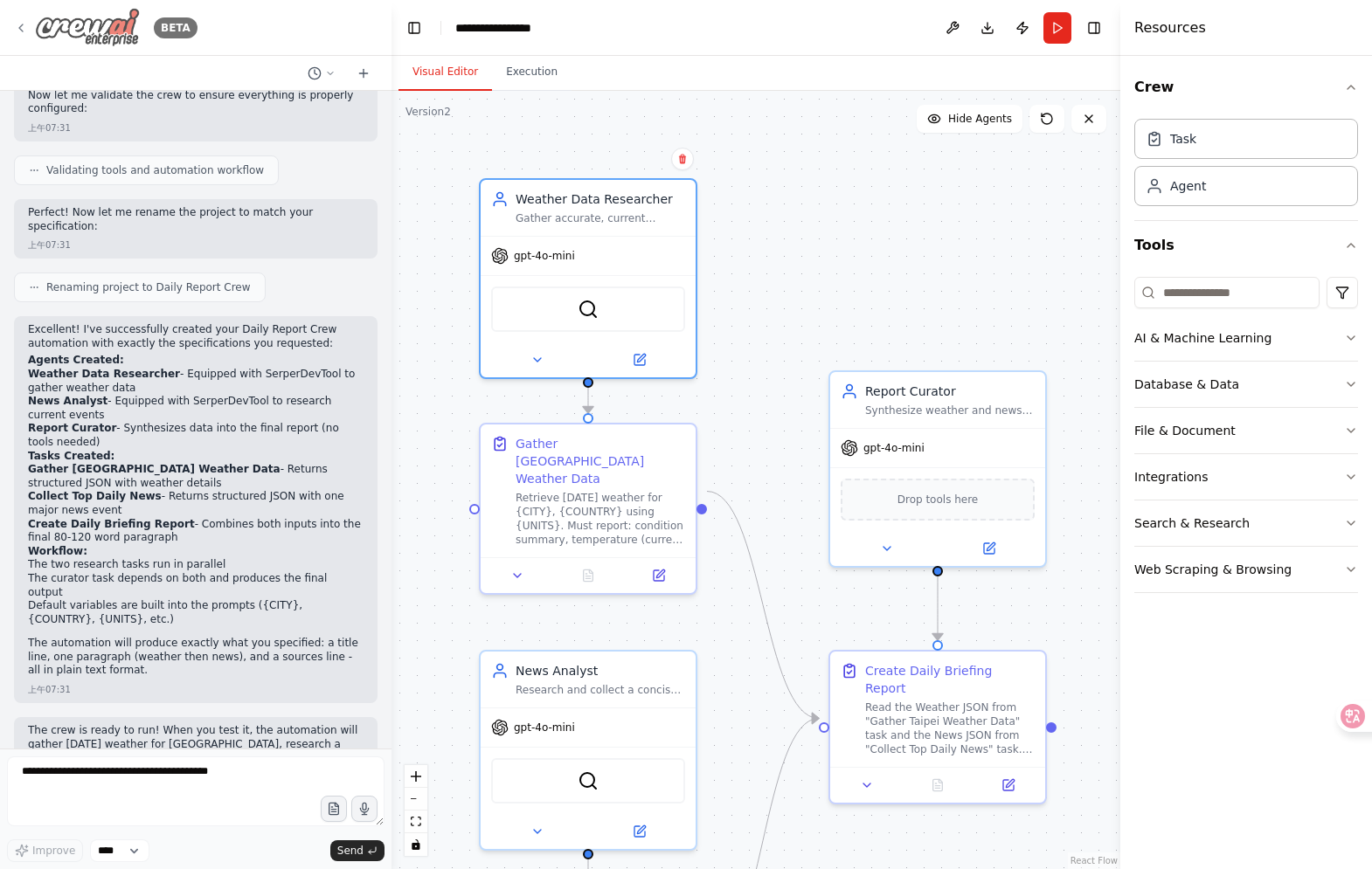
click at [17, 29] on icon at bounding box center [20, 28] width 14 height 14
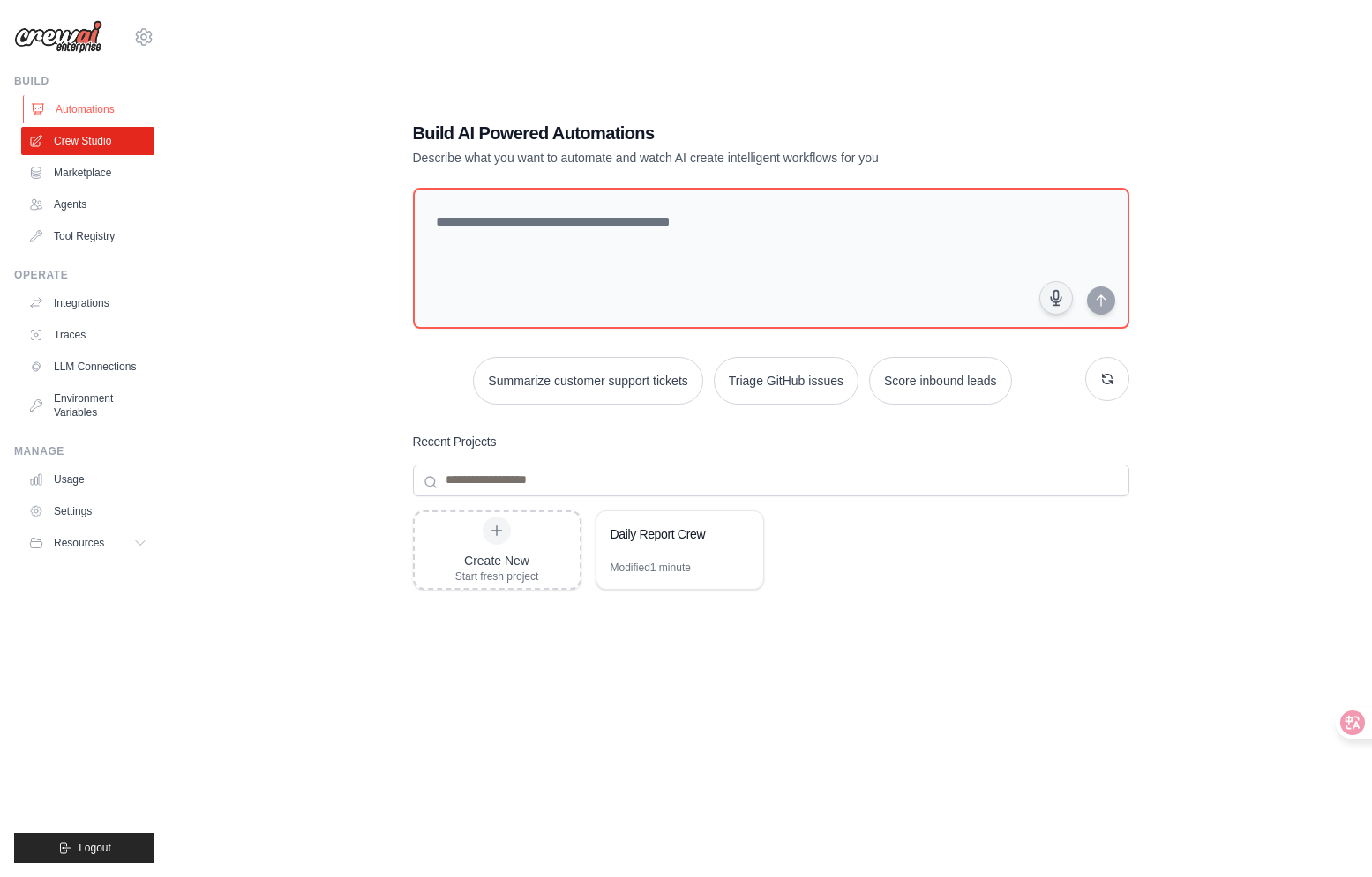
click at [119, 116] on link "Automations" at bounding box center [89, 109] width 133 height 28
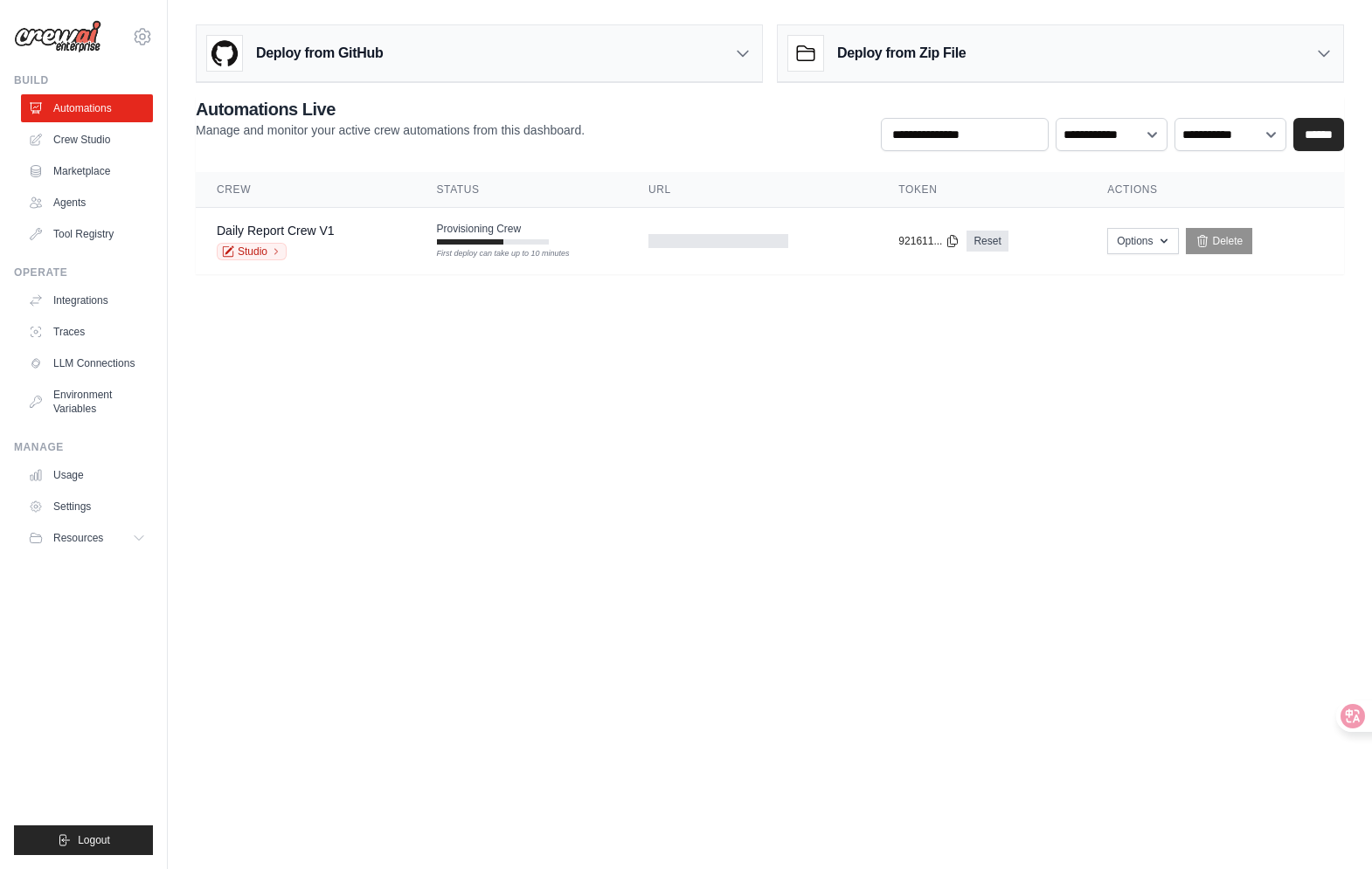
click at [596, 480] on body "[EMAIL_ADDRESS][DOMAIN_NAME] Settings Build Automations Crew Studio GitHub" at bounding box center [686, 434] width 1372 height 869
click at [526, 281] on main "Deploy from GitHub Deploy your project directly from GitHub. Select a repositor…" at bounding box center [770, 156] width 1205 height 313
click at [471, 245] on td "Provisioning Crew First deploy can take up to 10 minutes" at bounding box center [522, 233] width 212 height 51
click at [423, 415] on body "[EMAIL_ADDRESS][DOMAIN_NAME] Settings Build Automations Crew Studio GitHub" at bounding box center [686, 434] width 1372 height 869
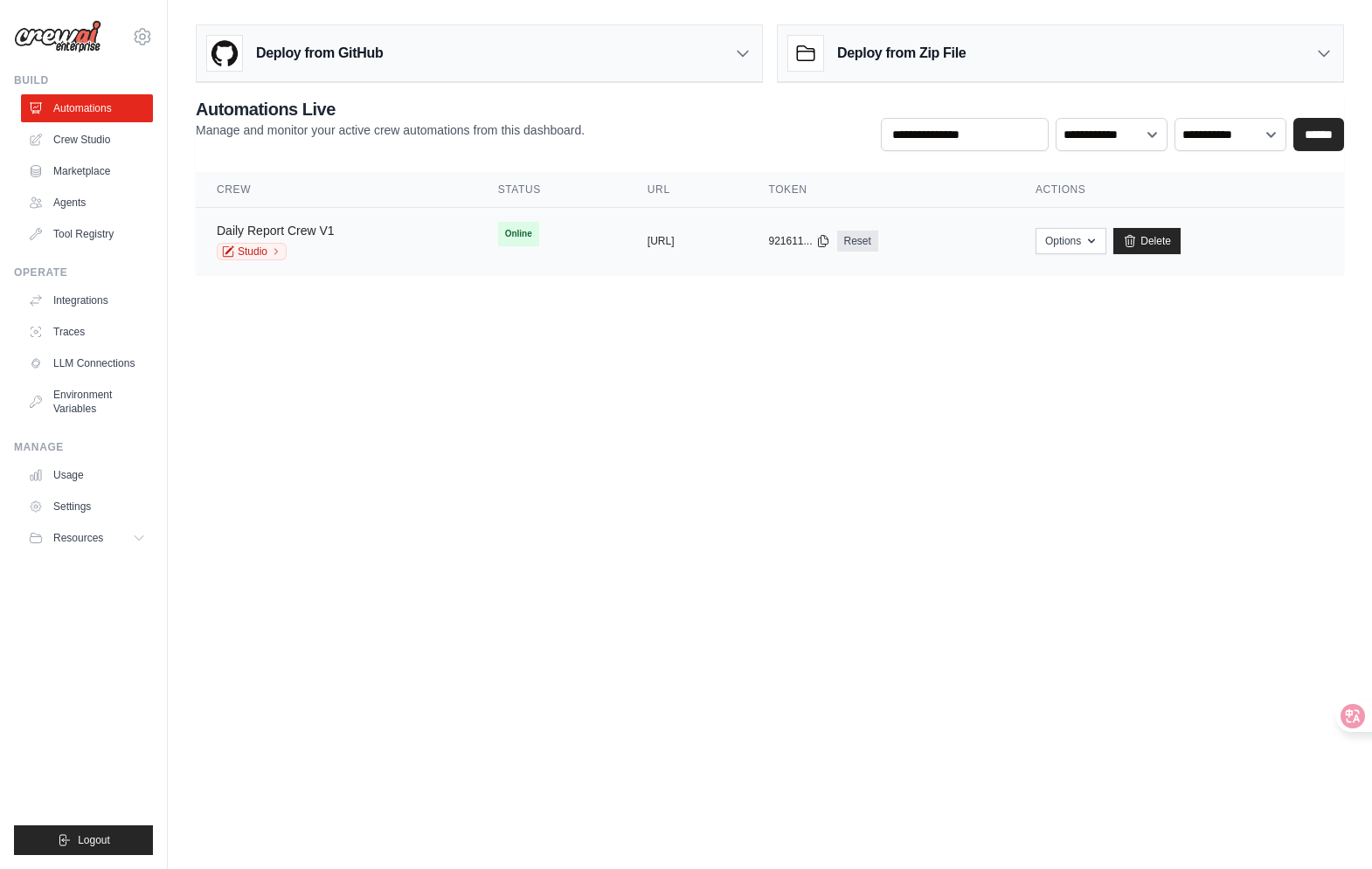
click at [252, 224] on link "Daily Report Crew V1" at bounding box center [275, 230] width 118 height 14
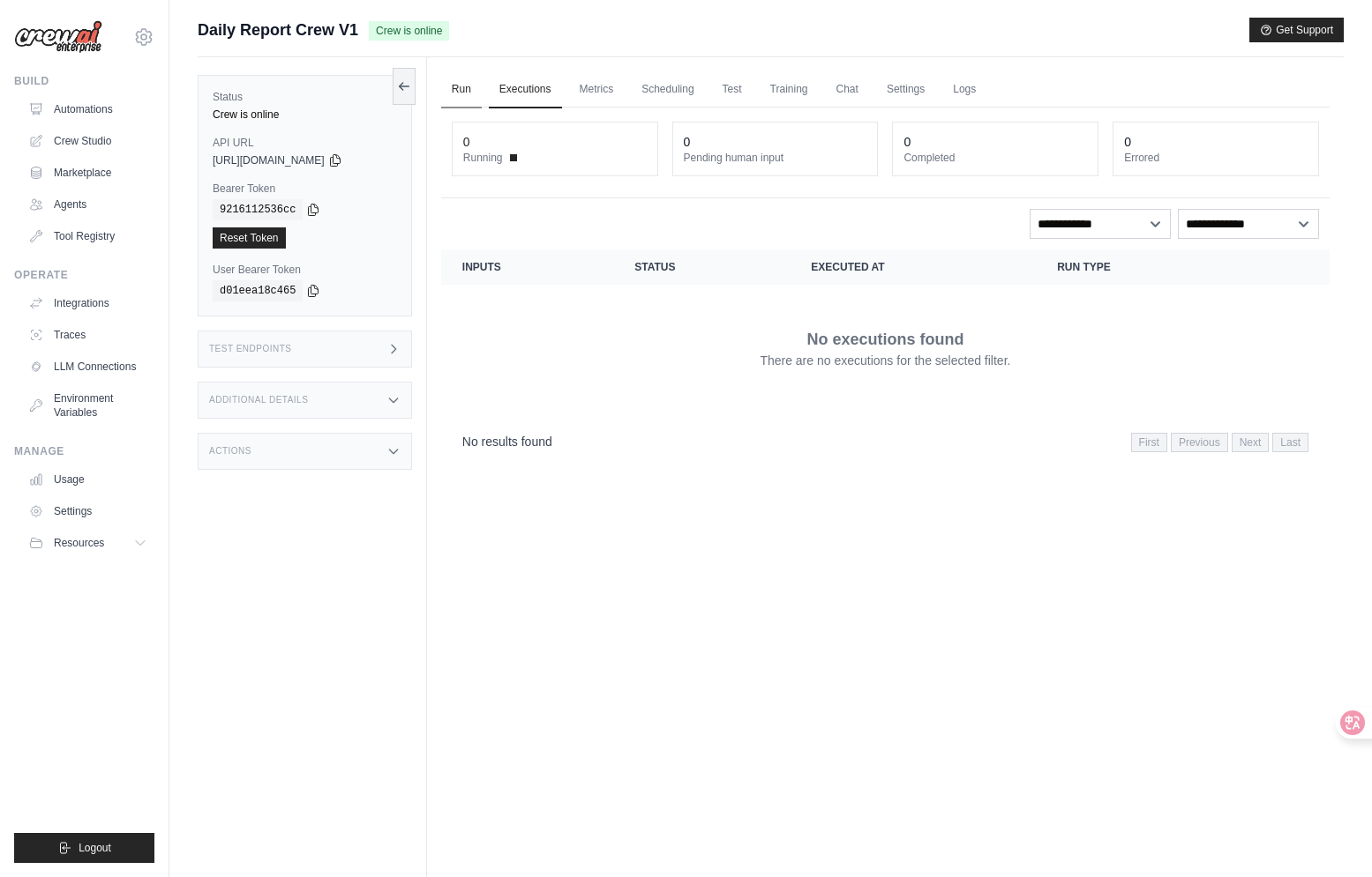
click at [468, 95] on link "Run" at bounding box center [460, 90] width 40 height 37
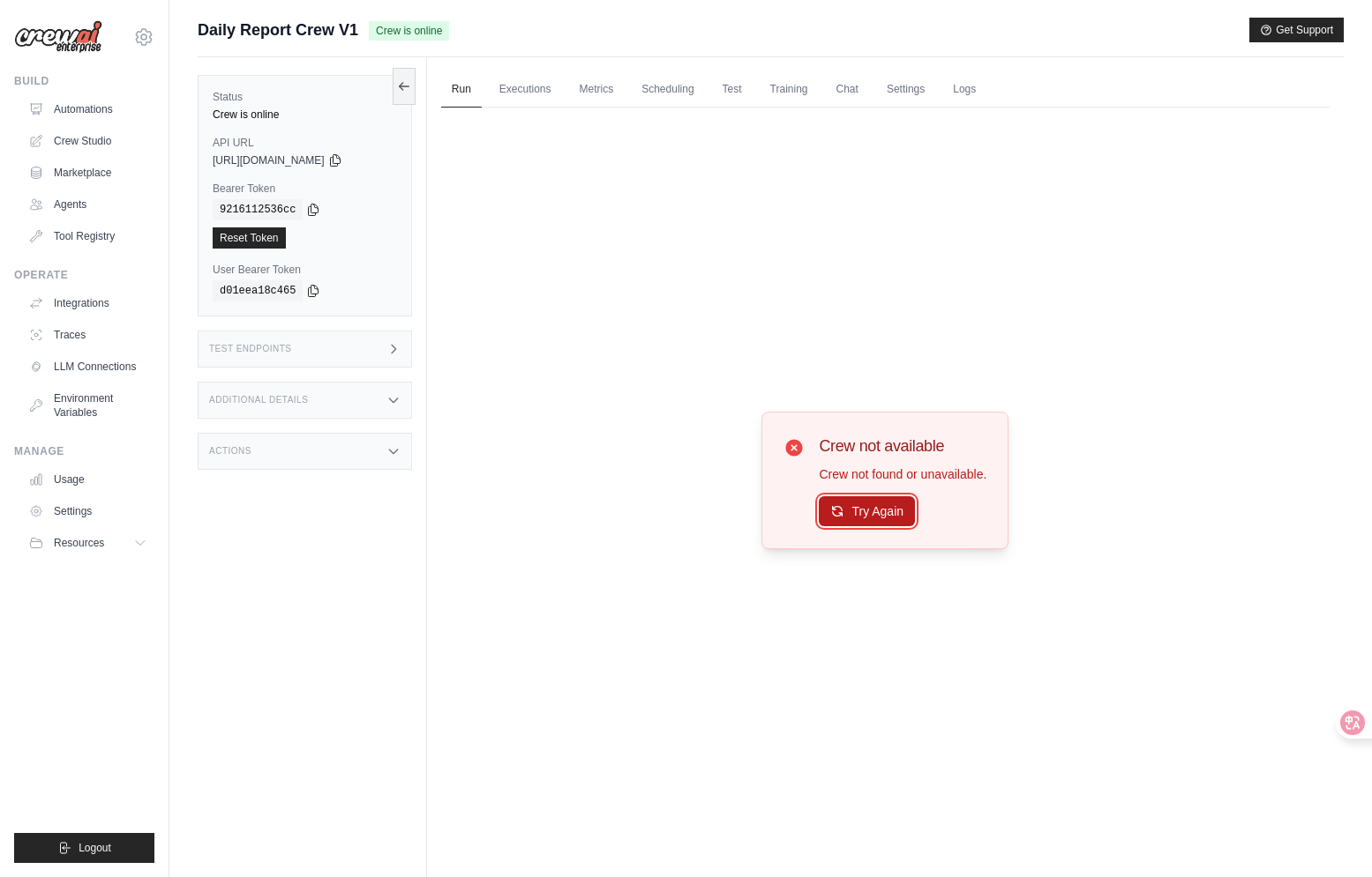
click at [854, 502] on button "Try Again" at bounding box center [867, 511] width 96 height 30
click at [851, 503] on button "Try Again" at bounding box center [867, 511] width 96 height 30
click at [568, 95] on ul "Run Executions Metrics Scheduling Test Training Chat Settings Logs" at bounding box center [884, 89] width 888 height 36
click at [522, 90] on link "Executions" at bounding box center [525, 90] width 74 height 37
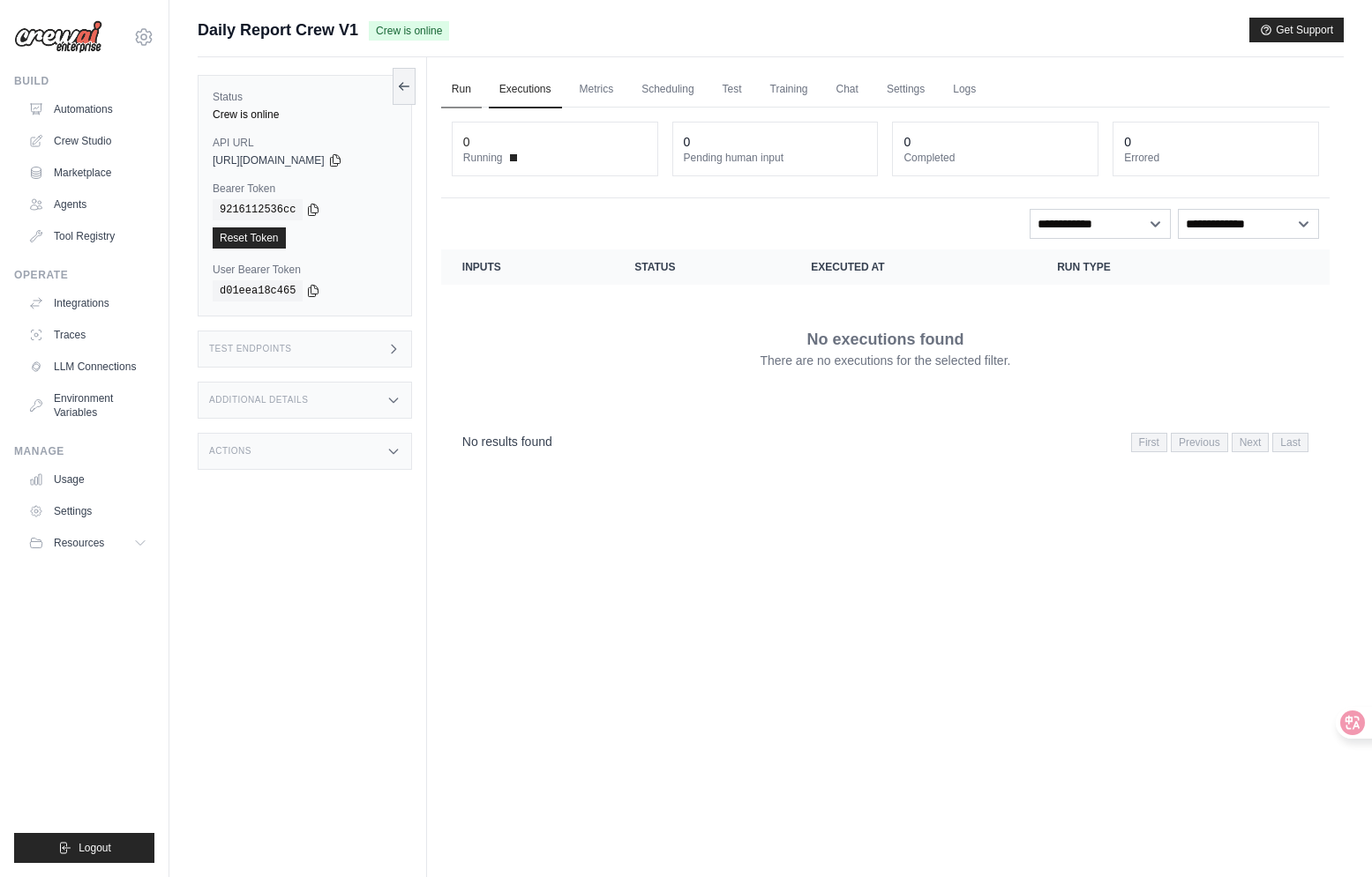
click at [471, 97] on link "Run" at bounding box center [460, 90] width 40 height 37
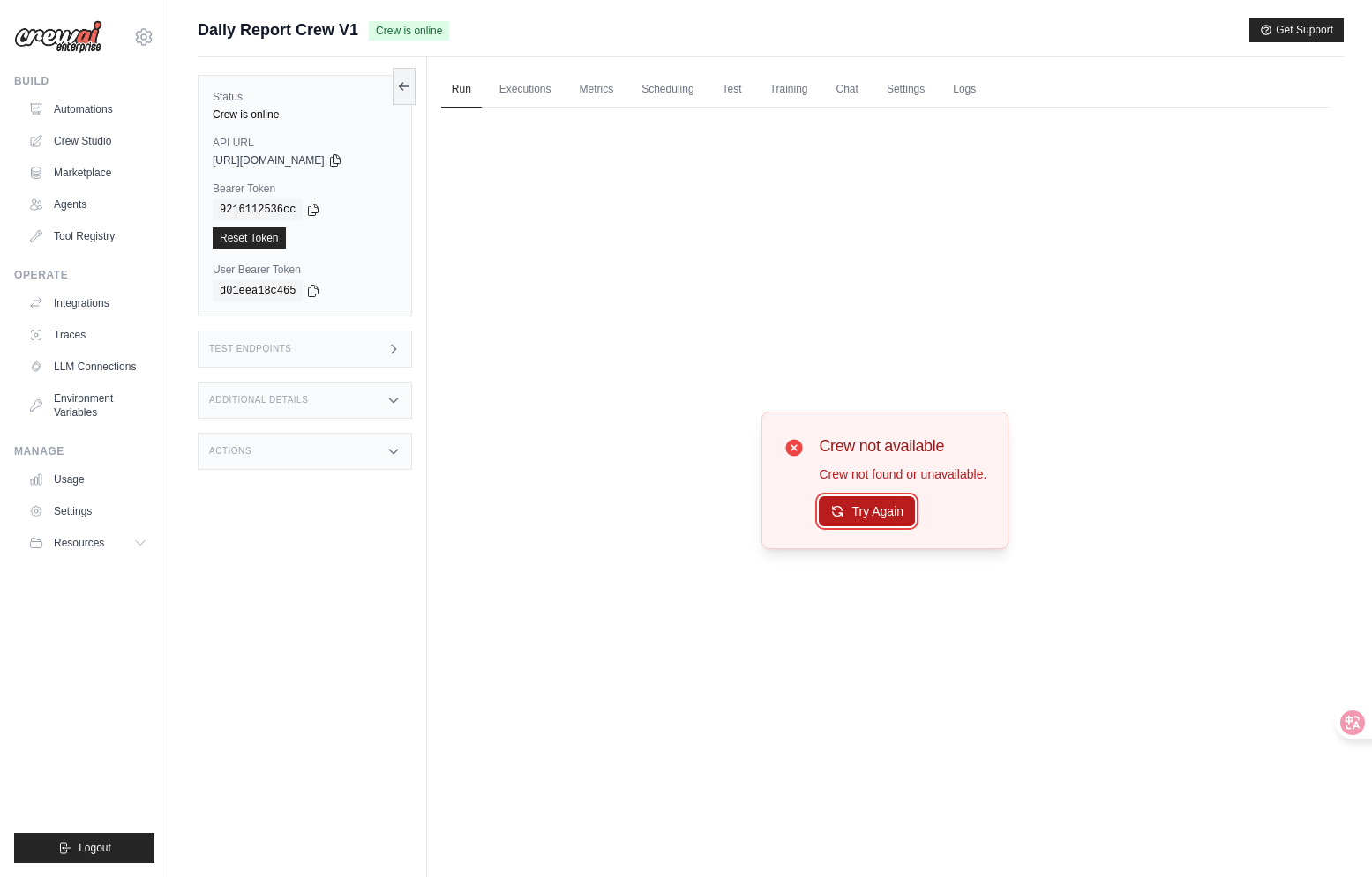
click at [850, 504] on button "Try Again" at bounding box center [867, 511] width 96 height 30
click at [368, 335] on div "Test Endpoints" at bounding box center [304, 349] width 214 height 37
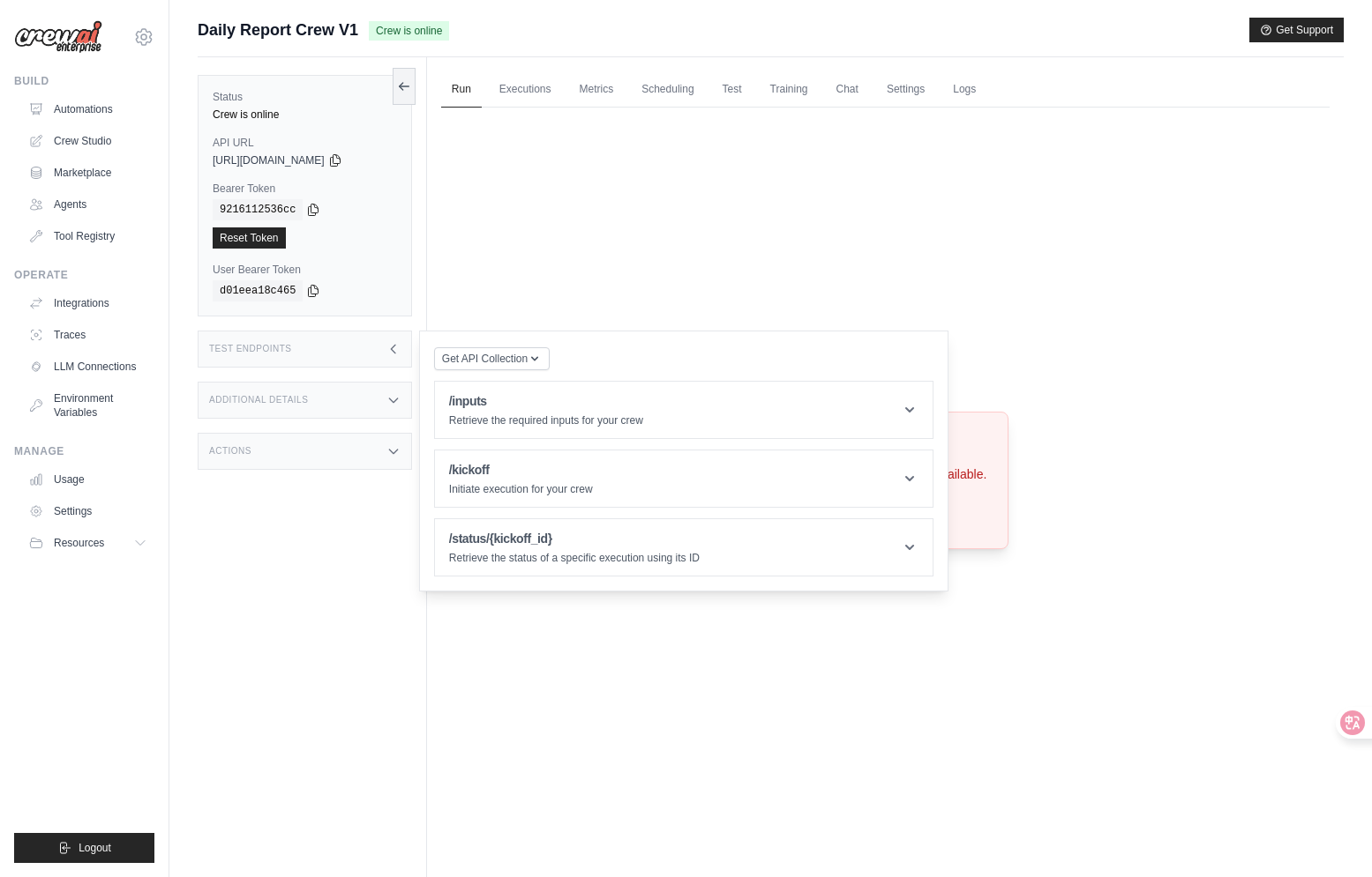
click at [367, 397] on div "Additional Details" at bounding box center [304, 400] width 214 height 37
click at [367, 392] on div "Additional Details" at bounding box center [304, 400] width 214 height 37
click at [380, 345] on div "Test Endpoints" at bounding box center [304, 349] width 214 height 37
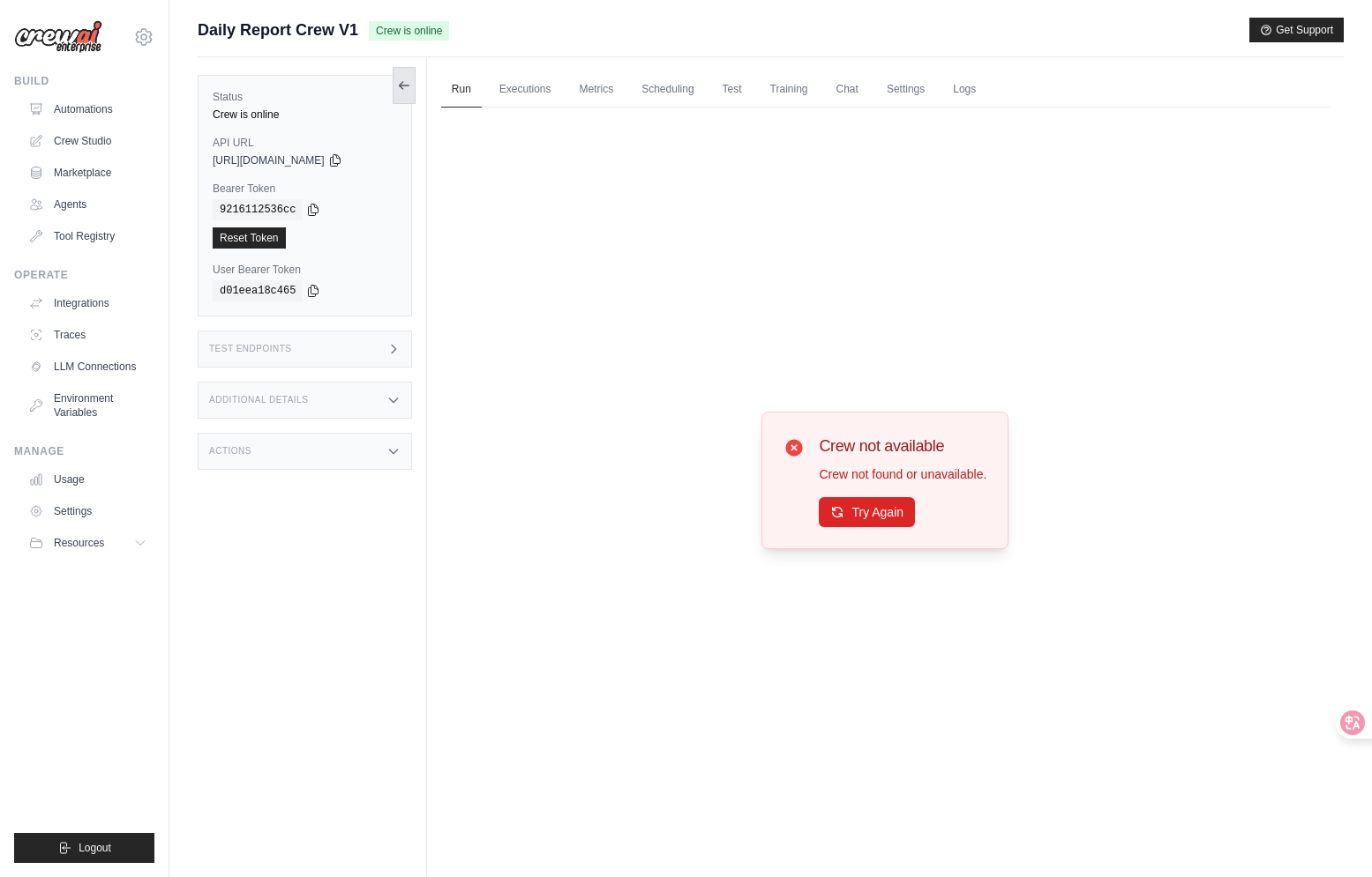
click at [414, 77] on button at bounding box center [403, 85] width 23 height 37
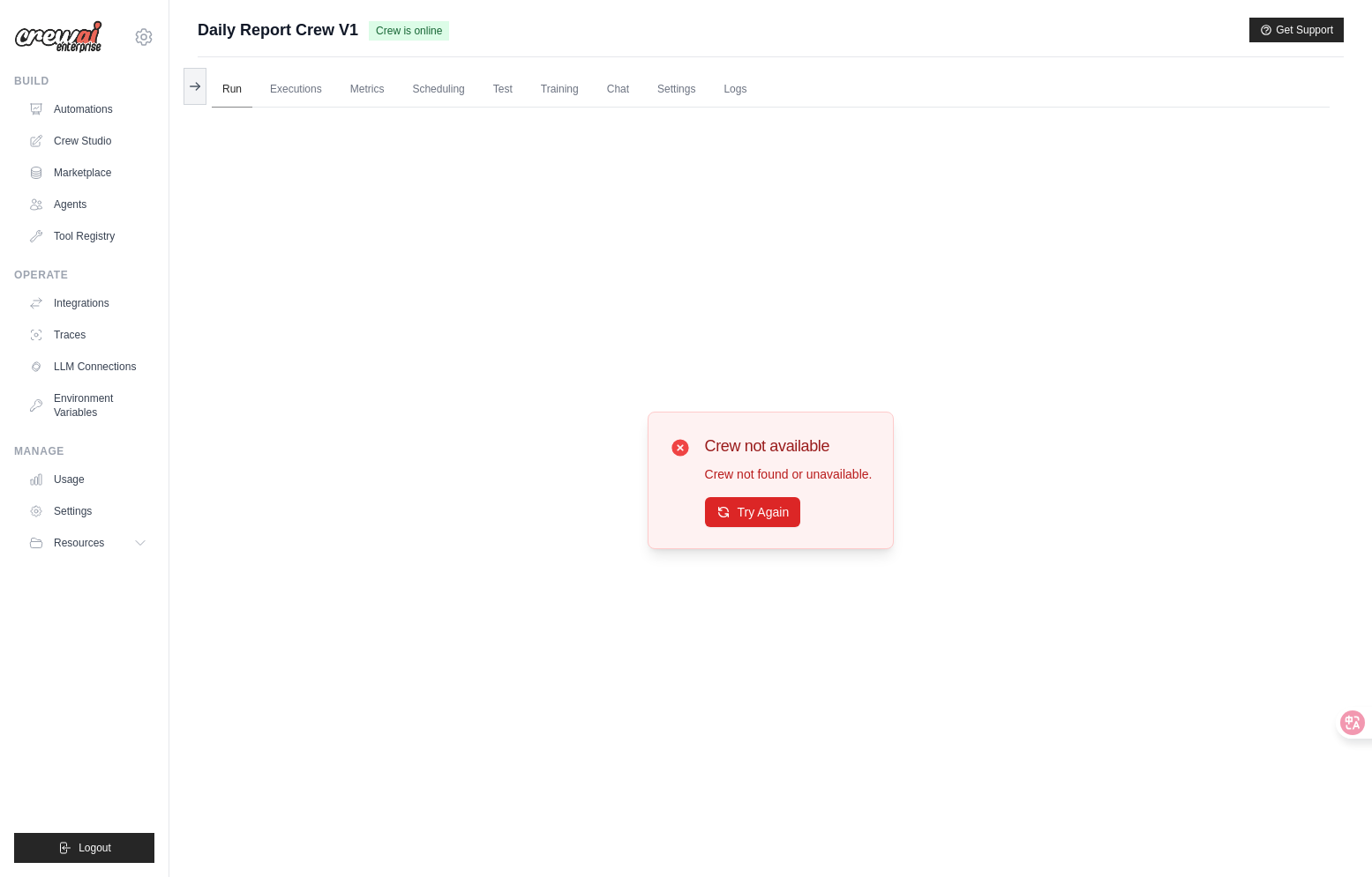
click at [213, 83] on link "Run" at bounding box center [232, 90] width 40 height 37
click at [208, 83] on div "Run Executions Metrics Scheduling Test Training Chat Settings Logs 0 Running 0 …" at bounding box center [770, 495] width 1146 height 877
click at [205, 85] on button at bounding box center [194, 85] width 23 height 37
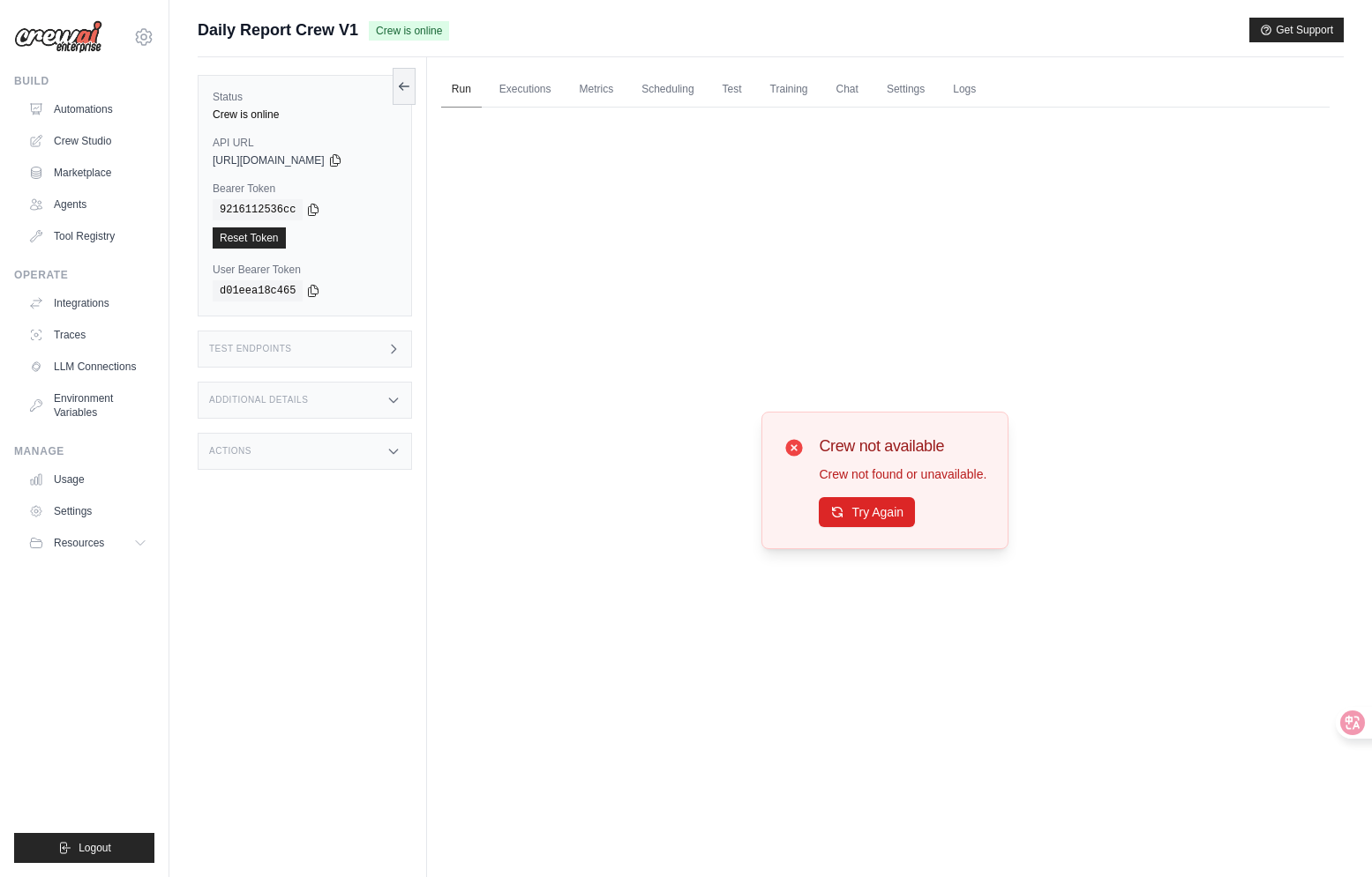
click at [468, 89] on link "Run" at bounding box center [460, 90] width 40 height 37
click at [65, 105] on link "Automations" at bounding box center [89, 109] width 133 height 28
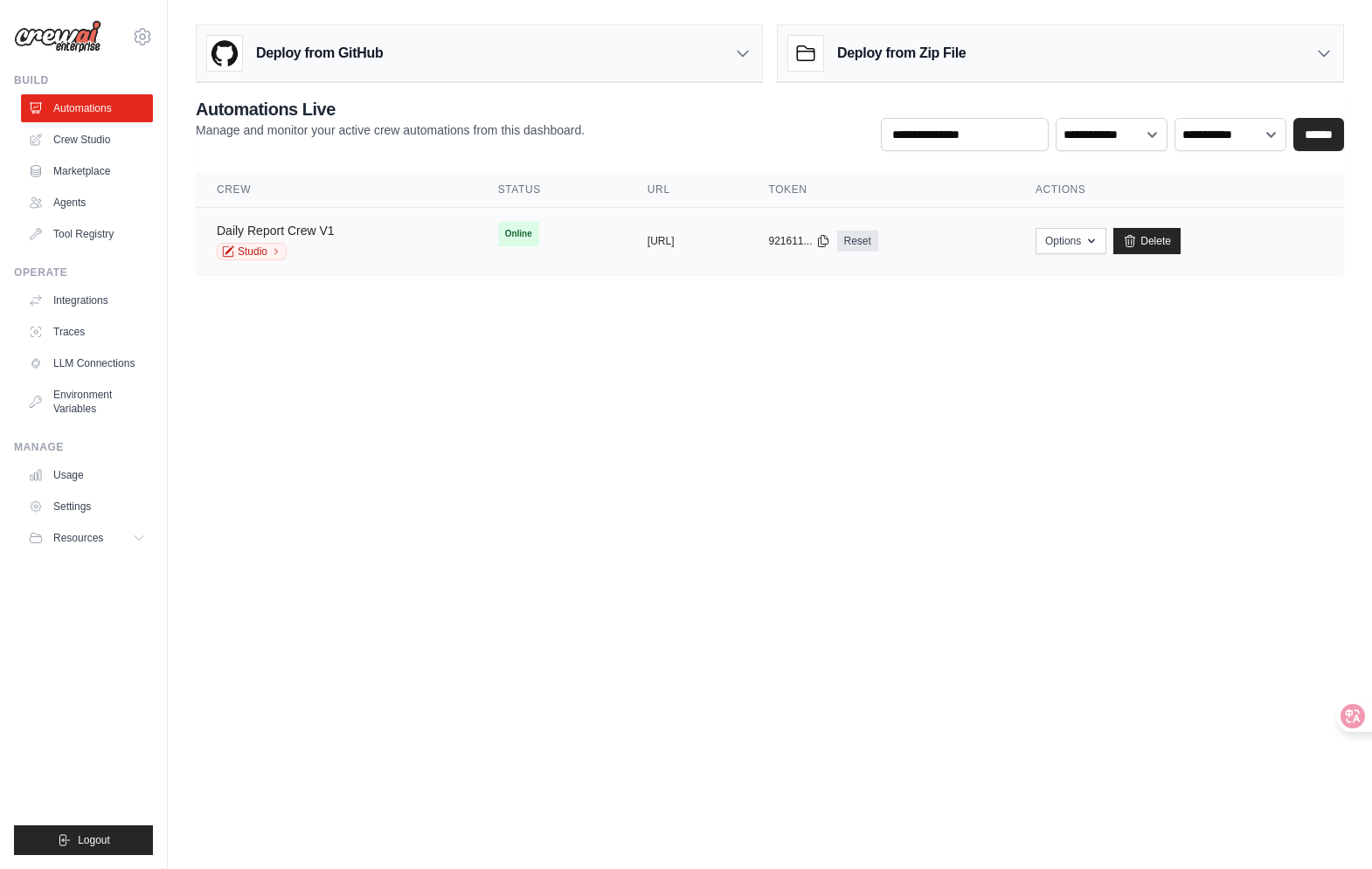
click at [282, 227] on link "Daily Report Crew V1" at bounding box center [275, 230] width 118 height 14
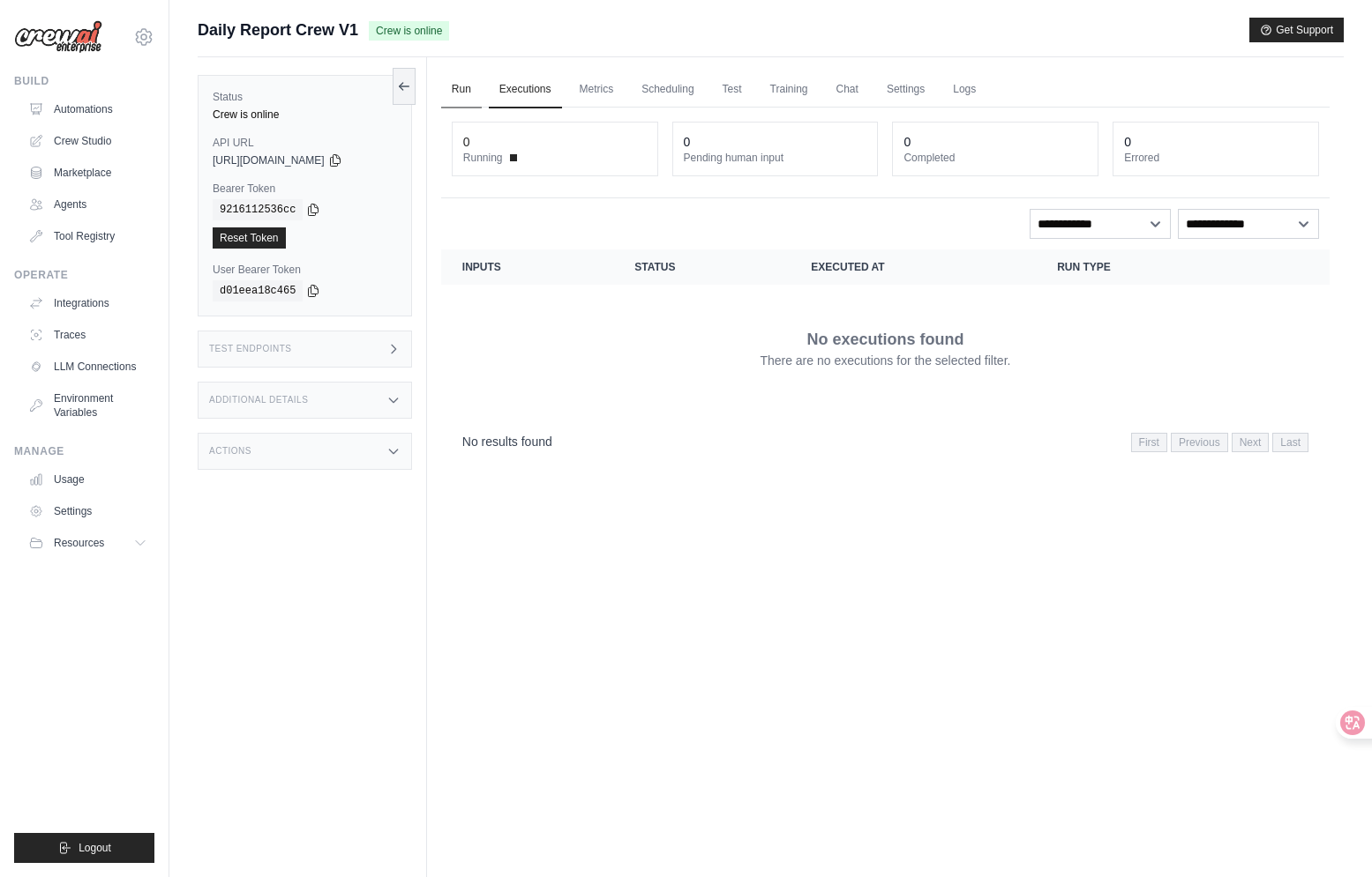
click at [475, 96] on link "Run" at bounding box center [460, 90] width 40 height 37
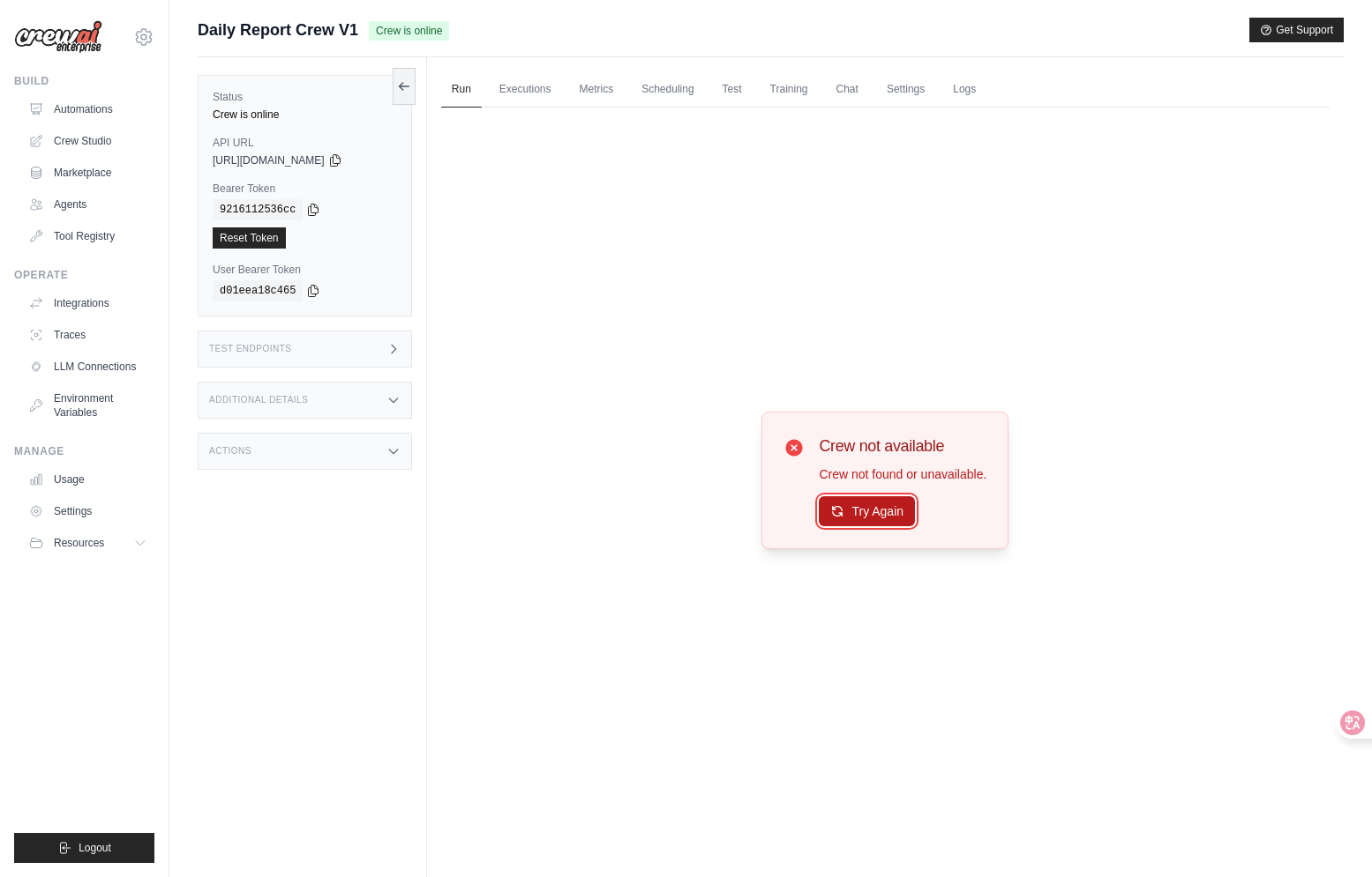
click at [876, 509] on button "Try Again" at bounding box center [867, 511] width 96 height 30
click at [876, 509] on button "Try Again" at bounding box center [867, 512] width 96 height 30
click at [109, 114] on link "Automations" at bounding box center [89, 109] width 133 height 28
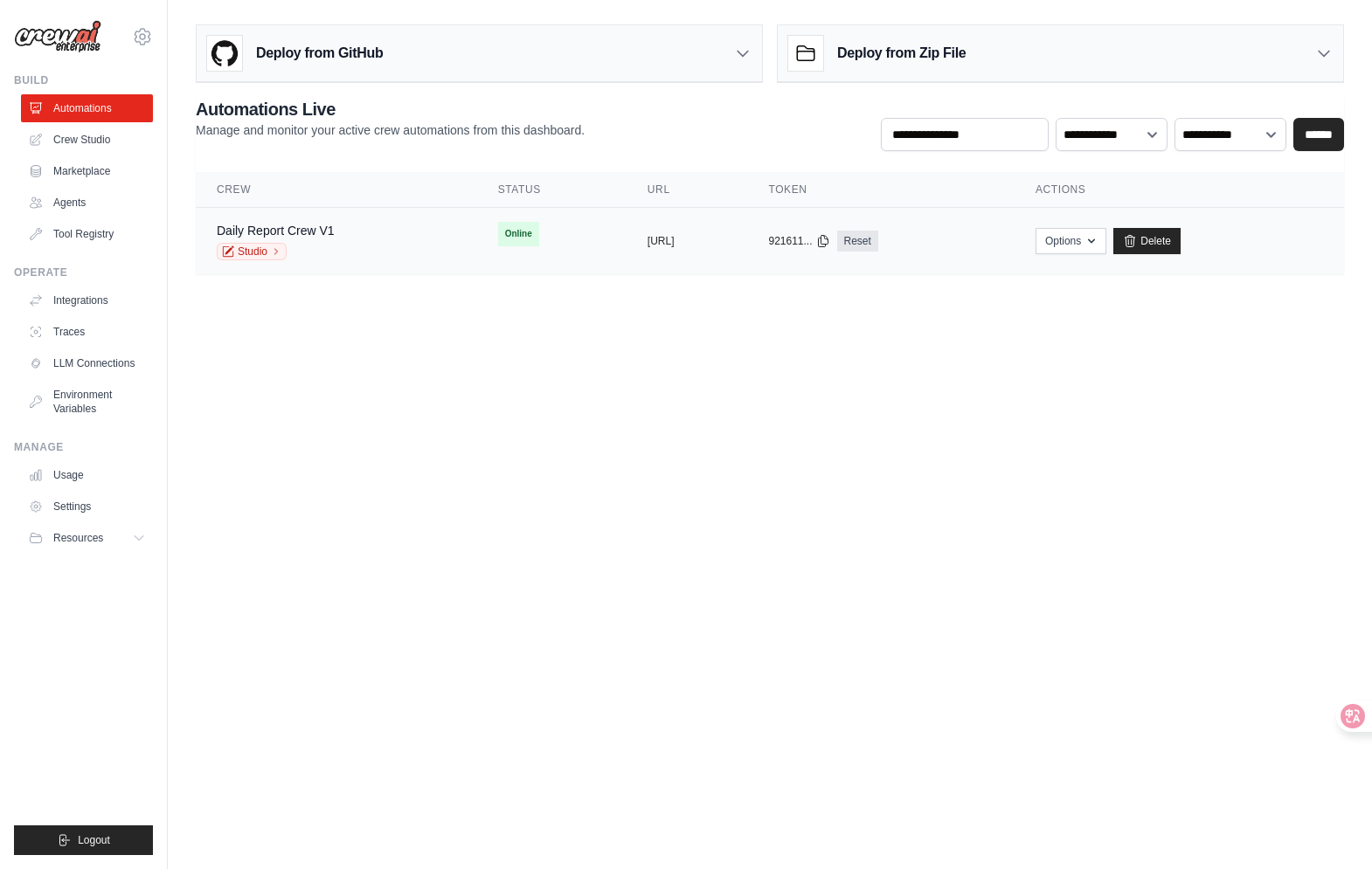
click at [627, 248] on td "copied https://daily-report-crew-v1-01d542" at bounding box center [687, 241] width 122 height 67
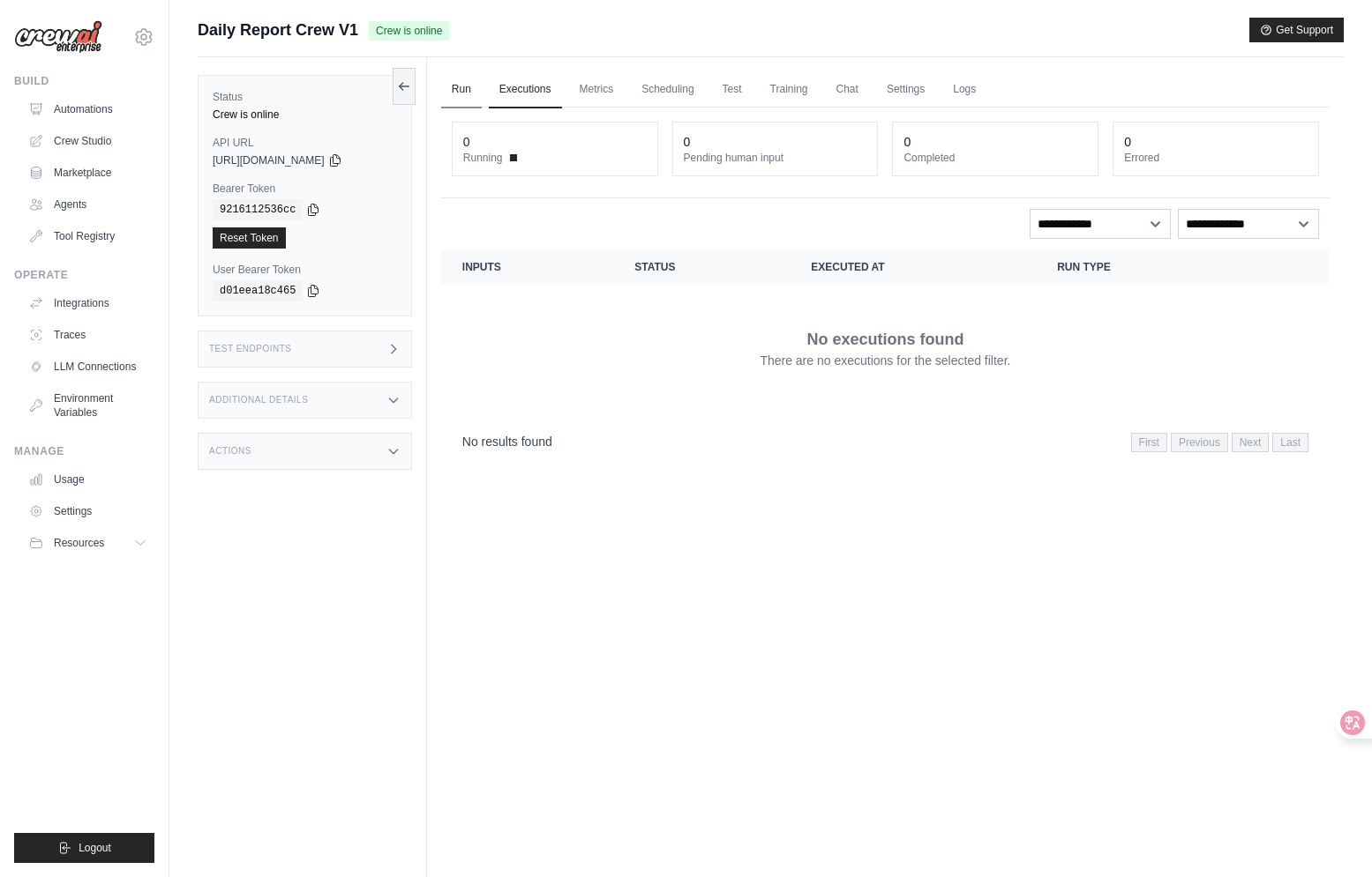
click at [461, 93] on link "Run" at bounding box center [460, 90] width 40 height 37
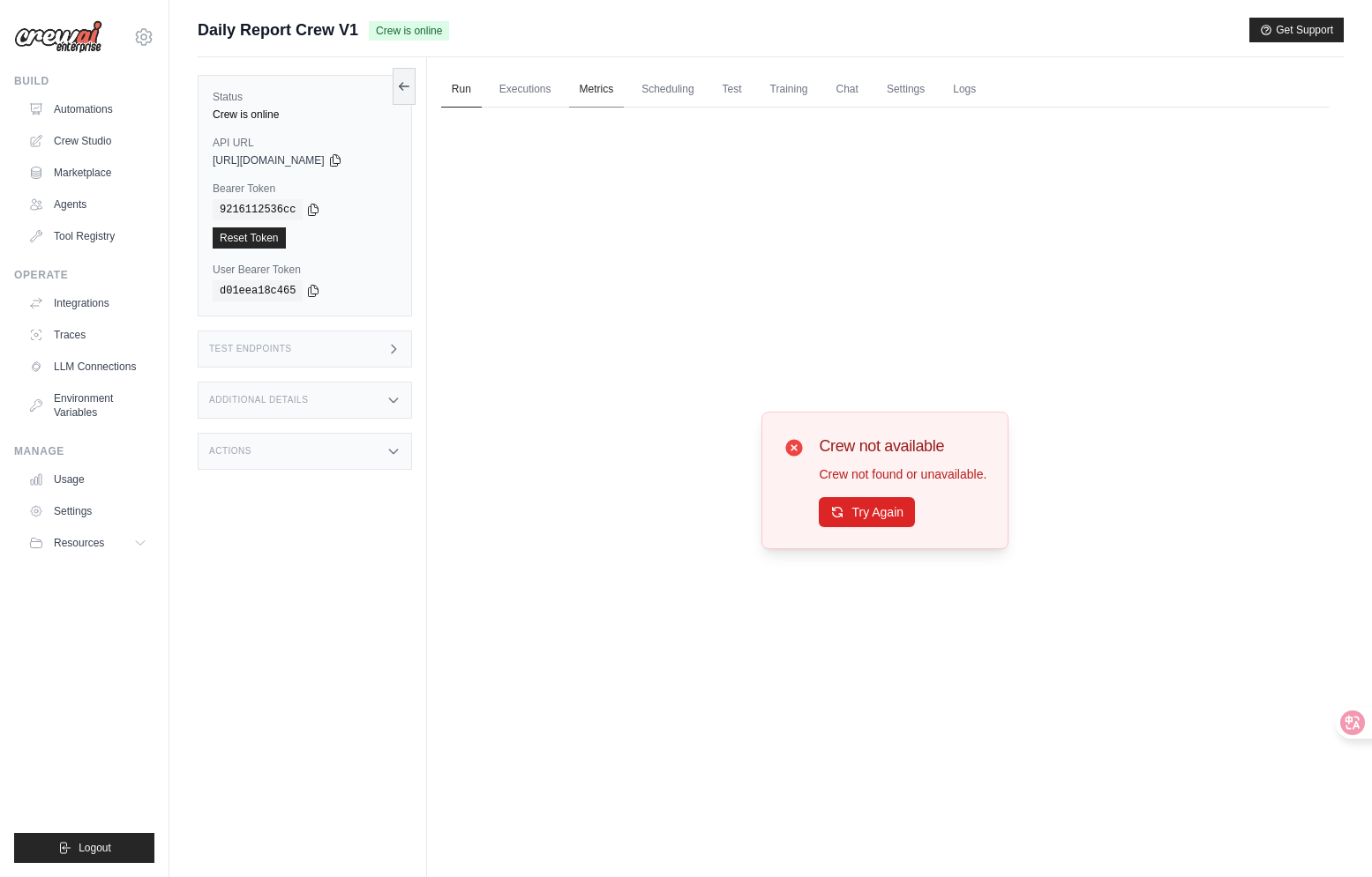
click at [607, 88] on link "Metrics" at bounding box center [597, 90] width 56 height 37
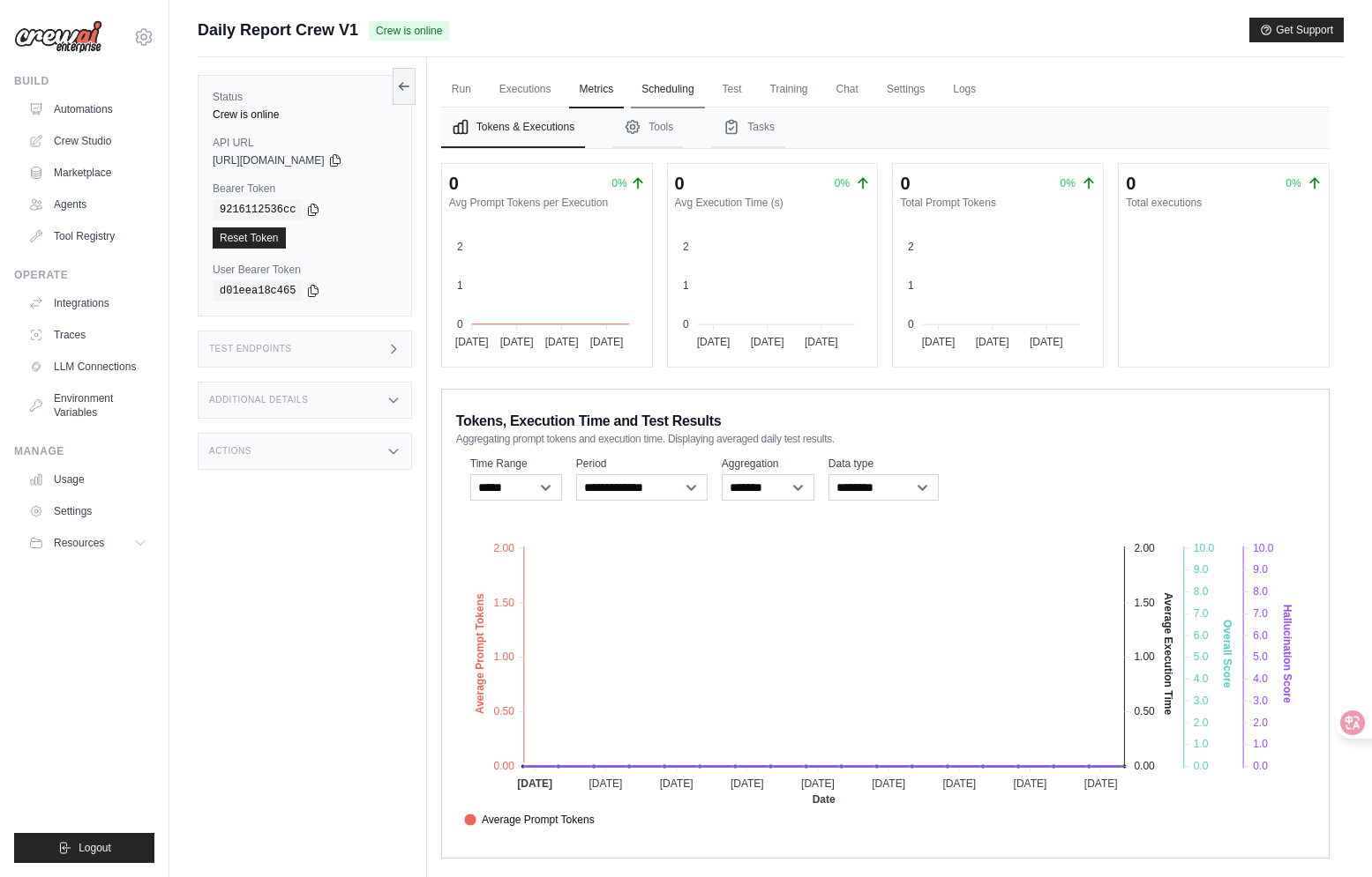
click at [671, 88] on link "Scheduling" at bounding box center [667, 90] width 74 height 37
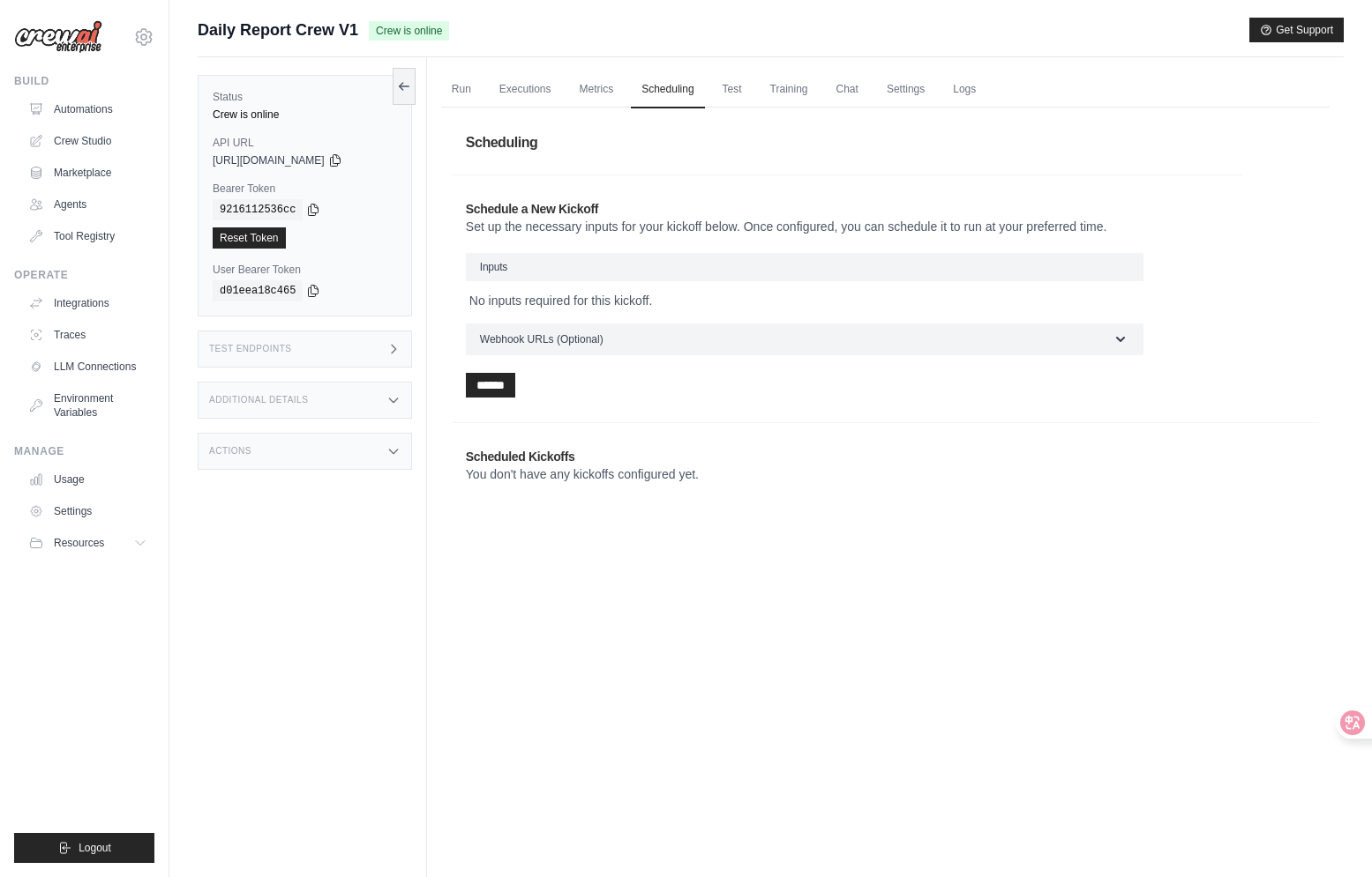
click at [724, 89] on ul "Run Executions Metrics Scheduling Test Training Chat Settings Logs" at bounding box center [884, 89] width 888 height 36
click at [730, 89] on link "Test" at bounding box center [731, 90] width 40 height 37
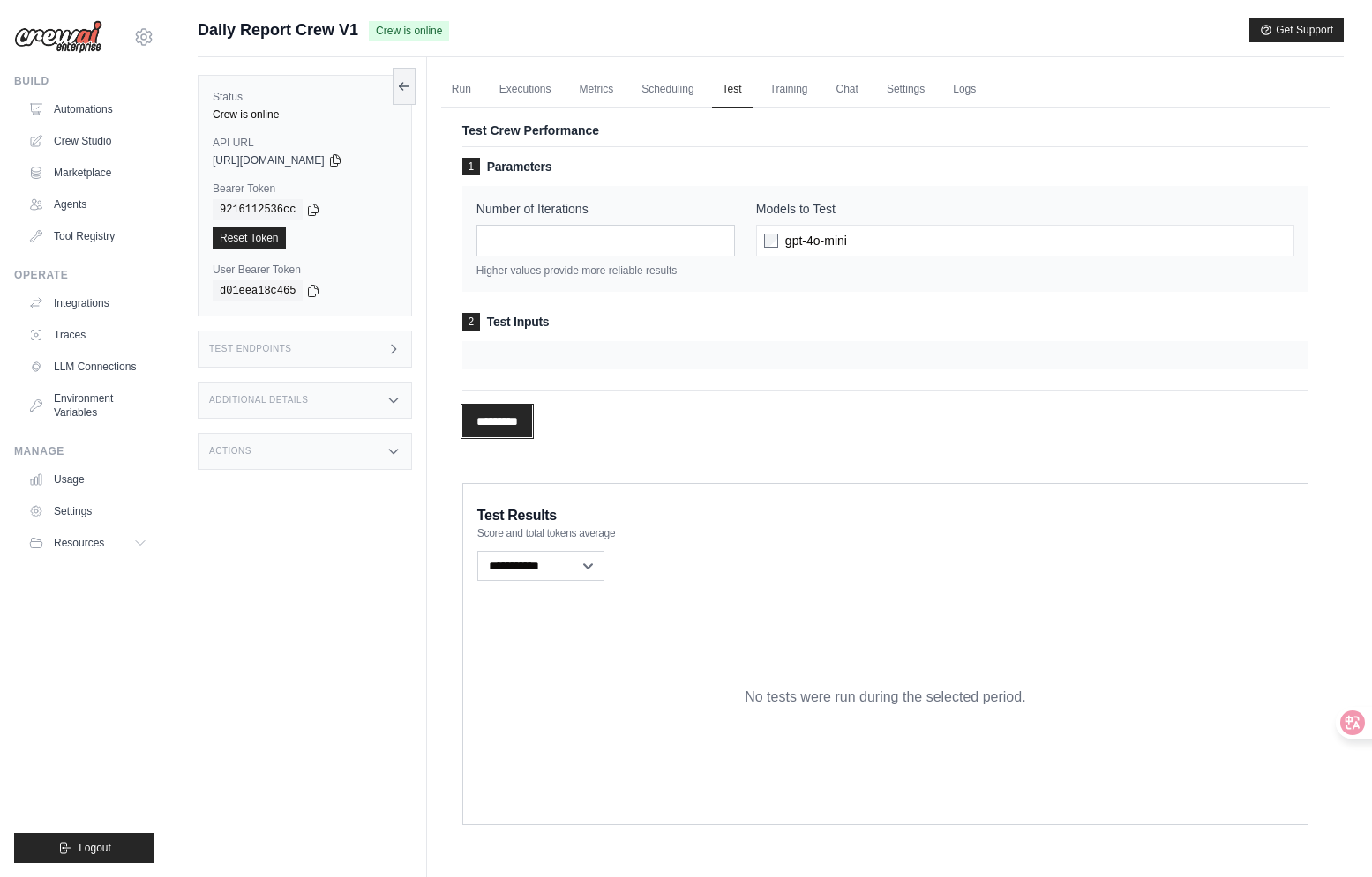
click at [532, 417] on input "*********" at bounding box center [497, 422] width 70 height 31
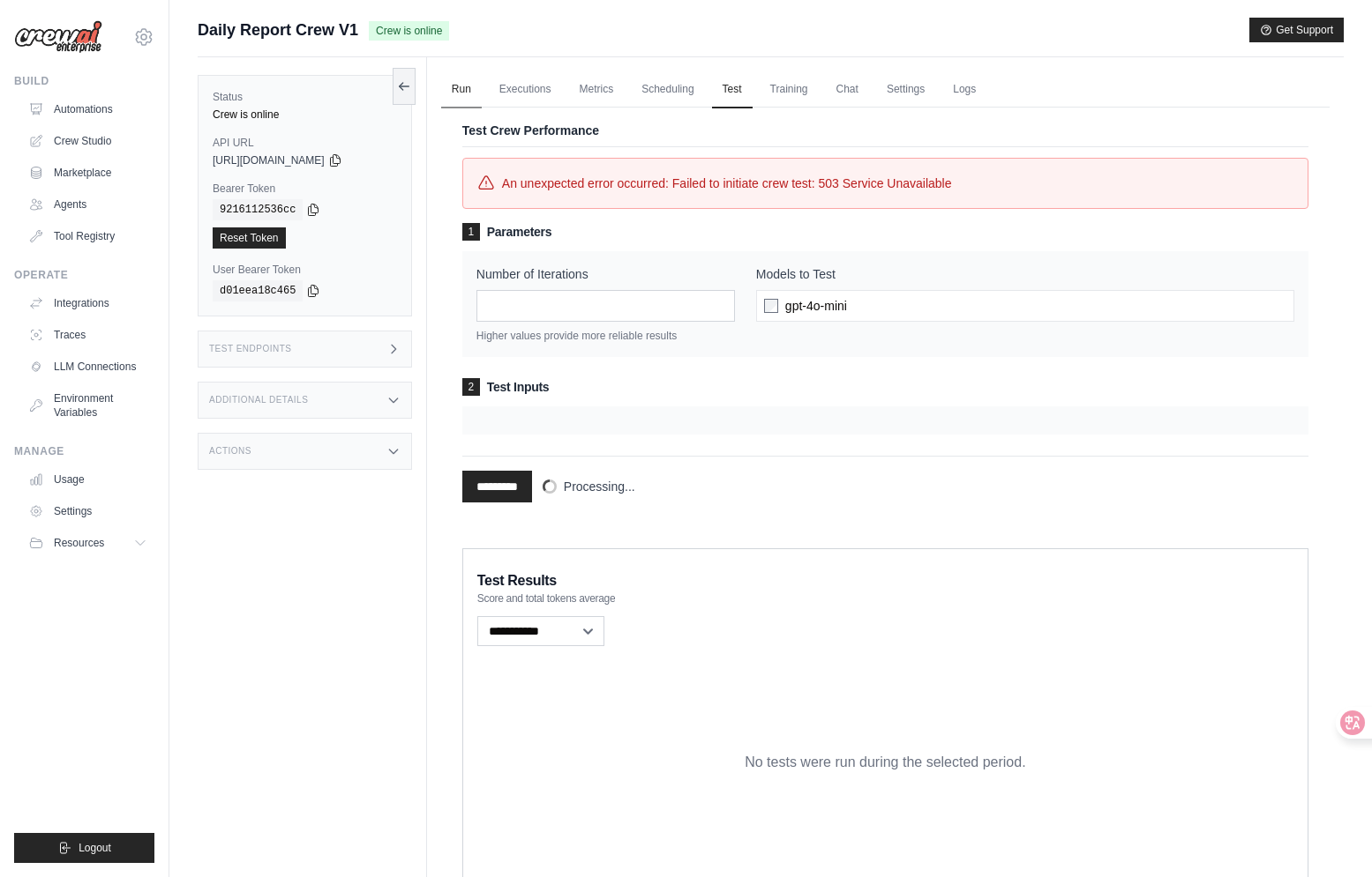
click at [463, 77] on link "Run" at bounding box center [460, 90] width 40 height 37
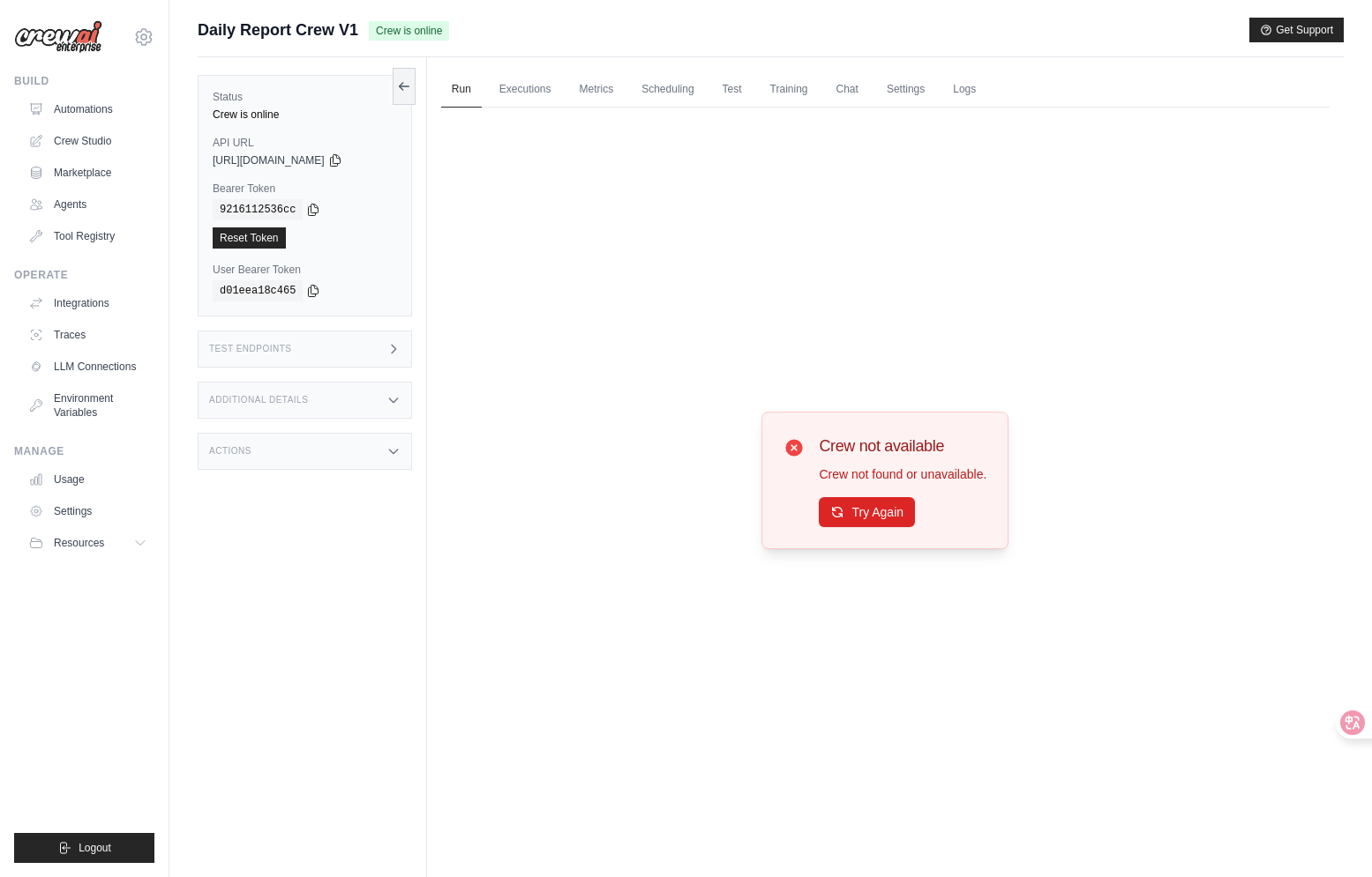
click at [256, 114] on div "Crew is online" at bounding box center [305, 115] width 185 height 14
click at [272, 337] on div "Test Endpoints" at bounding box center [304, 349] width 214 height 37
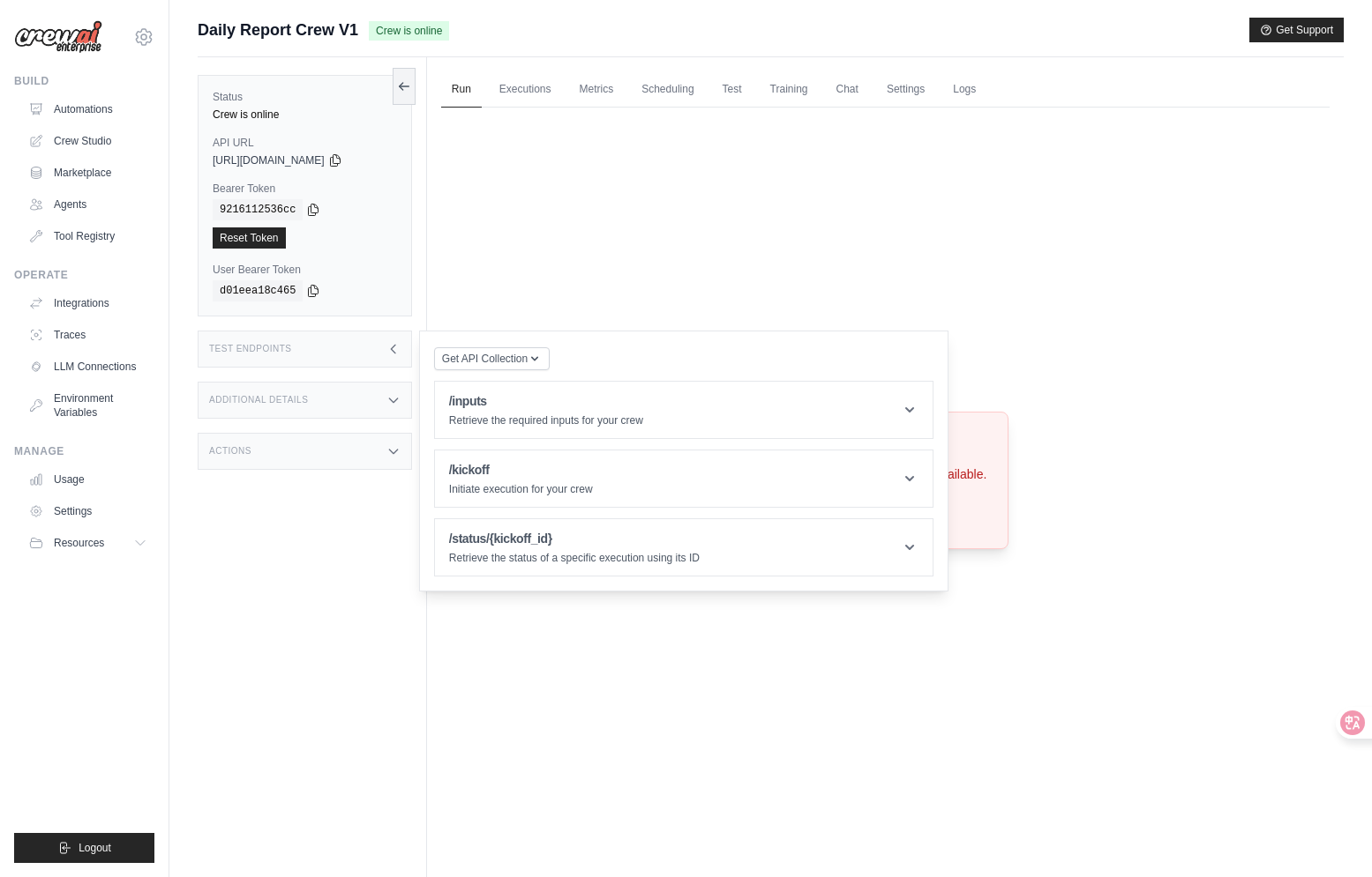
click at [273, 390] on div "Additional Details" at bounding box center [304, 400] width 214 height 37
click at [242, 561] on div "Actions" at bounding box center [304, 555] width 214 height 37
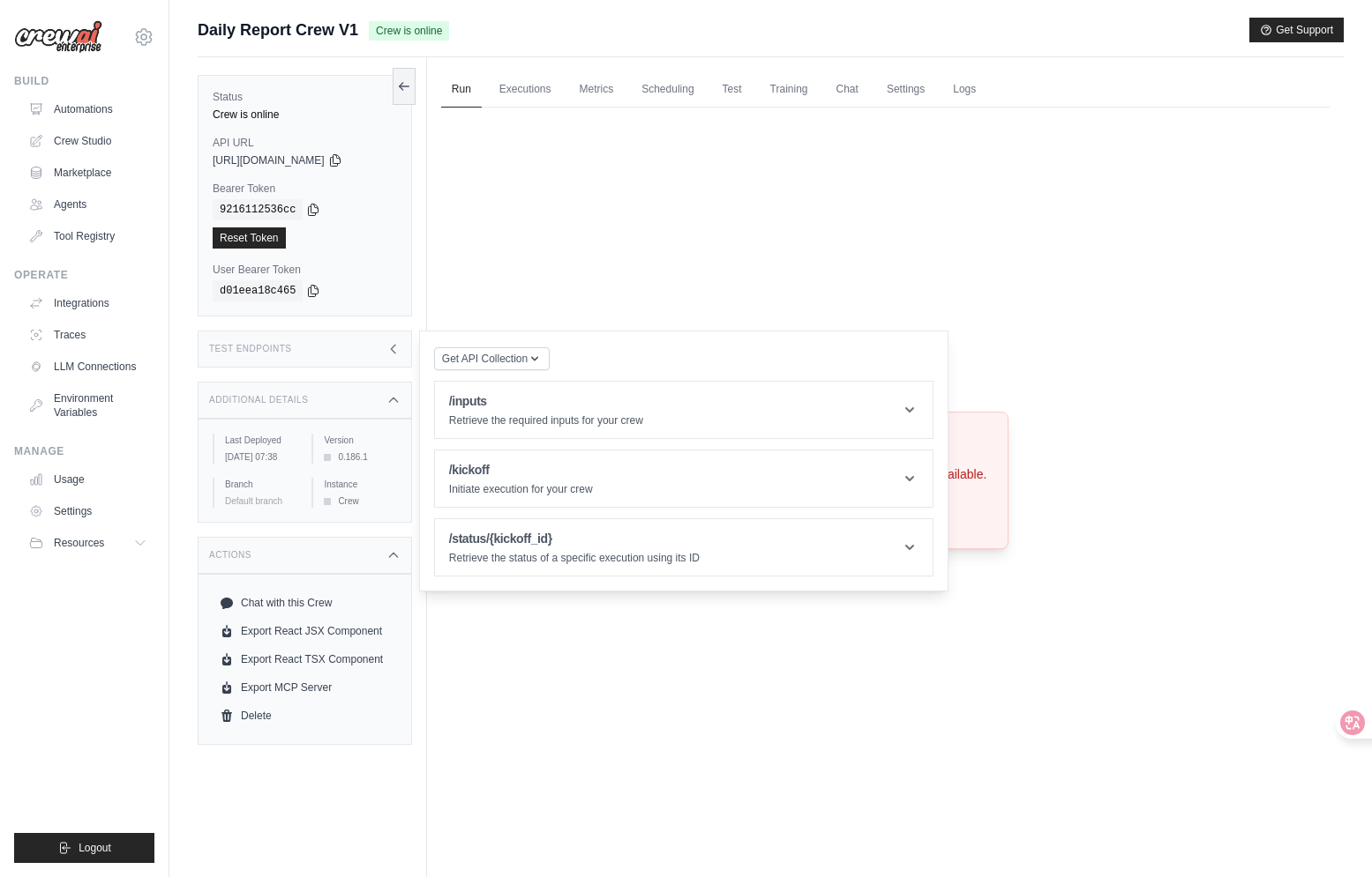
click at [487, 676] on div "Crew not available Crew not found or unavailable. Try Again" at bounding box center [884, 481] width 888 height 746
click at [505, 266] on div "Crew not available Crew not found or unavailable. Try Again" at bounding box center [884, 481] width 888 height 746
click at [393, 343] on icon at bounding box center [394, 349] width 14 height 14
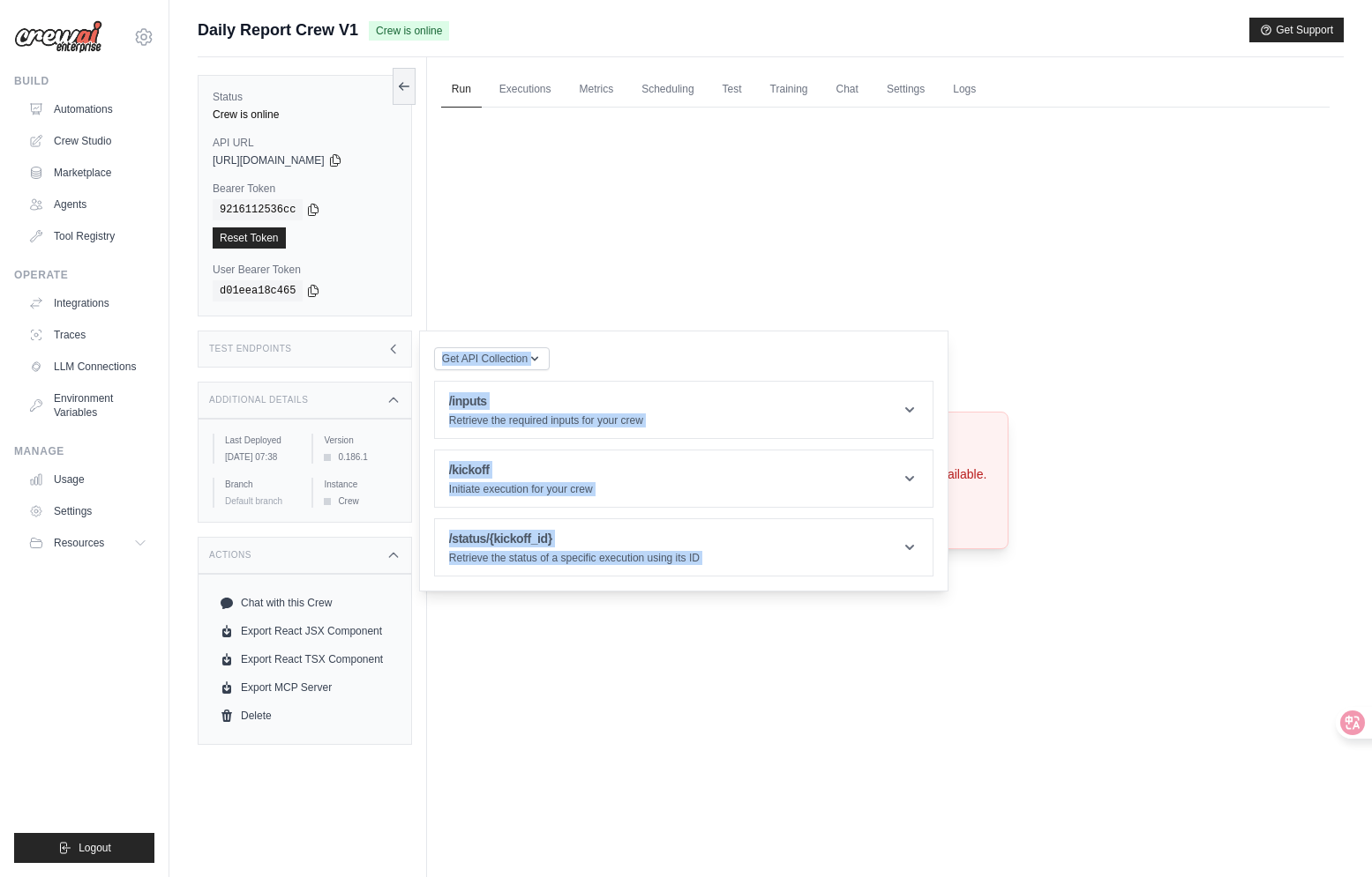
click at [393, 343] on icon at bounding box center [394, 349] width 14 height 14
click at [390, 342] on icon at bounding box center [394, 349] width 14 height 14
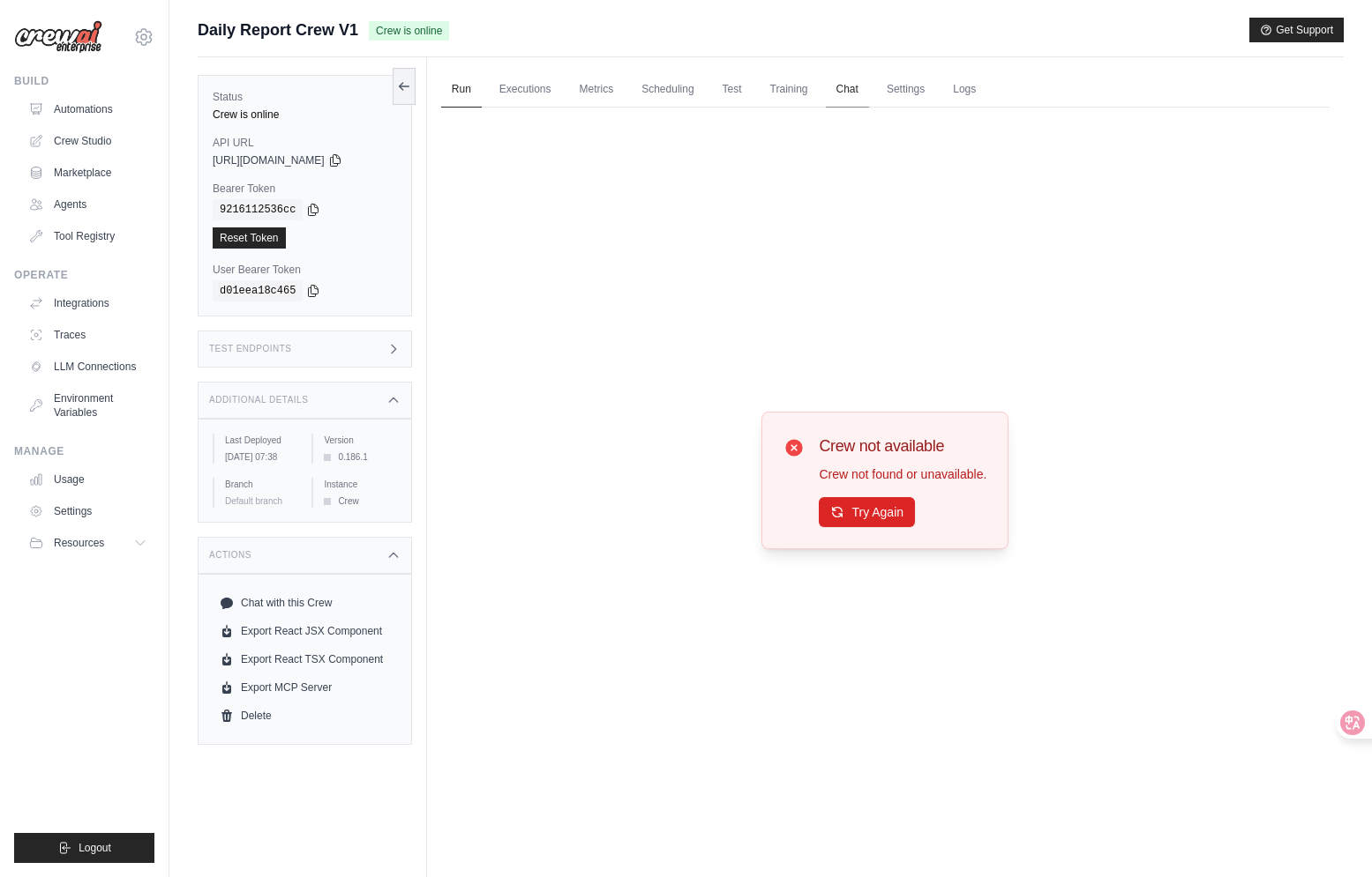
click at [860, 82] on link "Chat" at bounding box center [847, 90] width 43 height 37
click at [493, 97] on link "Executions" at bounding box center [525, 90] width 74 height 37
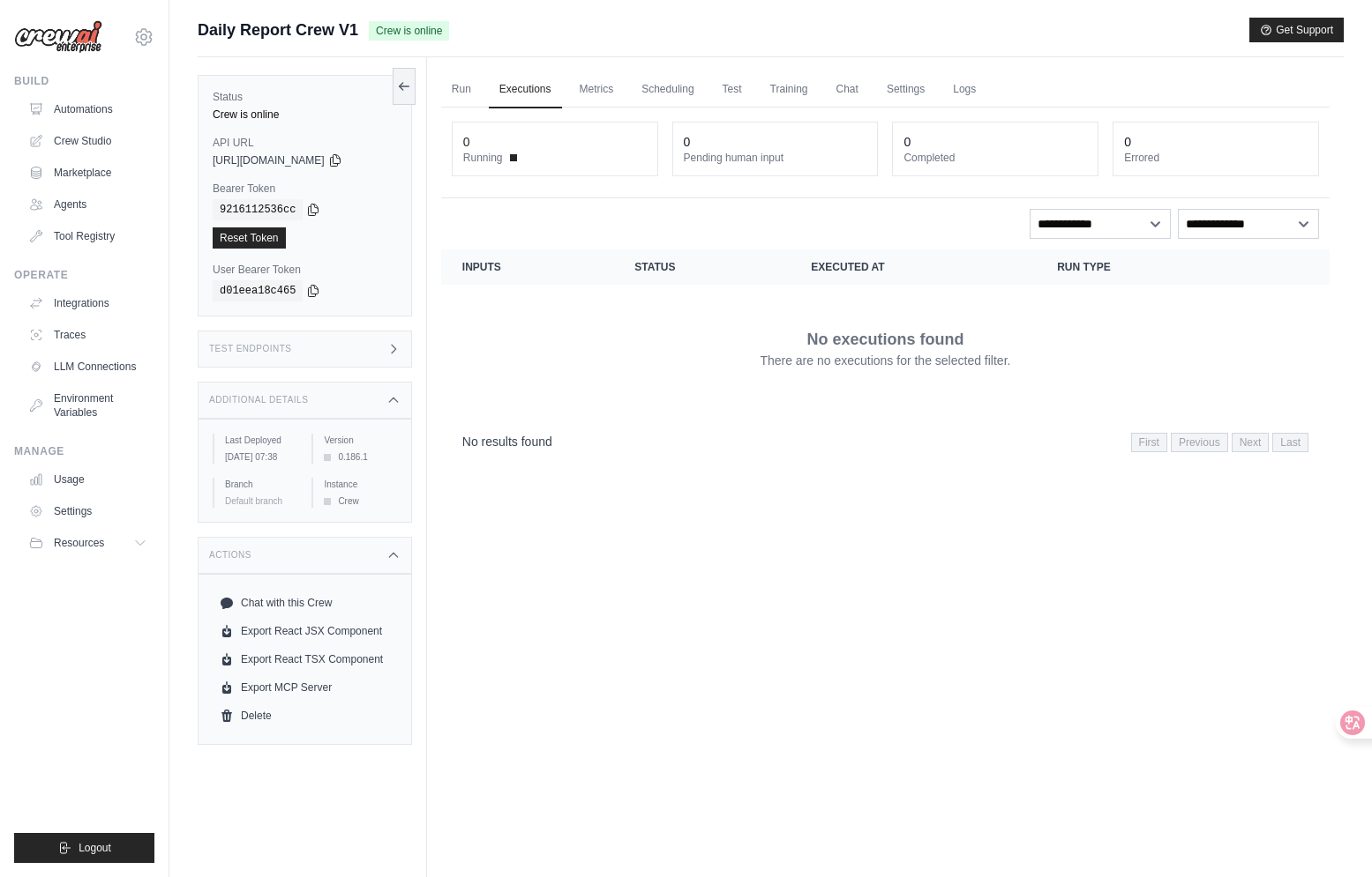
click at [326, 335] on div "Test Endpoints" at bounding box center [304, 349] width 214 height 37
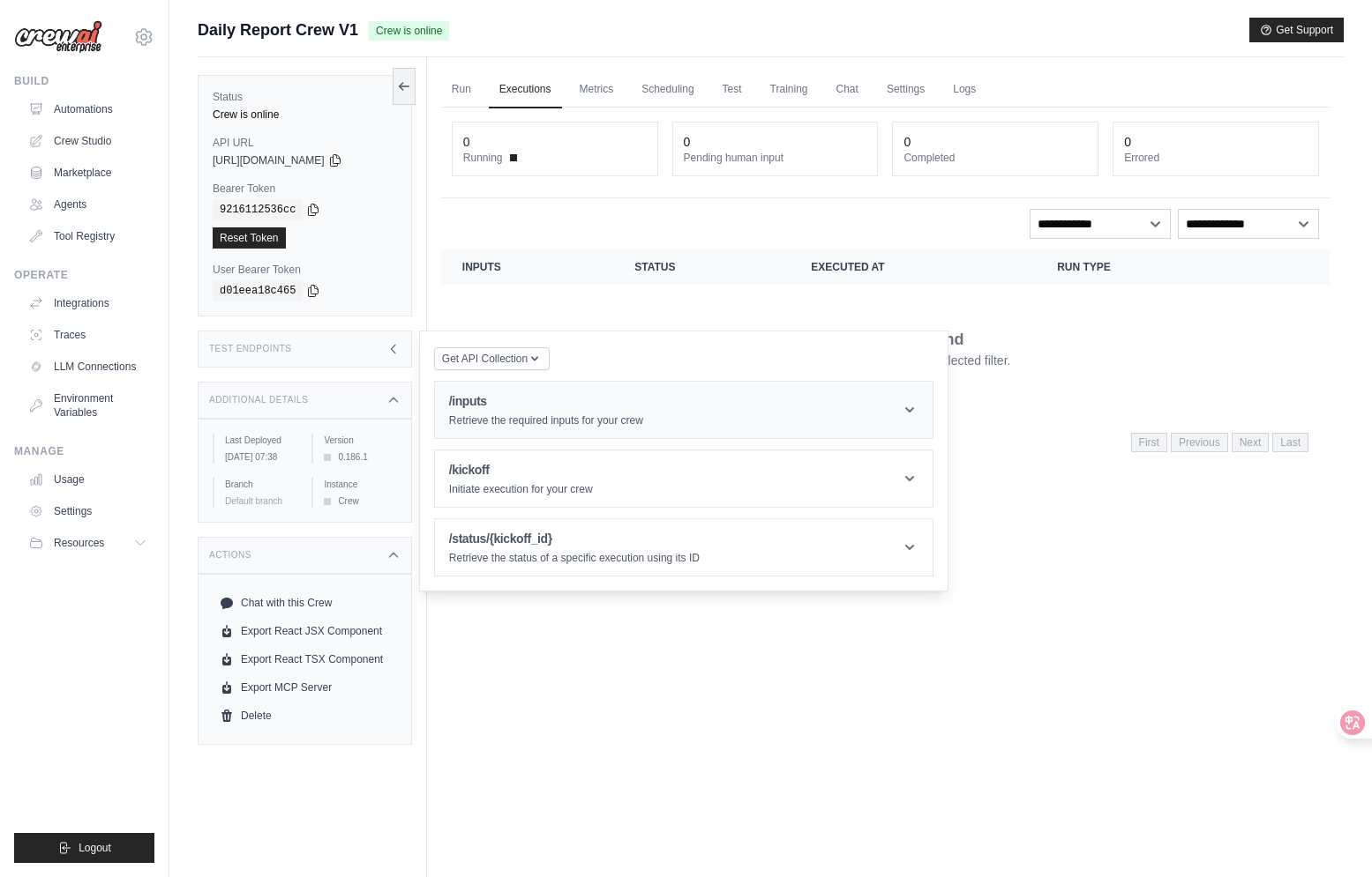
click at [510, 391] on header "/inputs Retrieve the required inputs for your crew" at bounding box center [683, 410] width 498 height 57
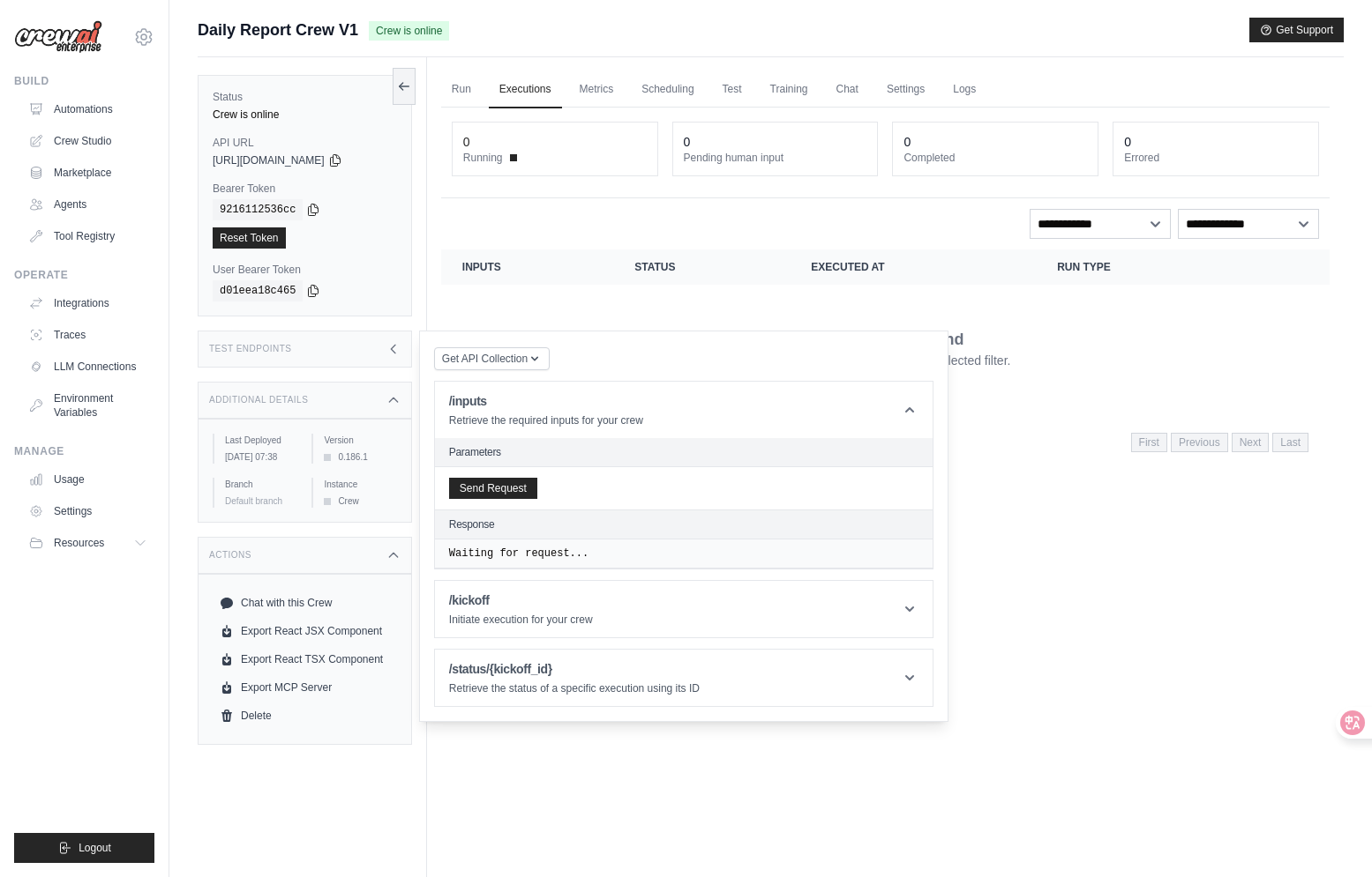
click at [396, 352] on icon at bounding box center [394, 349] width 14 height 14
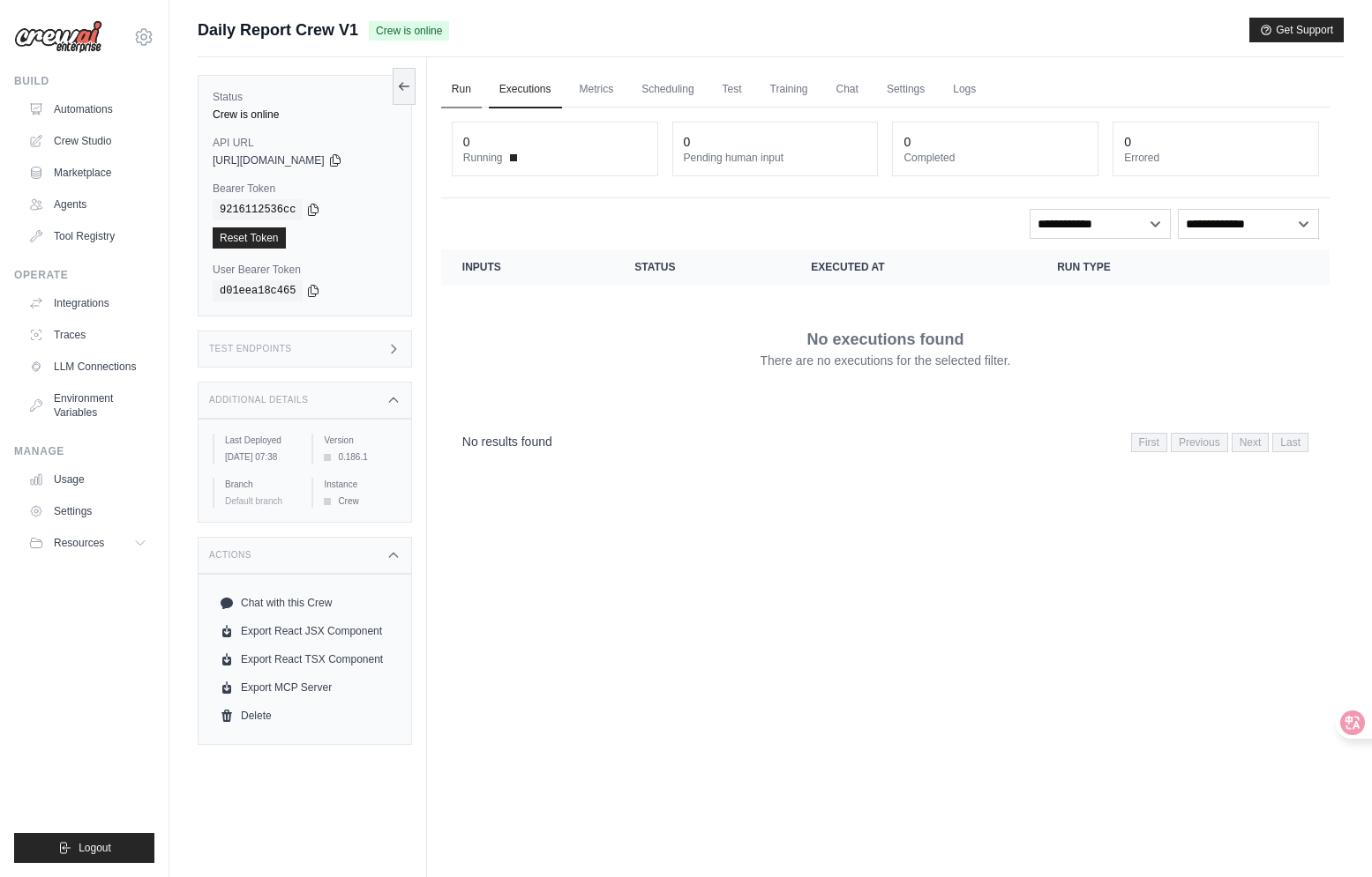
click at [451, 79] on link "Run" at bounding box center [460, 90] width 40 height 37
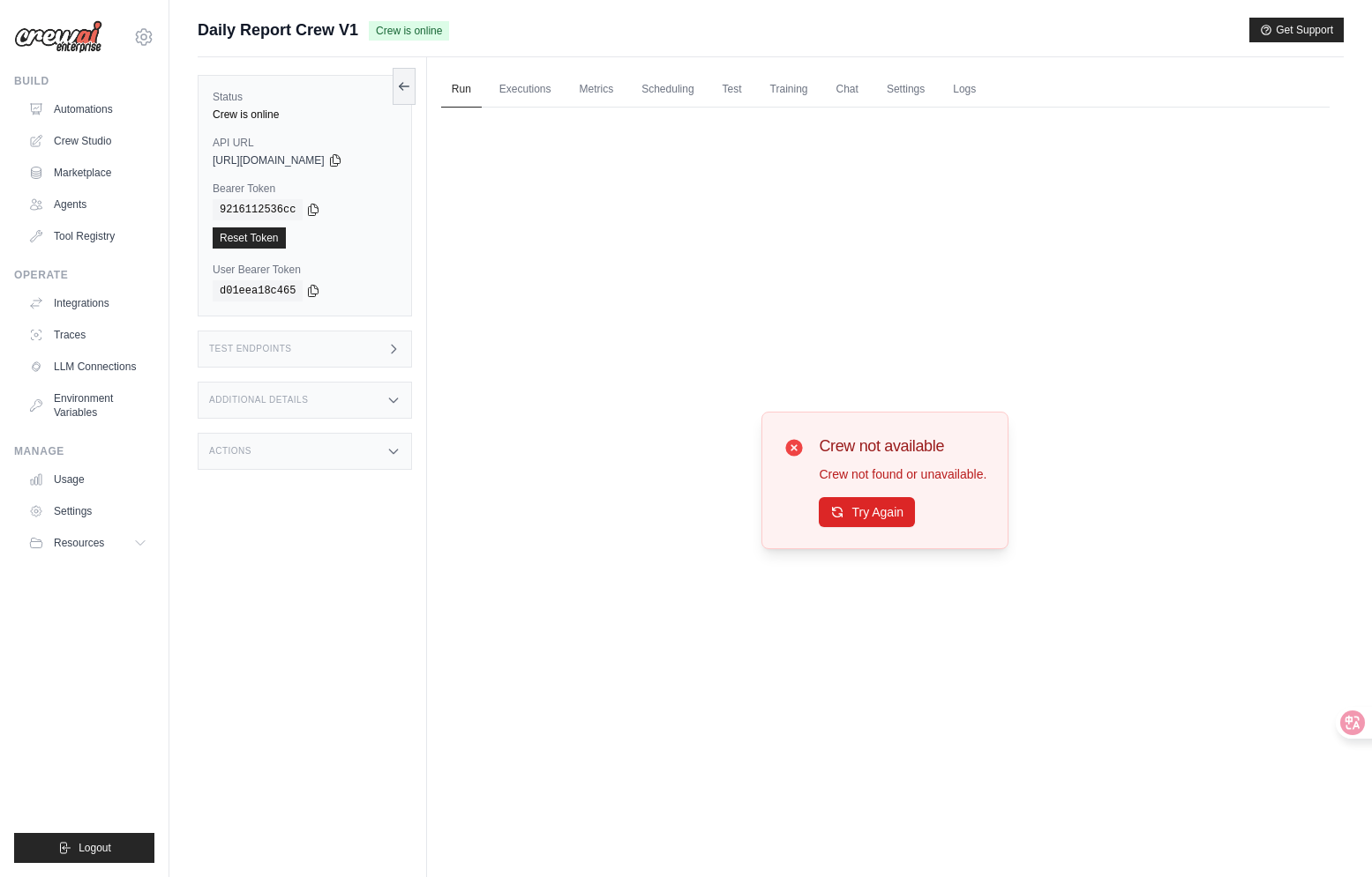
click at [761, 250] on div "Crew not available Crew not found or unavailable. Try Again" at bounding box center [884, 481] width 888 height 746
click at [849, 542] on div "Crew not available Crew not found or unavailable. Try Again" at bounding box center [885, 481] width 247 height 137
click at [853, 526] on button "Try Again" at bounding box center [867, 511] width 96 height 30
click at [853, 526] on button "Try Again" at bounding box center [867, 512] width 96 height 30
click at [319, 363] on div "Test Endpoints" at bounding box center [304, 349] width 214 height 37
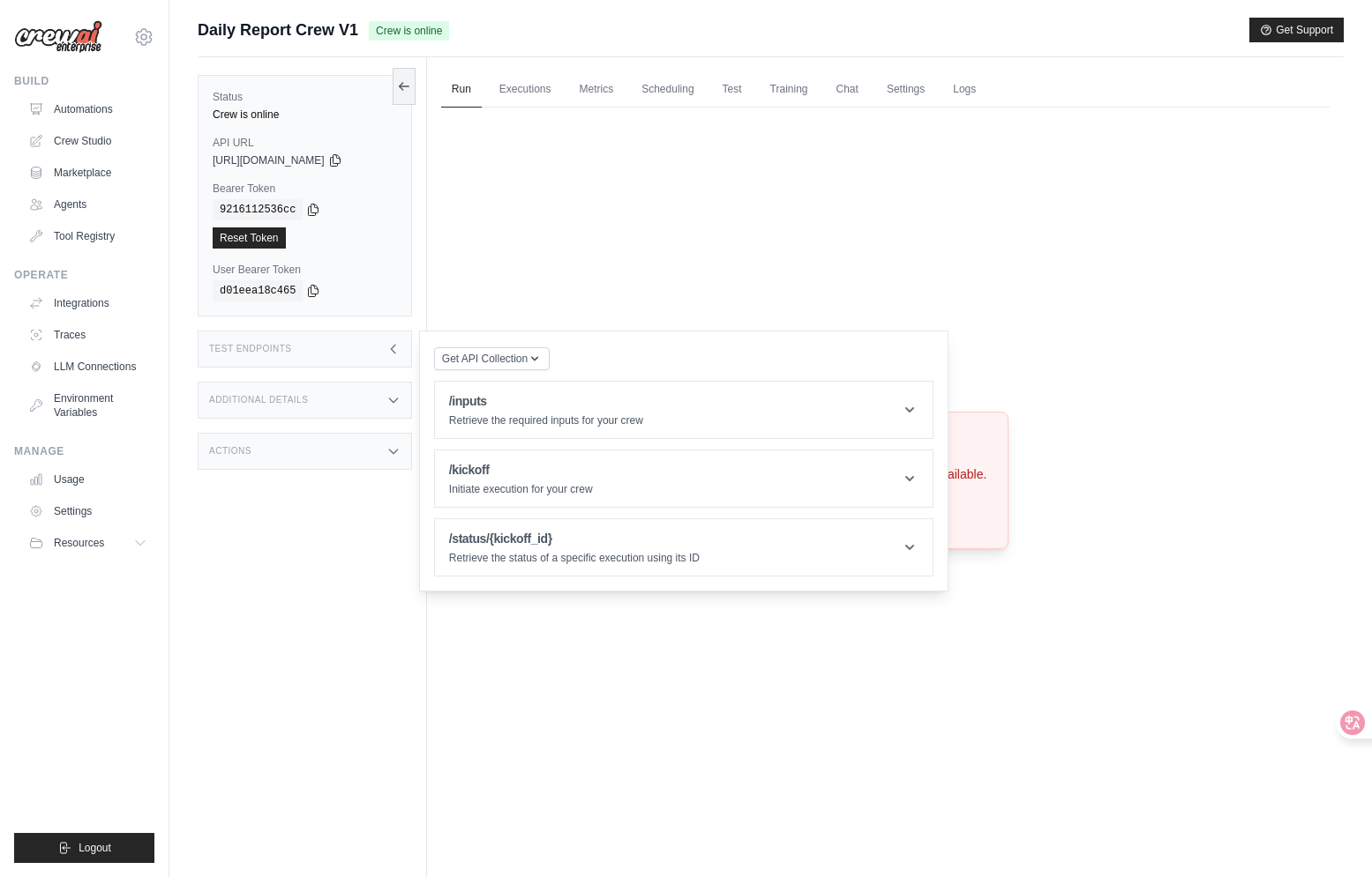
click at [316, 438] on div "Actions" at bounding box center [304, 451] width 214 height 37
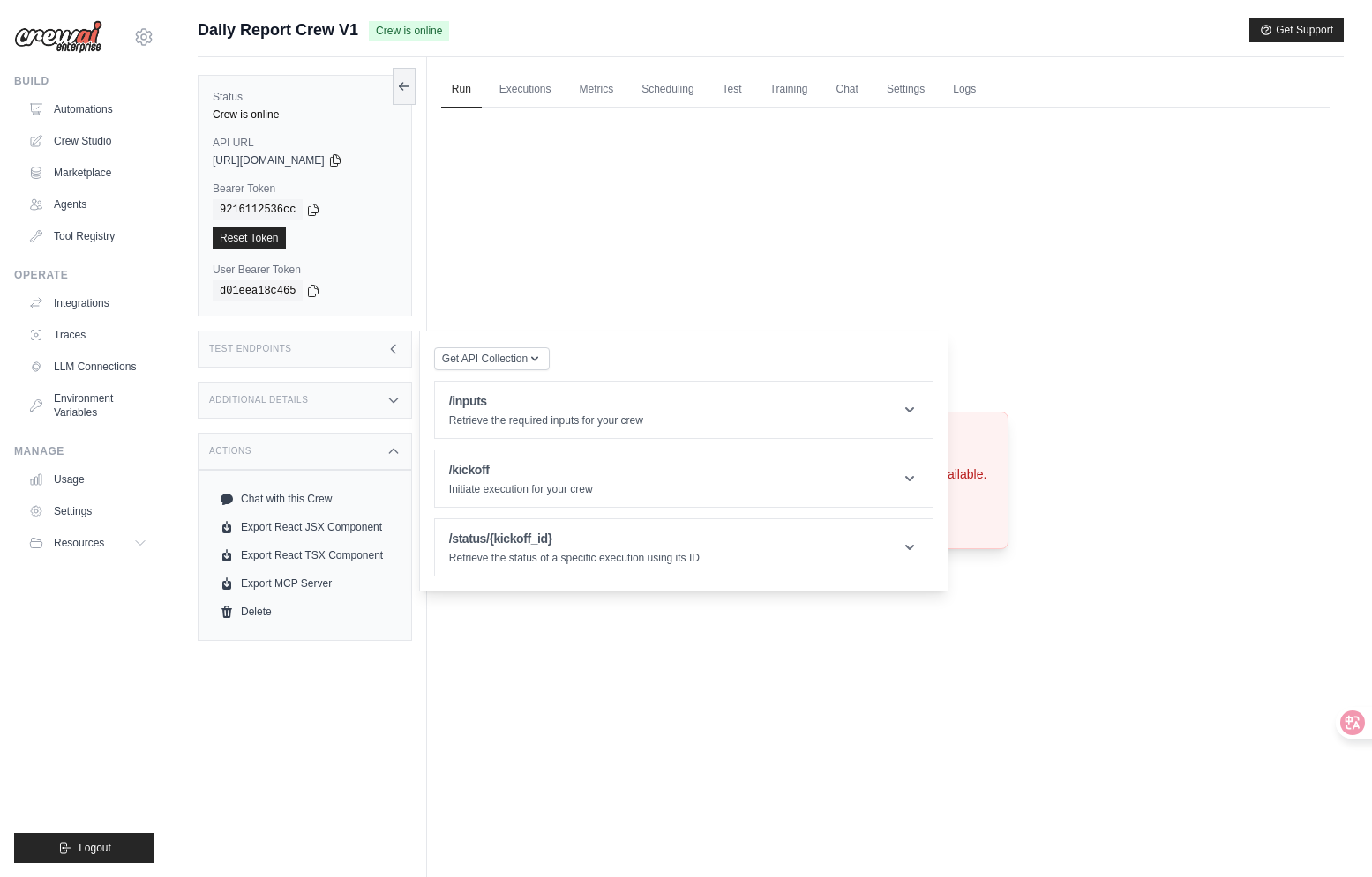
click at [320, 414] on div "Additional Details" at bounding box center [304, 400] width 214 height 37
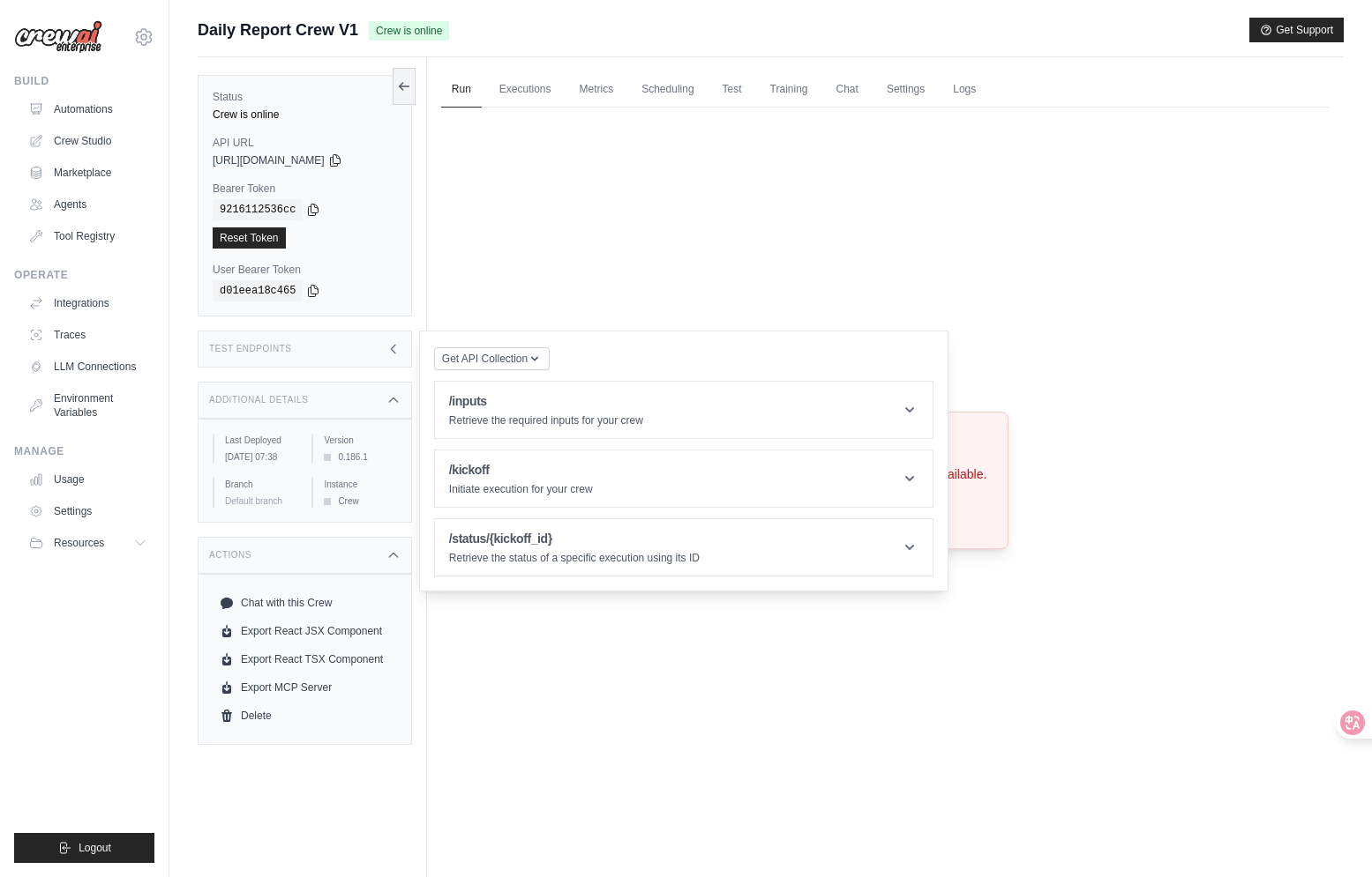
click at [321, 412] on div "Additional Details" at bounding box center [304, 400] width 214 height 37
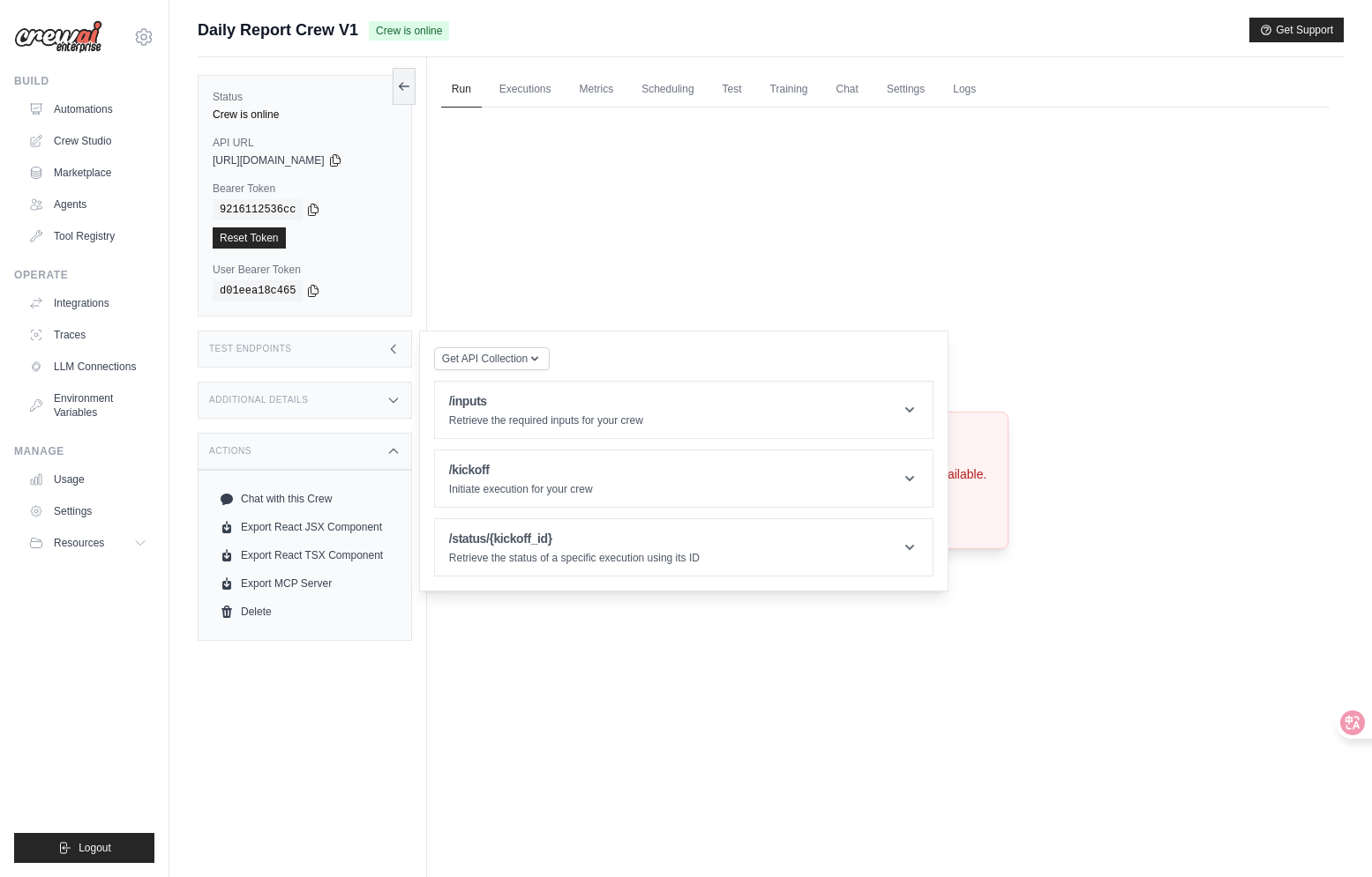
click at [340, 360] on div "Test Endpoints" at bounding box center [304, 349] width 214 height 37
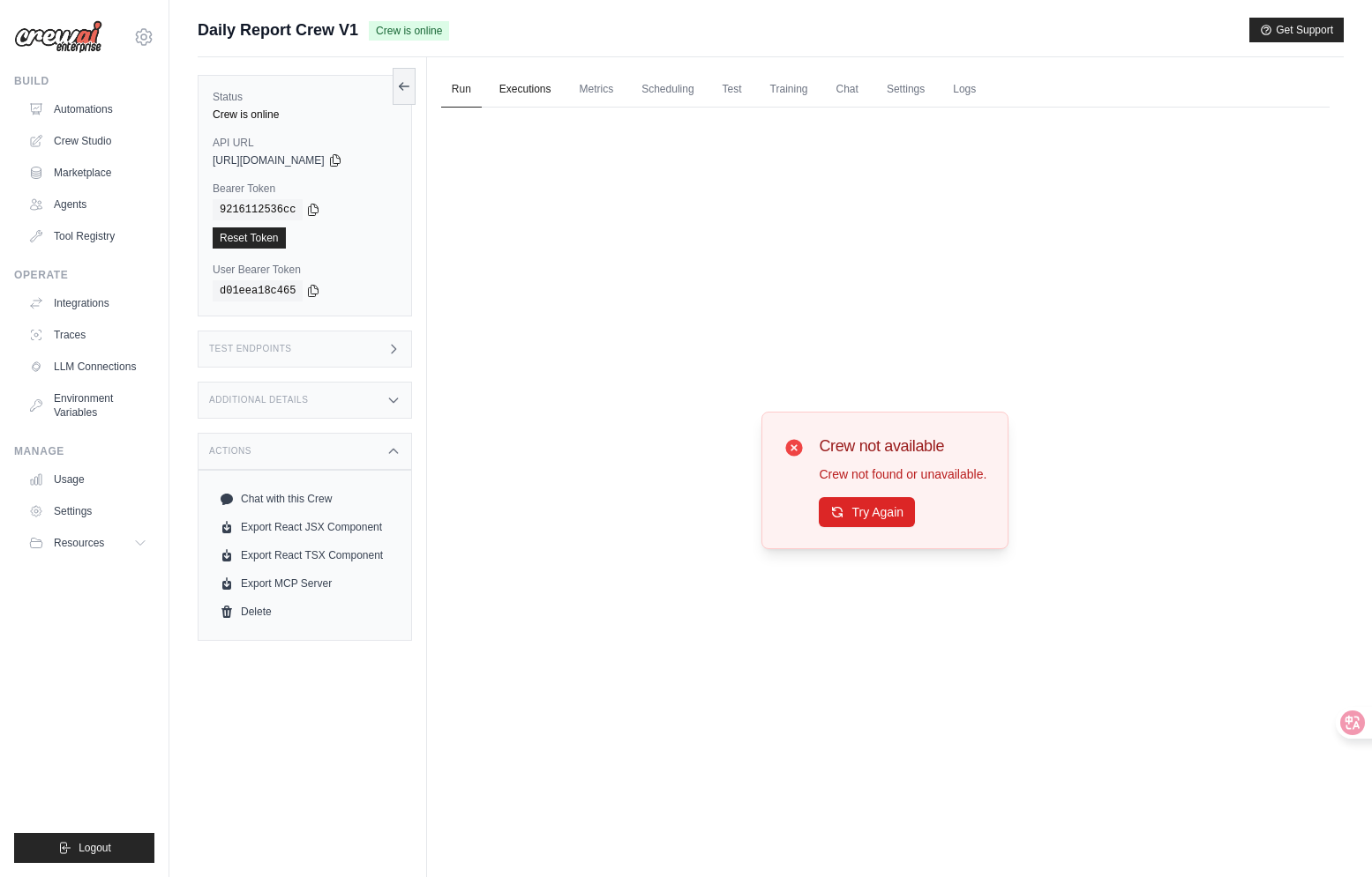
click at [501, 98] on link "Executions" at bounding box center [525, 90] width 74 height 37
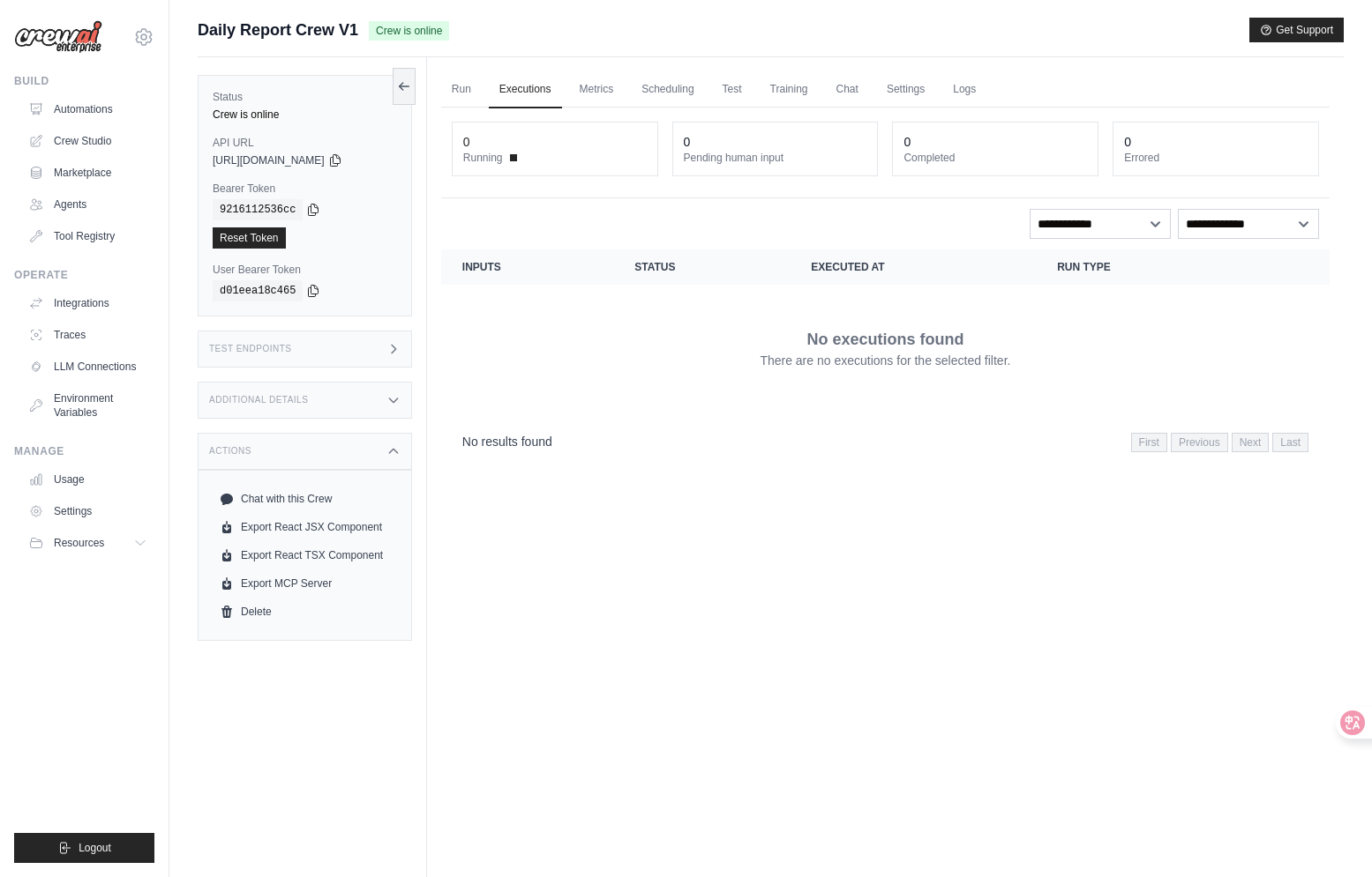
click at [498, 151] on span "Running" at bounding box center [483, 158] width 39 height 14
click at [489, 158] on span "Running" at bounding box center [483, 158] width 39 height 14
click at [472, 139] on div "0" at bounding box center [554, 142] width 184 height 18
click at [1275, 23] on button "Get Support" at bounding box center [1296, 28] width 94 height 25
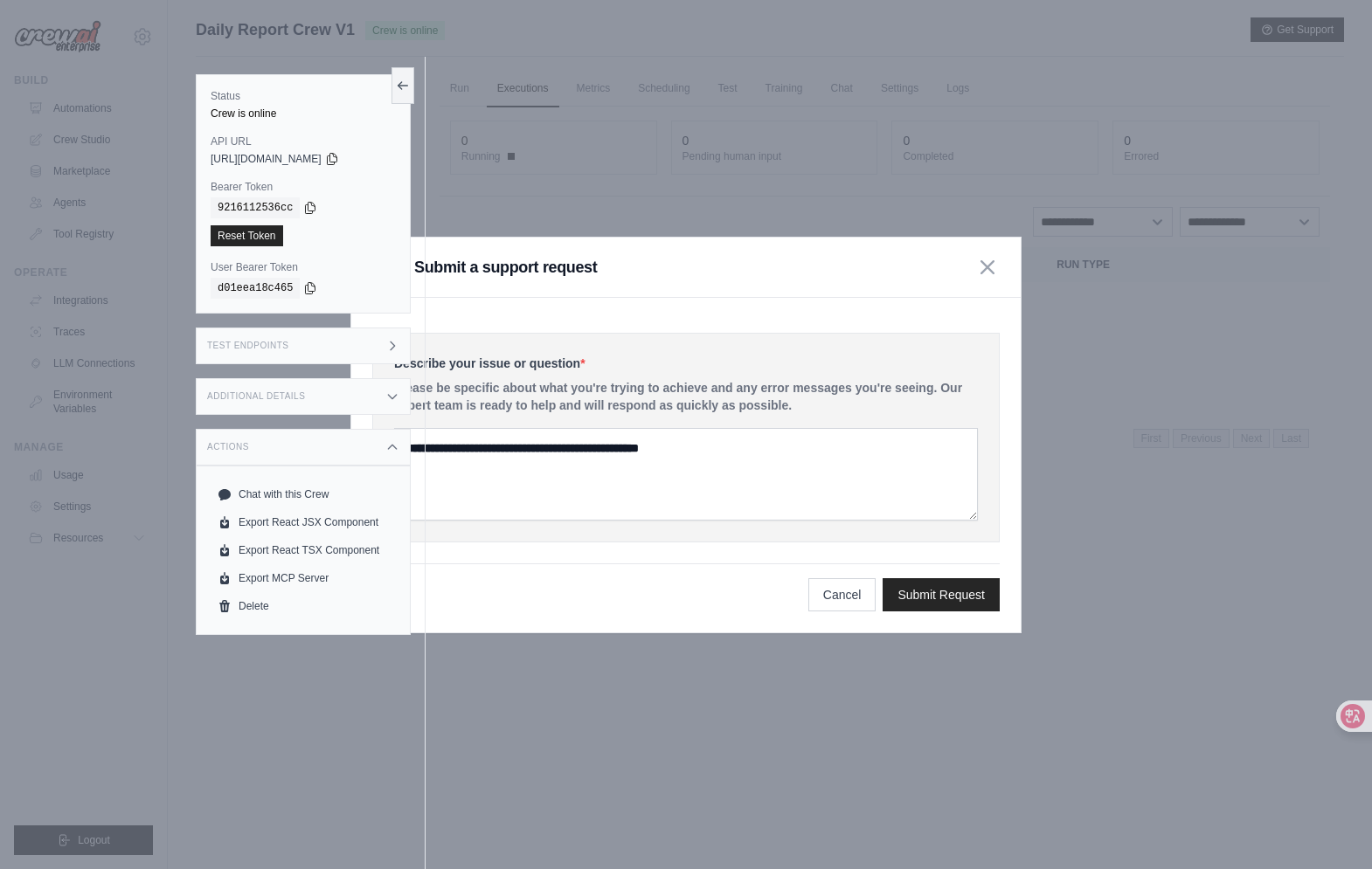
click at [564, 353] on div "Describe your issue or question * Please be specific about what you're trying t…" at bounding box center [686, 437] width 627 height 210
click at [407, 74] on button at bounding box center [403, 85] width 22 height 37
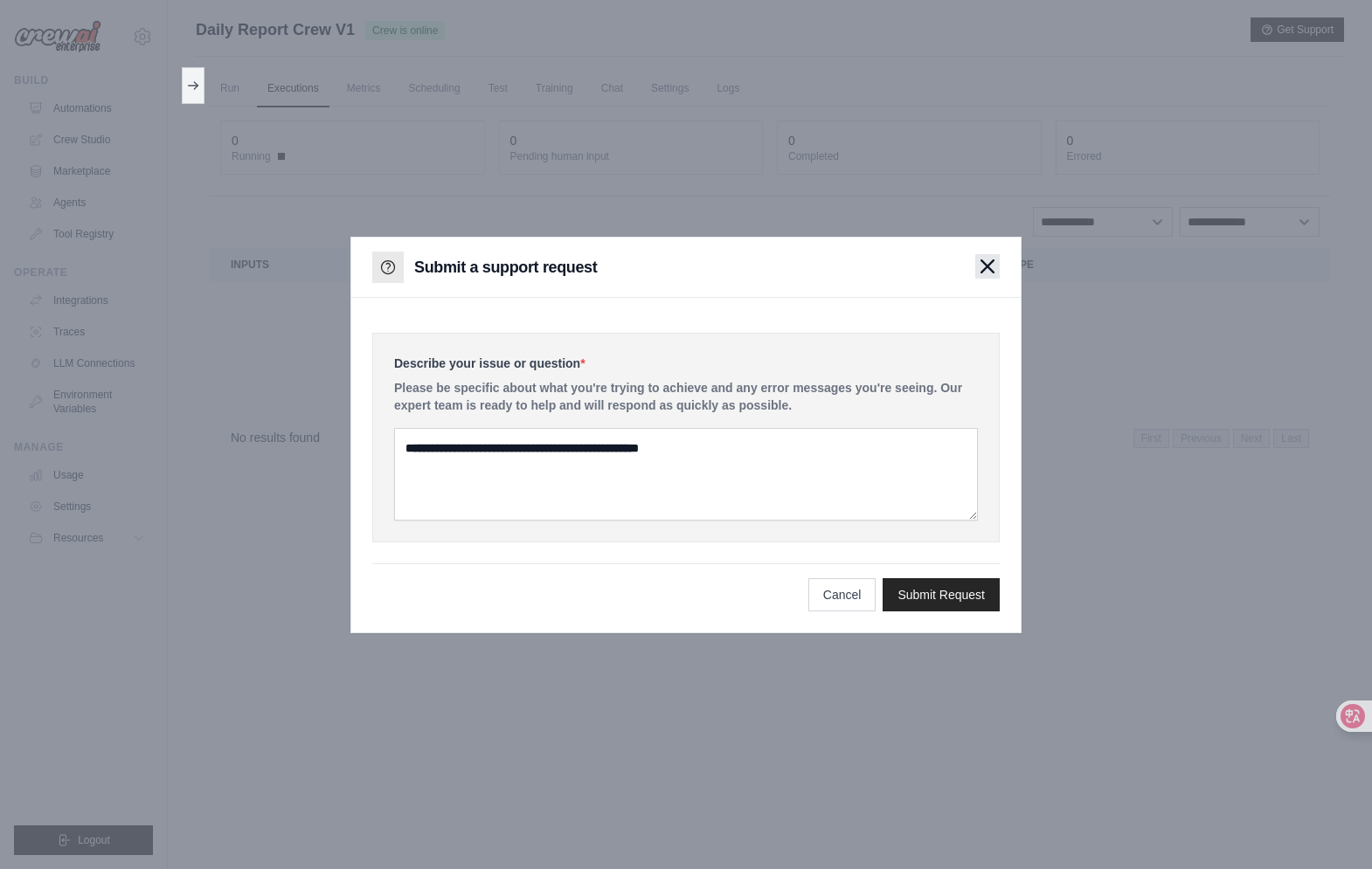
click at [981, 263] on icon "button" at bounding box center [988, 266] width 14 height 14
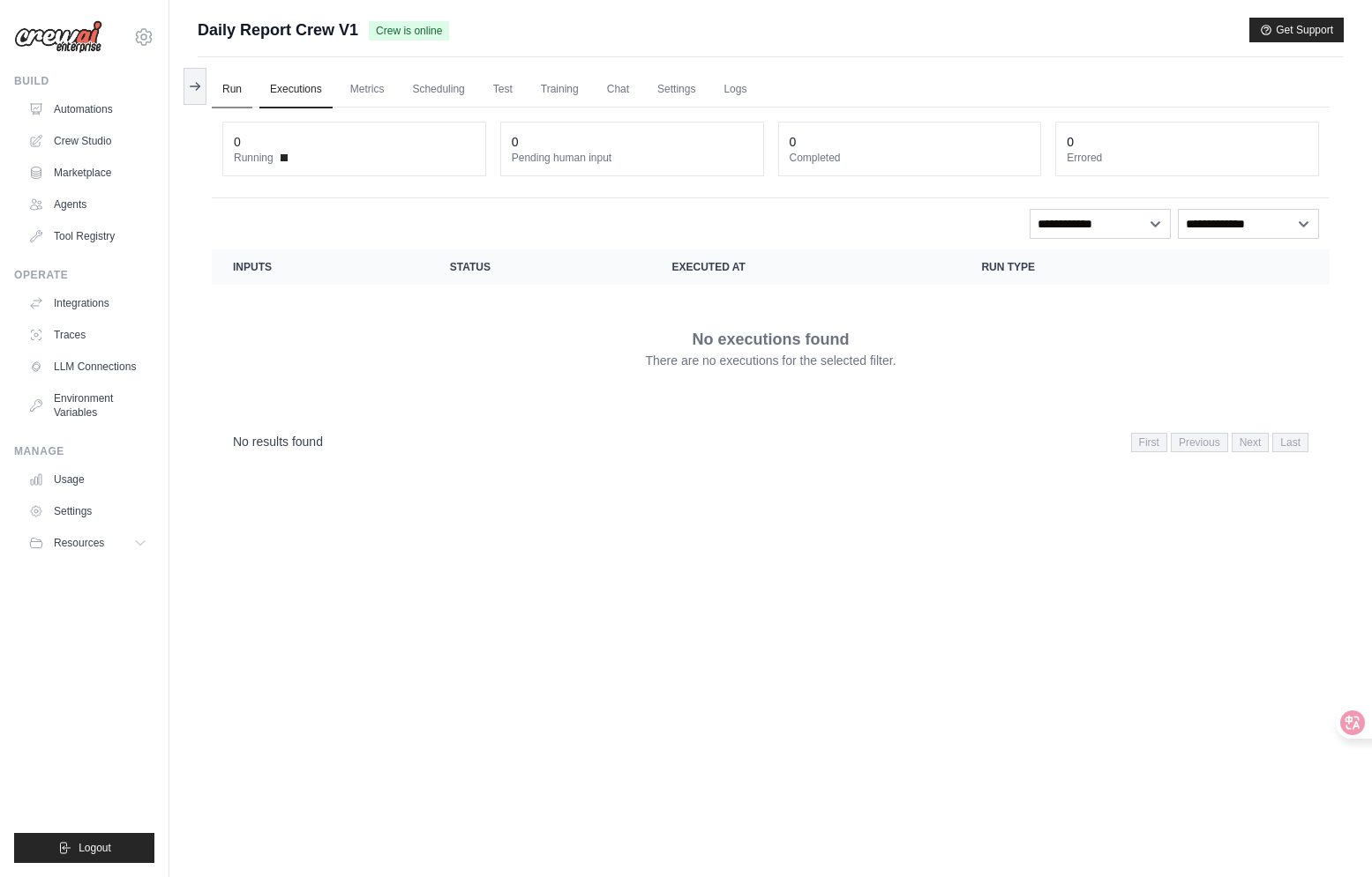
click at [237, 100] on link "Run" at bounding box center [232, 90] width 40 height 37
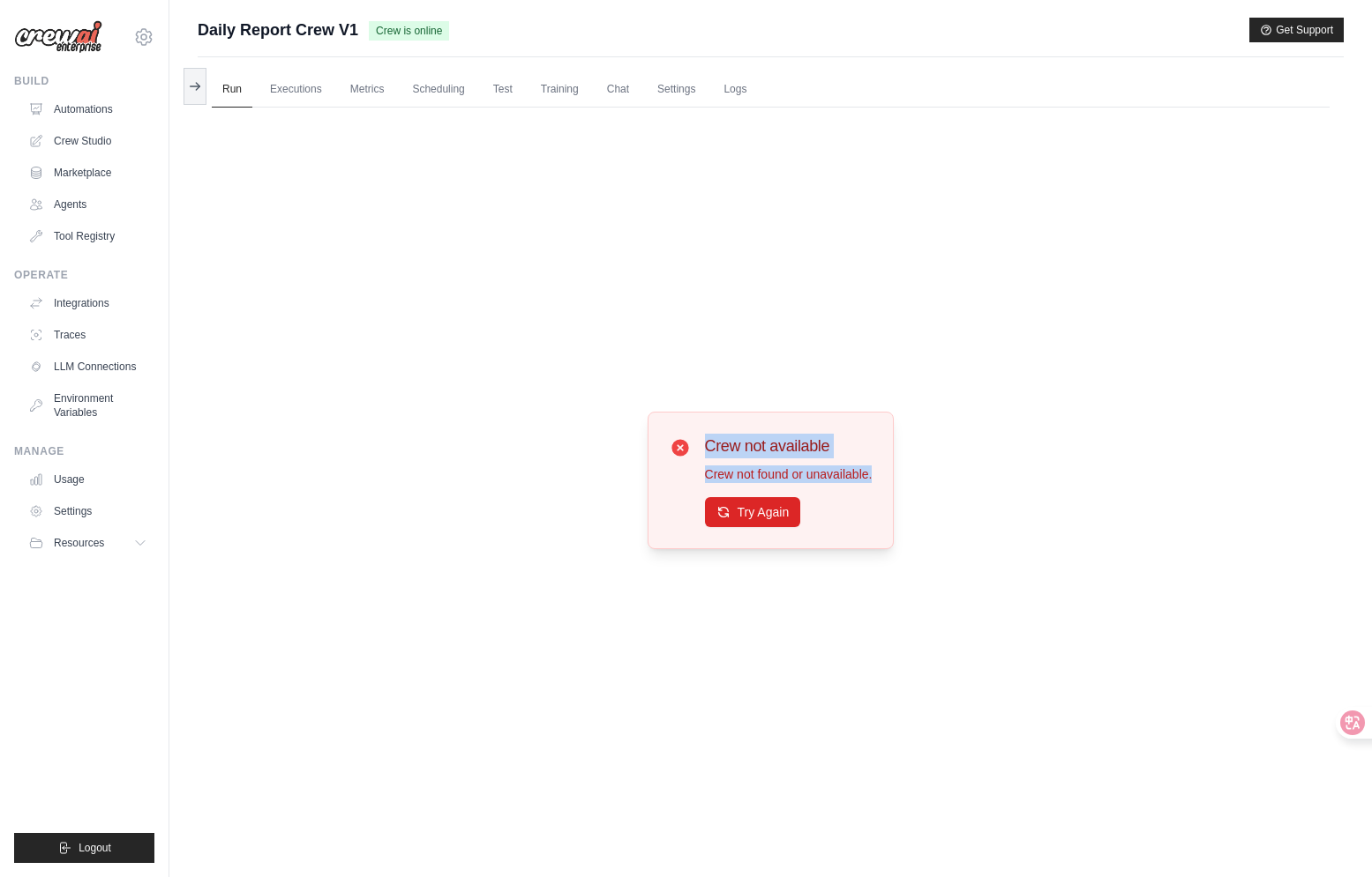
drag, startPoint x: 674, startPoint y: 439, endPoint x: 870, endPoint y: 499, distance: 205.0
click at [870, 499] on div "Crew not available Crew not found or unavailable. Try Again" at bounding box center [770, 480] width 203 height 93
copy div "Crew not available Crew not found or unavailable."
click at [1299, 25] on button "Get Support" at bounding box center [1296, 28] width 94 height 25
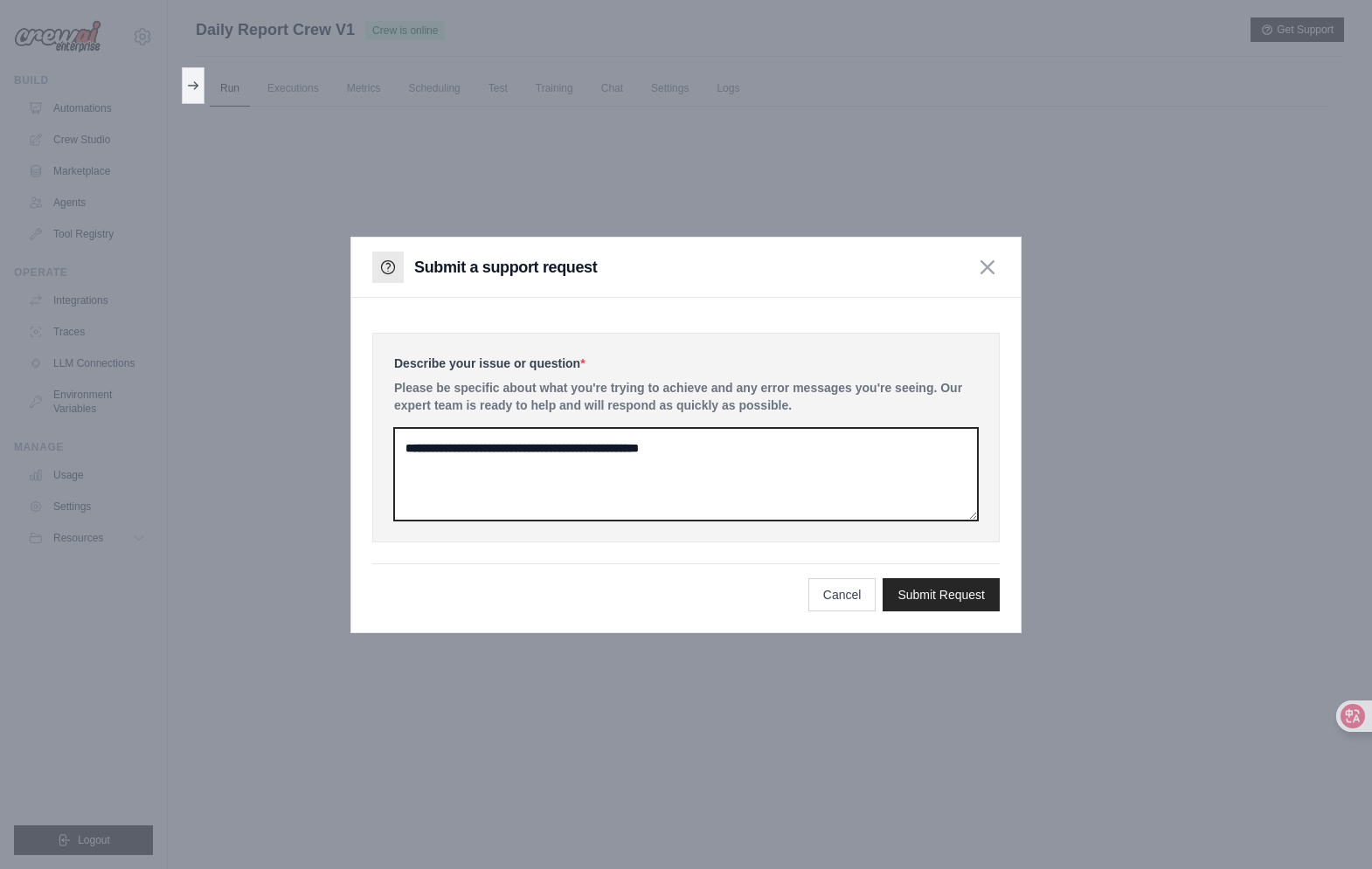
click at [643, 472] on textarea at bounding box center [686, 473] width 583 height 92
paste textarea "**********"
type textarea "**********"
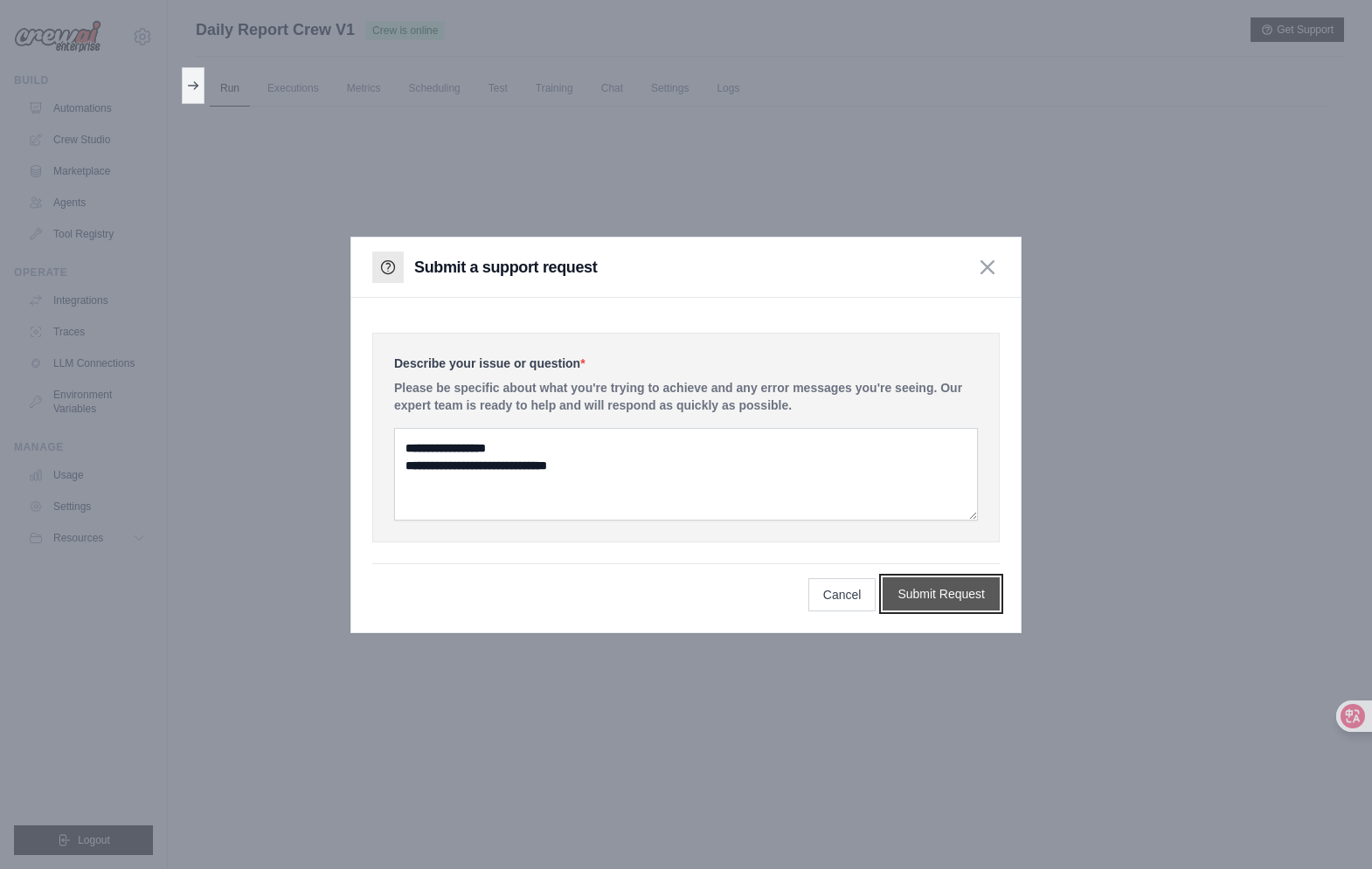
click at [903, 592] on button "Submit Request" at bounding box center [941, 594] width 117 height 33
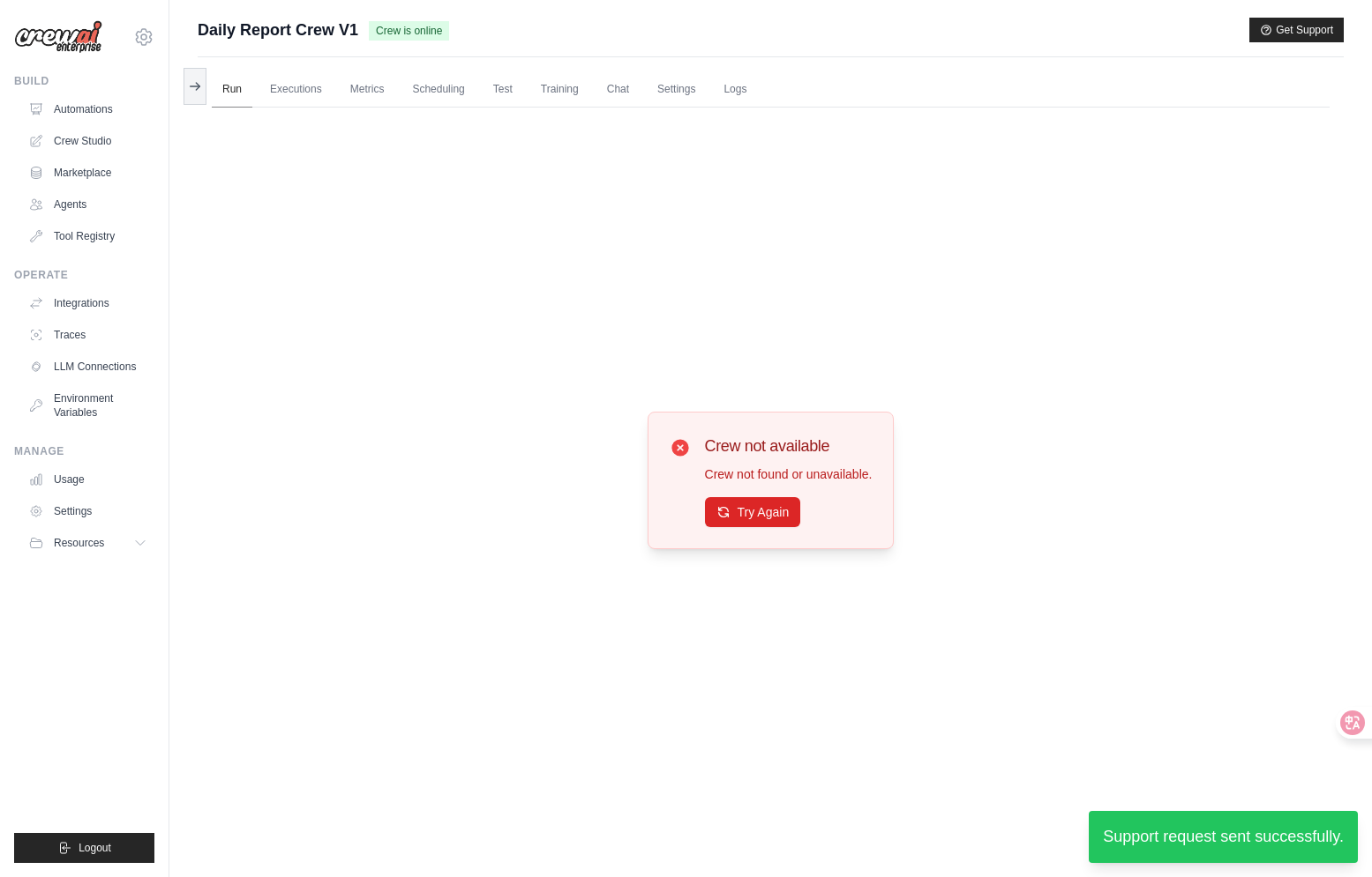
click at [213, 83] on link "Run" at bounding box center [232, 90] width 40 height 37
click at [205, 85] on button at bounding box center [194, 85] width 23 height 37
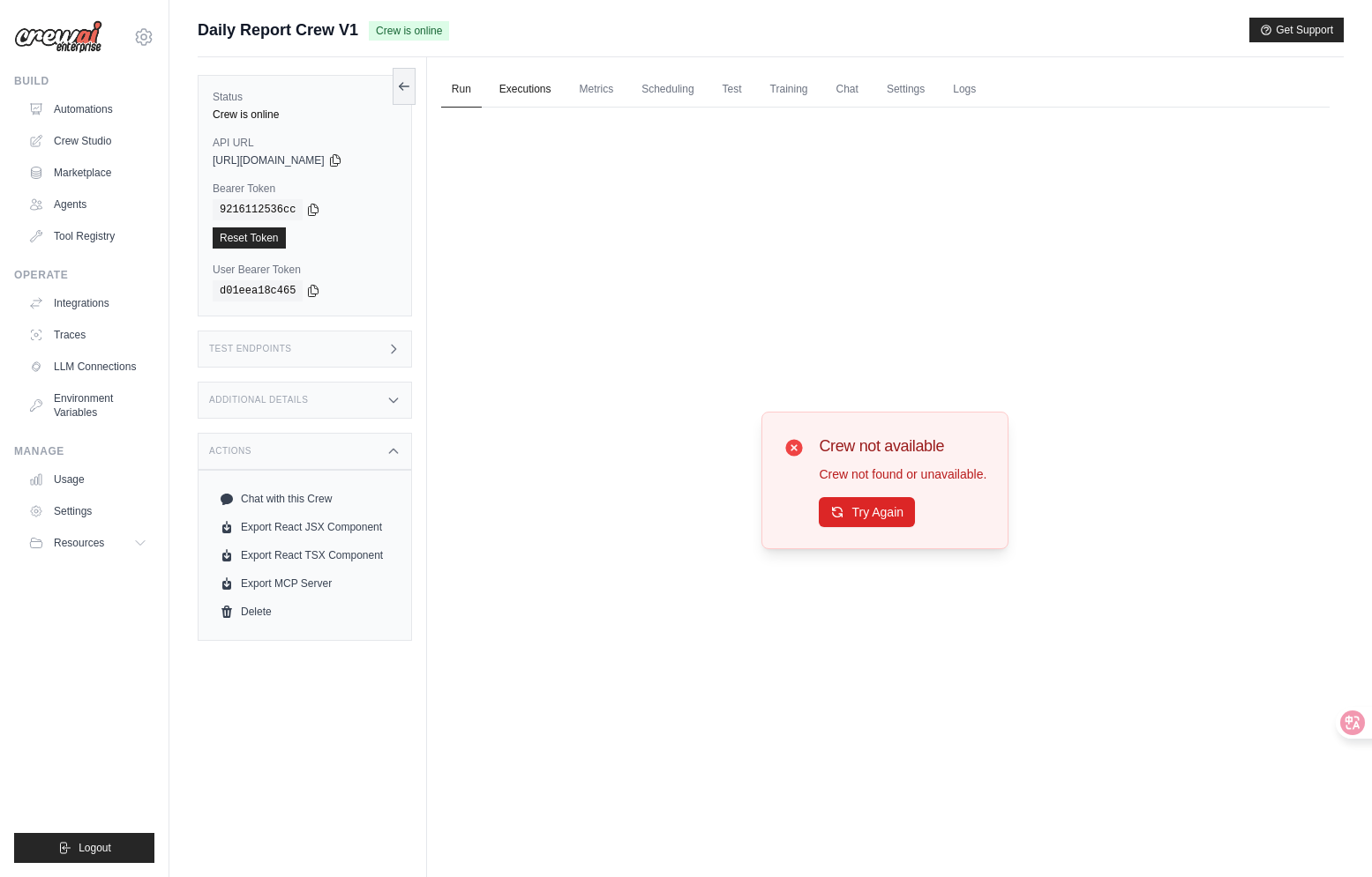
click at [507, 84] on link "Executions" at bounding box center [525, 90] width 74 height 37
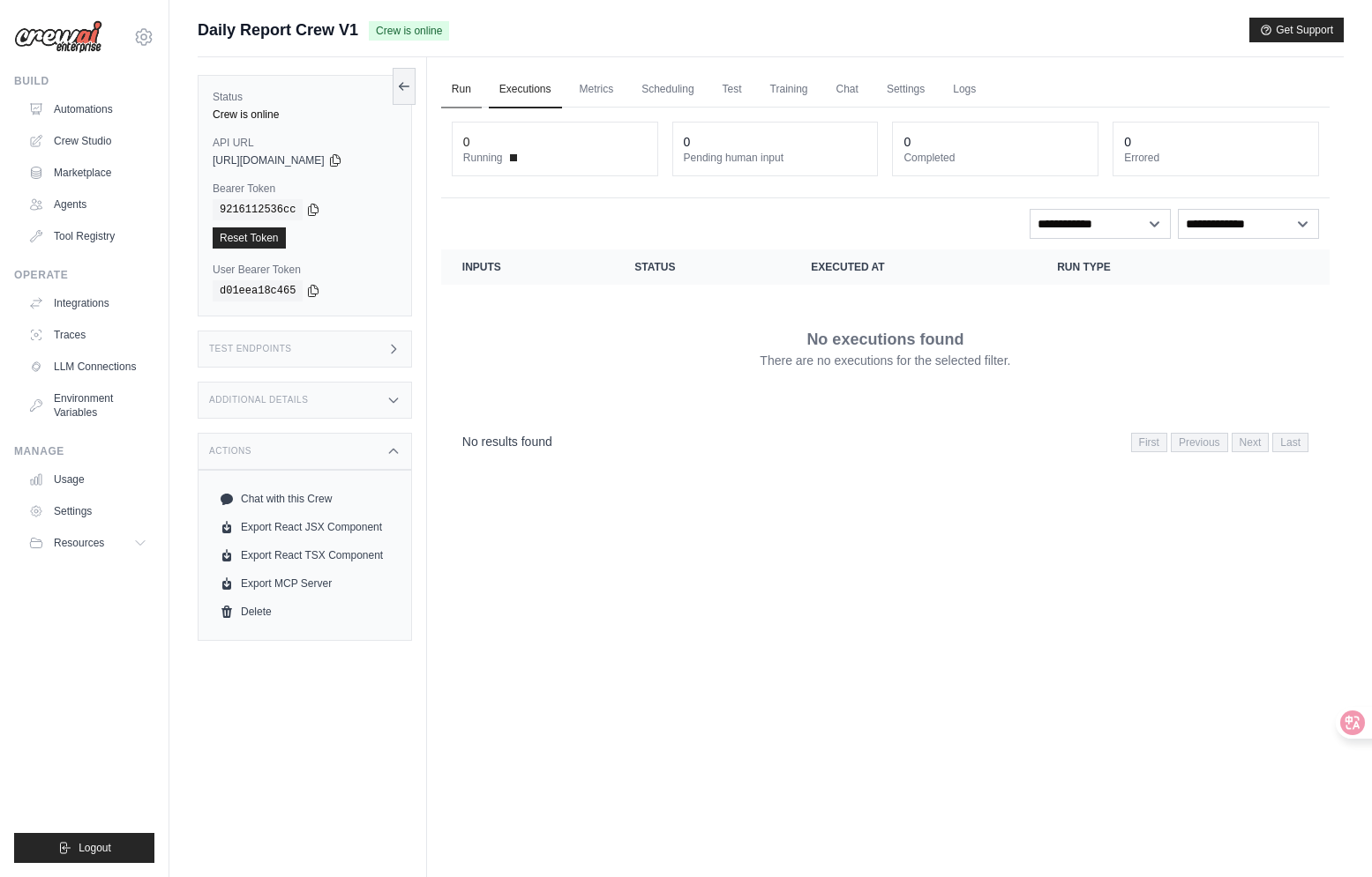
click at [473, 100] on link "Run" at bounding box center [460, 90] width 40 height 37
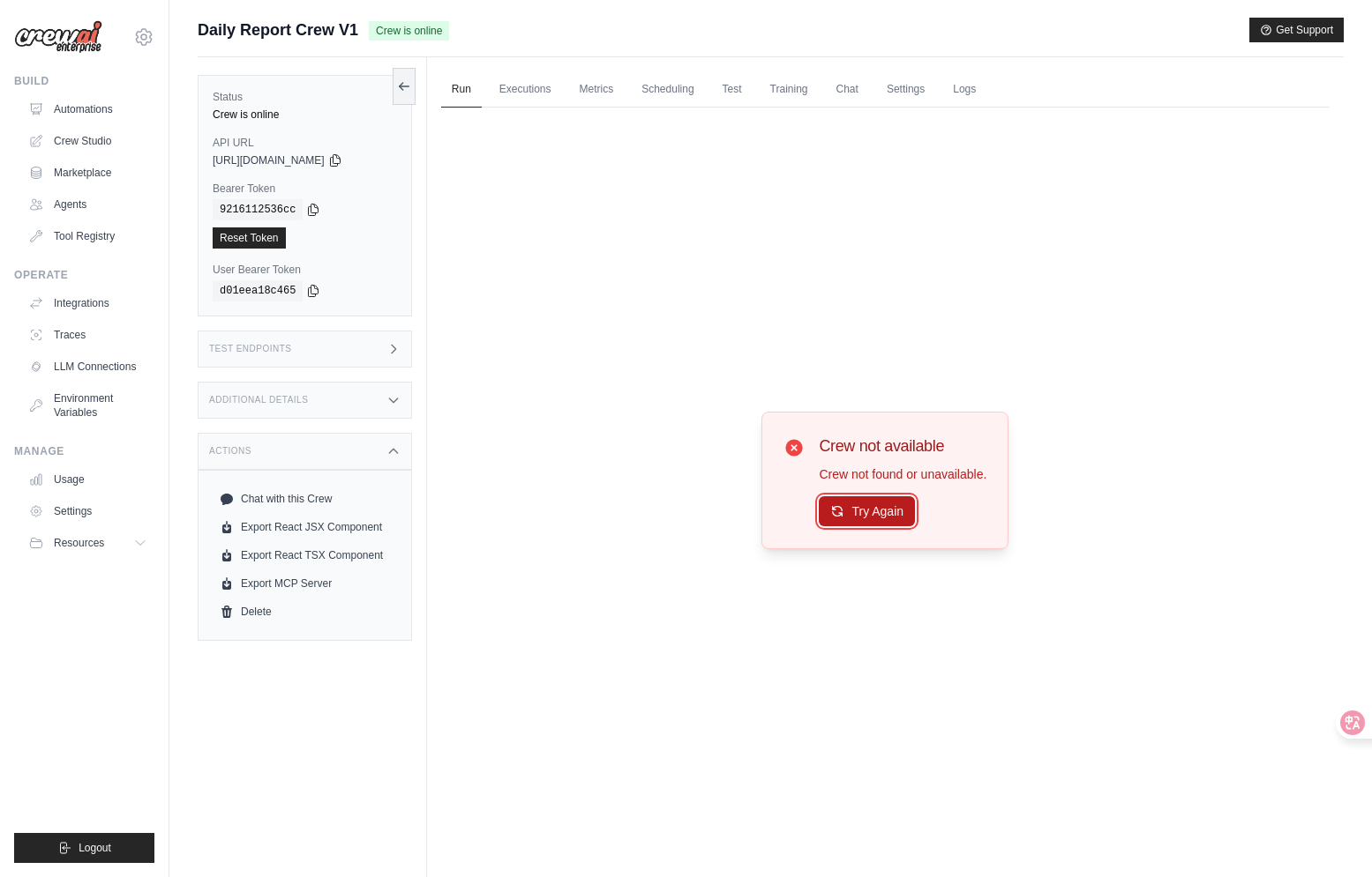
click at [897, 514] on button "Try Again" at bounding box center [867, 511] width 96 height 30
click at [897, 514] on button "Try Again" at bounding box center [867, 512] width 96 height 30
click at [100, 150] on link "Crew Studio" at bounding box center [89, 140] width 133 height 28
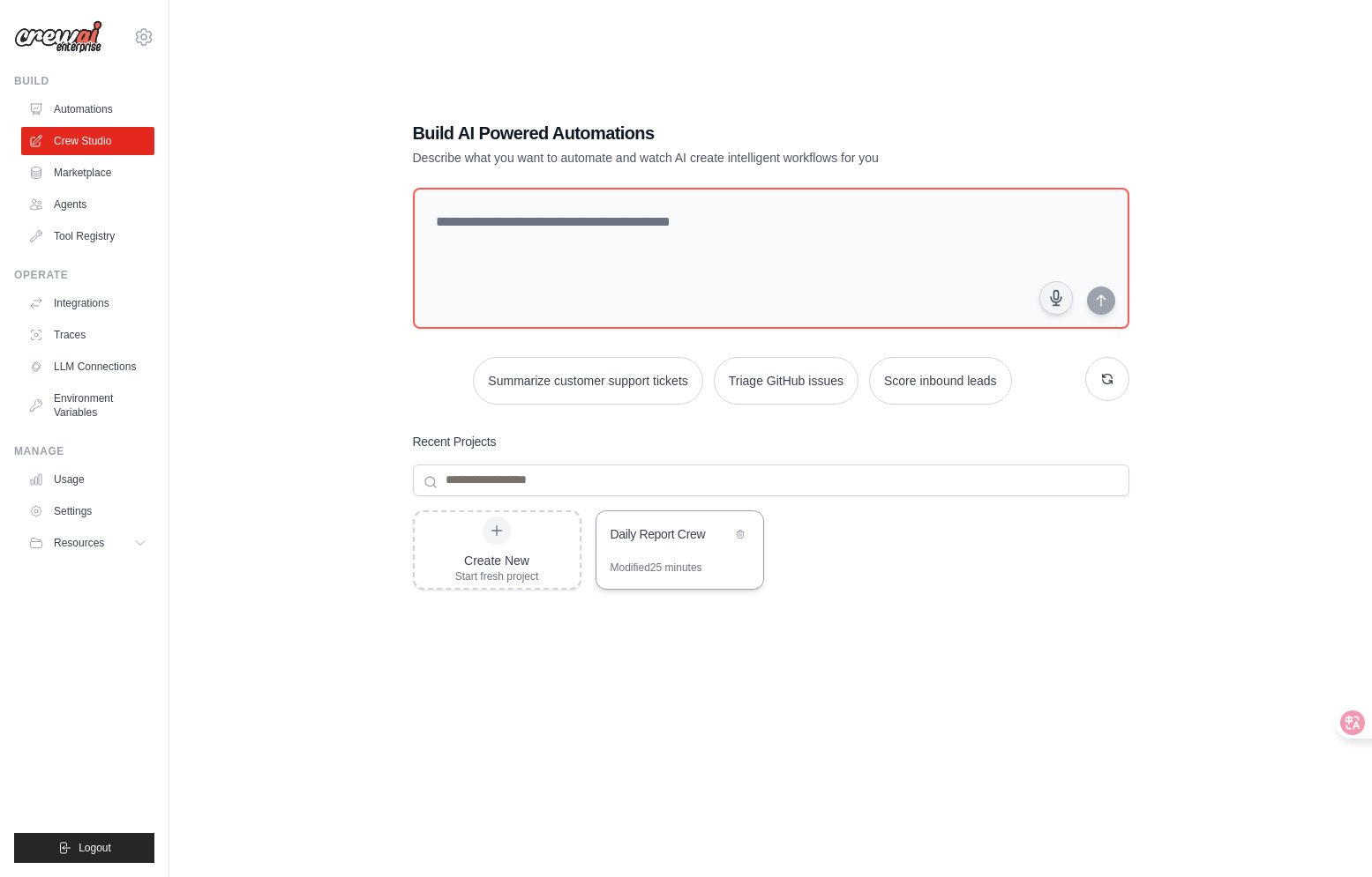
click at [612, 532] on div "Daily Report Crew" at bounding box center [670, 535] width 121 height 18
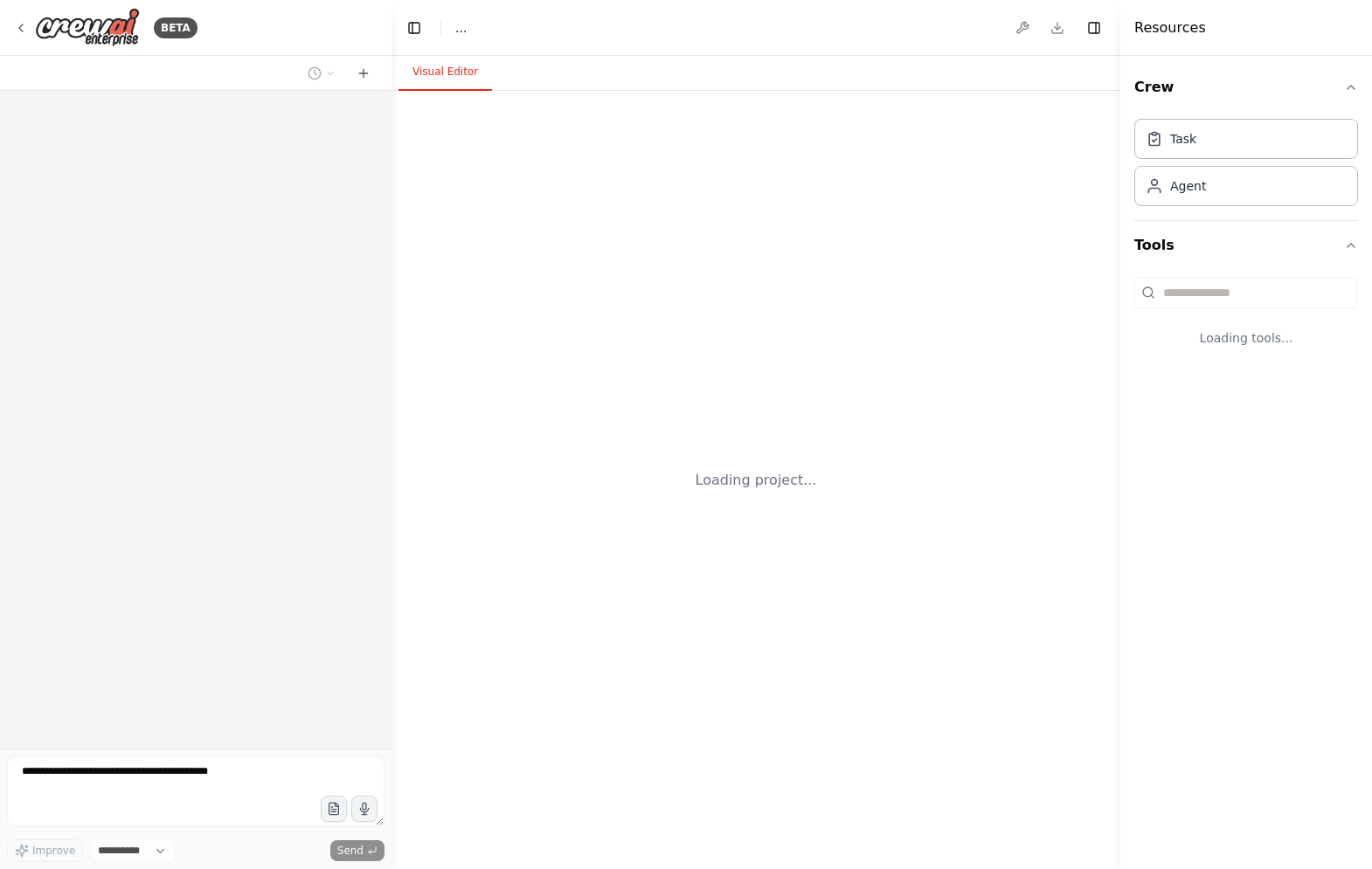
select select "****"
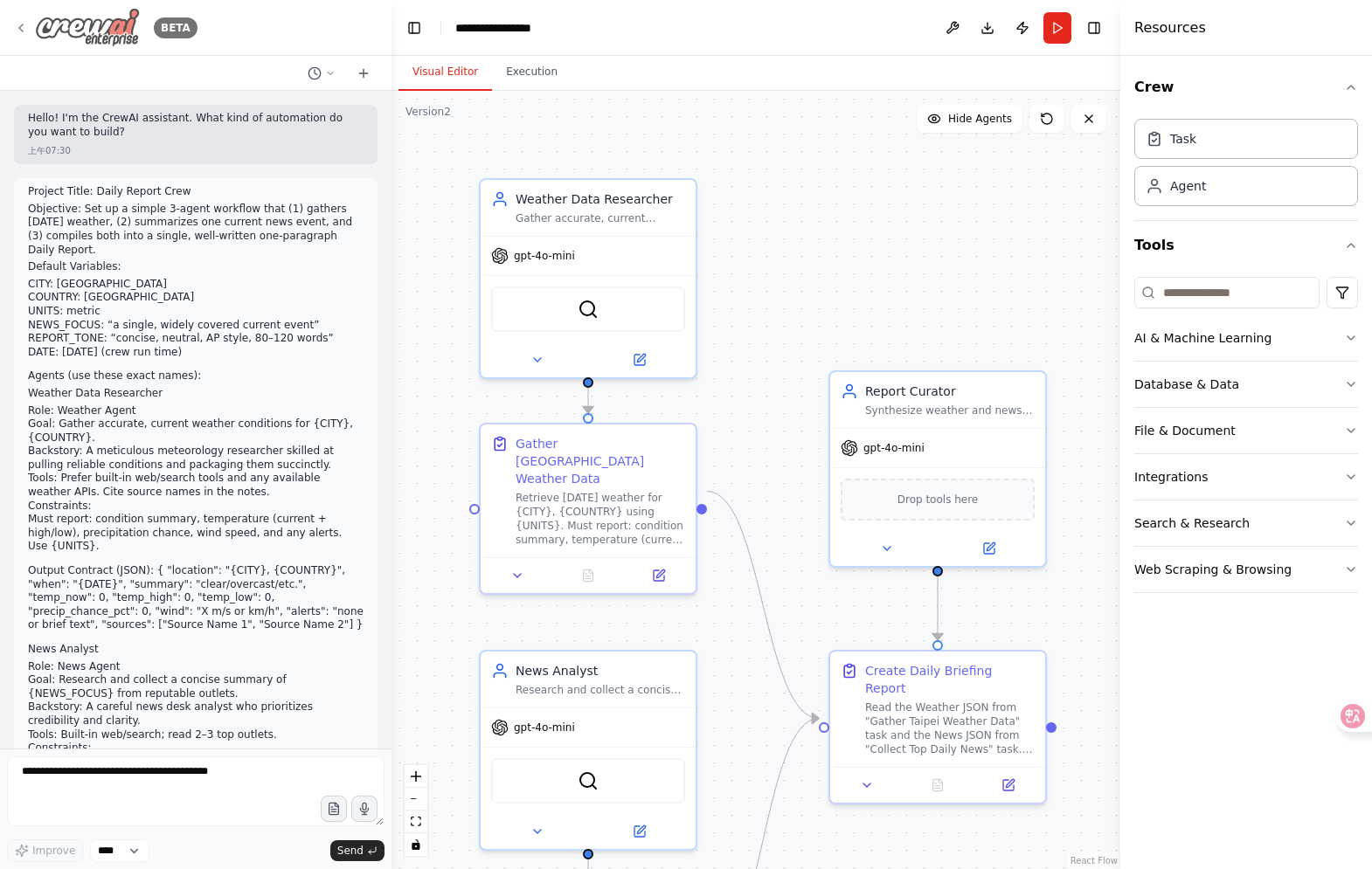
click at [14, 26] on icon at bounding box center [20, 28] width 14 height 14
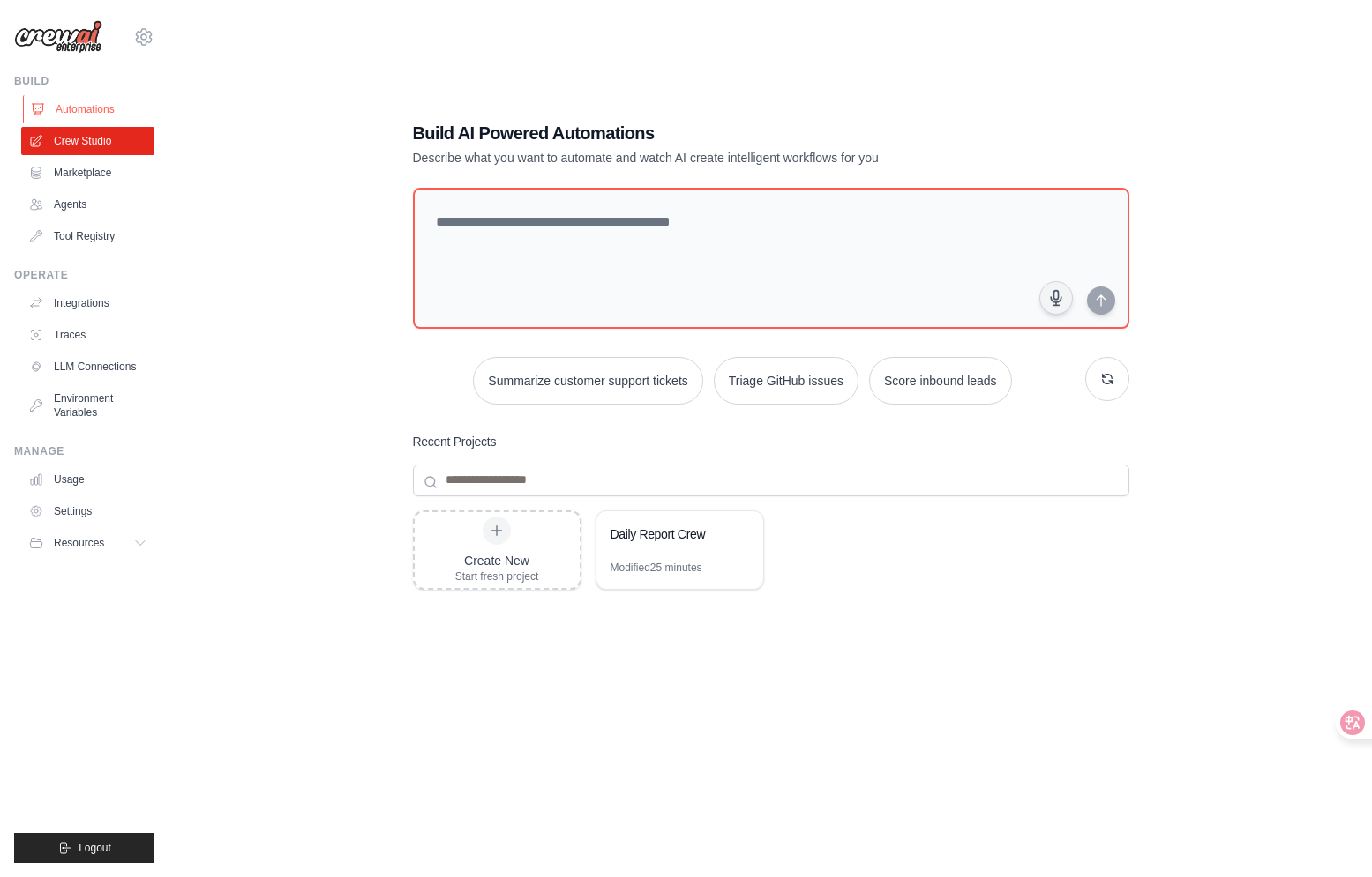
click at [69, 114] on link "Automations" at bounding box center [89, 109] width 133 height 28
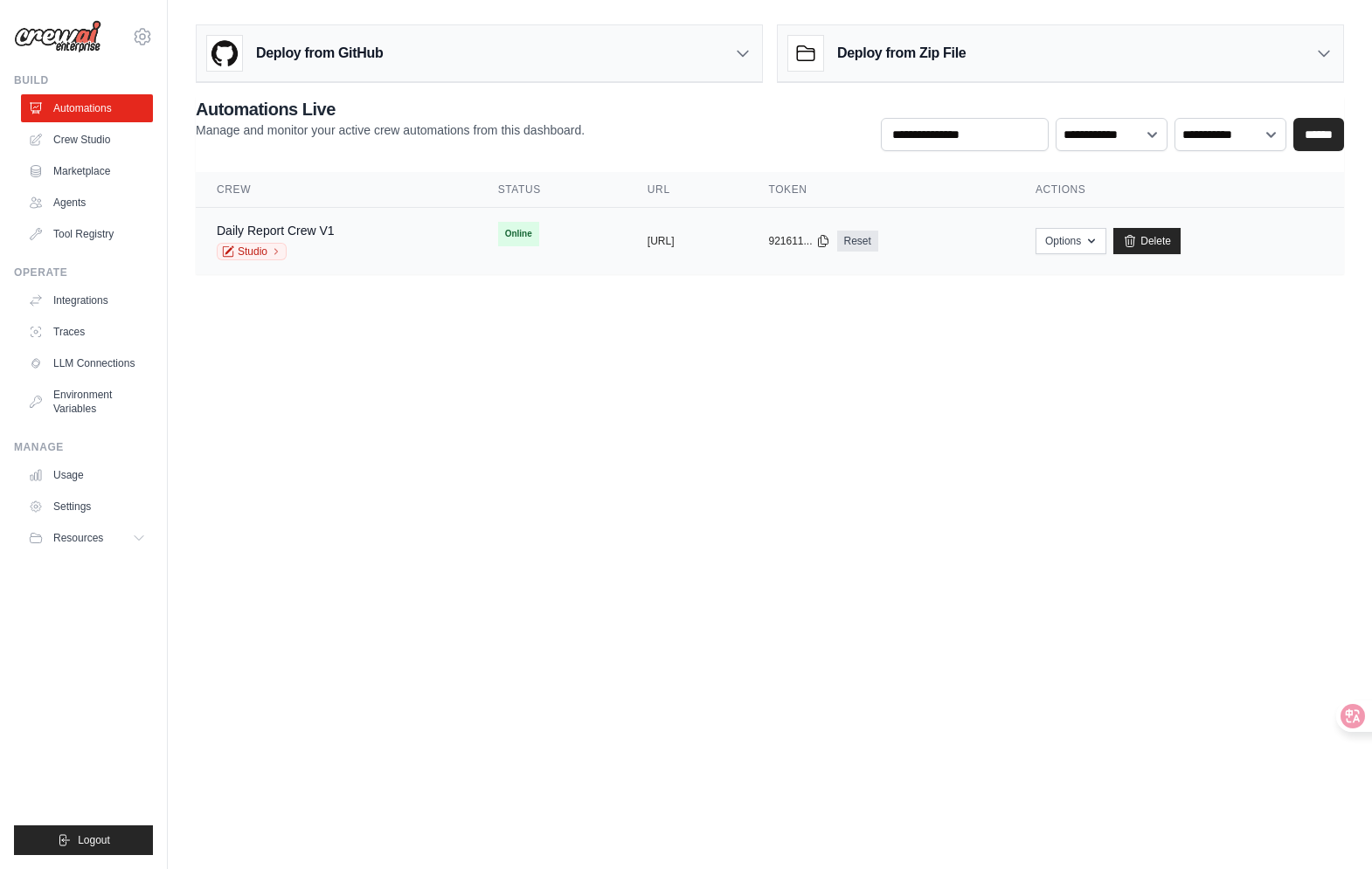
click at [307, 221] on td "Daily Report Crew V1 Studio" at bounding box center [335, 241] width 281 height 67
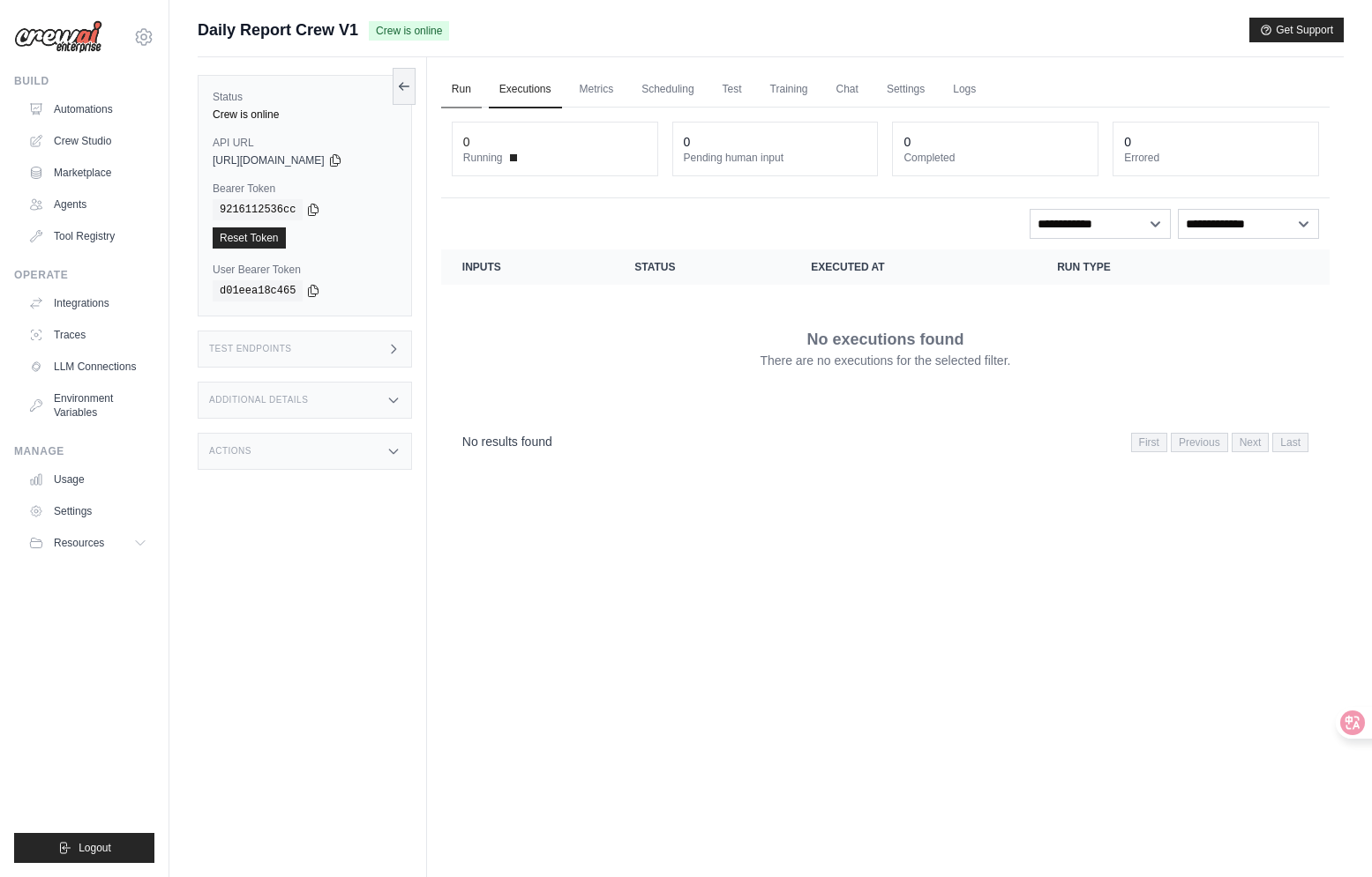
click at [460, 91] on link "Run" at bounding box center [460, 90] width 40 height 37
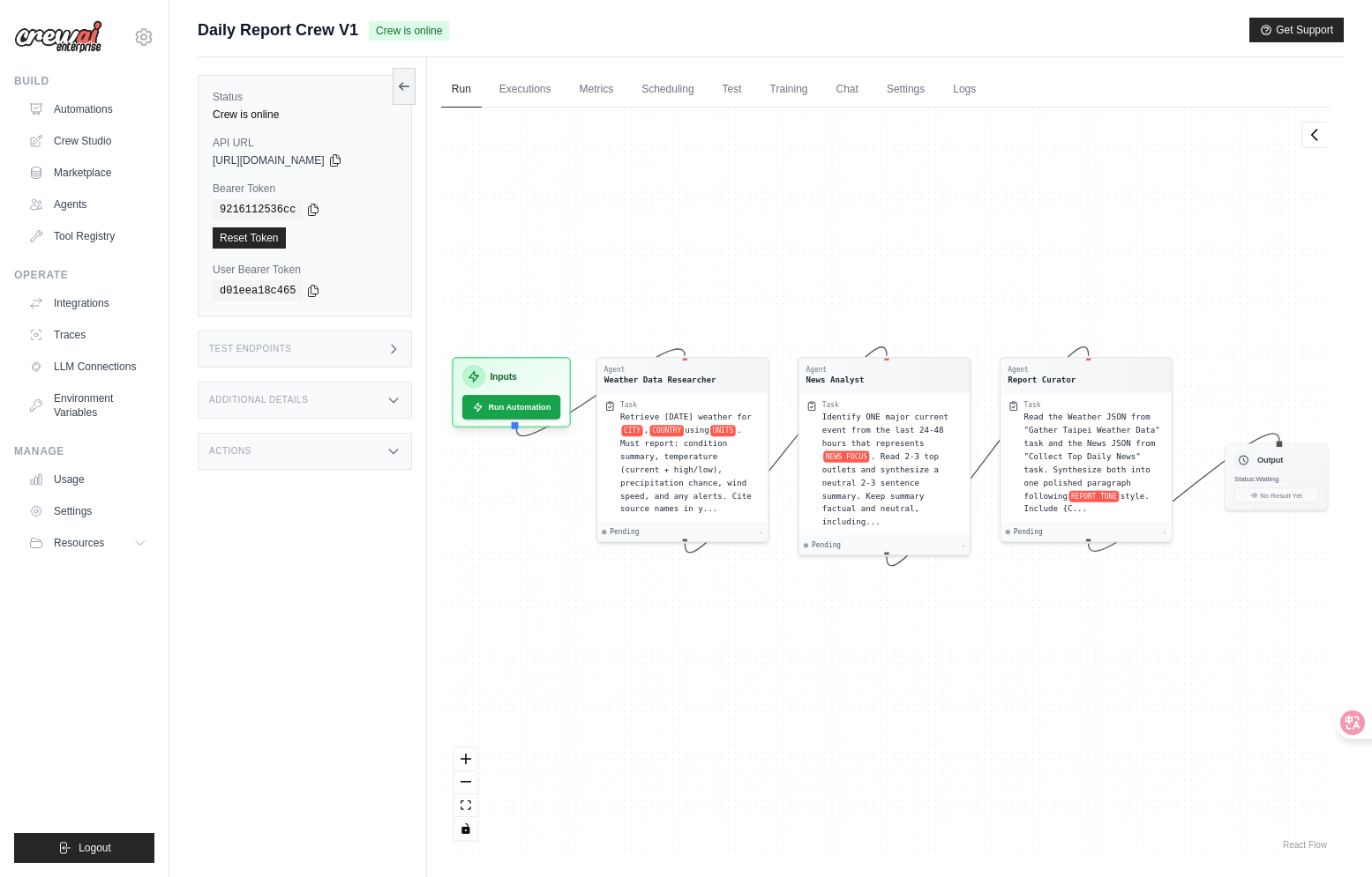
drag, startPoint x: 752, startPoint y: 319, endPoint x: 764, endPoint y: 275, distance: 45.6
click at [764, 275] on div "Agent Weather Data Researcher Task Retrieve [DATE] weather for CITY , COUNTRY u…" at bounding box center [884, 481] width 888 height 746
click at [559, 401] on button "Run Automation" at bounding box center [510, 402] width 103 height 26
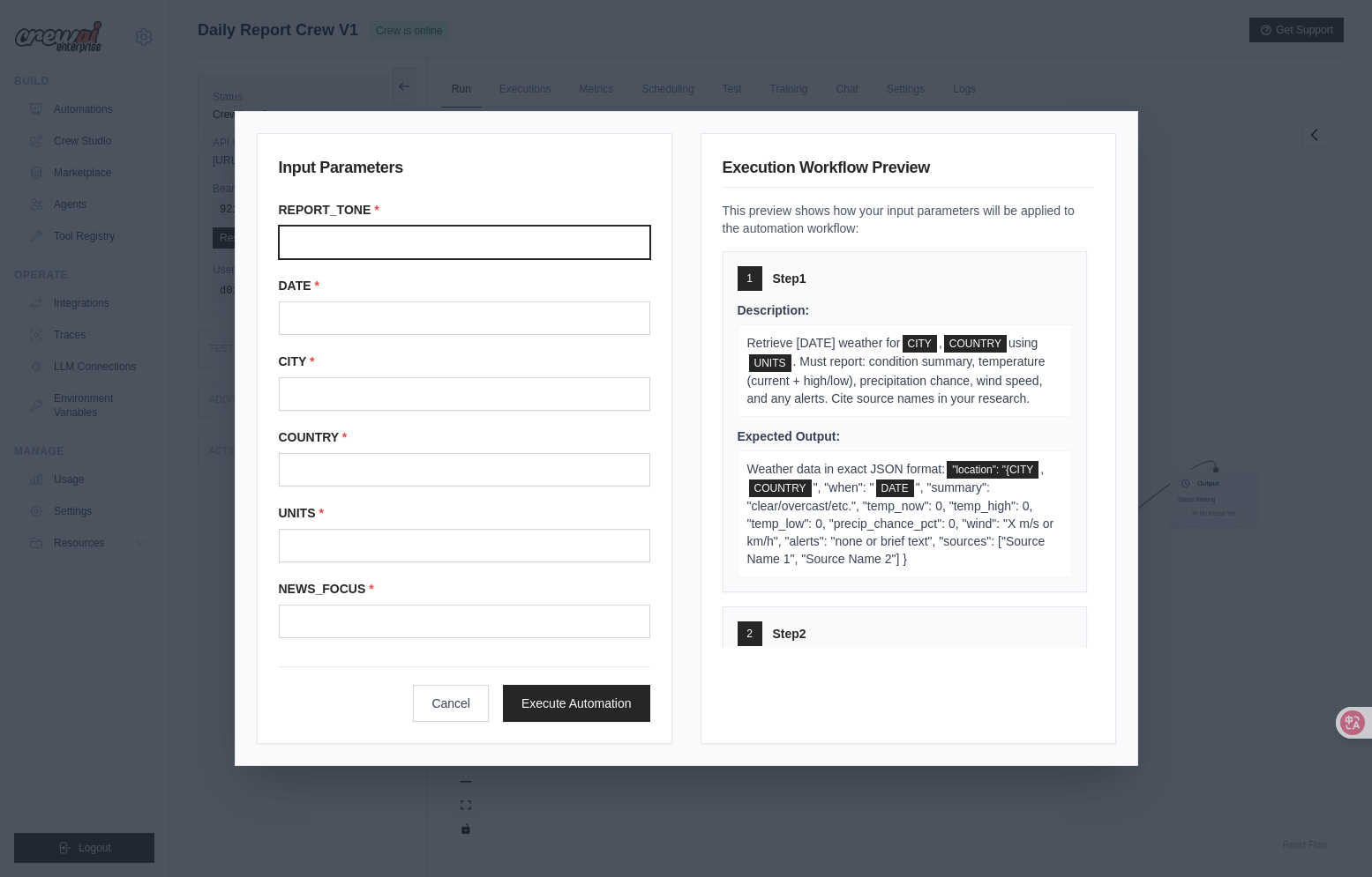
click at [463, 244] on input "Report tone" at bounding box center [464, 242] width 371 height 33
click at [436, 231] on input "Report tone" at bounding box center [464, 242] width 371 height 33
paste input "**********"
type input "**********"
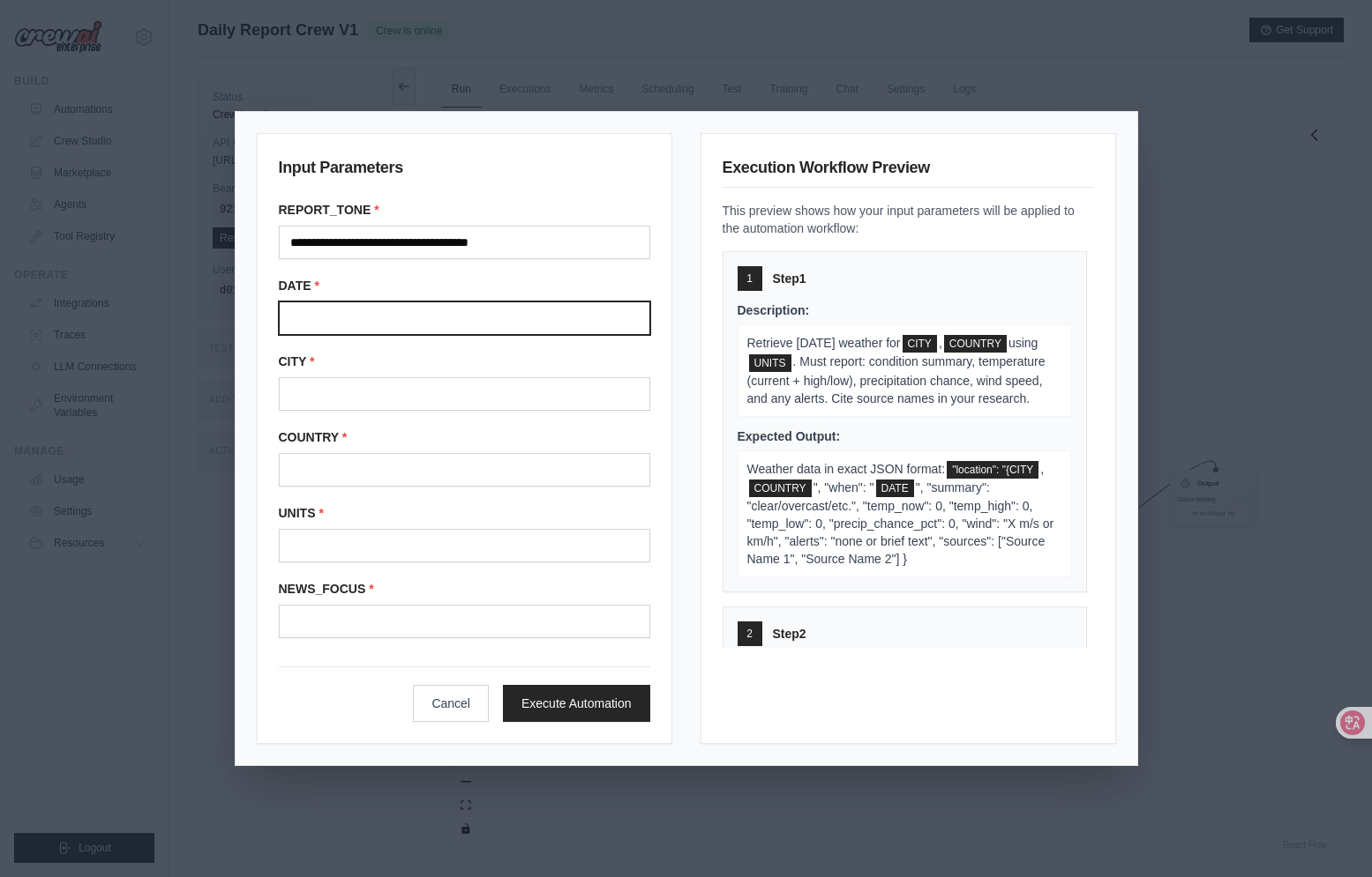
click at [359, 313] on input "Date" at bounding box center [464, 318] width 371 height 33
paste input "**********"
type input "**********"
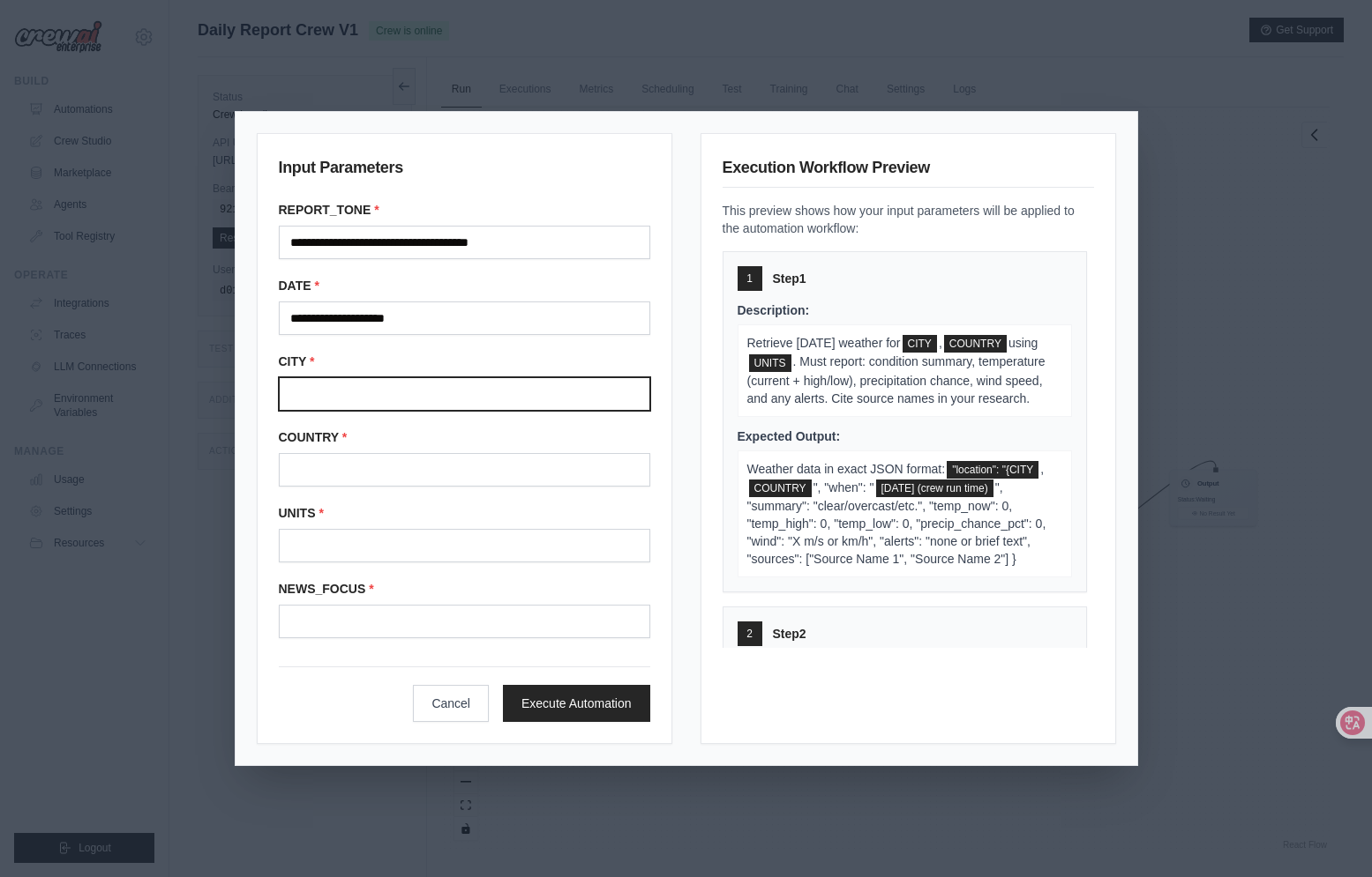
click at [350, 406] on input "City" at bounding box center [464, 394] width 371 height 33
paste input "******"
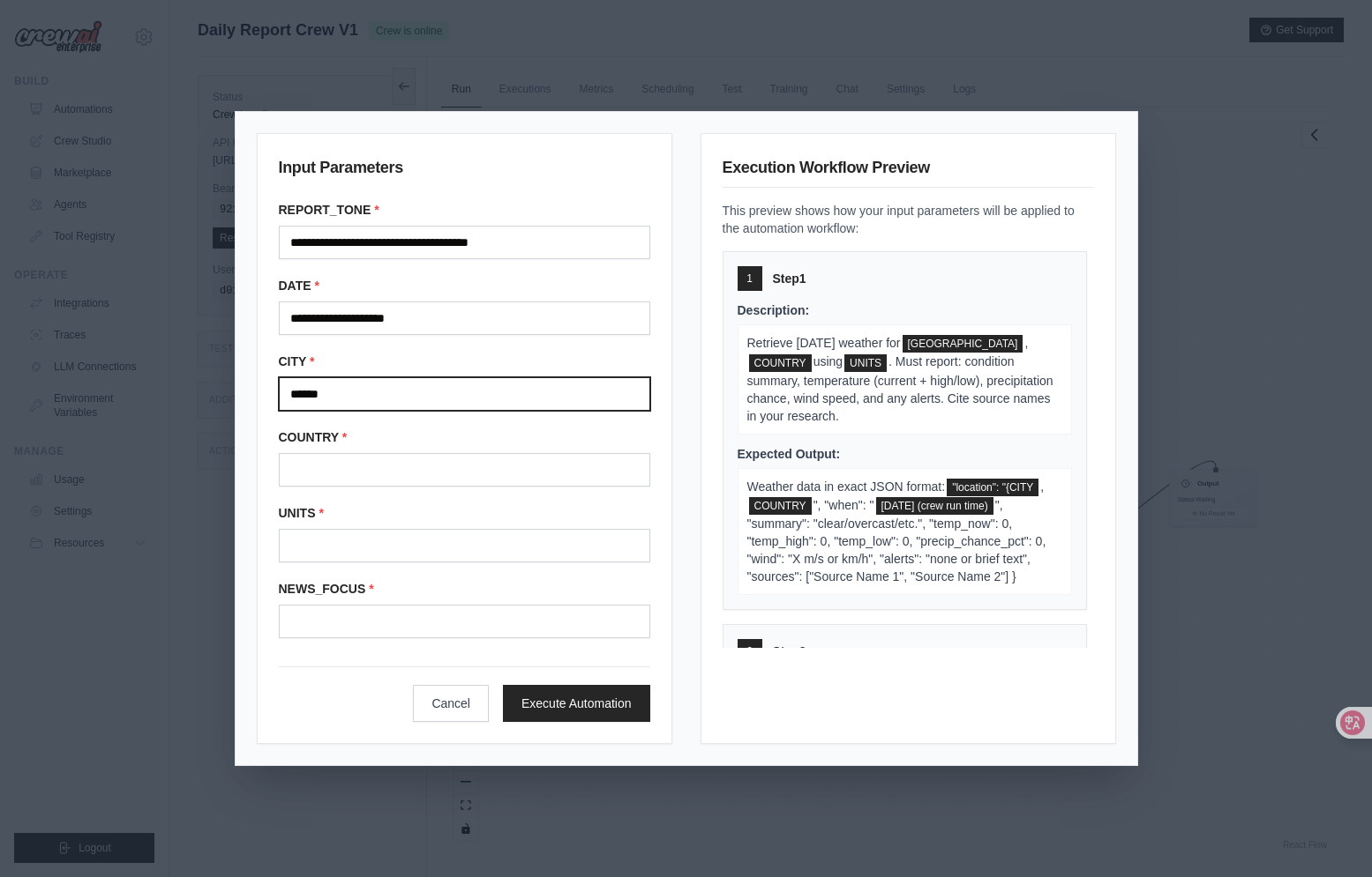
type input "******"
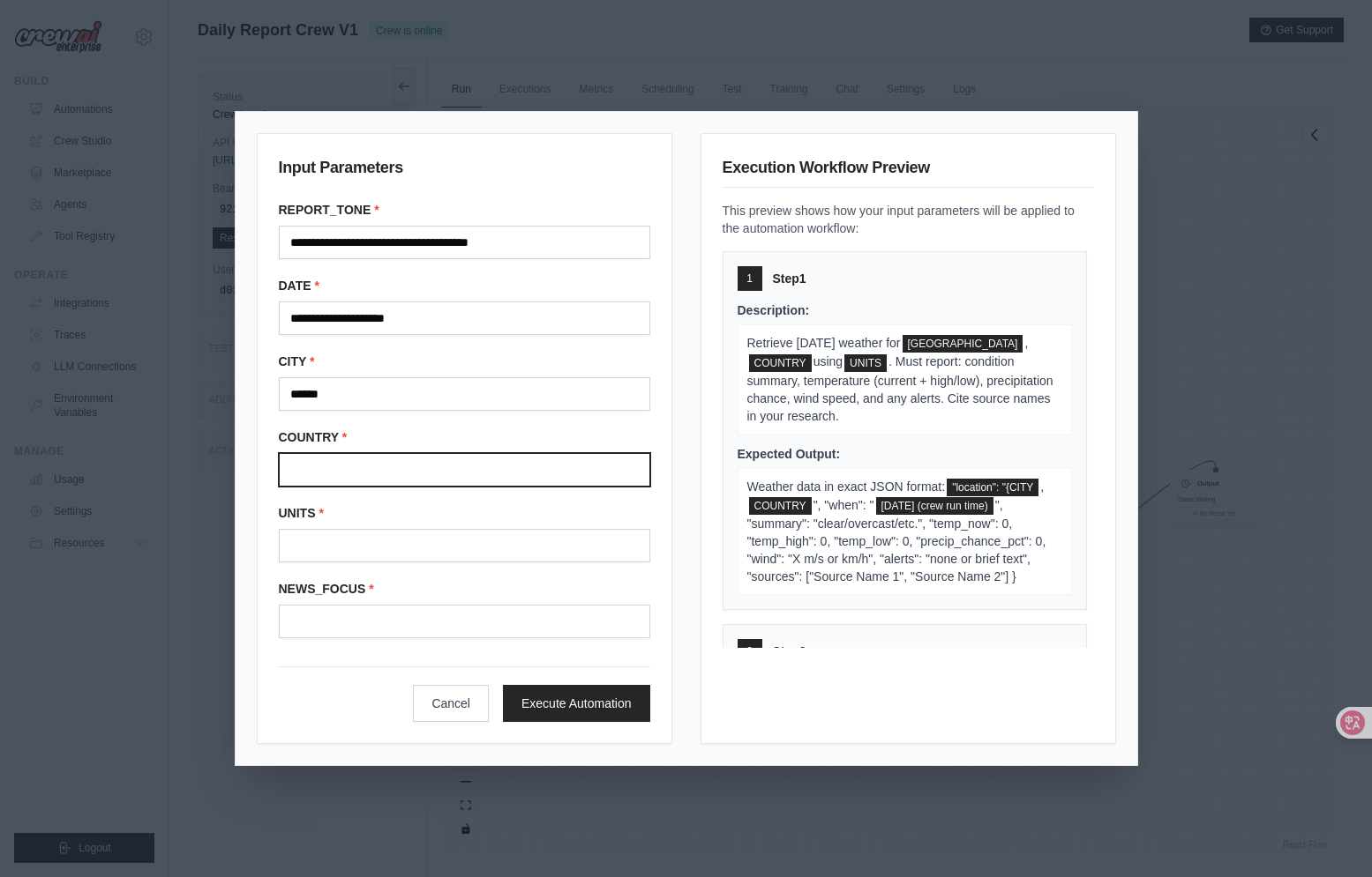
click at [343, 461] on input "Country" at bounding box center [464, 470] width 371 height 33
paste input "******"
type input "******"
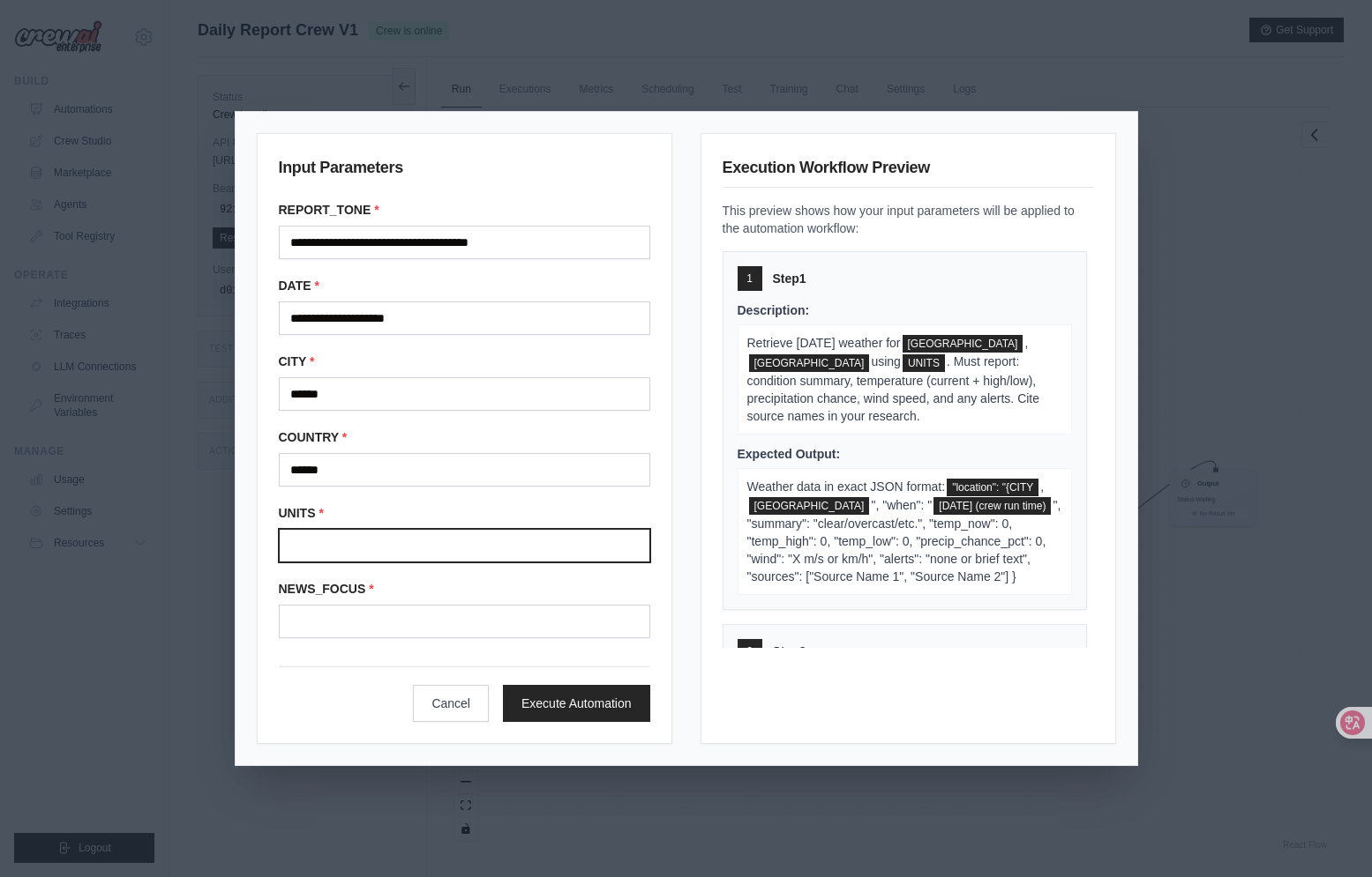
click at [351, 541] on input "Units" at bounding box center [464, 545] width 371 height 33
paste input "******"
type input "******"
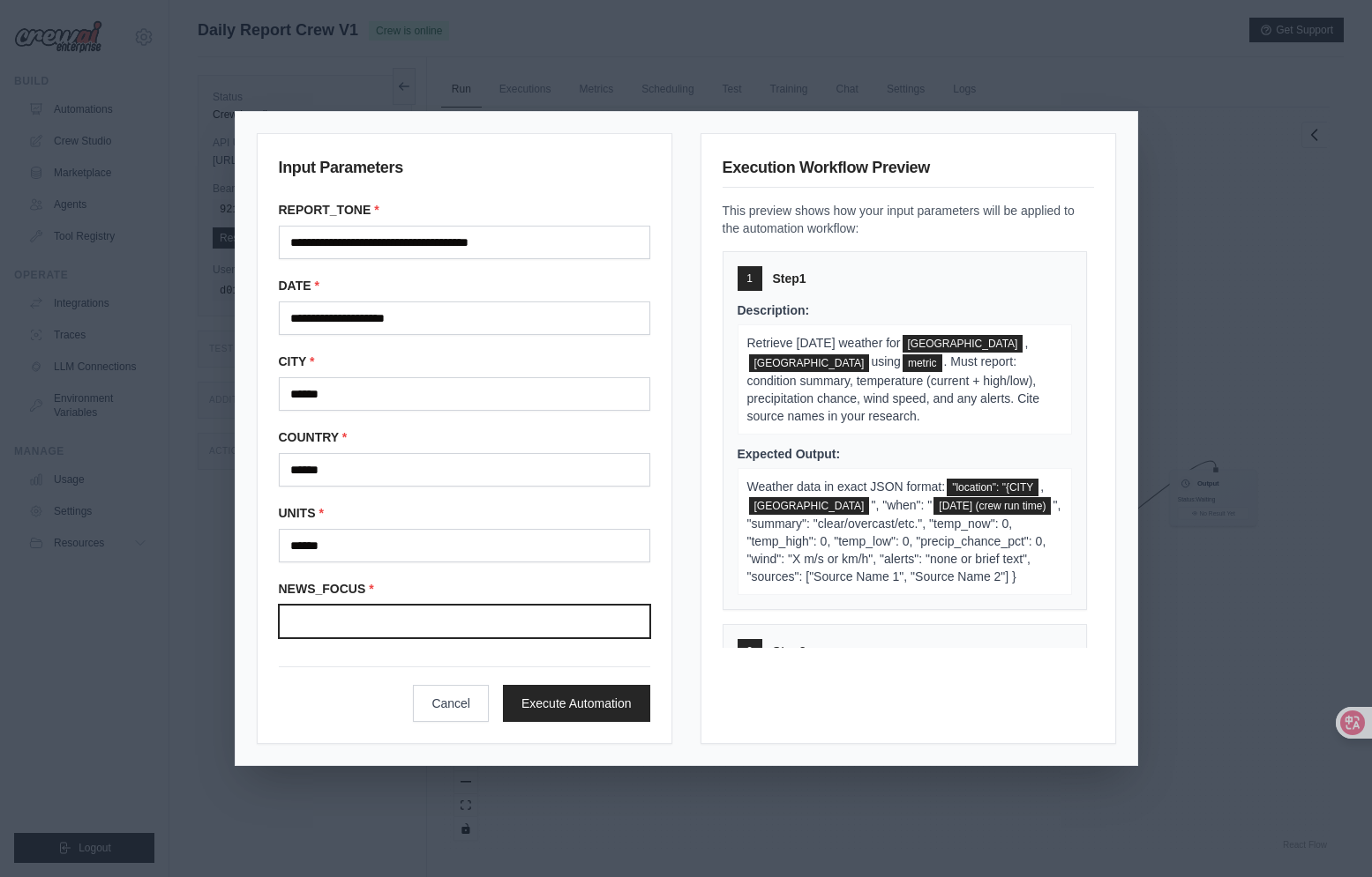
click at [399, 623] on input "News focus" at bounding box center [464, 622] width 371 height 33
paste input "**********"
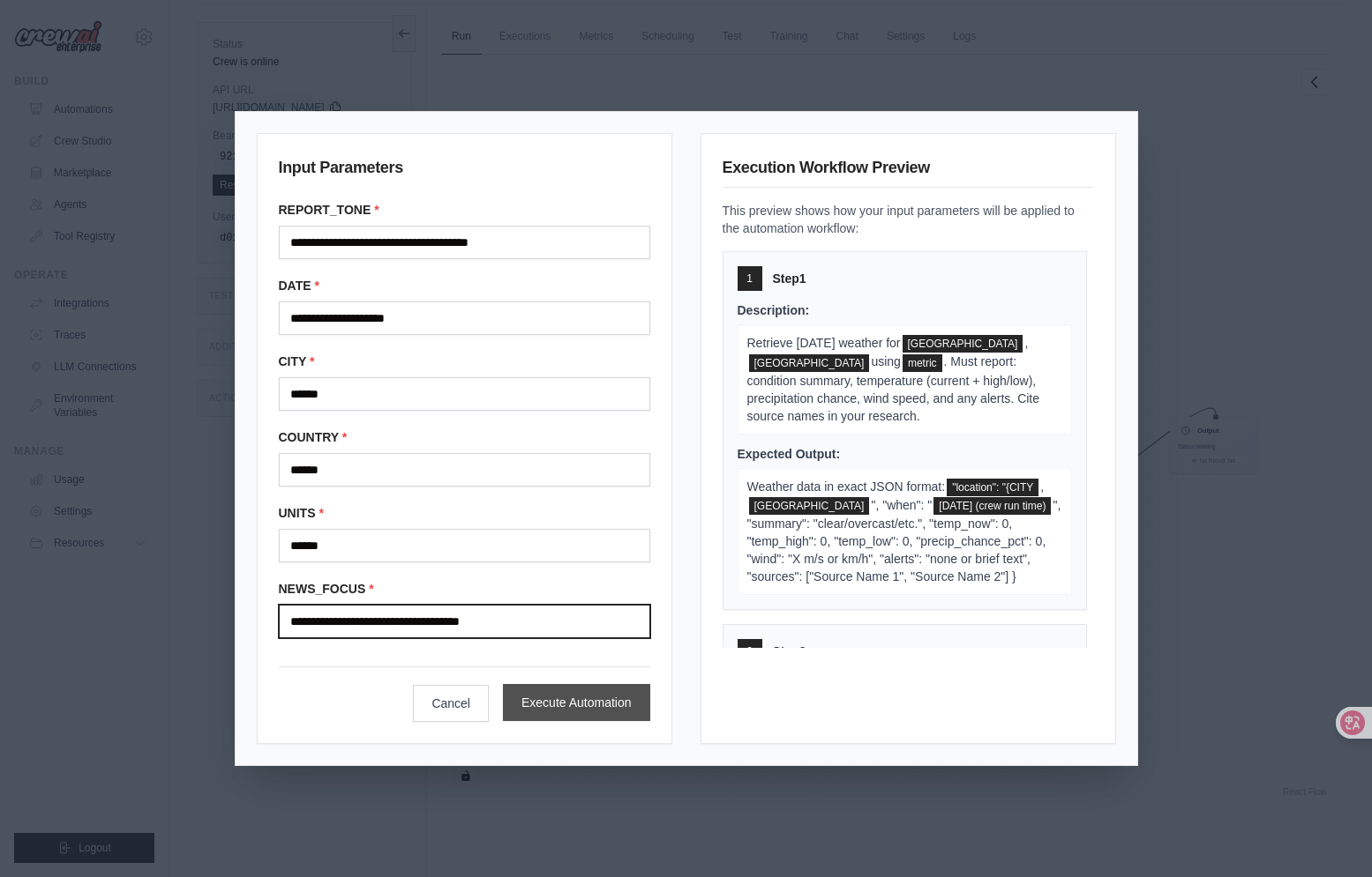
scroll to position [75, 0]
type input "**********"
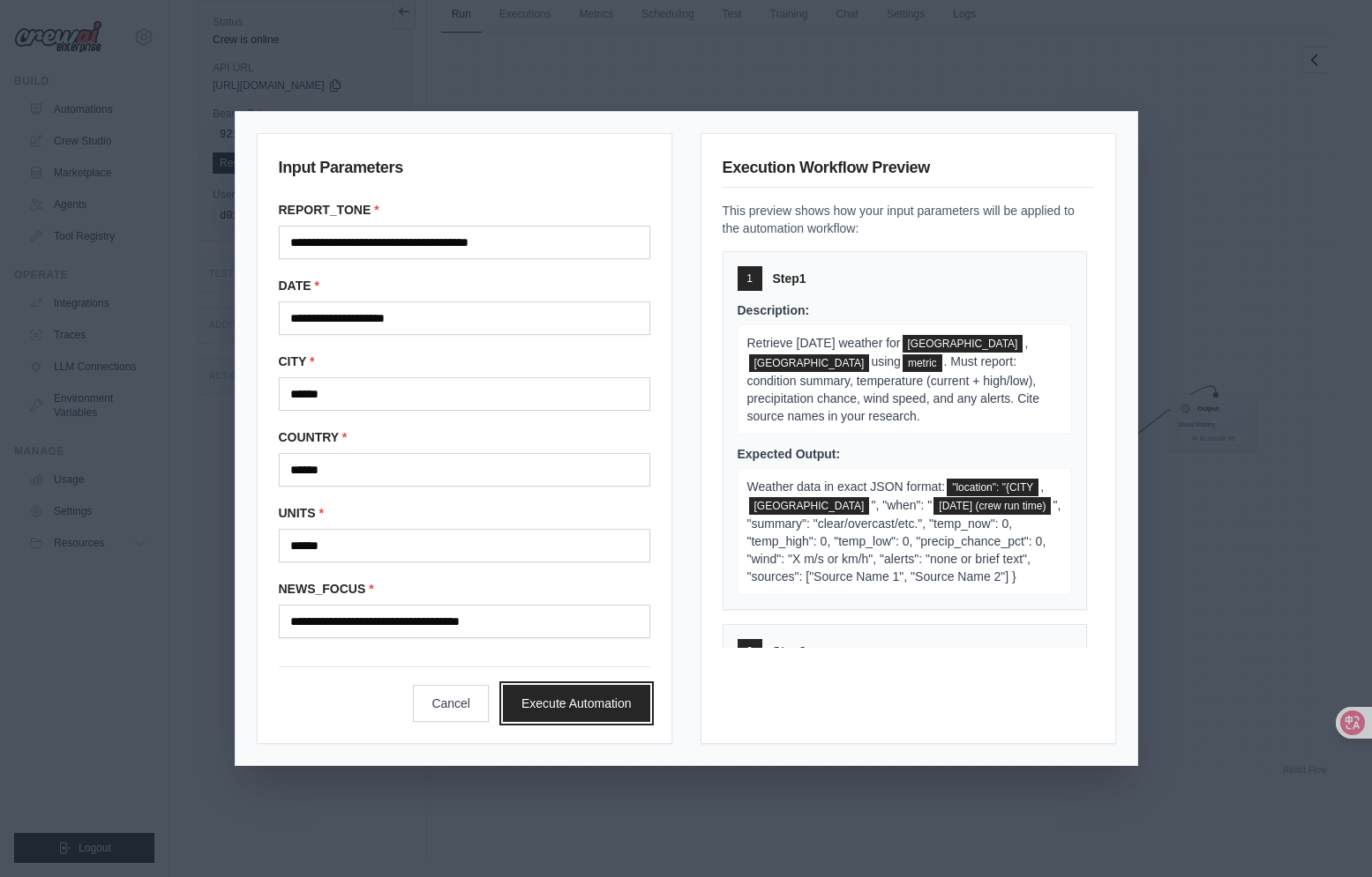
click at [546, 705] on button "Execute Automation" at bounding box center [576, 703] width 147 height 37
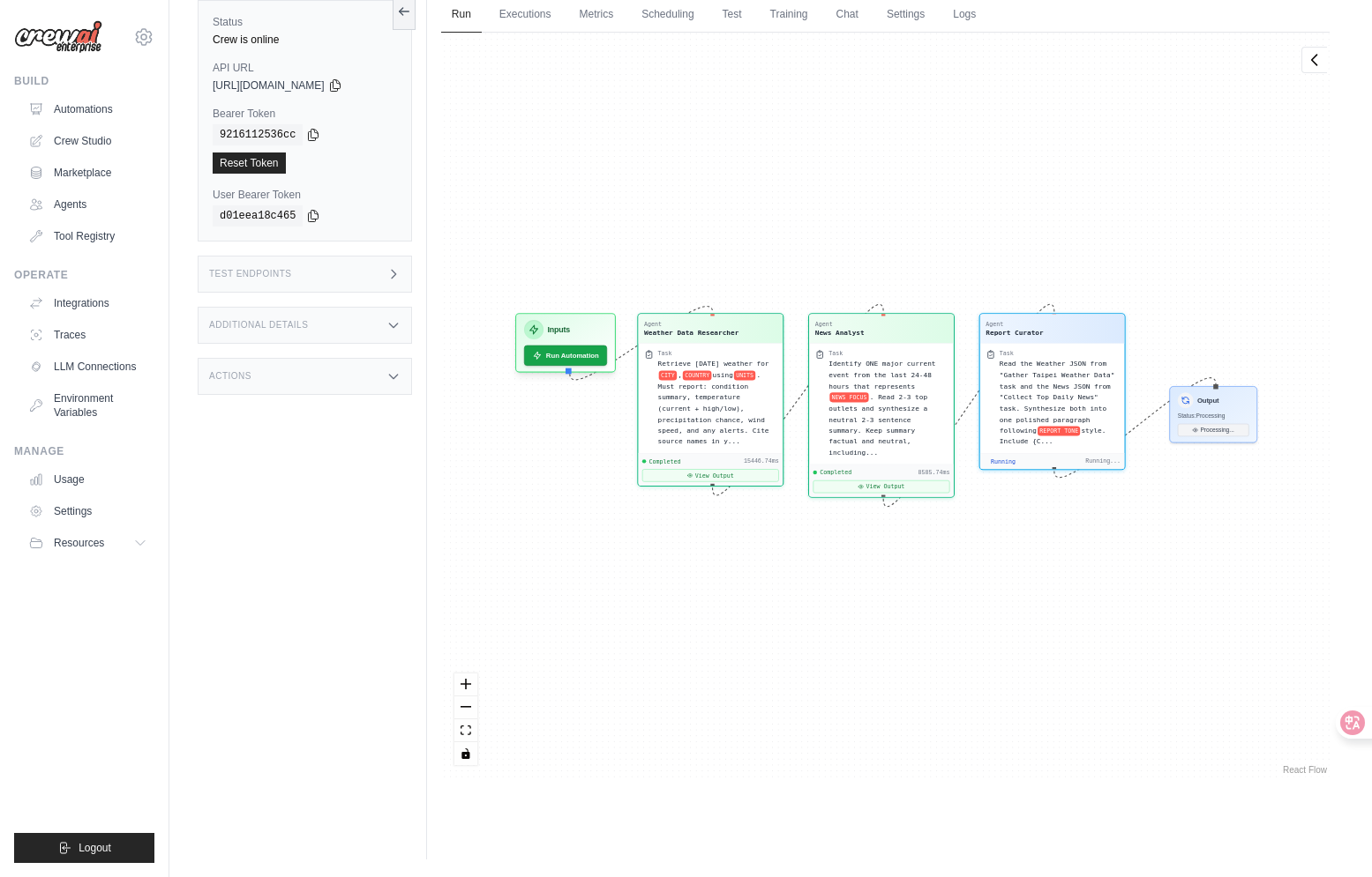
scroll to position [2102, 0]
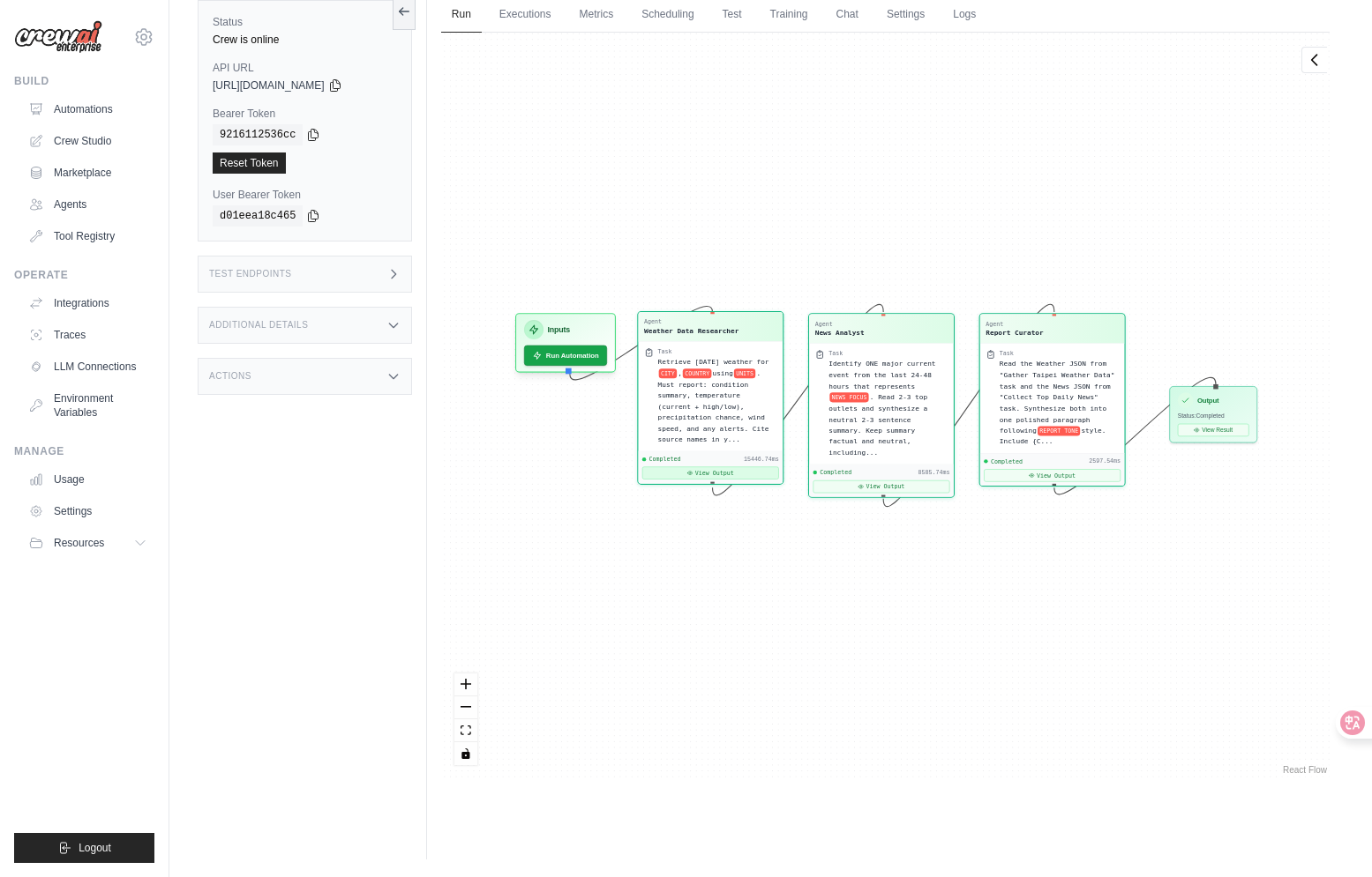
click at [733, 474] on button "View Output" at bounding box center [710, 473] width 136 height 13
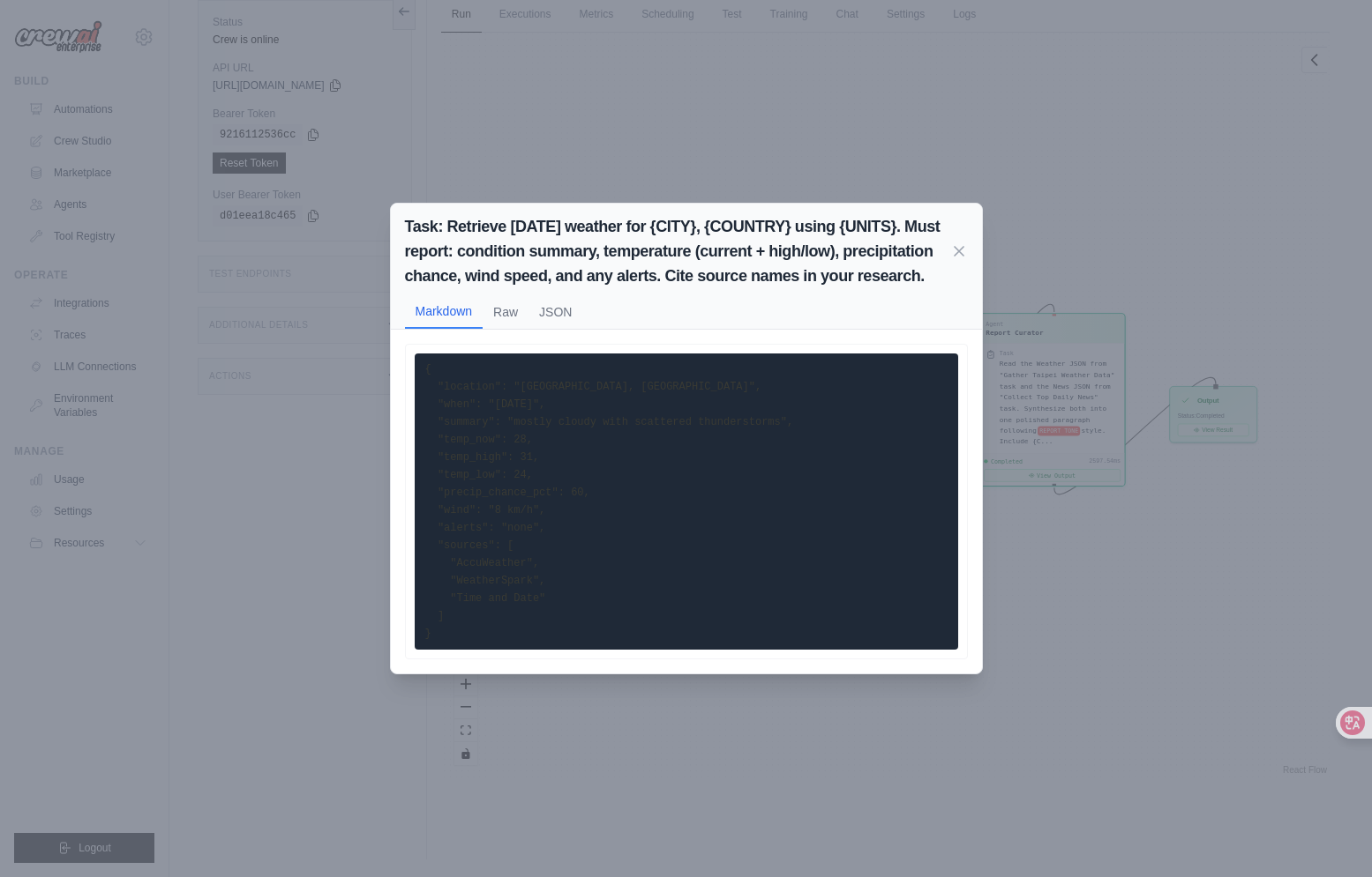
click at [669, 432] on pre "{ "location": "Taipei, Taiwan", "when": "today", "summary": "mostly cloudy with…" at bounding box center [686, 501] width 544 height 296
click at [520, 306] on button "Raw" at bounding box center [505, 311] width 46 height 33
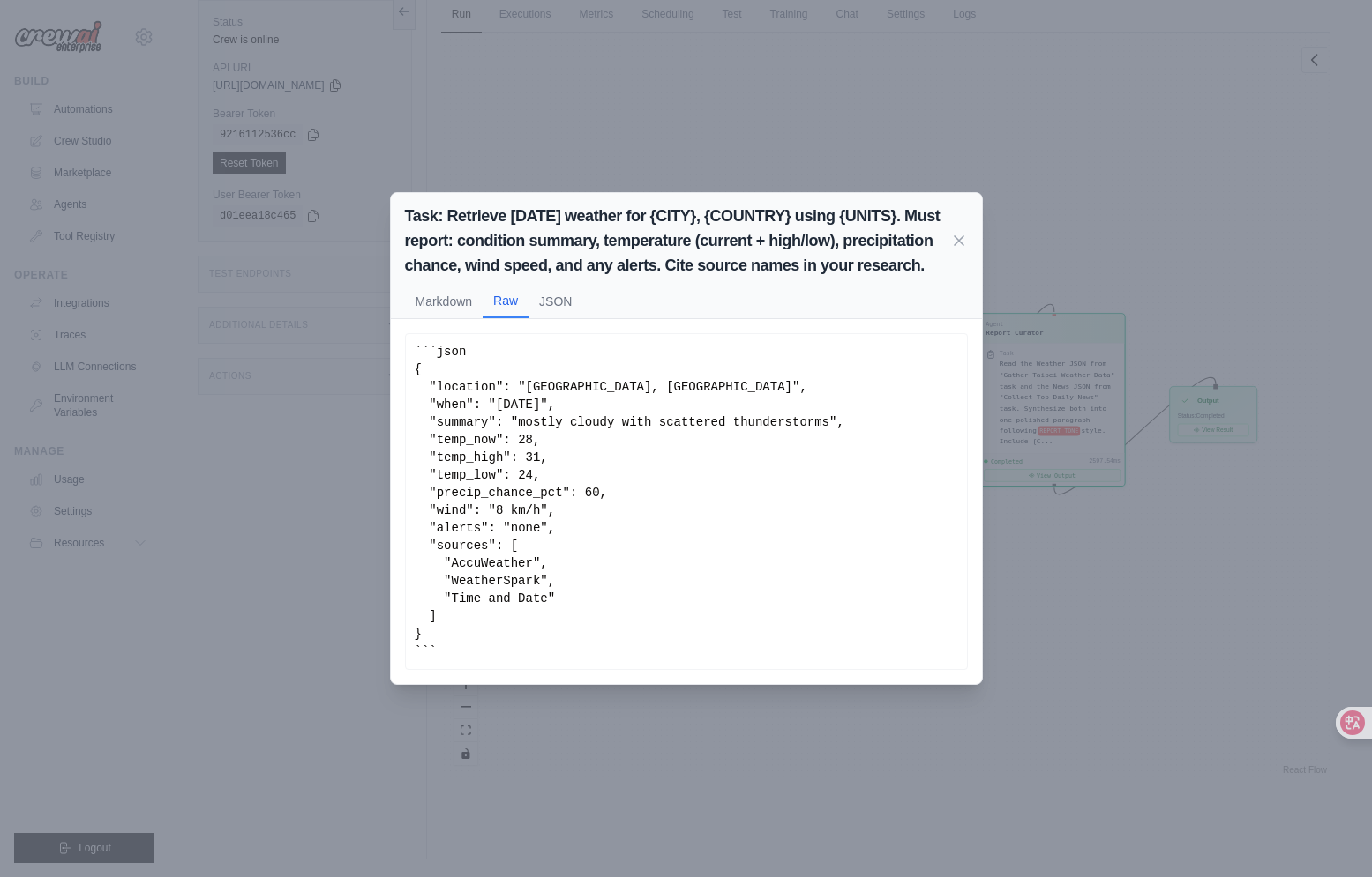
click at [1128, 341] on div "Task: Retrieve today's weather for {CITY}, {COUNTRY} using {UNITS}. Must report…" at bounding box center [686, 438] width 1372 height 877
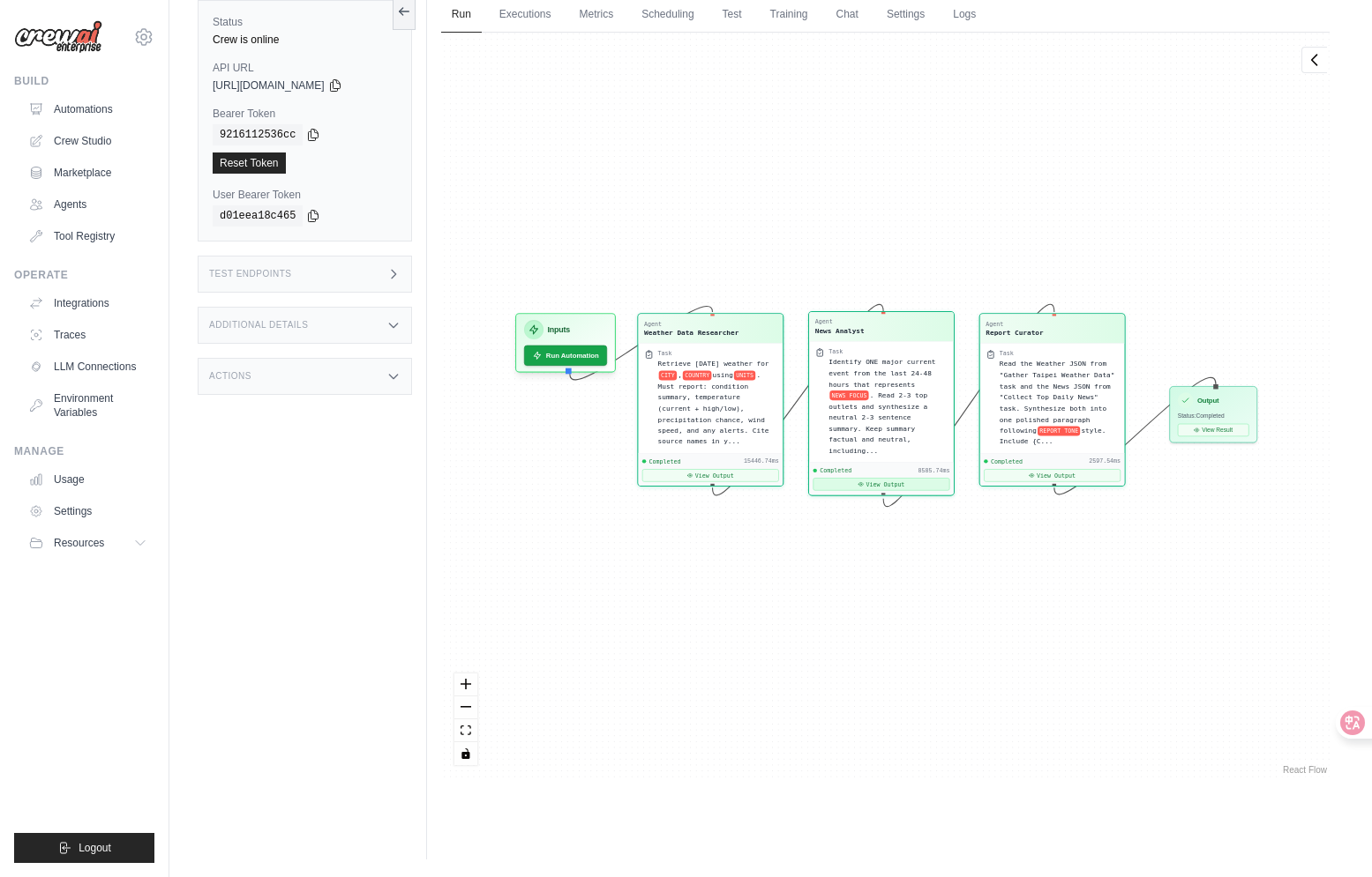
click at [856, 483] on button "View Output" at bounding box center [880, 484] width 136 height 13
click at [880, 486] on button "View Output" at bounding box center [880, 484] width 136 height 13
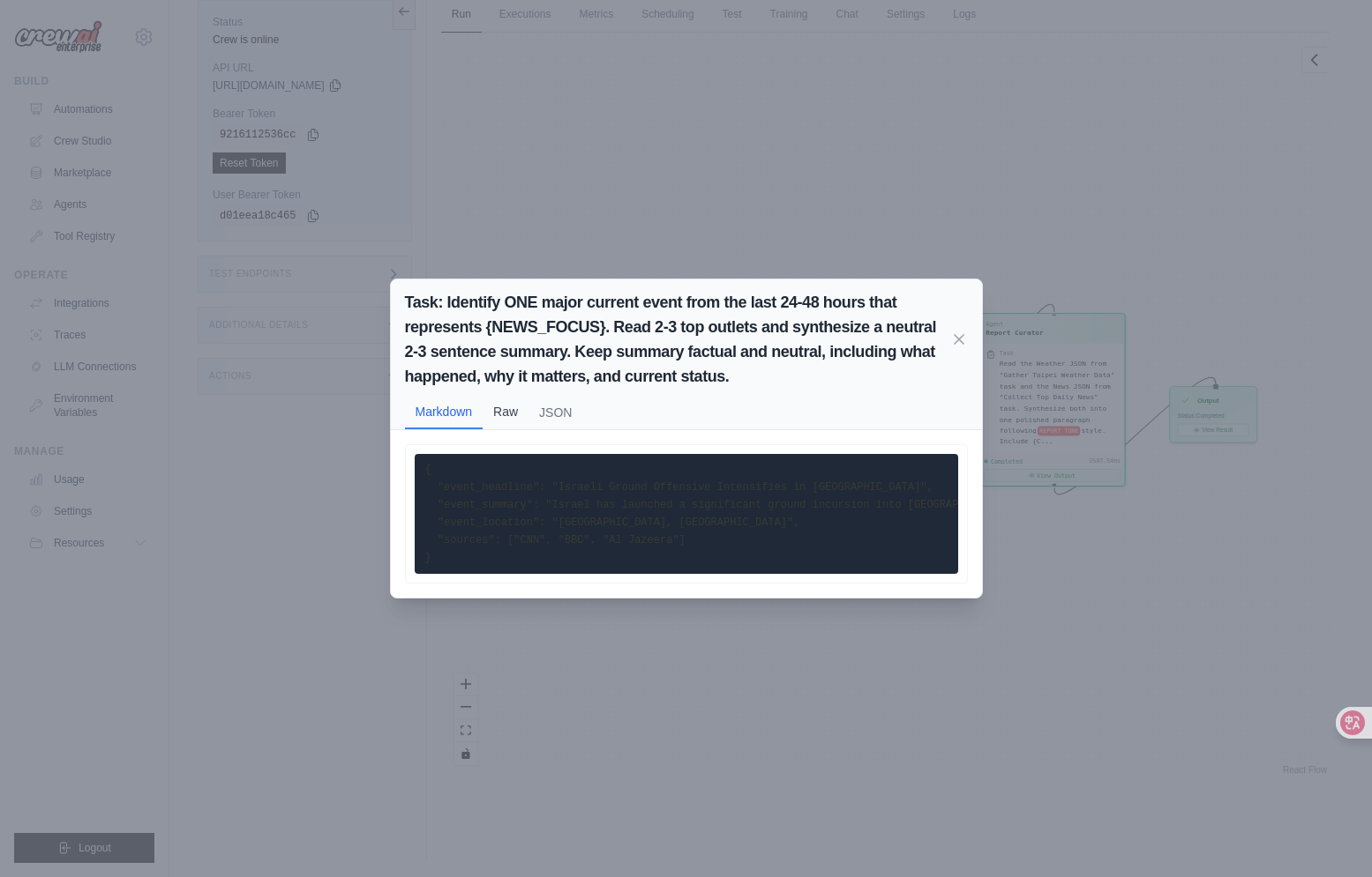
click at [497, 408] on button "Raw" at bounding box center [505, 412] width 46 height 33
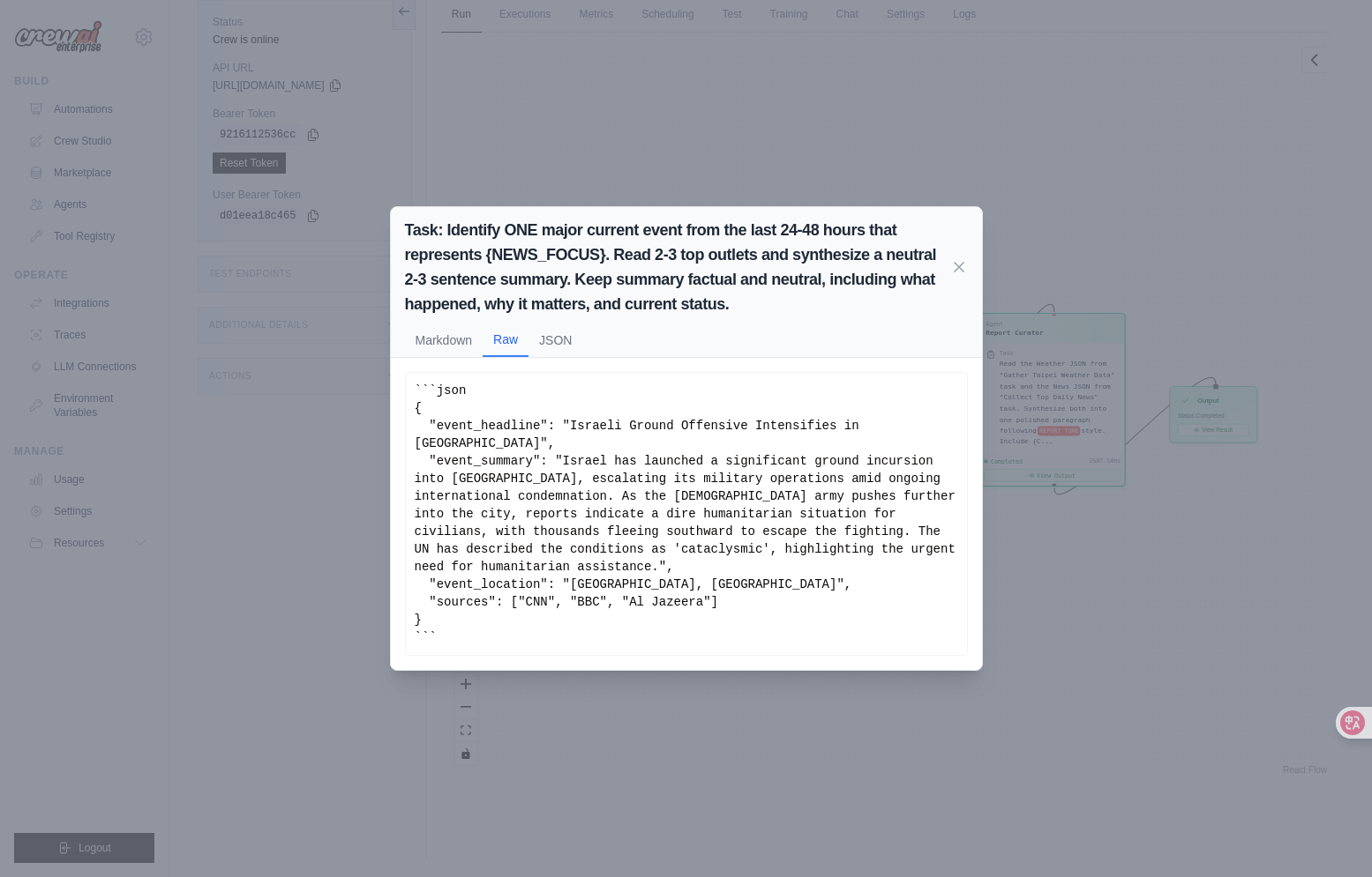
click at [1118, 454] on div "Task: Identify ONE major current event from the last 24-48 hours that represent…" at bounding box center [686, 438] width 1372 height 877
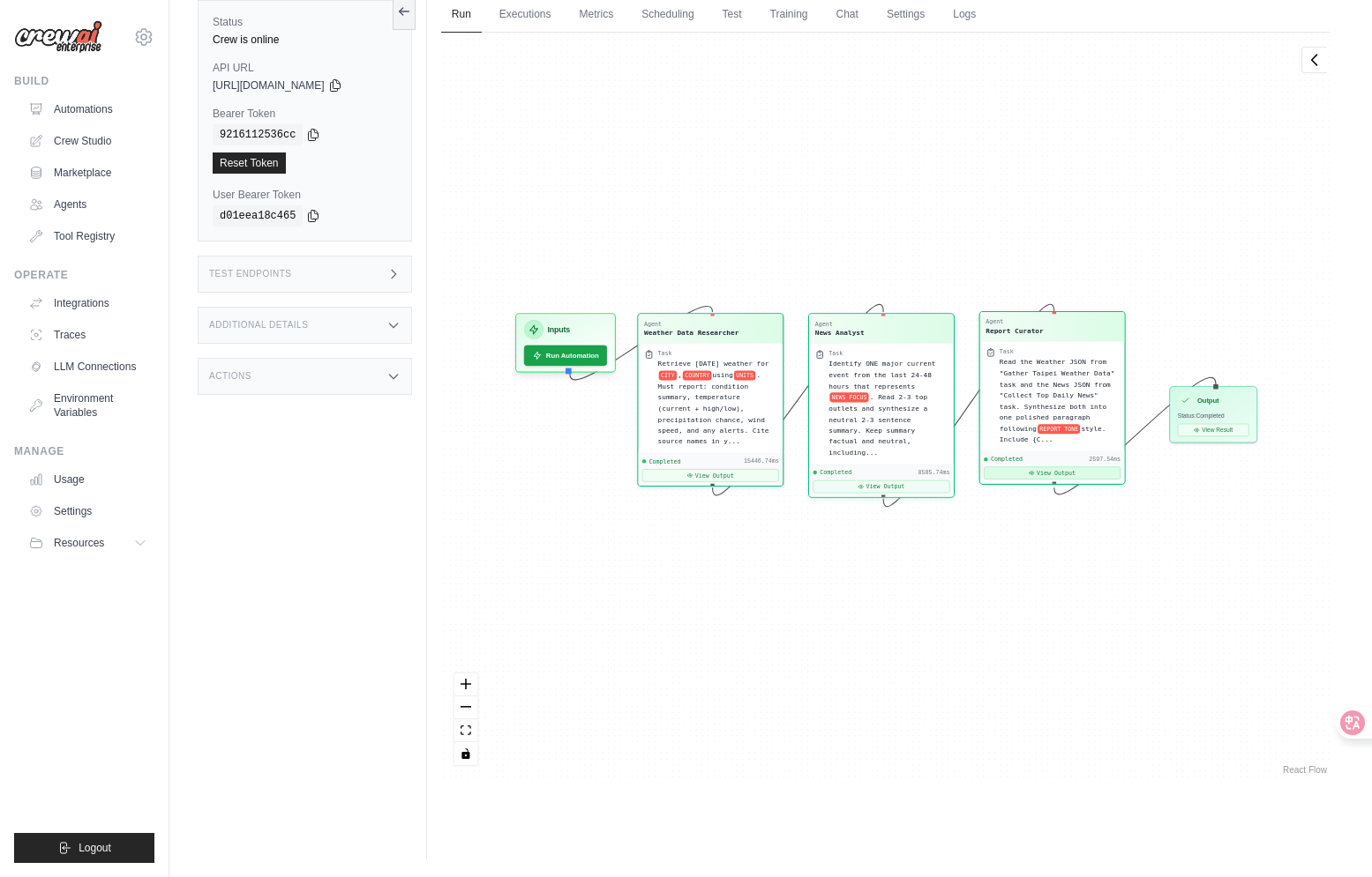
click at [1076, 476] on button "View Output" at bounding box center [1051, 473] width 136 height 13
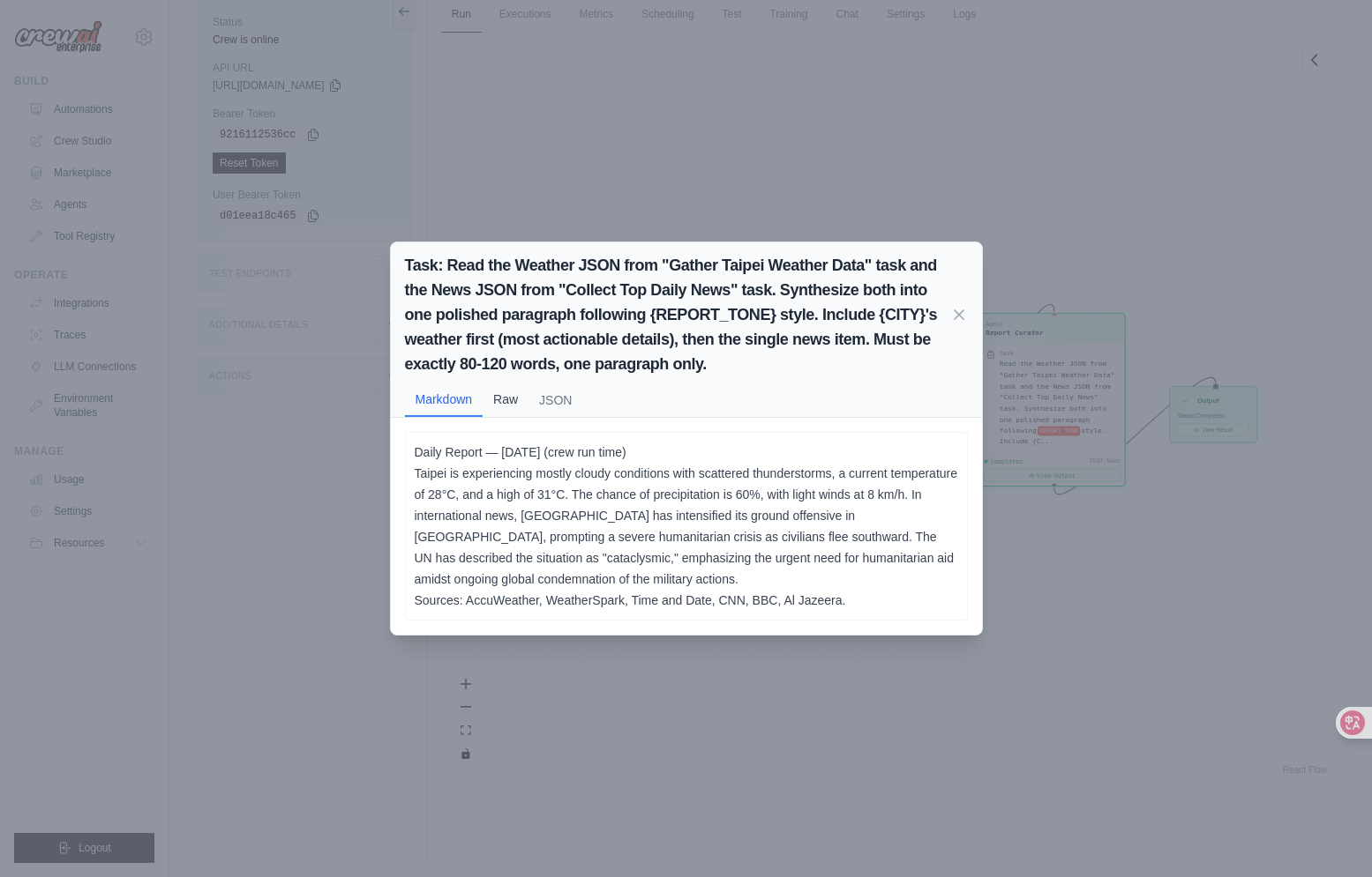
click at [492, 394] on button "Raw" at bounding box center [505, 399] width 46 height 33
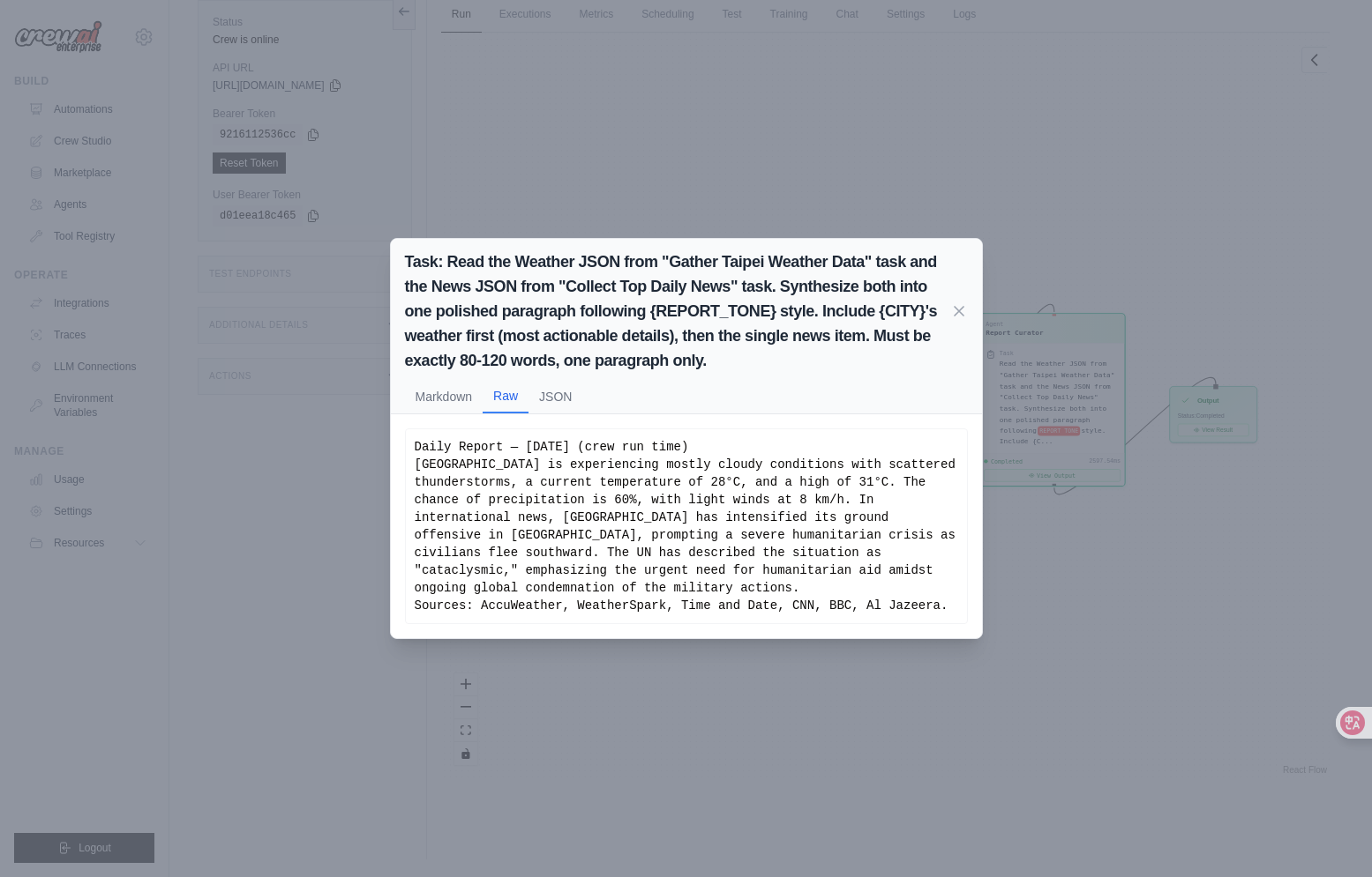
click at [1239, 440] on div "Task: Read the Weather JSON from "Gather Taipei Weather Data" task and the News…" at bounding box center [686, 438] width 1372 height 877
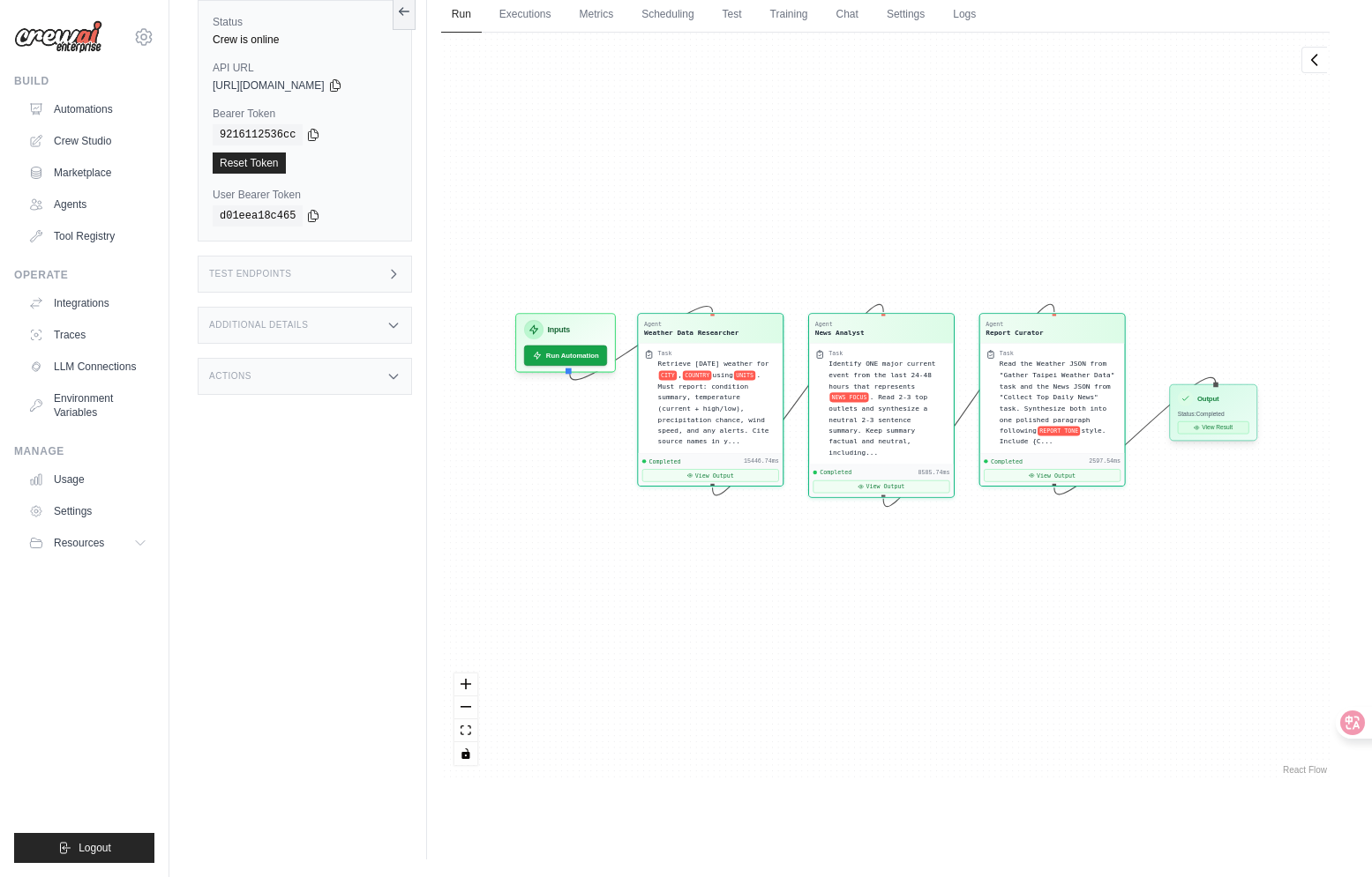
click at [1225, 429] on button "View Result" at bounding box center [1213, 428] width 72 height 13
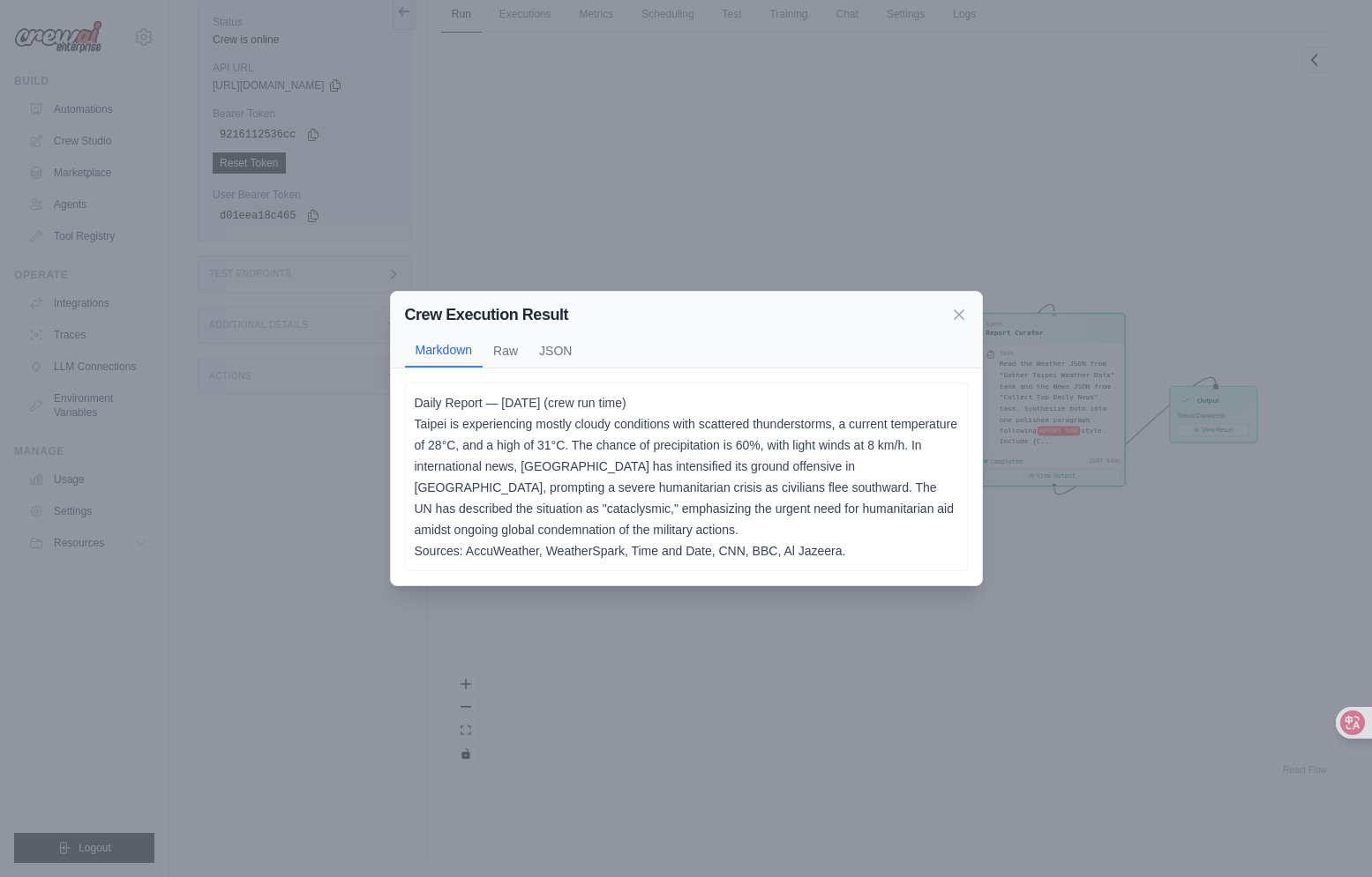
click at [972, 319] on div "Crew Execution Result Markdown Raw JSON" at bounding box center [686, 331] width 591 height 77
click at [967, 317] on div "Crew Execution Result Markdown Raw JSON" at bounding box center [686, 331] width 591 height 77
click at [966, 317] on icon at bounding box center [959, 314] width 18 height 18
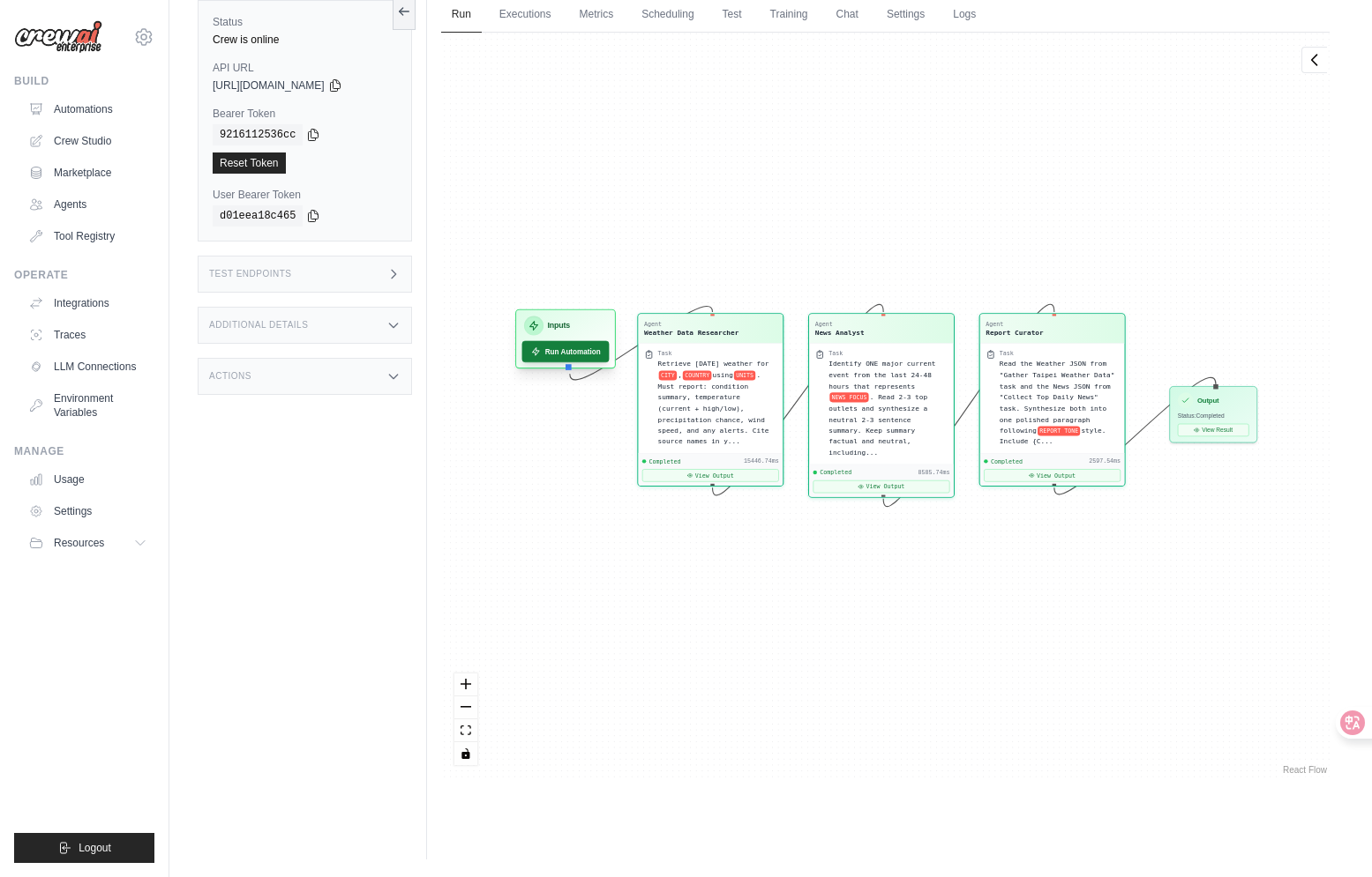
click at [598, 354] on button "Run Automation" at bounding box center [564, 352] width 87 height 22
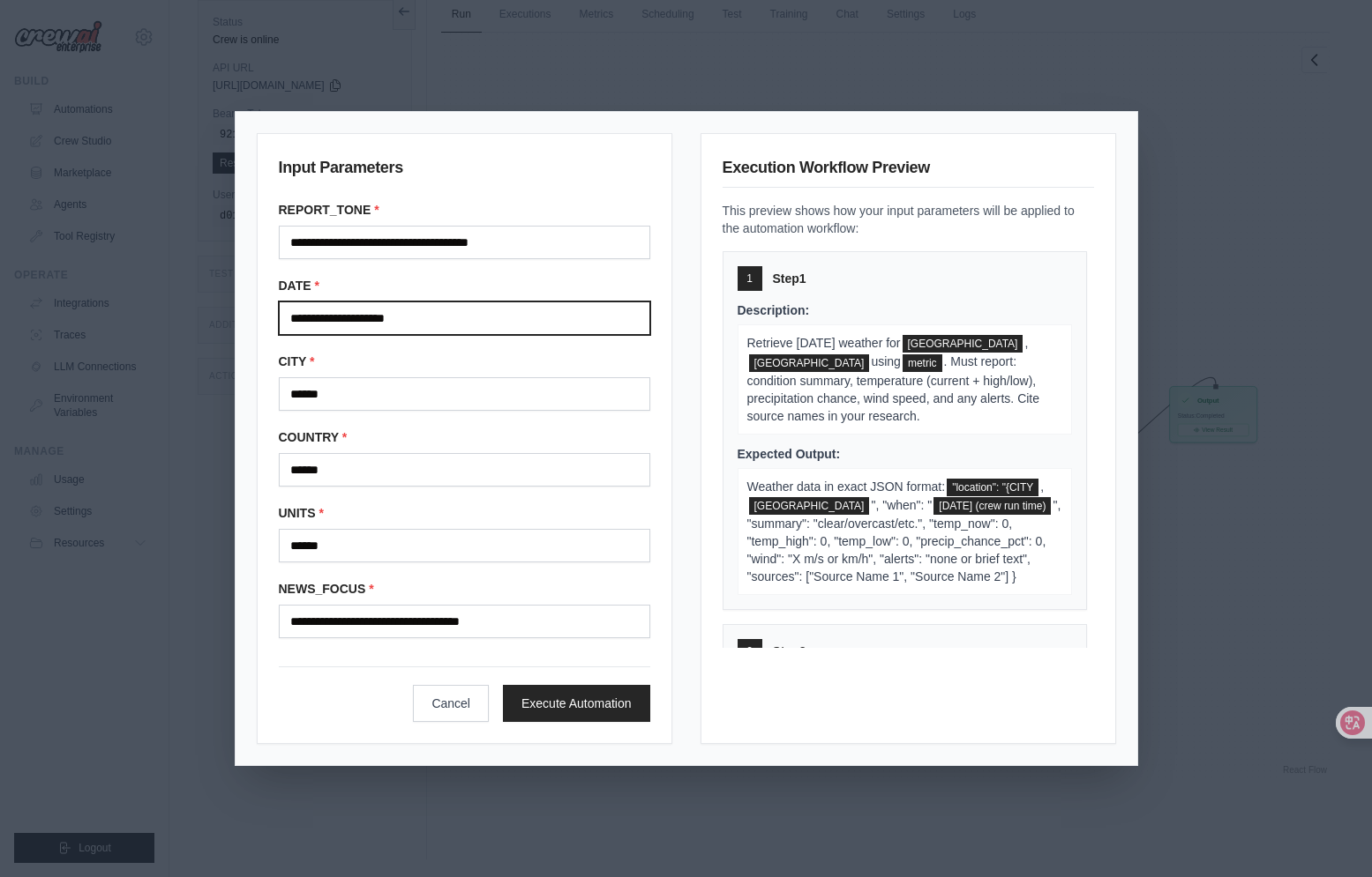
drag, startPoint x: 454, startPoint y: 327, endPoint x: 263, endPoint y: 321, distance: 191.1
click at [263, 321] on div "**********" at bounding box center [464, 438] width 415 height 611
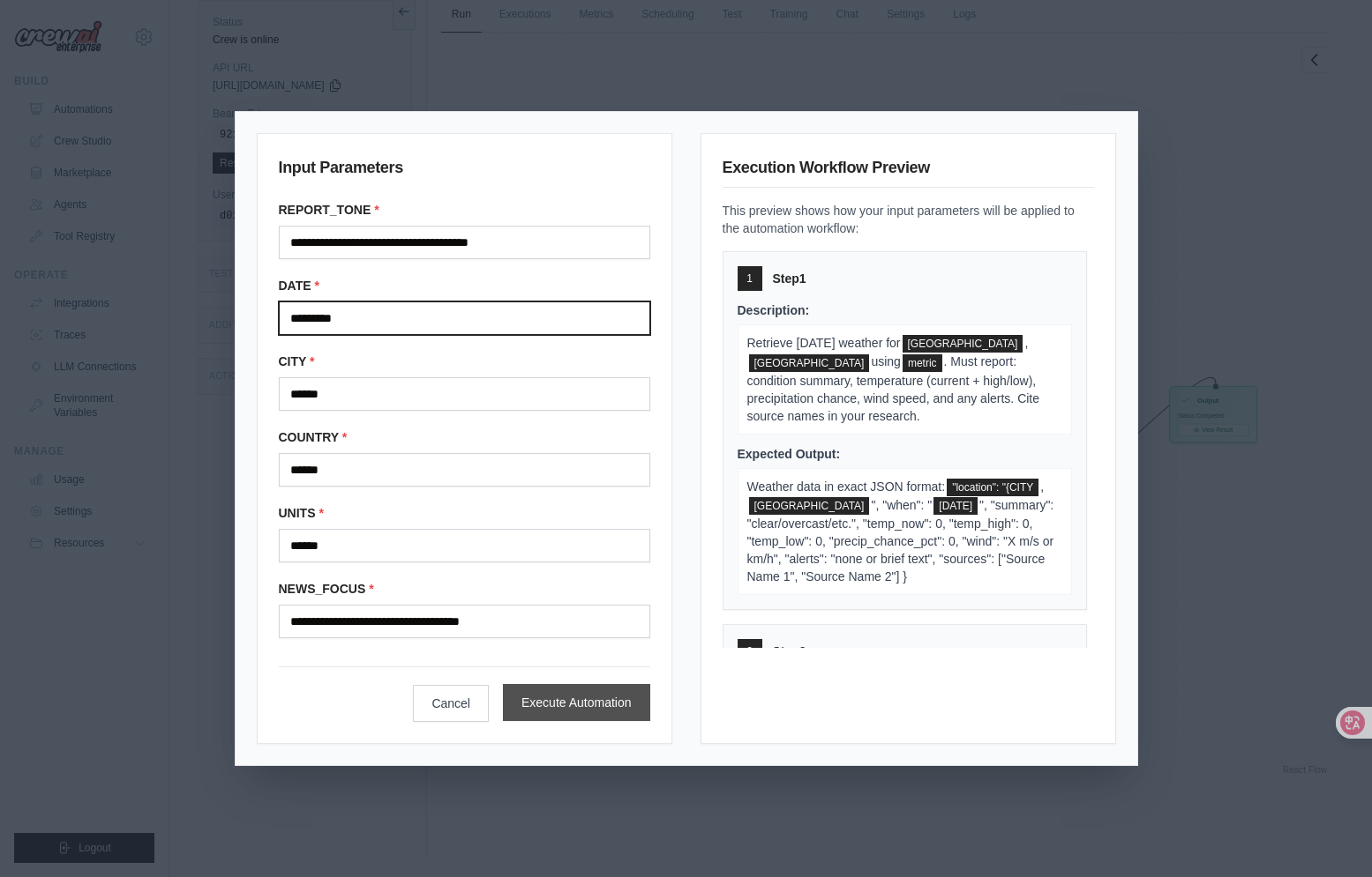
type input "*********"
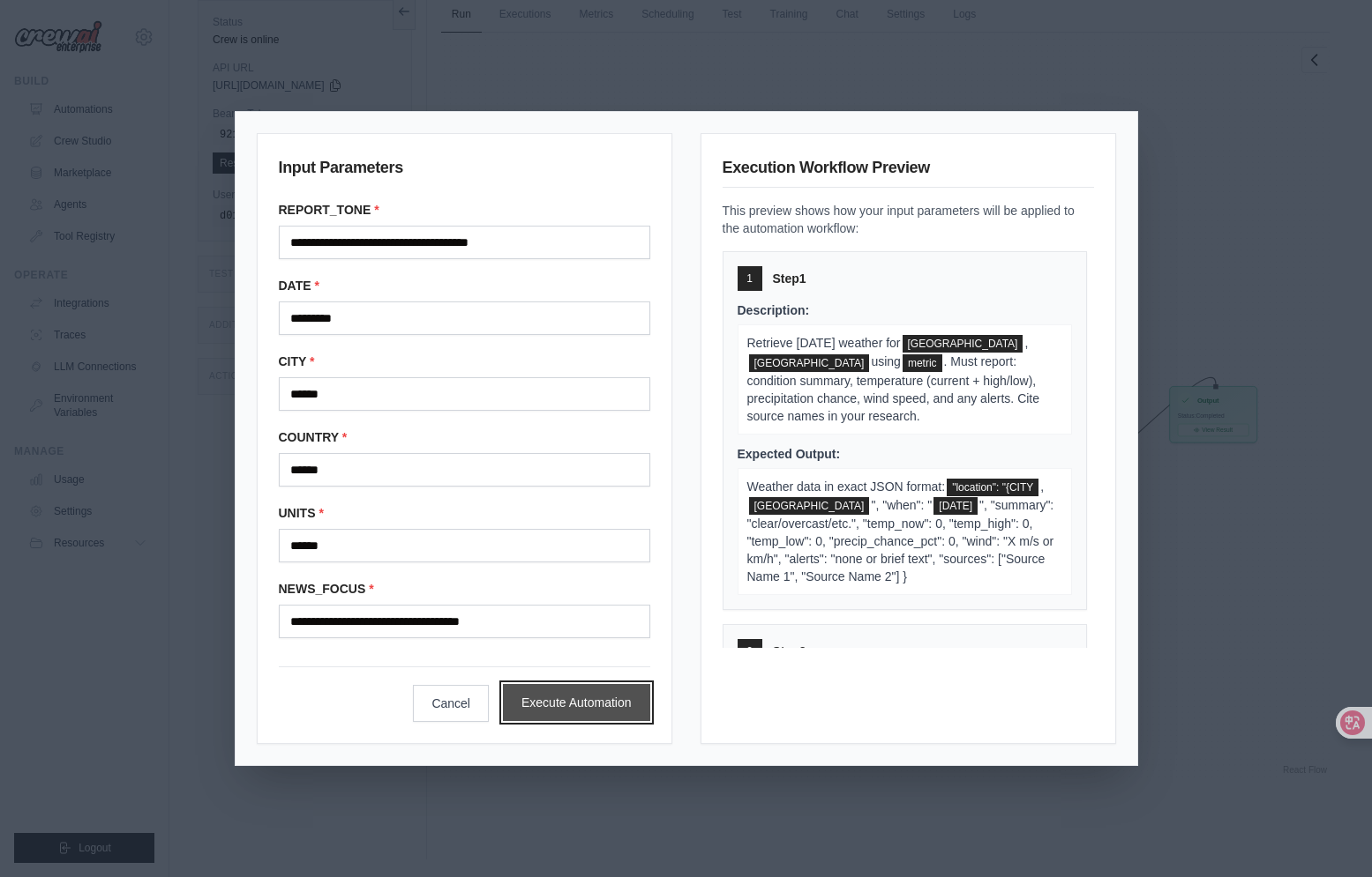
click at [558, 694] on button "Execute Automation" at bounding box center [576, 703] width 147 height 37
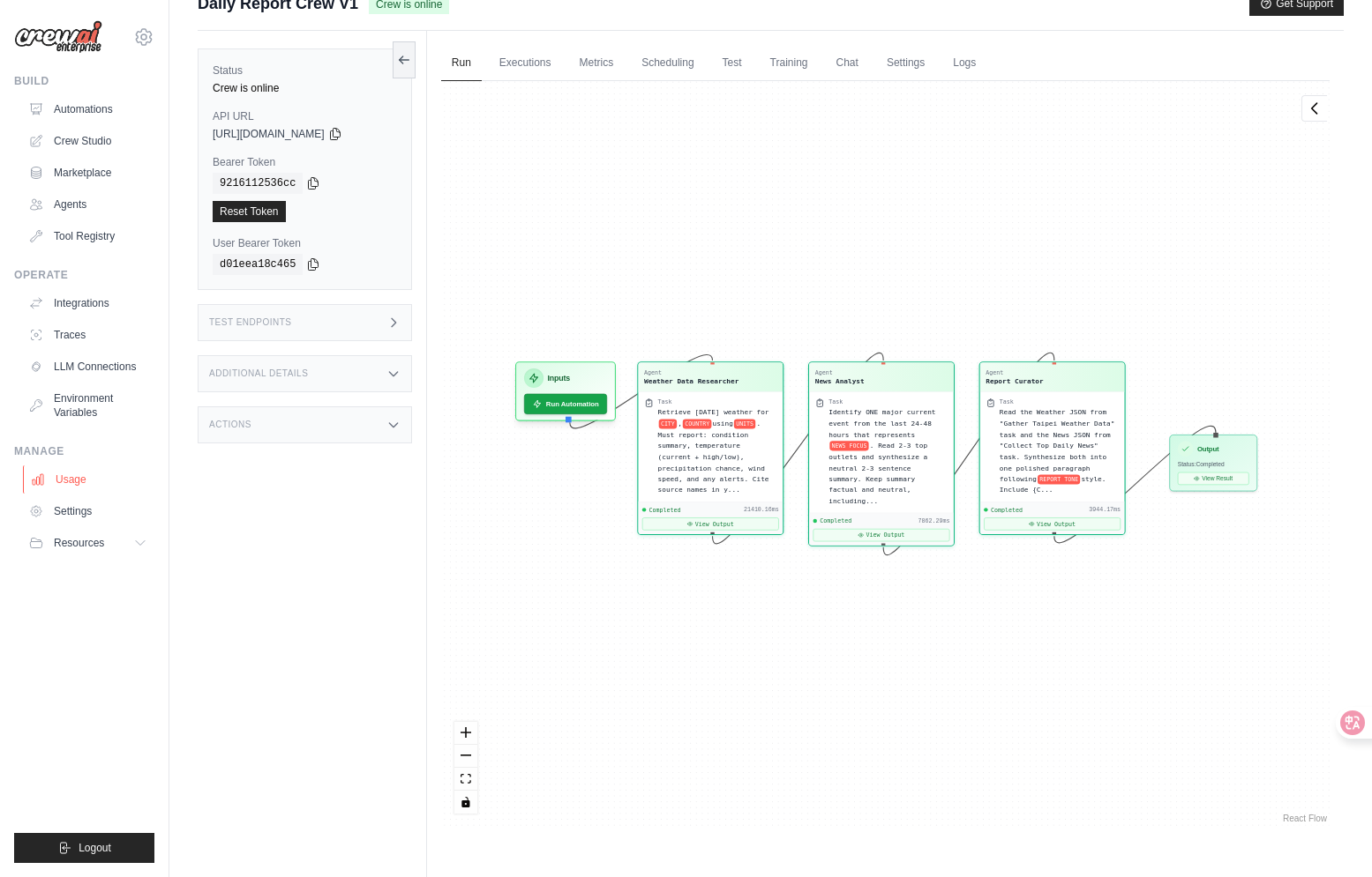
scroll to position [0, 0]
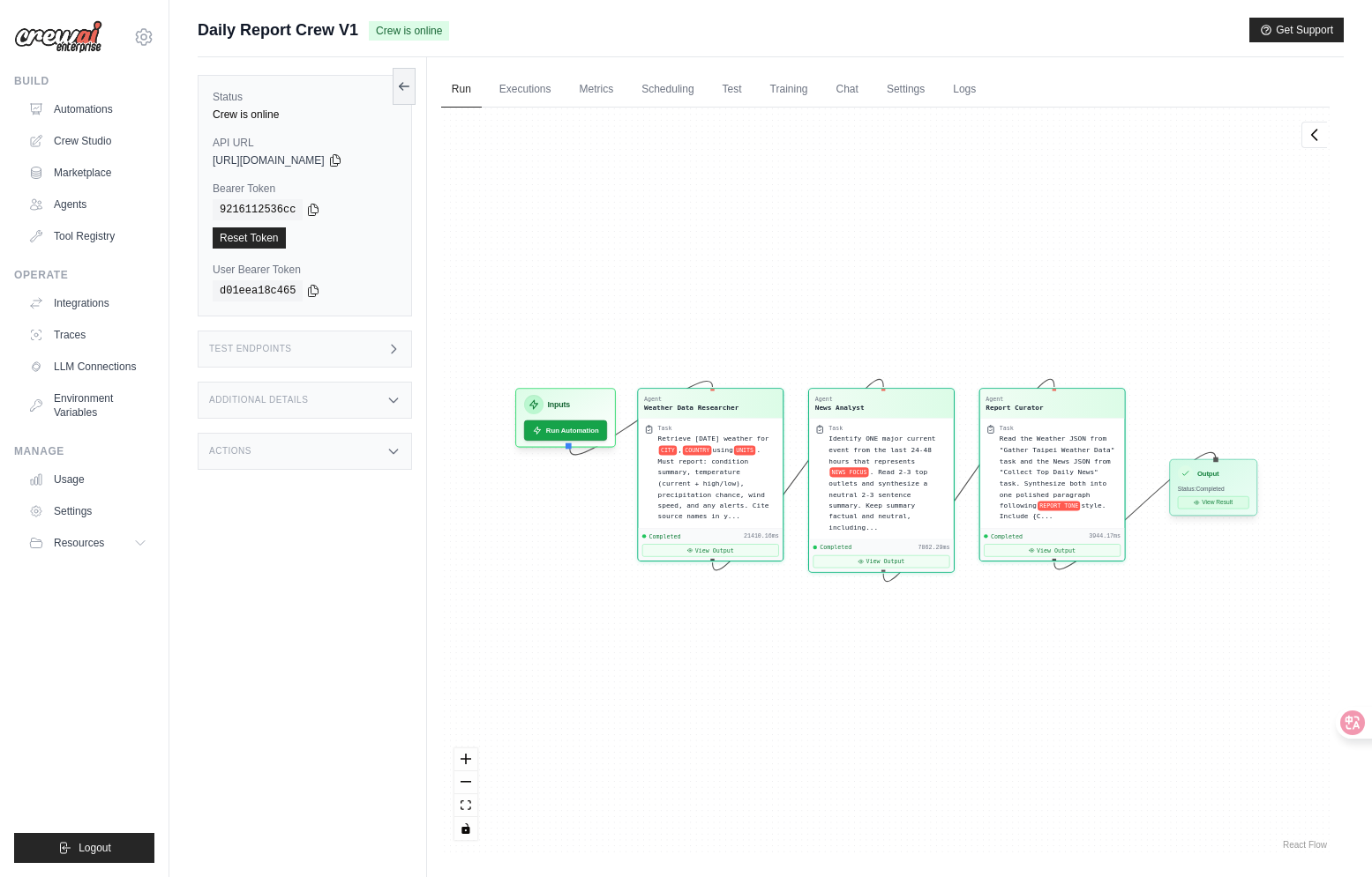
click at [1218, 503] on button "View Result" at bounding box center [1213, 502] width 72 height 13
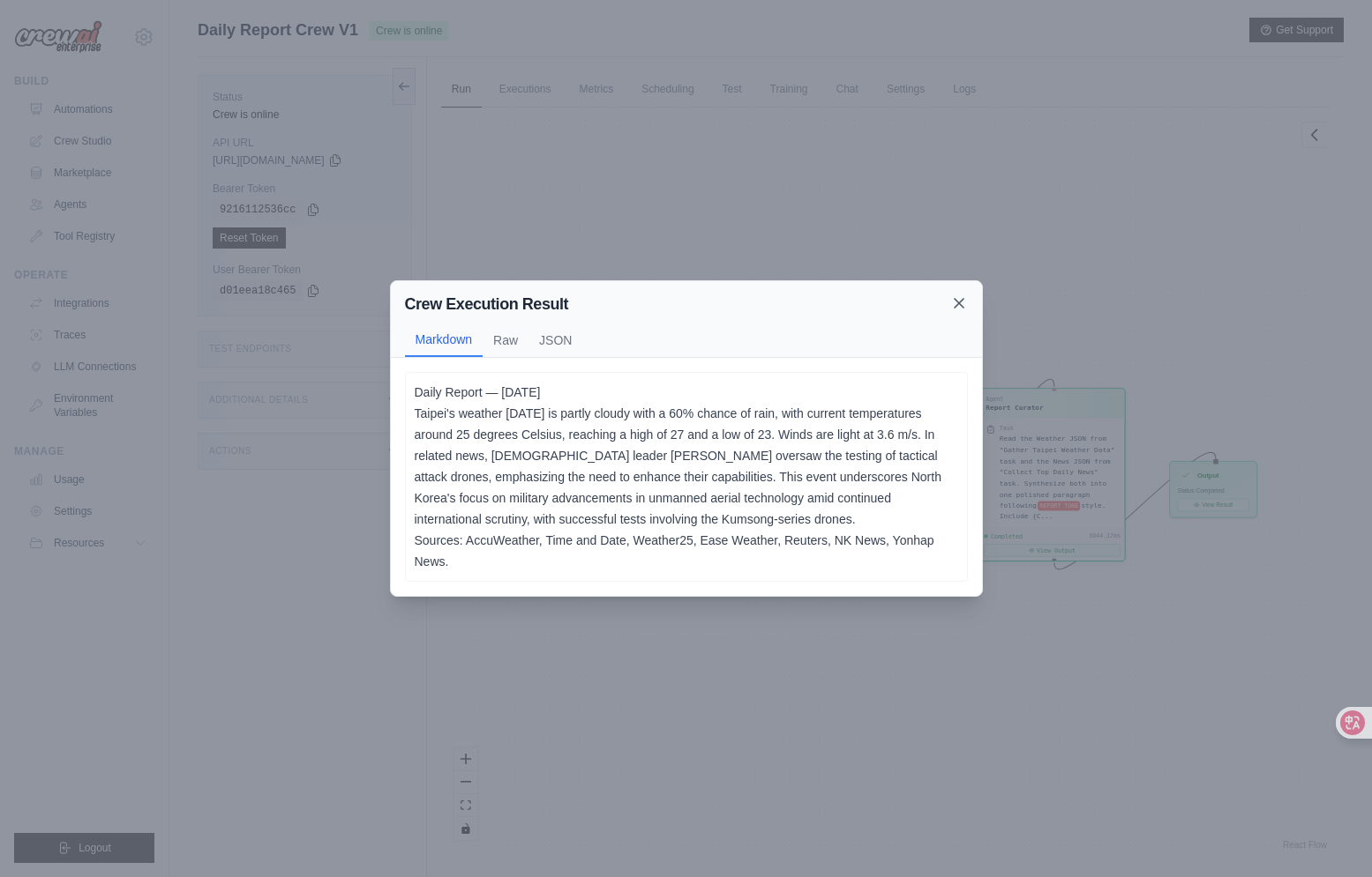
click at [953, 294] on icon at bounding box center [959, 303] width 18 height 18
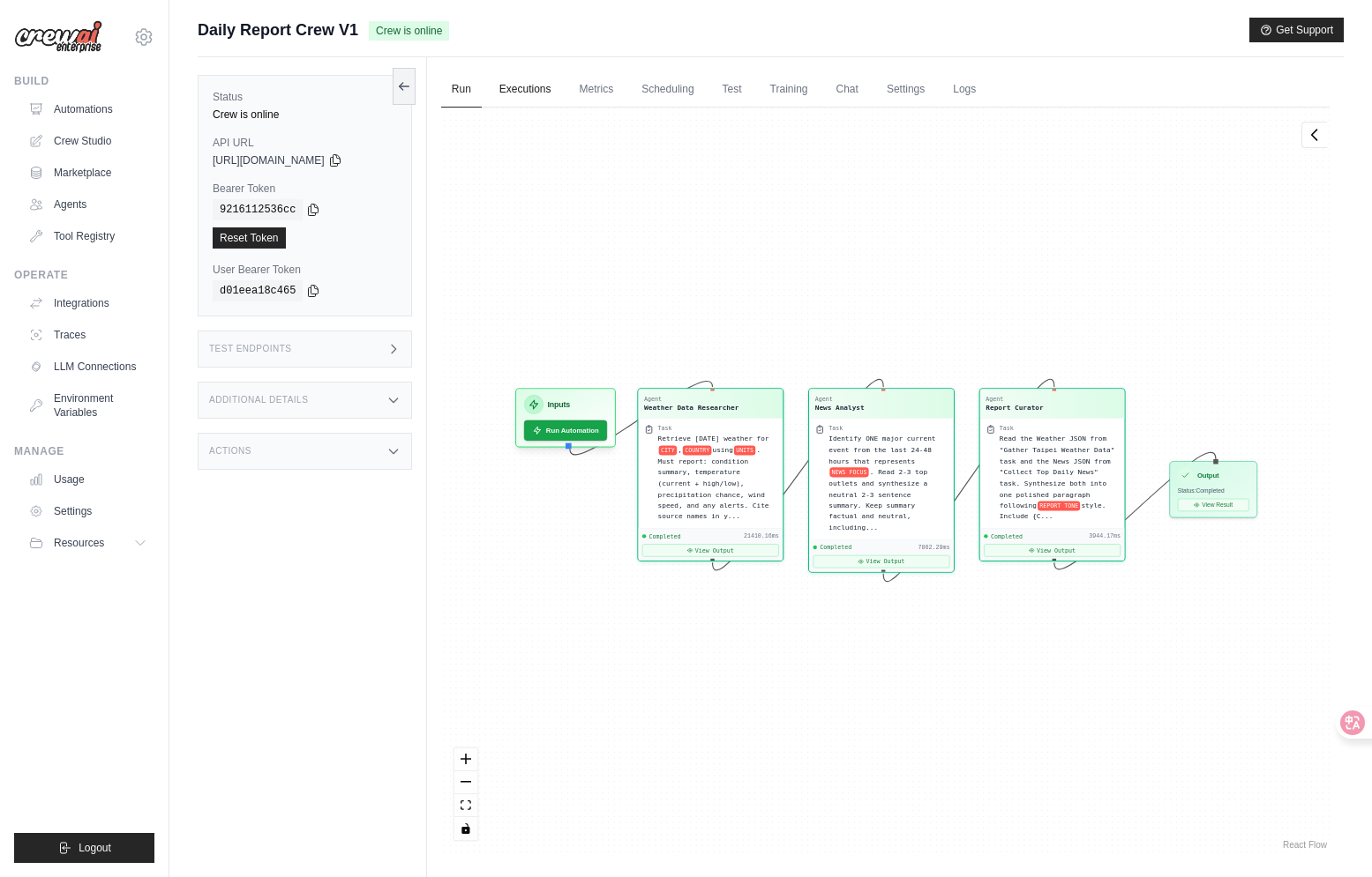
click at [544, 103] on link "Executions" at bounding box center [525, 90] width 74 height 37
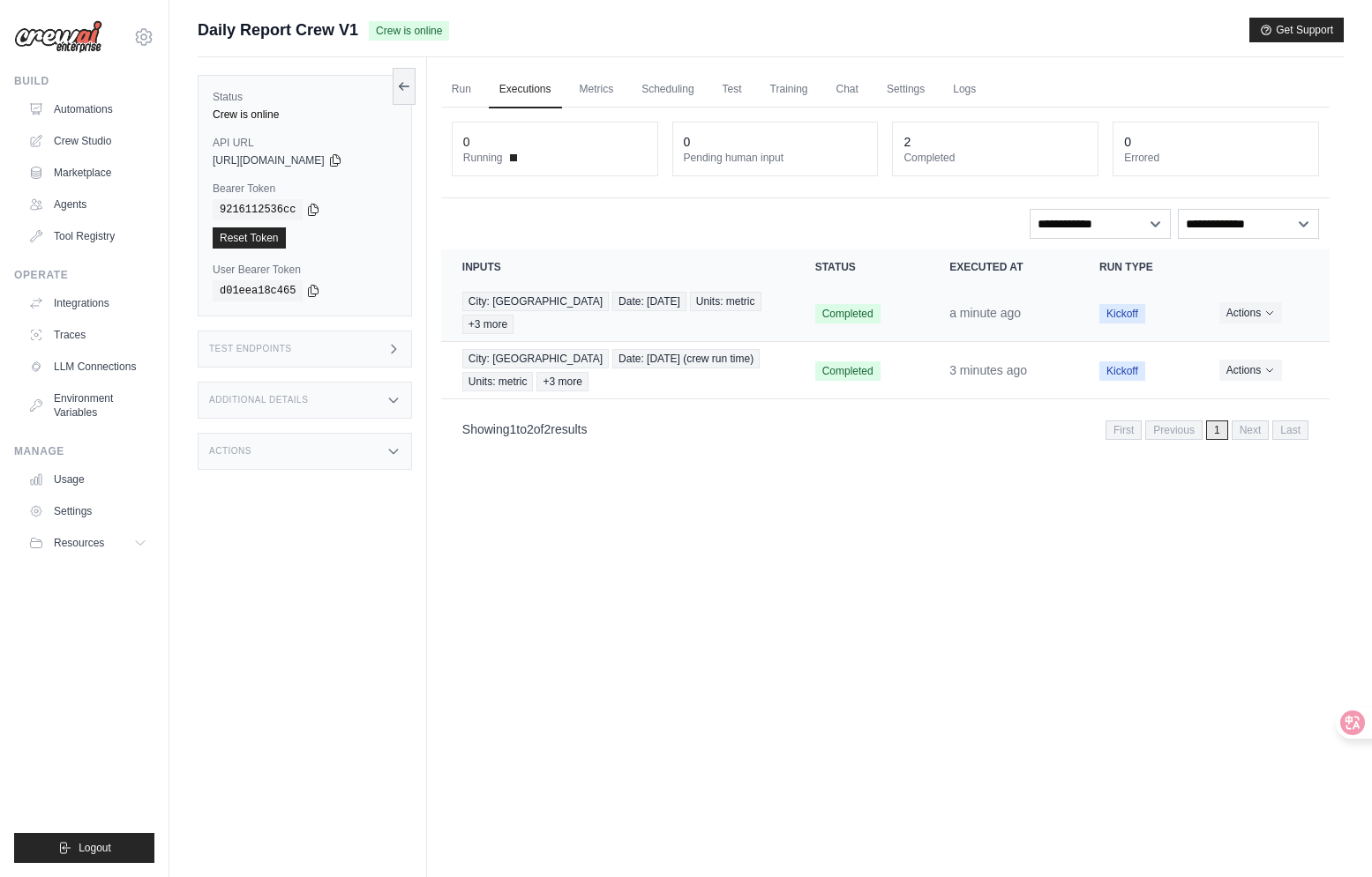
click at [1123, 317] on span "Kickoff" at bounding box center [1122, 314] width 46 height 20
click at [588, 429] on p "Showing 1 to 2 of 2 results" at bounding box center [525, 430] width 126 height 18
click at [752, 322] on div "City: Taipei Date: 2025/9/19 Units: metric +3 more" at bounding box center [617, 313] width 310 height 42
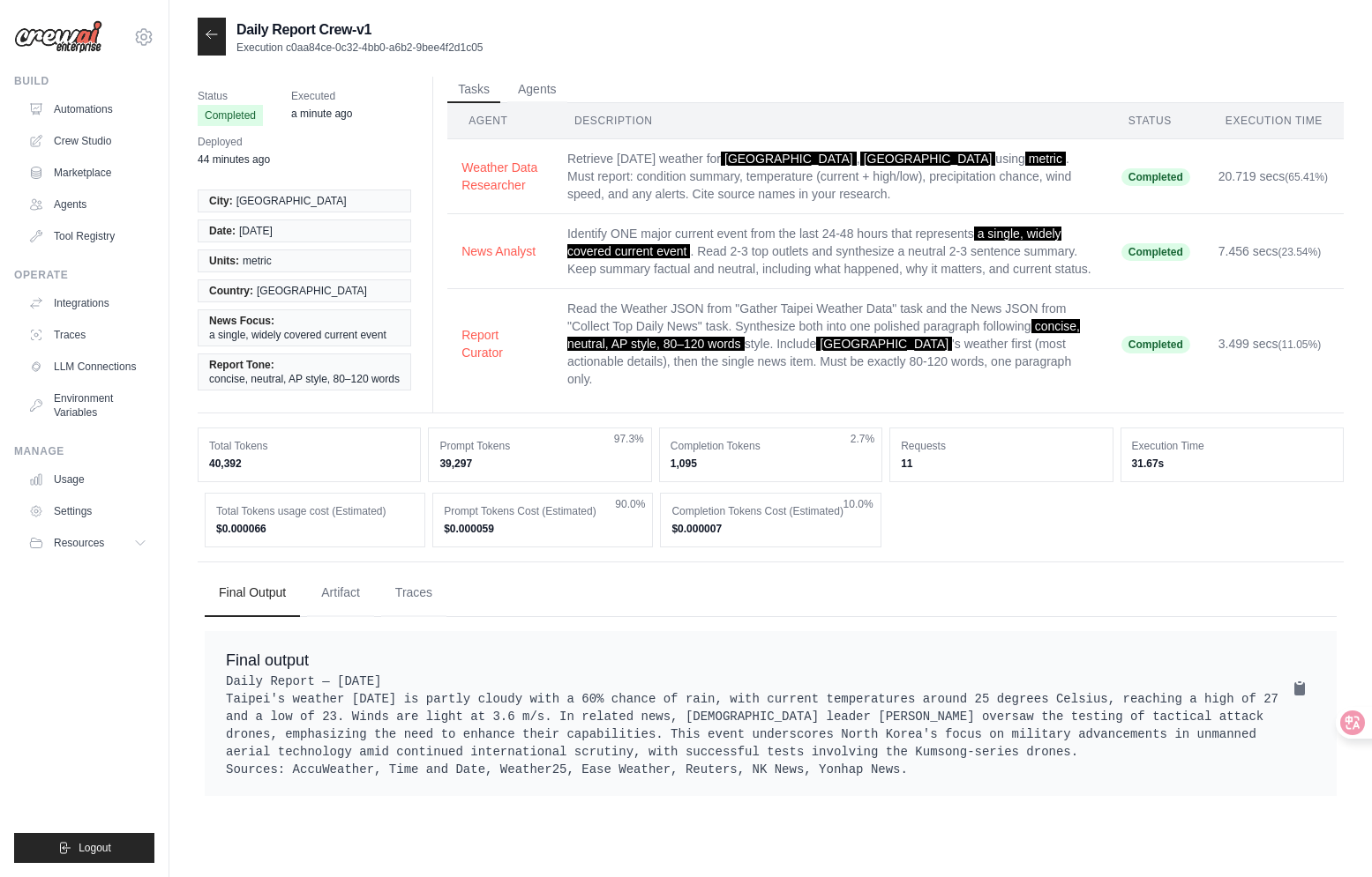
click at [797, 680] on div "Final output Daily Report — [DATE] Taipei's weather [DATE] is partly cloudy wit…" at bounding box center [770, 714] width 1132 height 165
click at [1329, 696] on div "Final output Daily Report — [DATE] Taipei's weather [DATE] is partly cloudy wit…" at bounding box center [770, 714] width 1132 height 165
click at [1314, 741] on icon at bounding box center [1316, 742] width 13 height 13
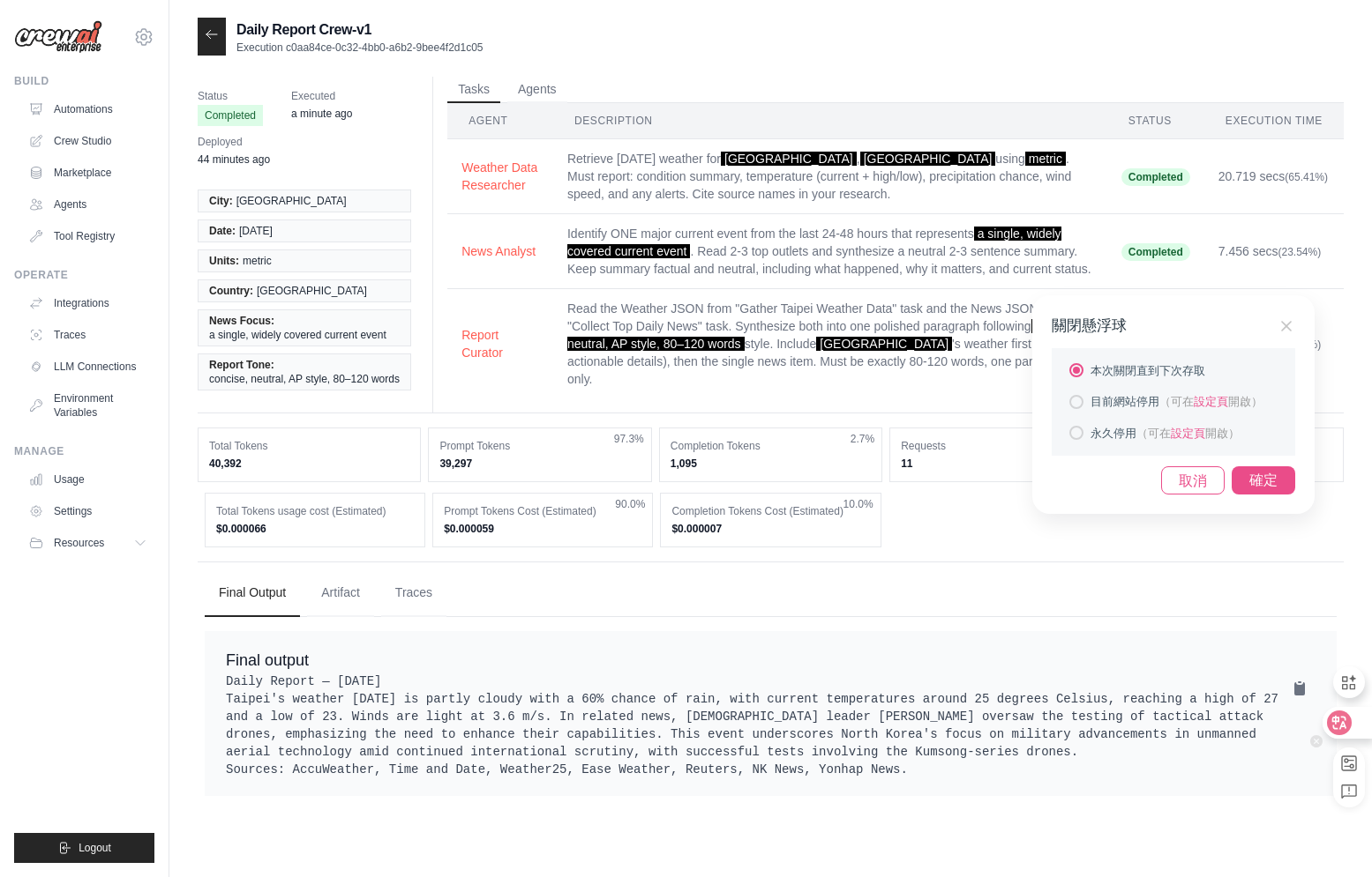
click at [1261, 482] on div "確定" at bounding box center [1263, 481] width 64 height 28
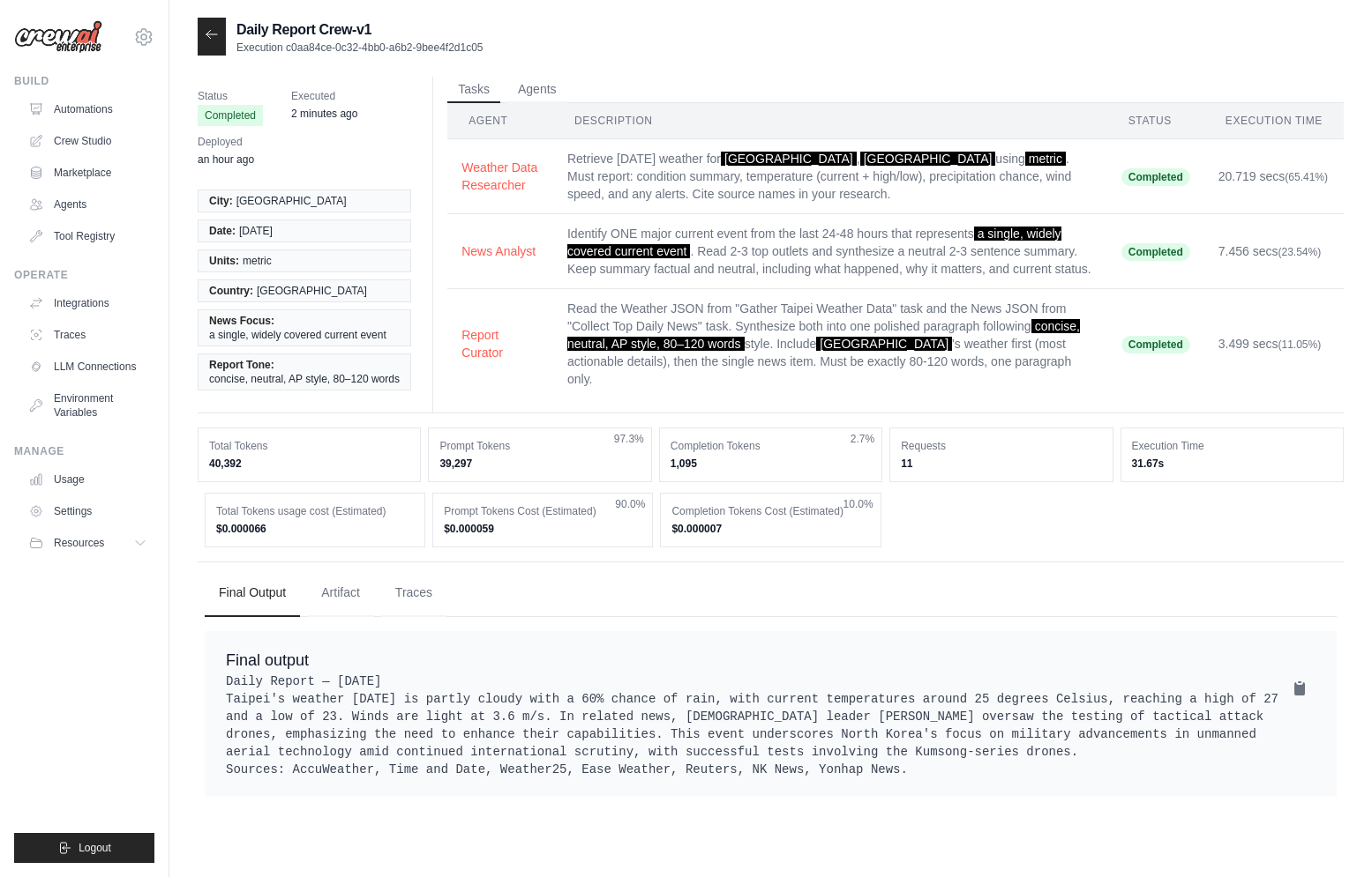
click at [499, 655] on div "Final Output Artifact Traces Final output" at bounding box center [770, 683] width 1146 height 241
